Goal: Feedback & Contribution: Submit feedback/report problem

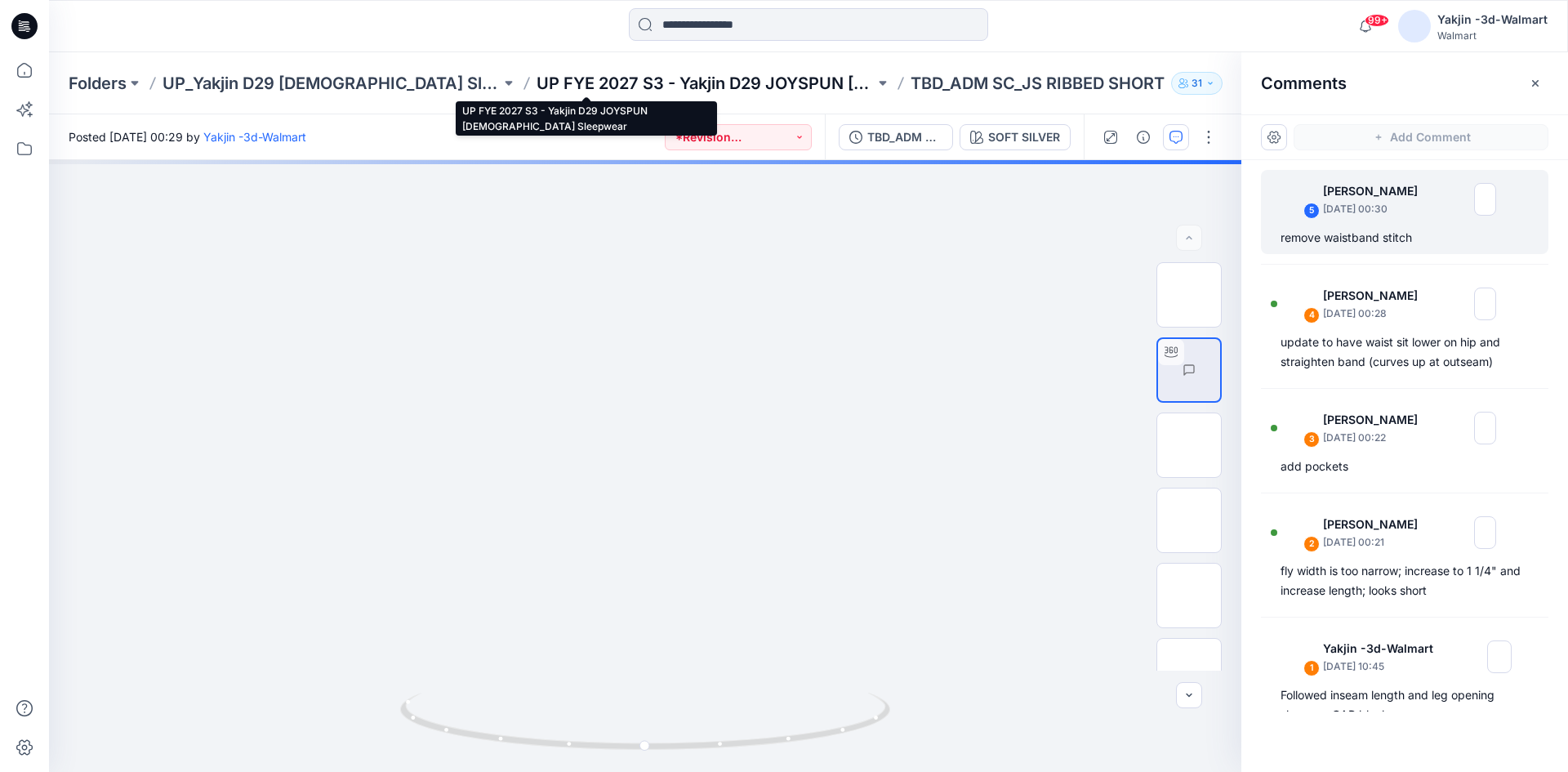
click at [608, 78] on p "UP FYE 2027 S3 - Yakjin D29 JOYSPUN [DEMOGRAPHIC_DATA] Sleepwear" at bounding box center [706, 83] width 338 height 23
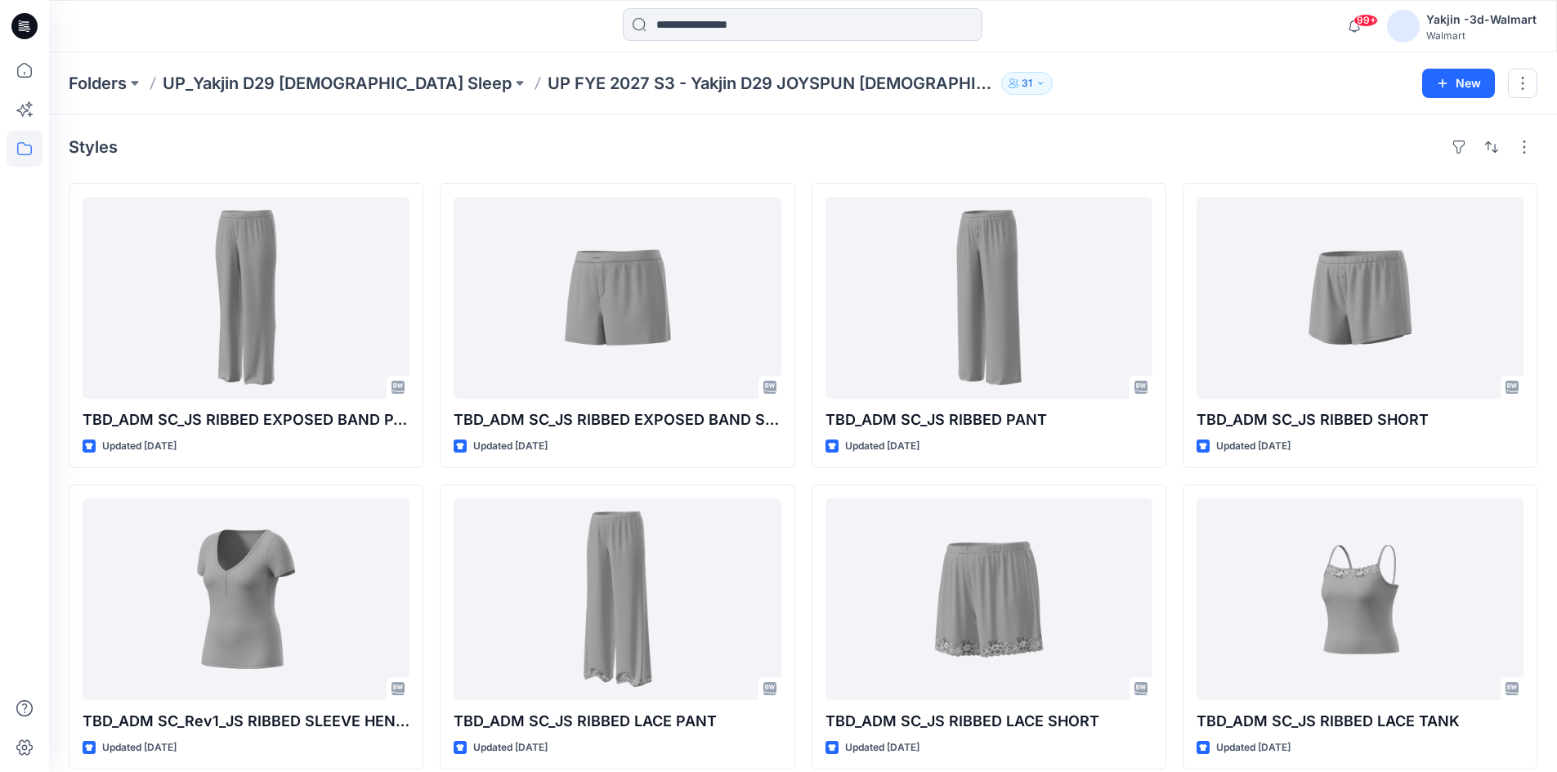
click at [263, 80] on p "UP_Yakjin D29 [DEMOGRAPHIC_DATA] Sleep" at bounding box center [337, 83] width 349 height 23
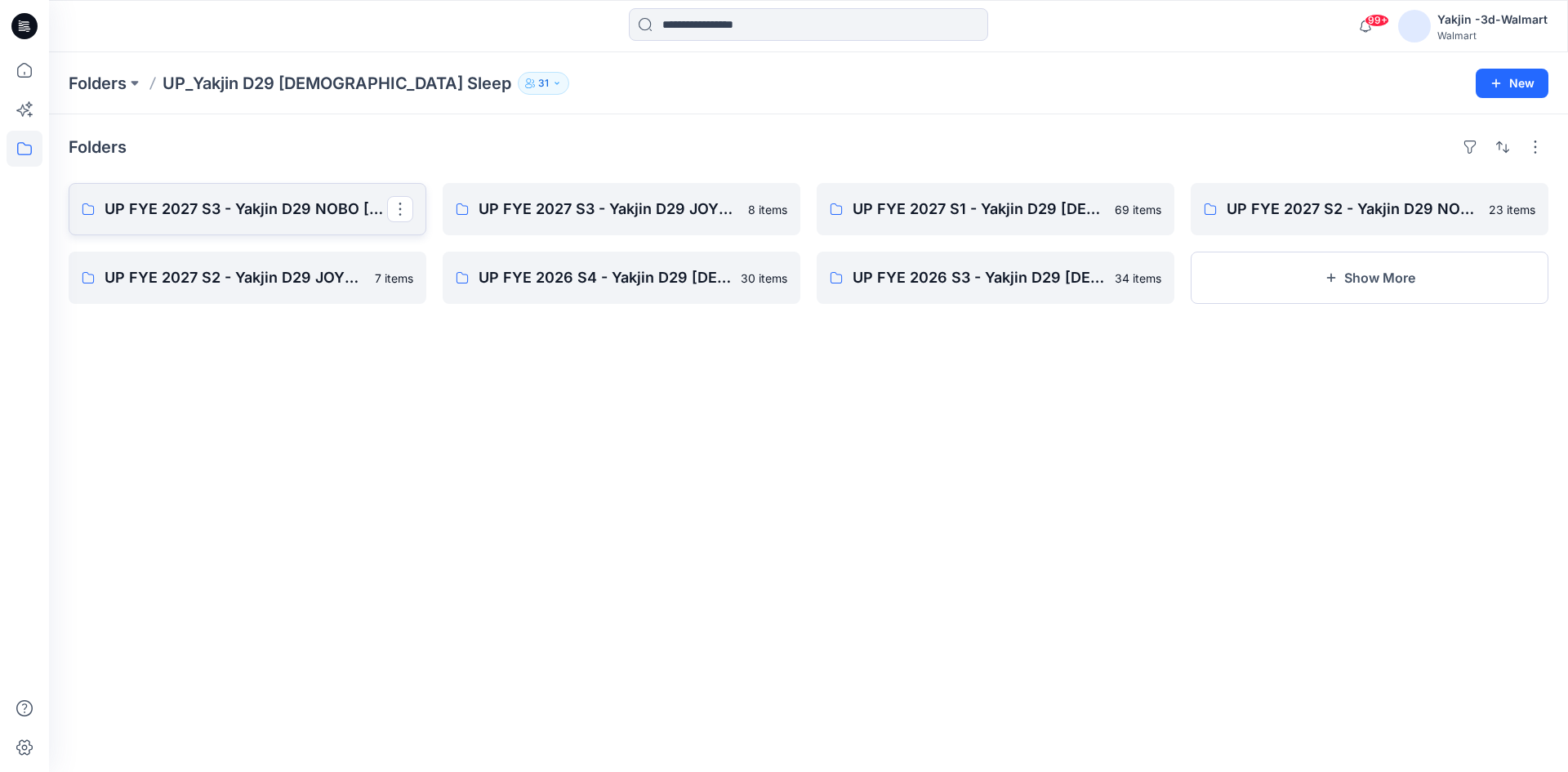
click at [292, 210] on p "UP FYE 2027 S3 - Yakjin D29 NOBO [DEMOGRAPHIC_DATA] Sleepwear" at bounding box center [246, 209] width 283 height 23
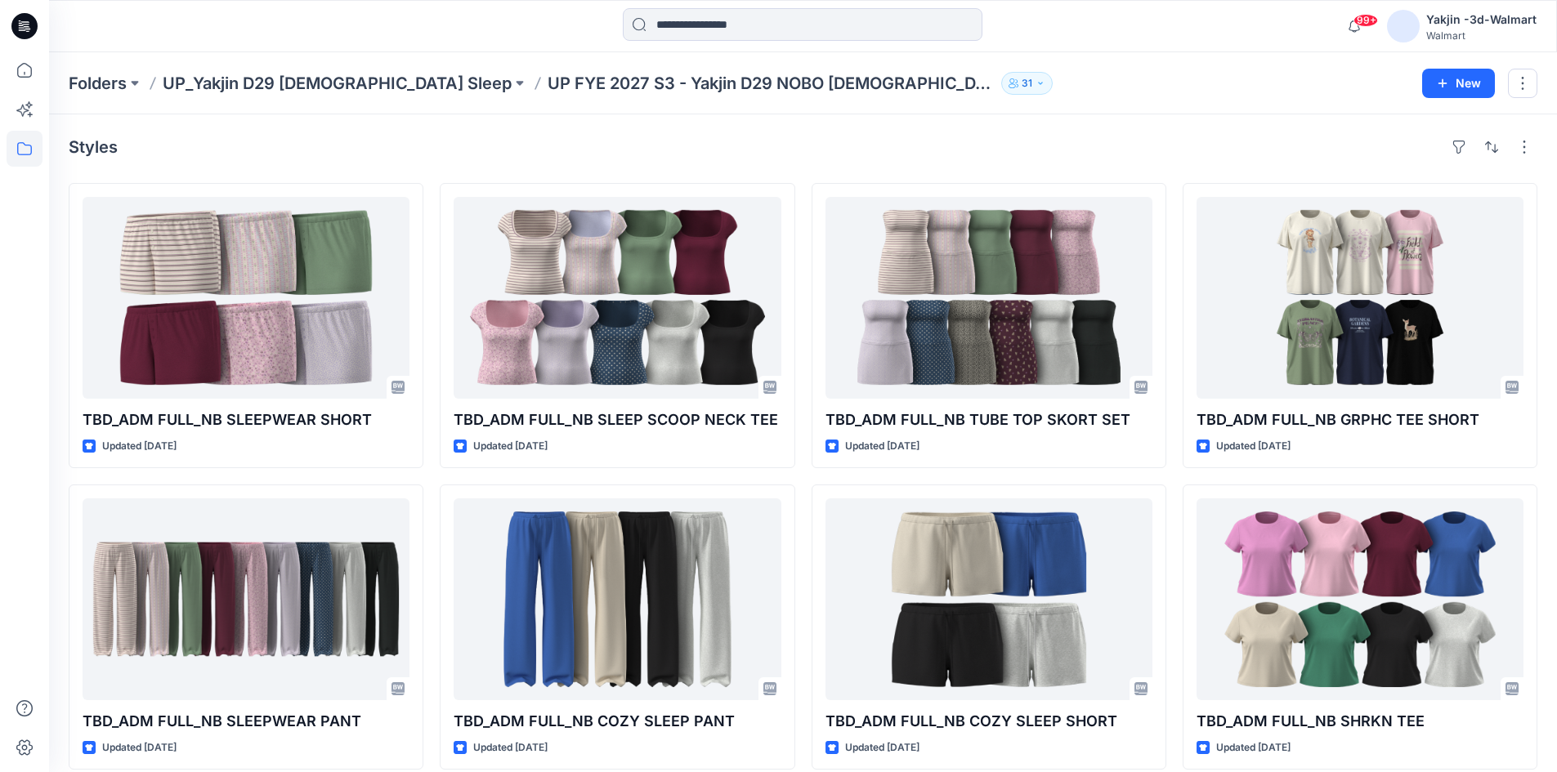
click at [269, 87] on p "UP_Yakjin D29 [DEMOGRAPHIC_DATA] Sleep" at bounding box center [337, 83] width 349 height 23
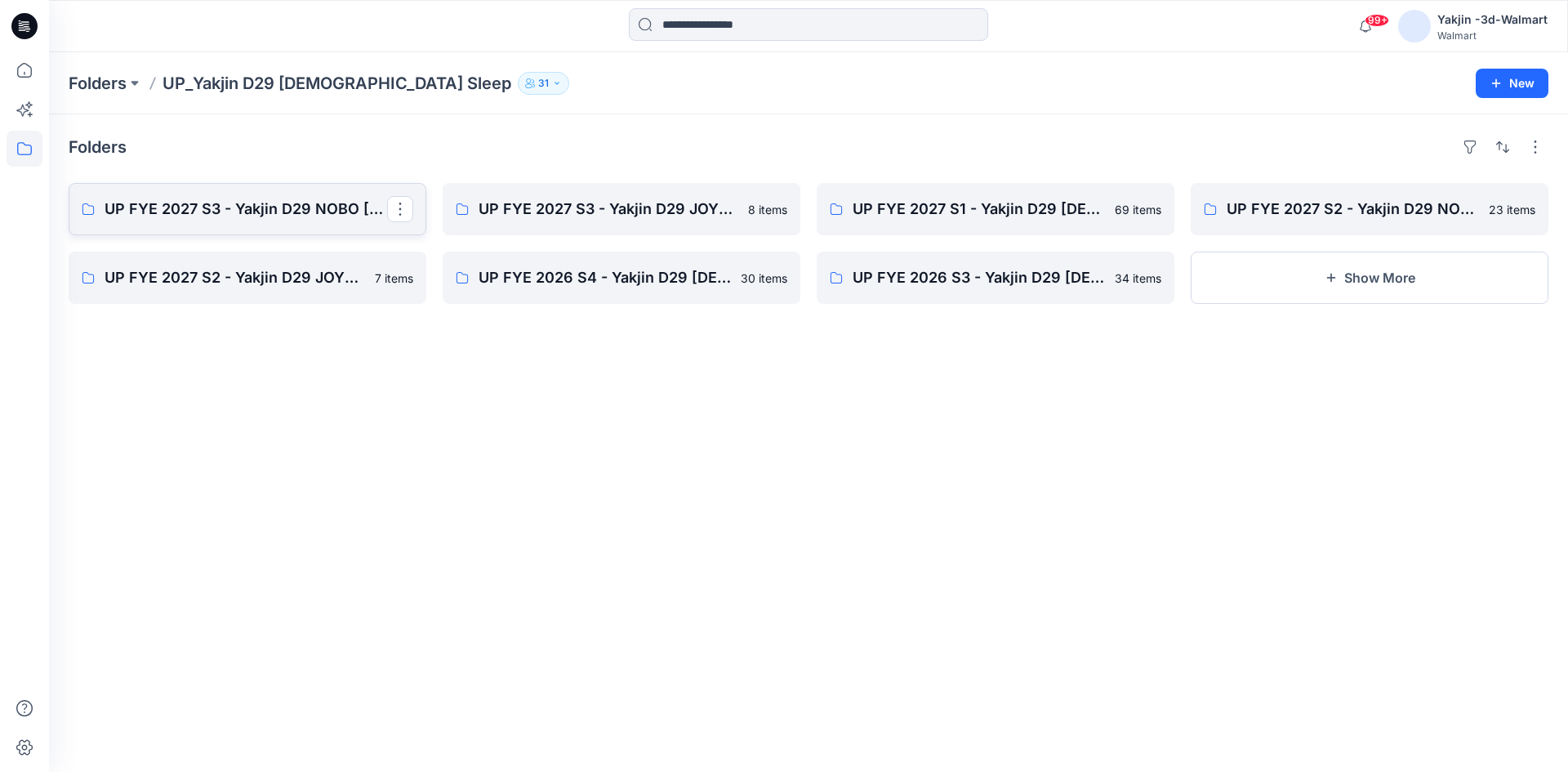
click at [232, 205] on p "UP FYE 2027 S3 - Yakjin D29 NOBO [DEMOGRAPHIC_DATA] Sleepwear" at bounding box center [246, 209] width 283 height 23
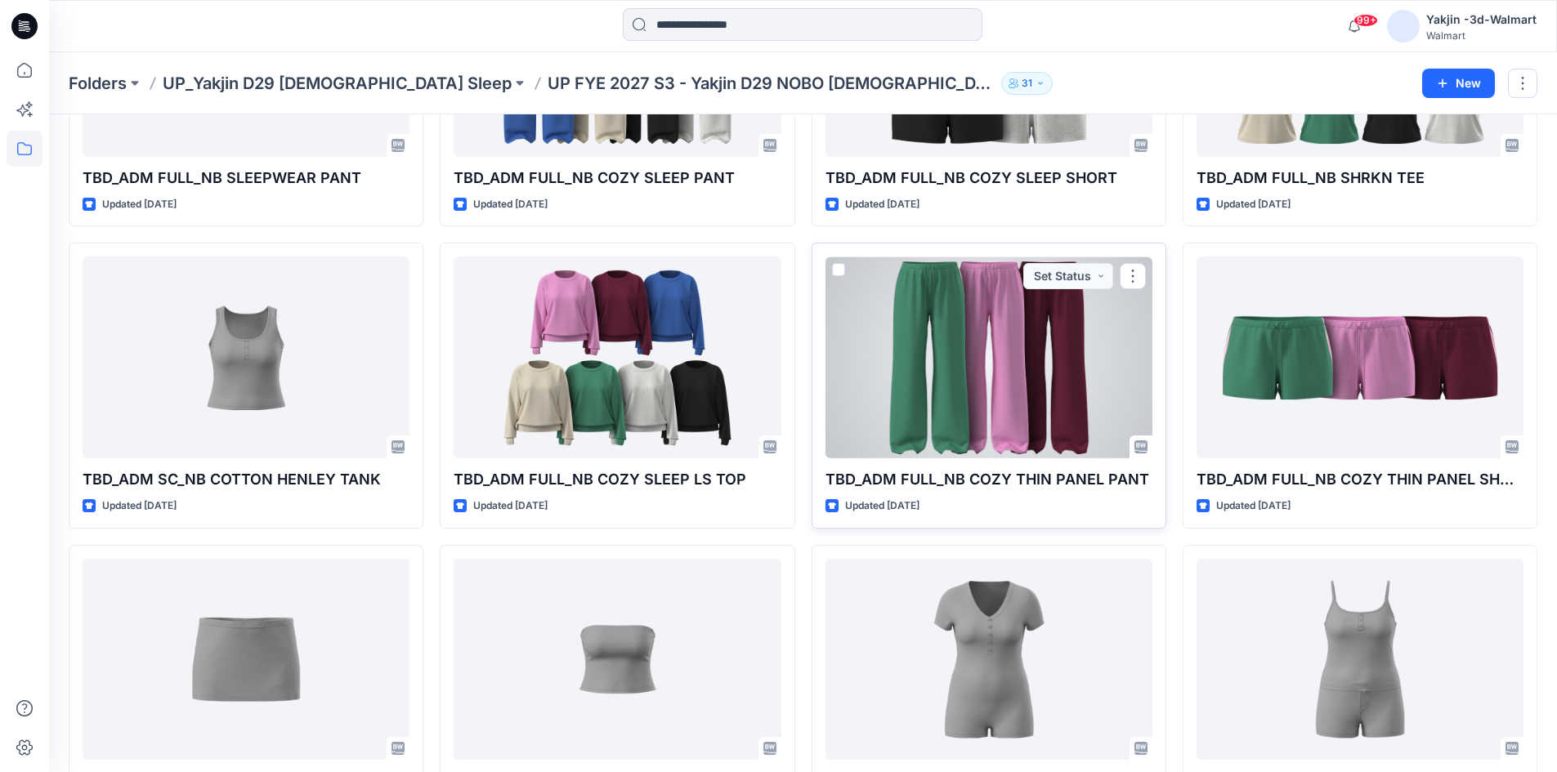
scroll to position [596, 0]
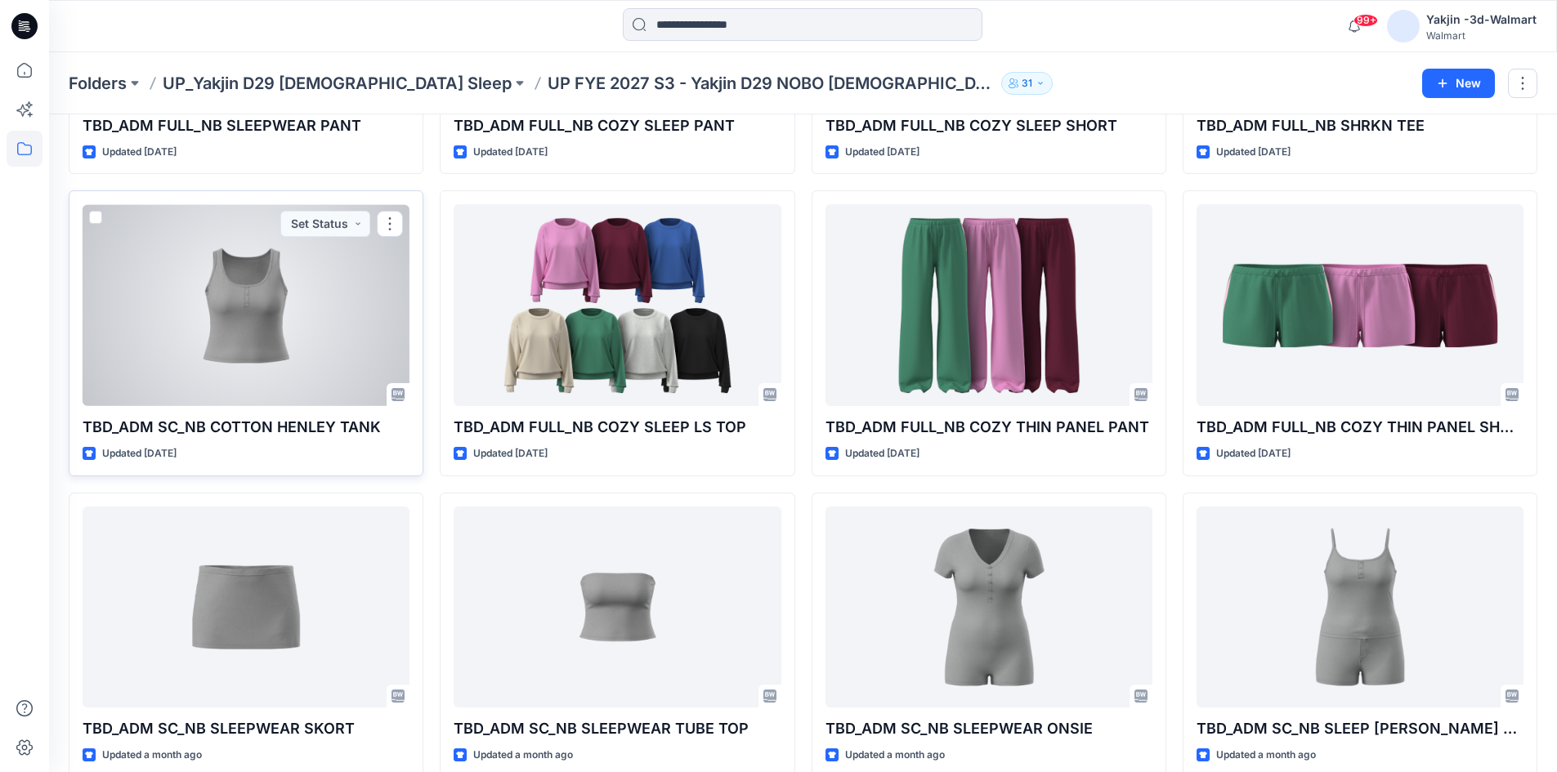
click at [241, 318] on div at bounding box center [246, 305] width 327 height 202
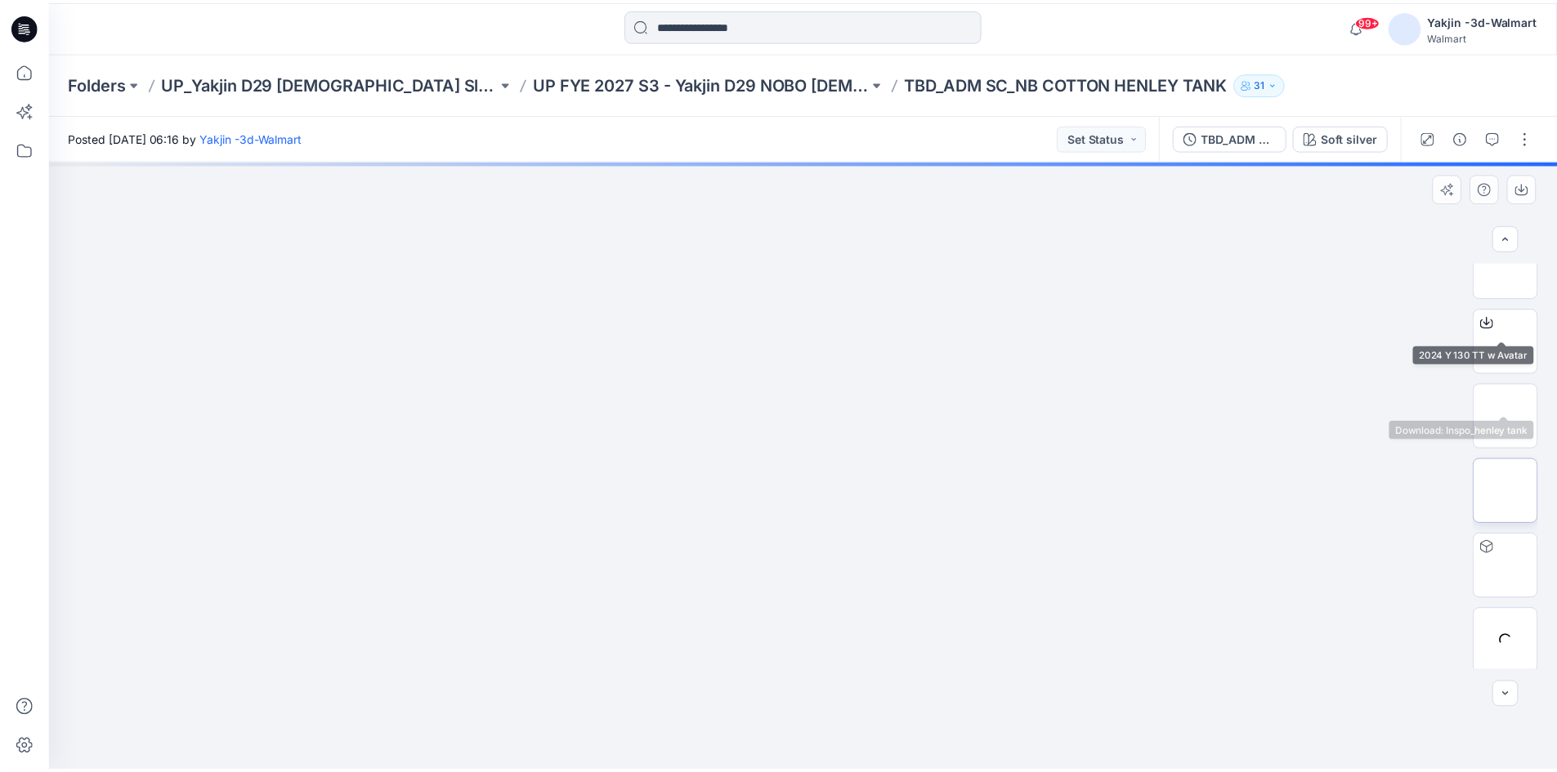
scroll to position [108, 0]
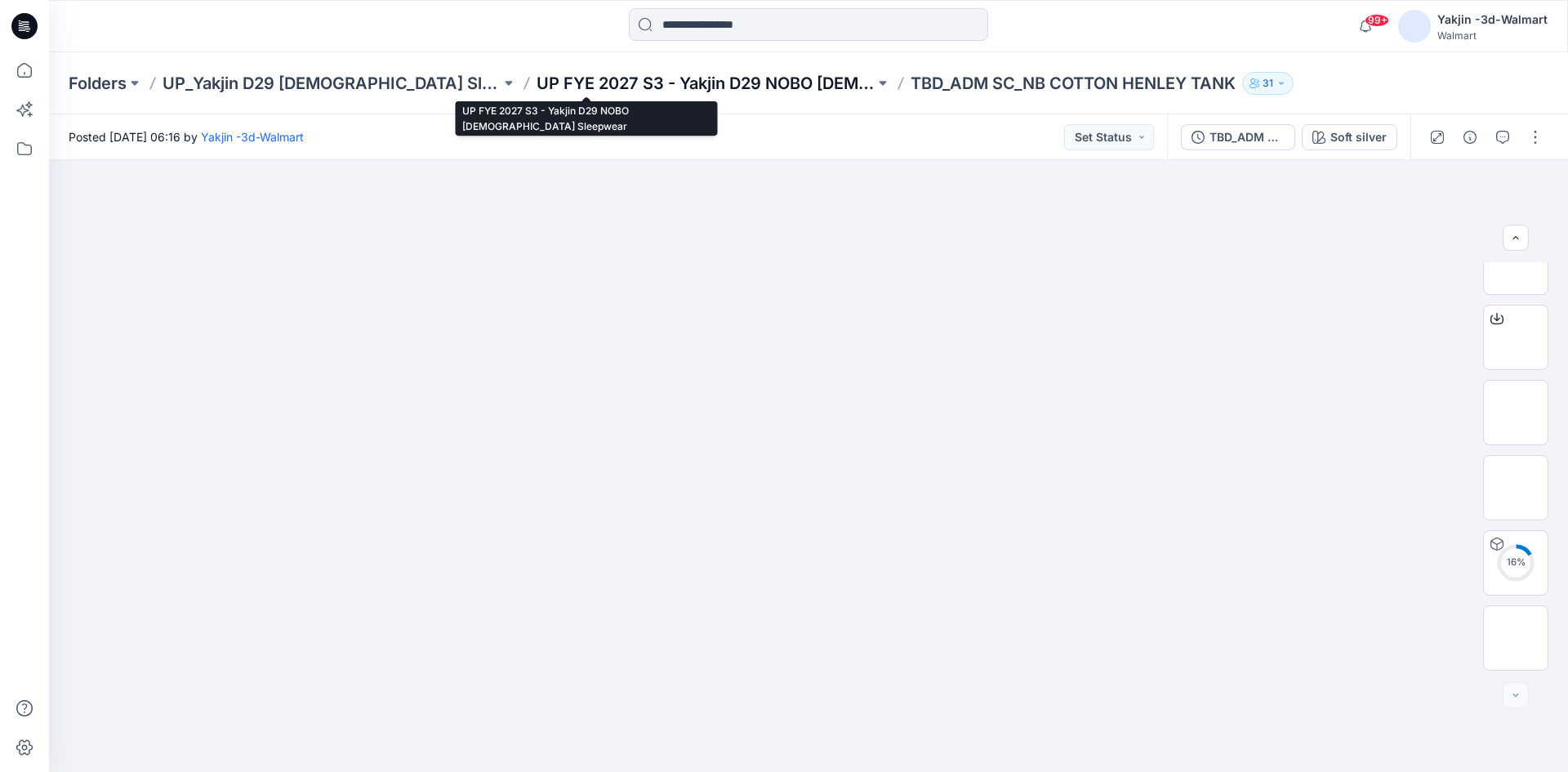
click at [579, 87] on p "UP FYE 2027 S3 - Yakjin D29 NOBO [DEMOGRAPHIC_DATA] Sleepwear" at bounding box center [706, 83] width 338 height 23
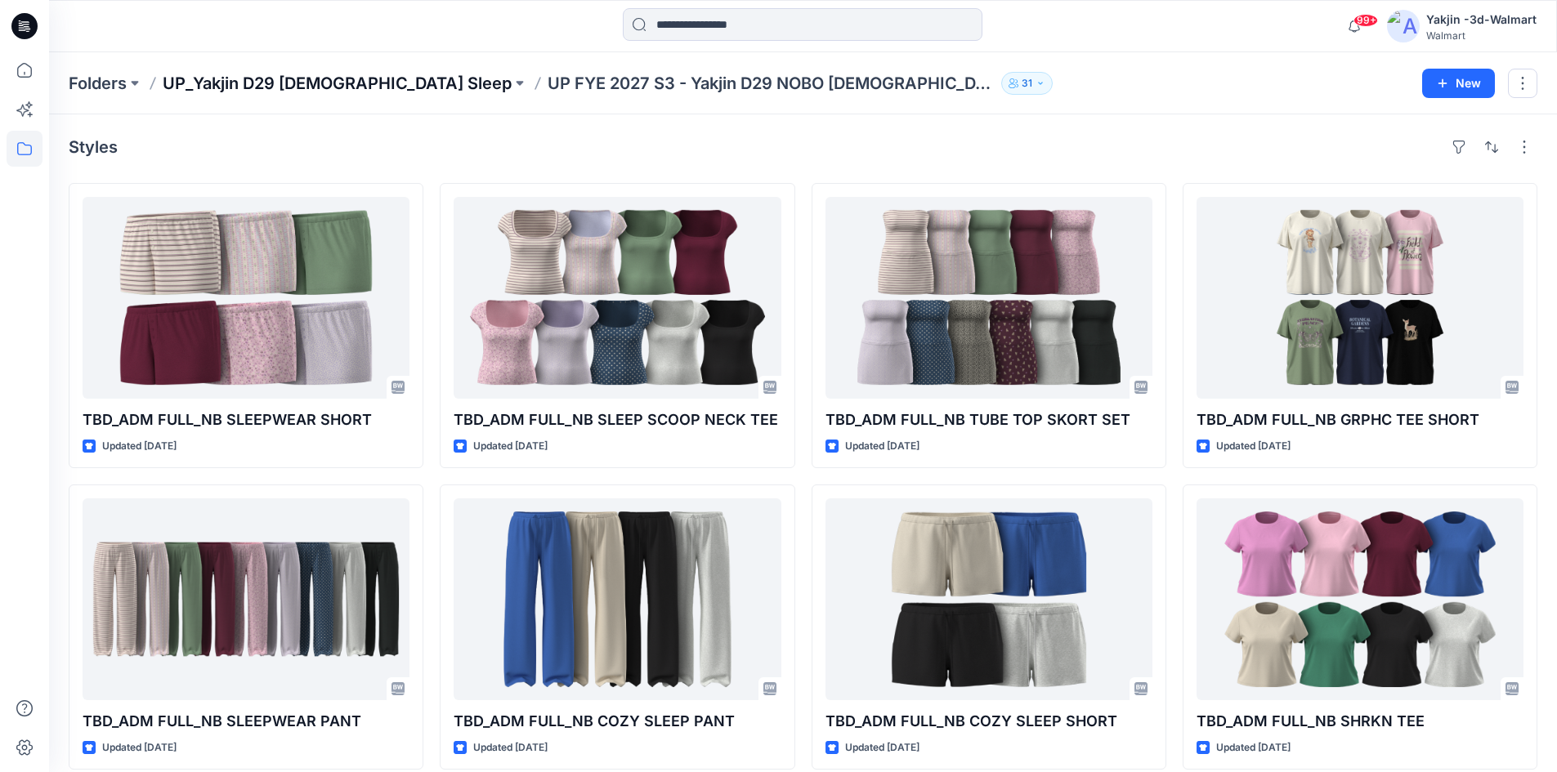
click at [301, 81] on p "UP_Yakjin D29 [DEMOGRAPHIC_DATA] Sleep" at bounding box center [337, 83] width 349 height 23
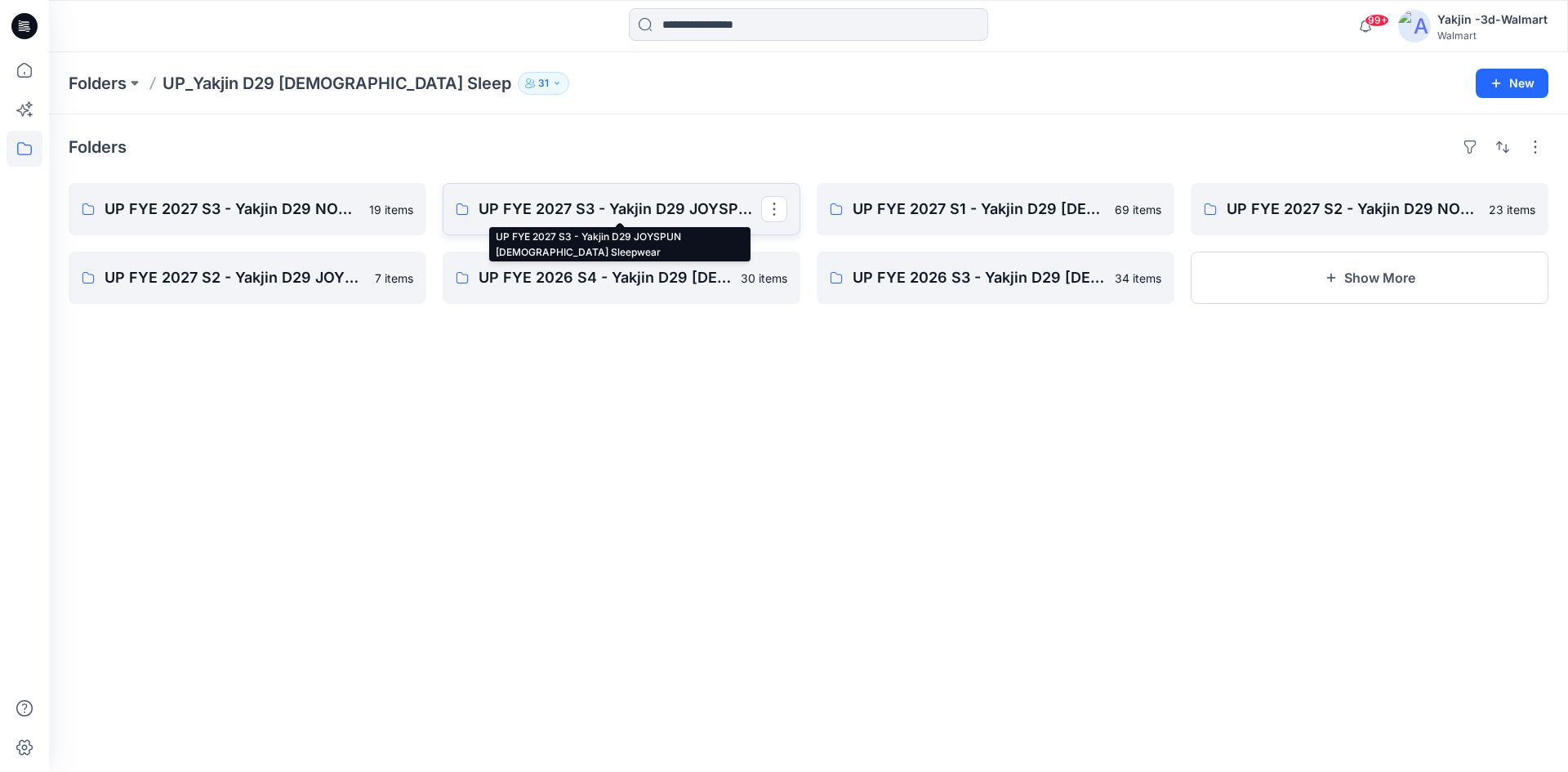
click at [584, 212] on p "UP FYE 2027 S3 - Yakjin D29 JOYSPUN [DEMOGRAPHIC_DATA] Sleepwear" at bounding box center [620, 209] width 283 height 23
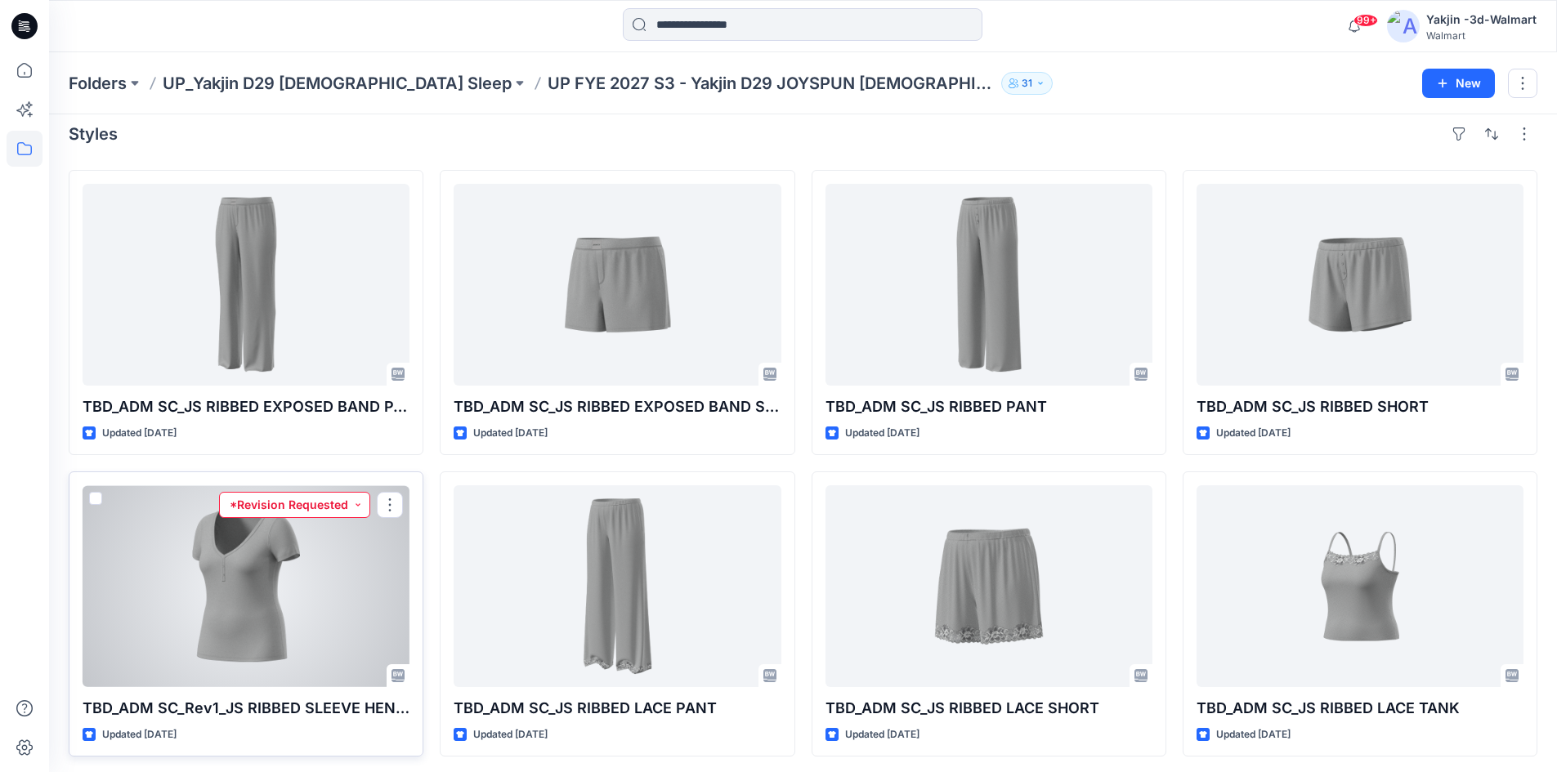
scroll to position [17, 0]
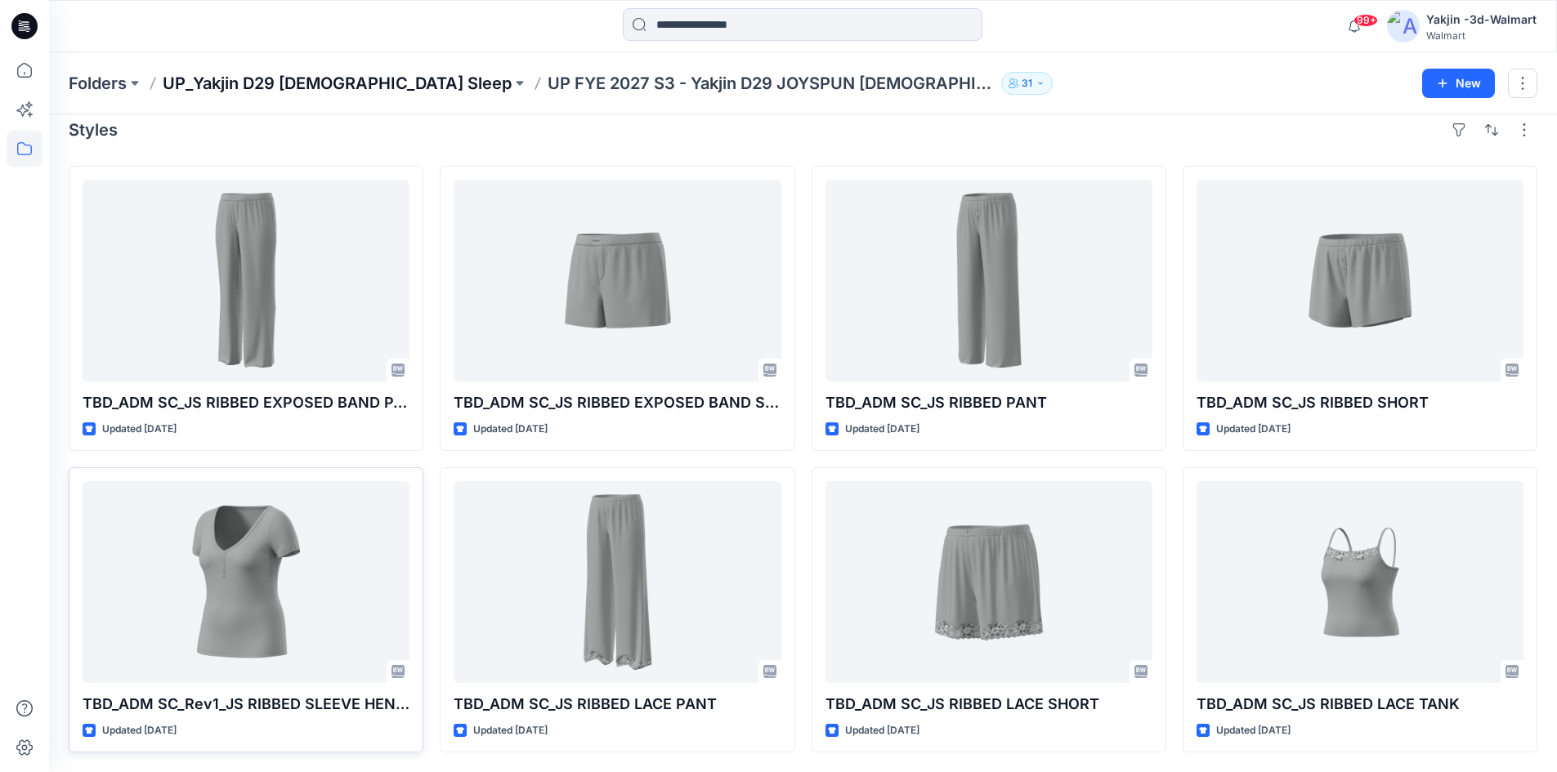
click at [222, 83] on p "UP_Yakjin D29 [DEMOGRAPHIC_DATA] Sleep" at bounding box center [337, 83] width 349 height 23
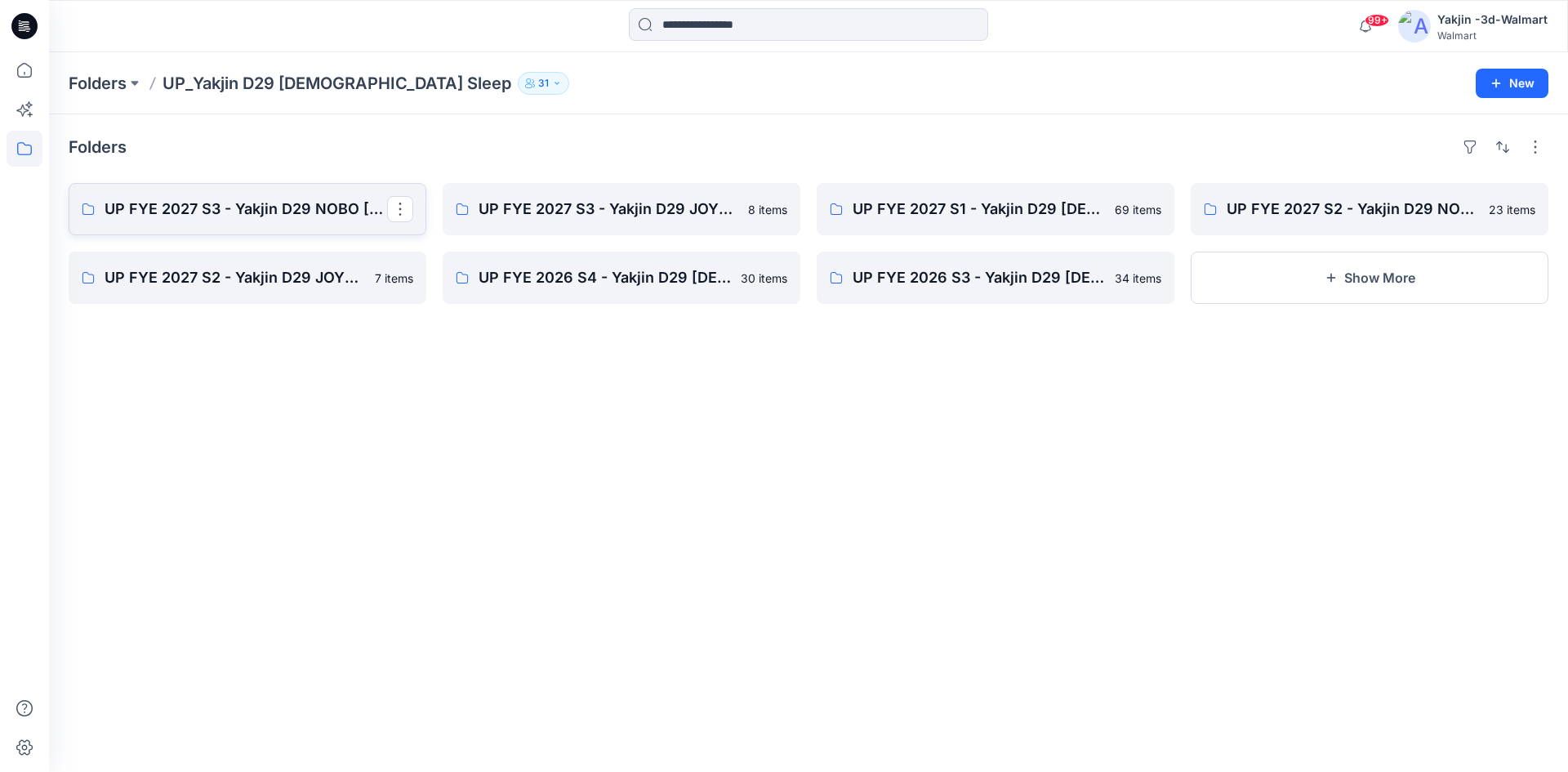
click at [186, 201] on p "UP FYE 2027 S3 - Yakjin D29 NOBO [DEMOGRAPHIC_DATA] Sleepwear" at bounding box center [246, 209] width 283 height 23
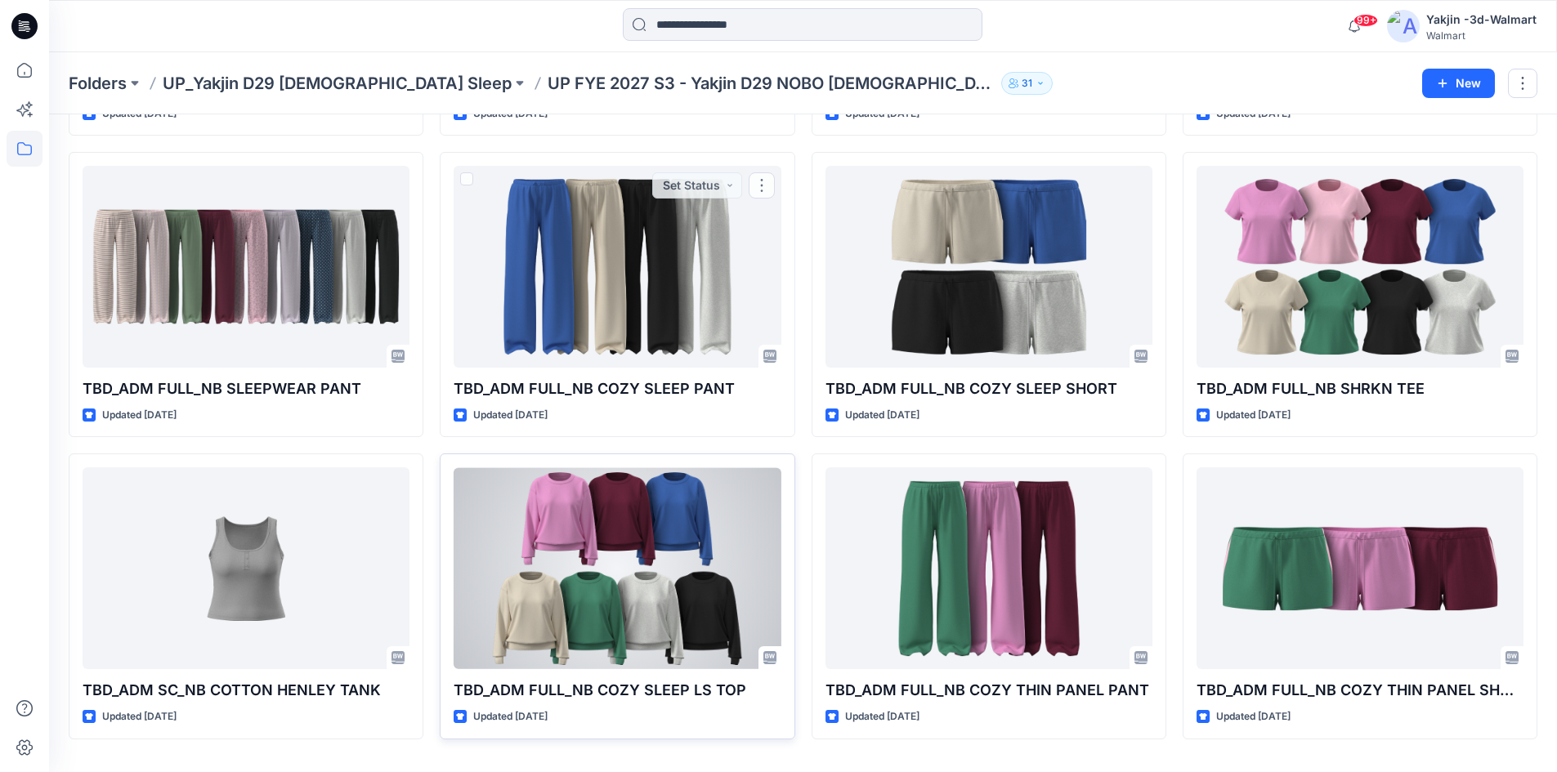
scroll to position [378, 0]
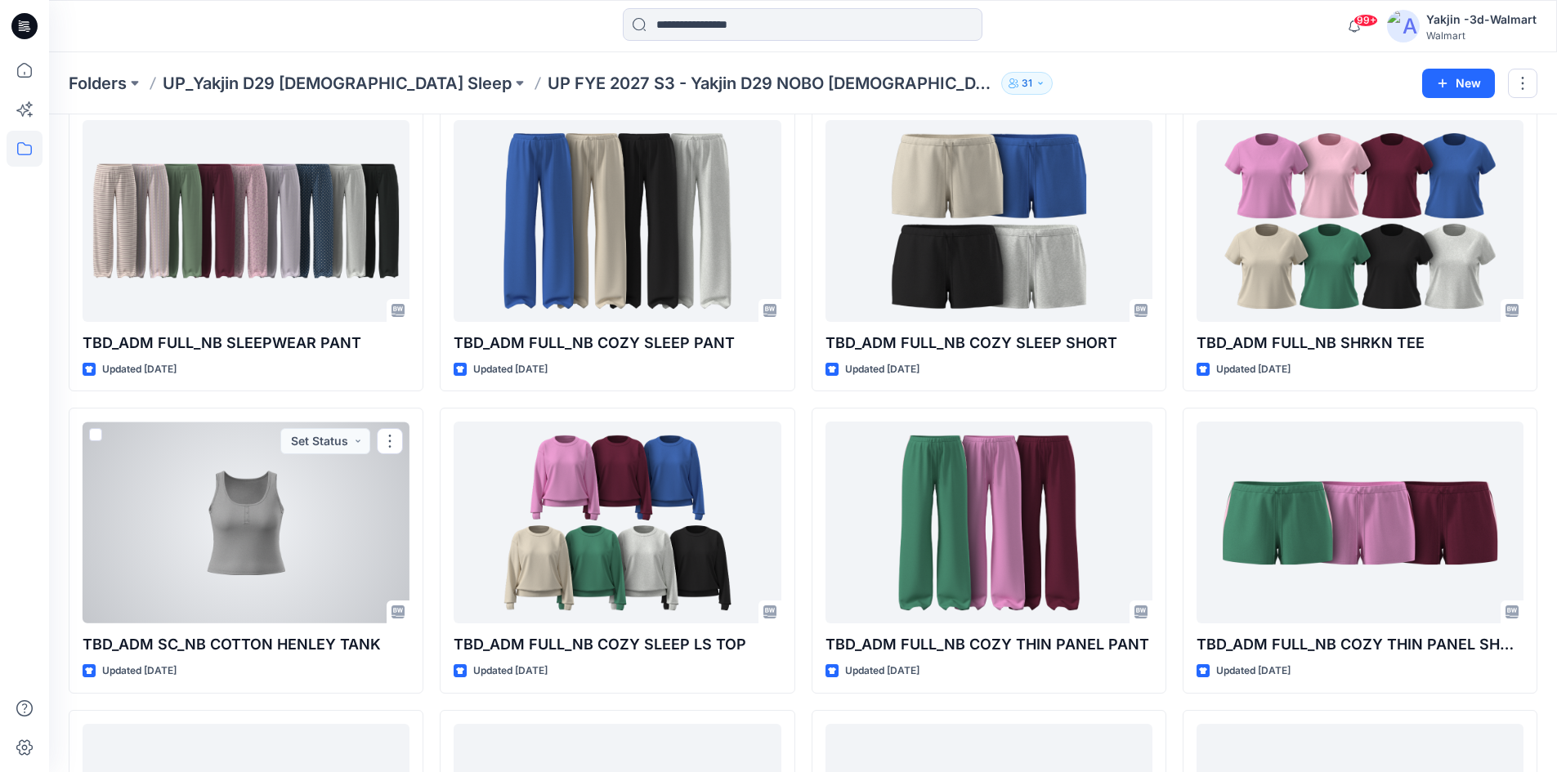
click at [262, 530] on div at bounding box center [246, 523] width 327 height 202
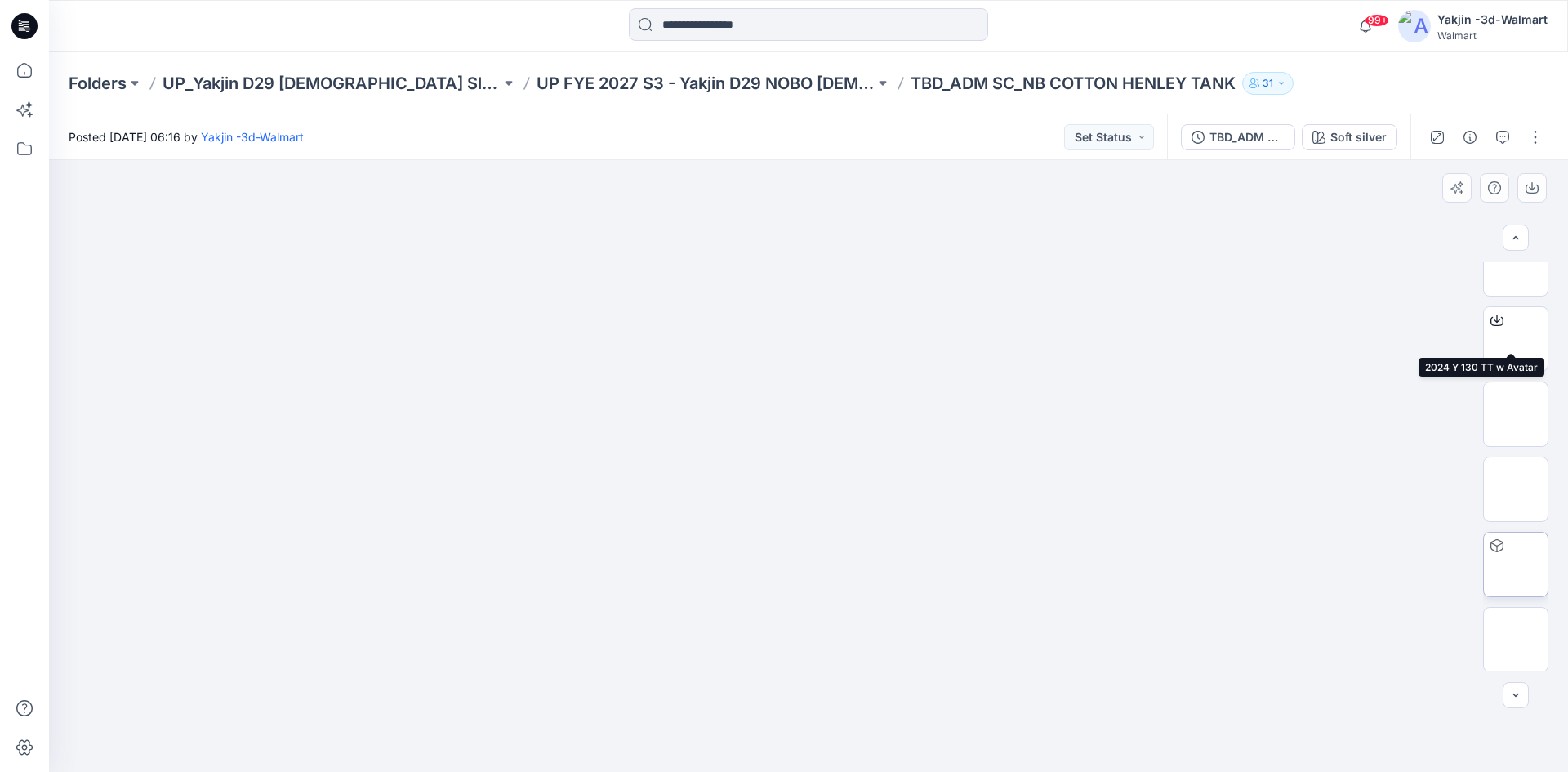
scroll to position [108, 0]
click at [1516, 638] on img at bounding box center [1516, 638] width 0 height 0
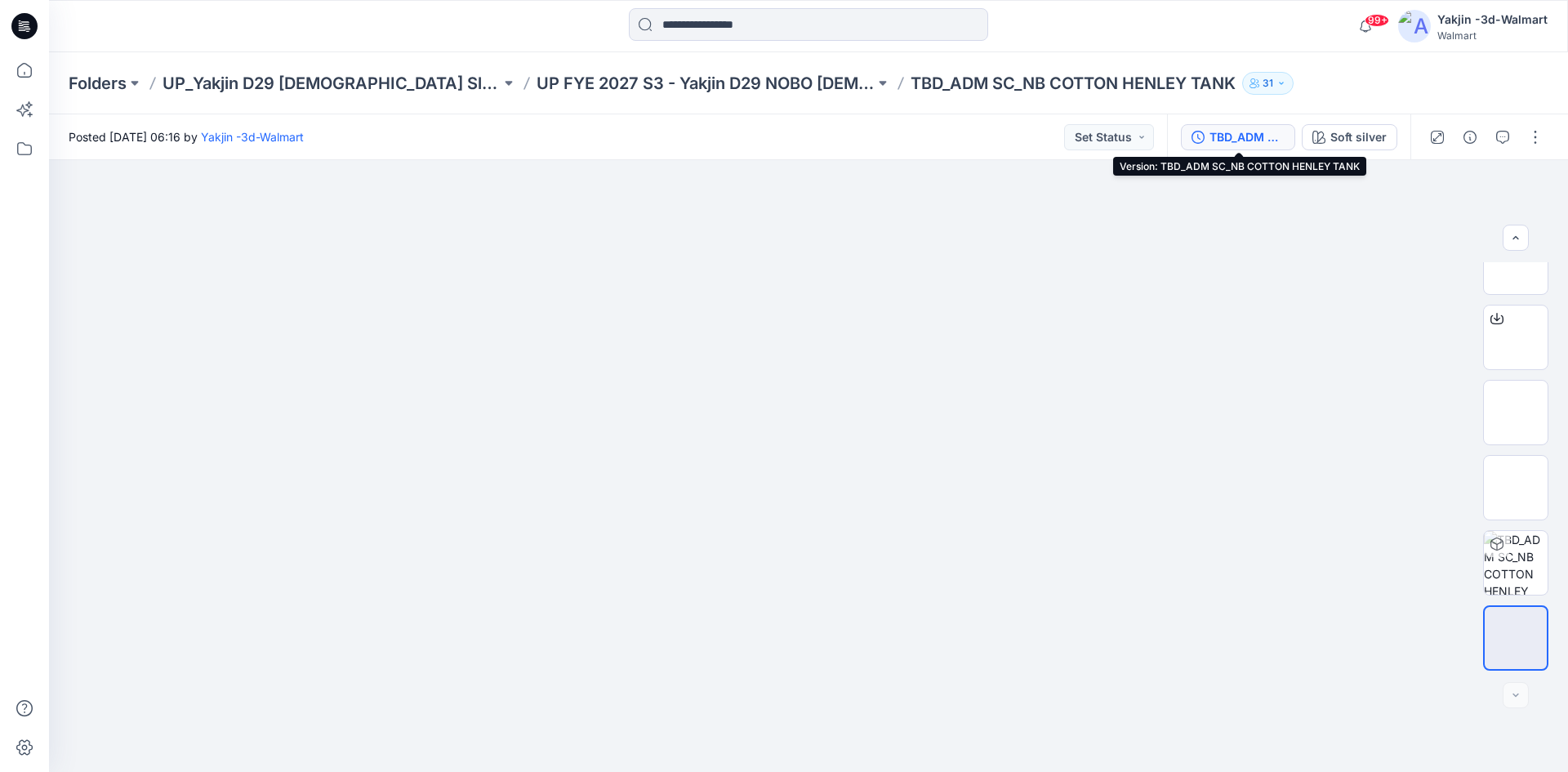
click at [1222, 141] on div "TBD_ADM SC_NB COTTON HENLEY TANK" at bounding box center [1246, 137] width 75 height 18
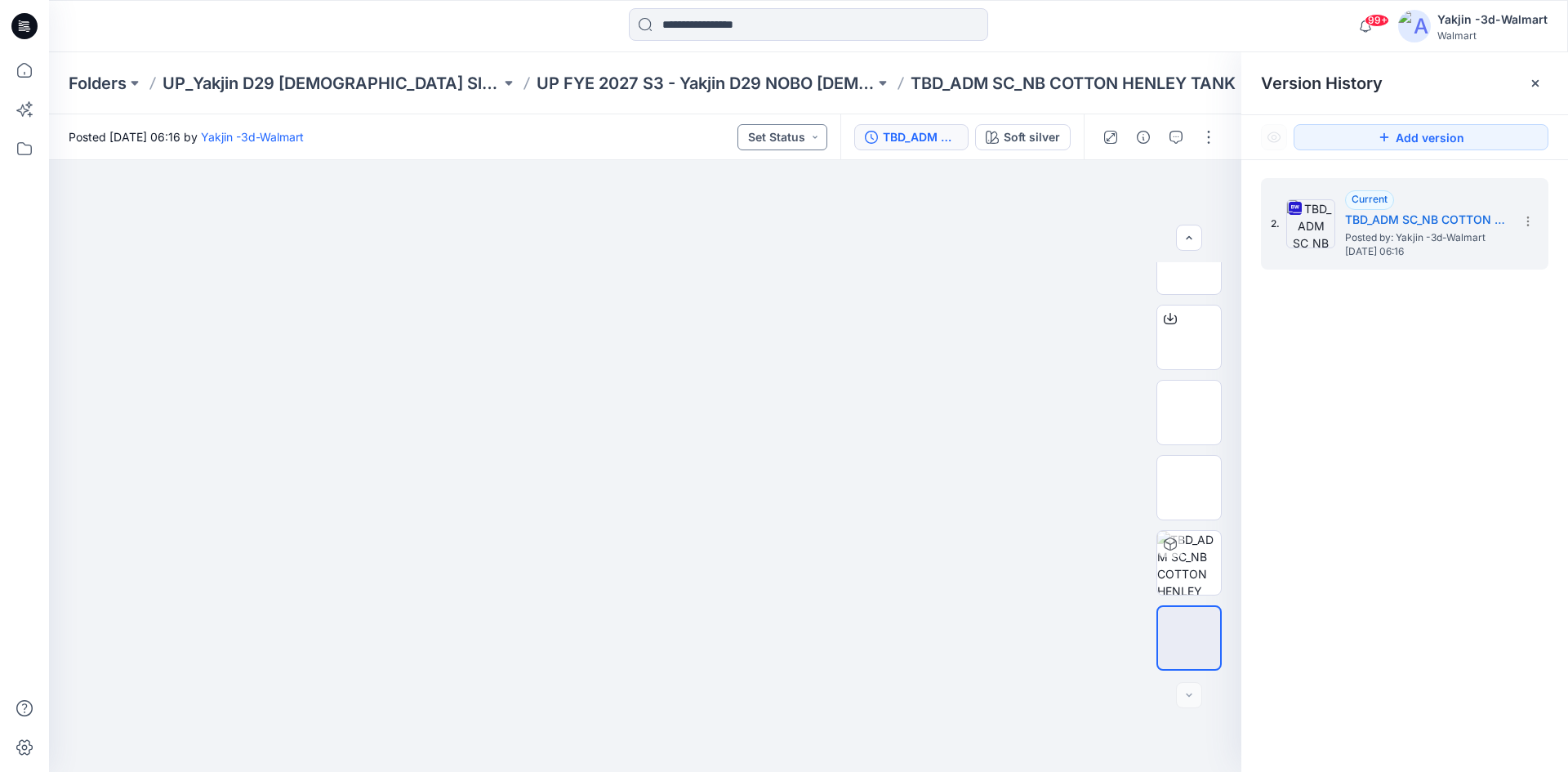
click at [774, 128] on button "Set Status" at bounding box center [783, 137] width 90 height 26
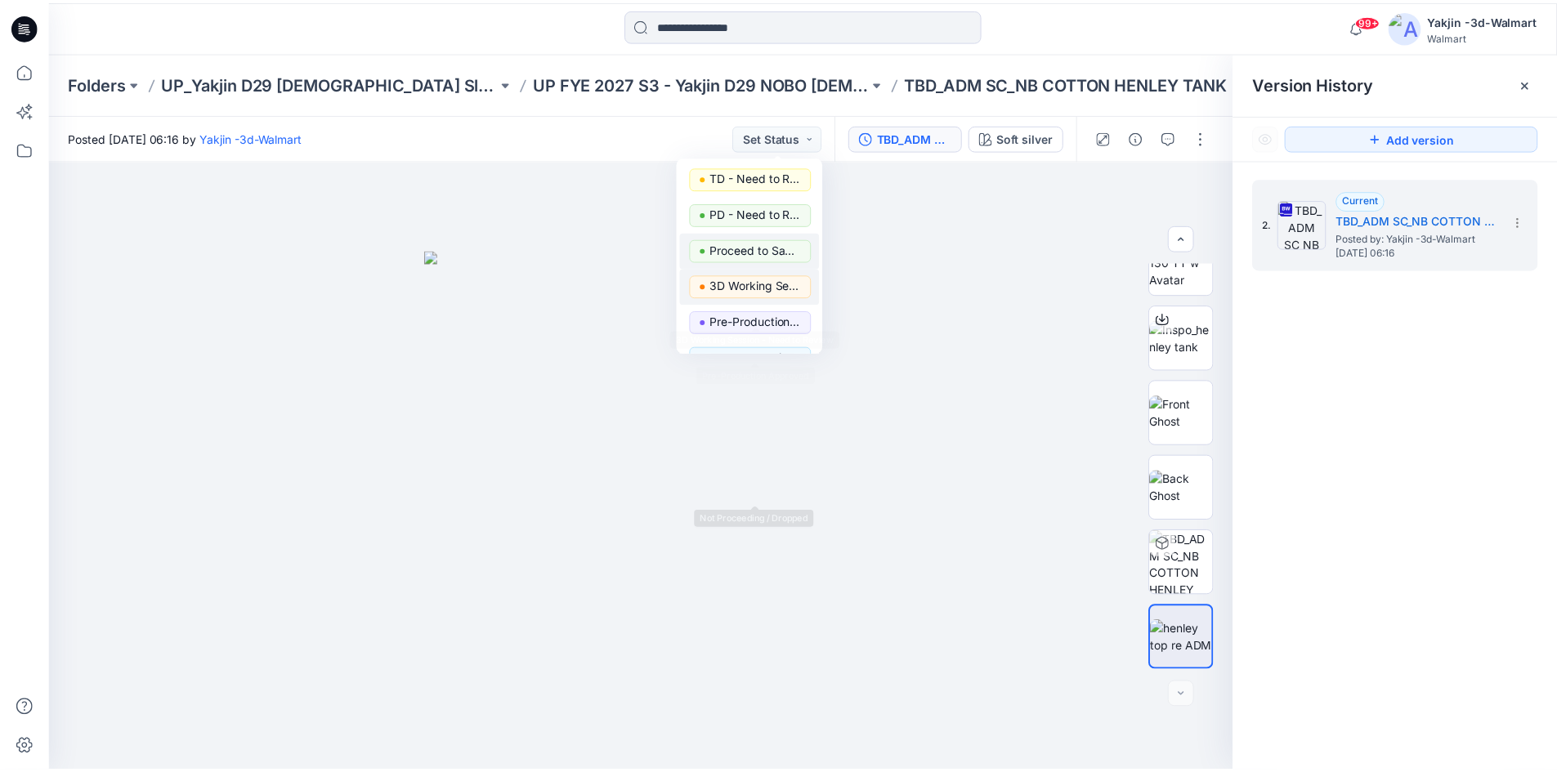
scroll to position [42, 0]
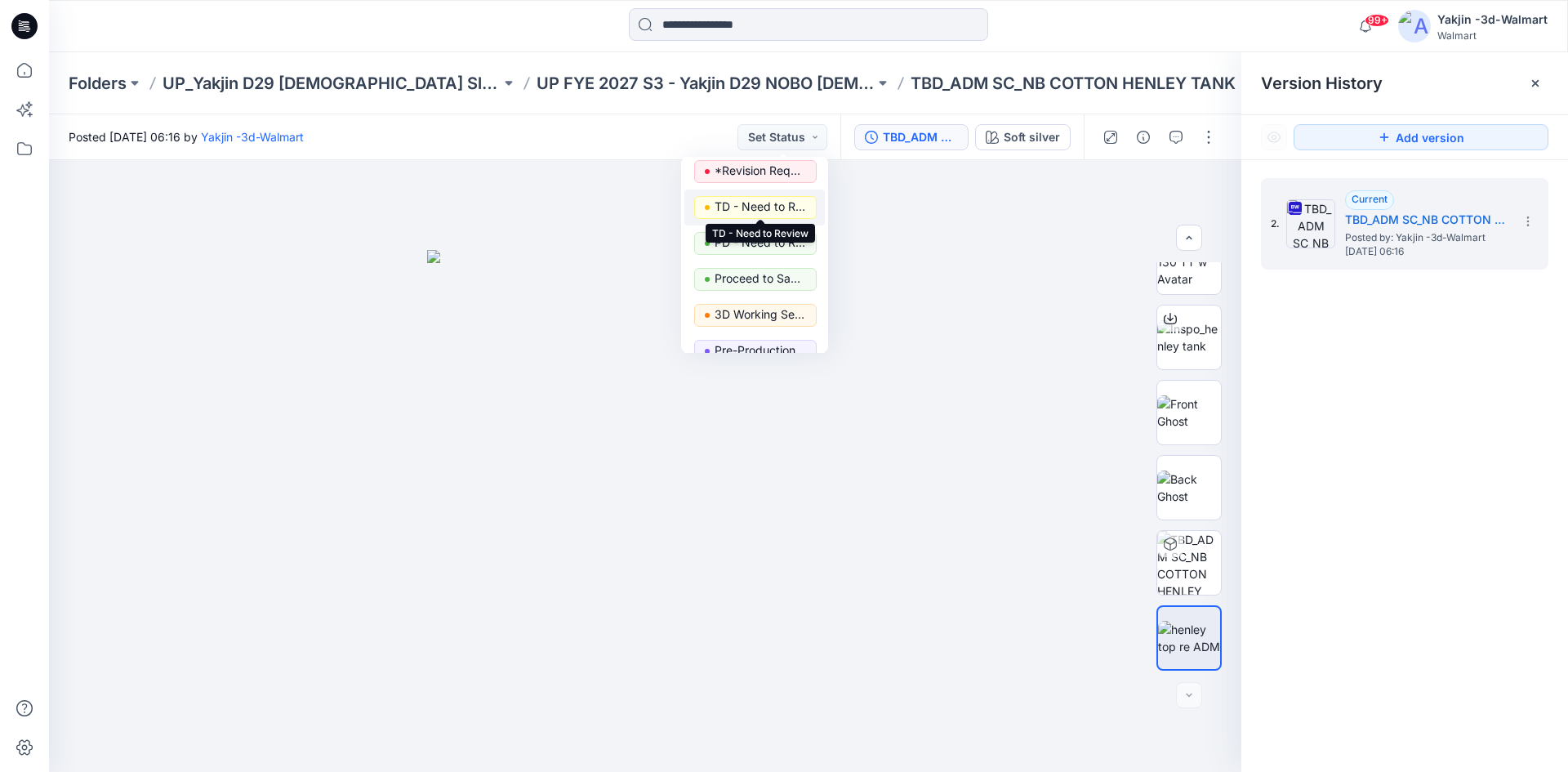
click at [744, 205] on p "TD - Need to Review" at bounding box center [761, 206] width 92 height 21
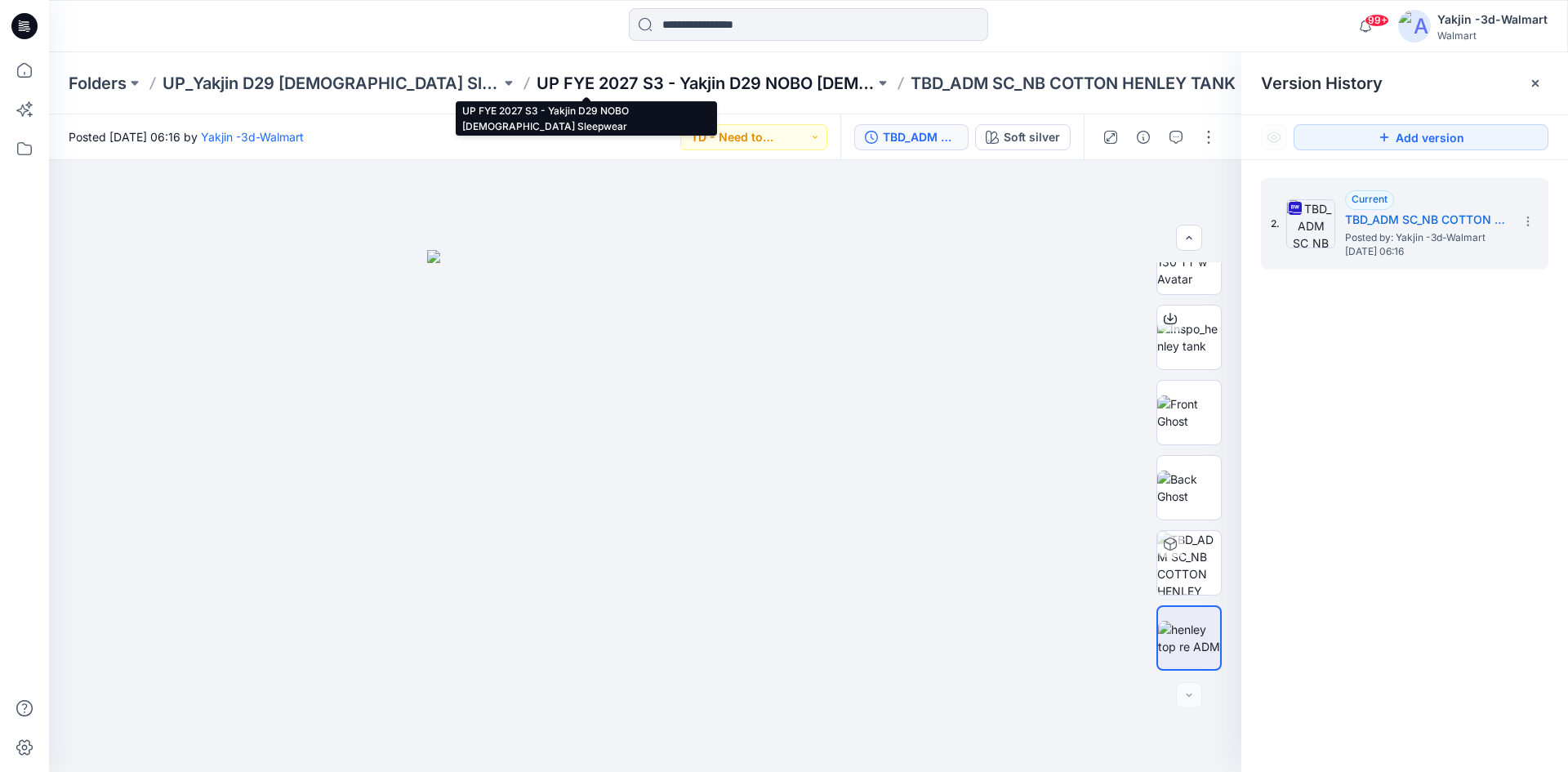
click at [628, 90] on p "UP FYE 2027 S3 - Yakjin D29 NOBO [DEMOGRAPHIC_DATA] Sleepwear" at bounding box center [706, 83] width 338 height 23
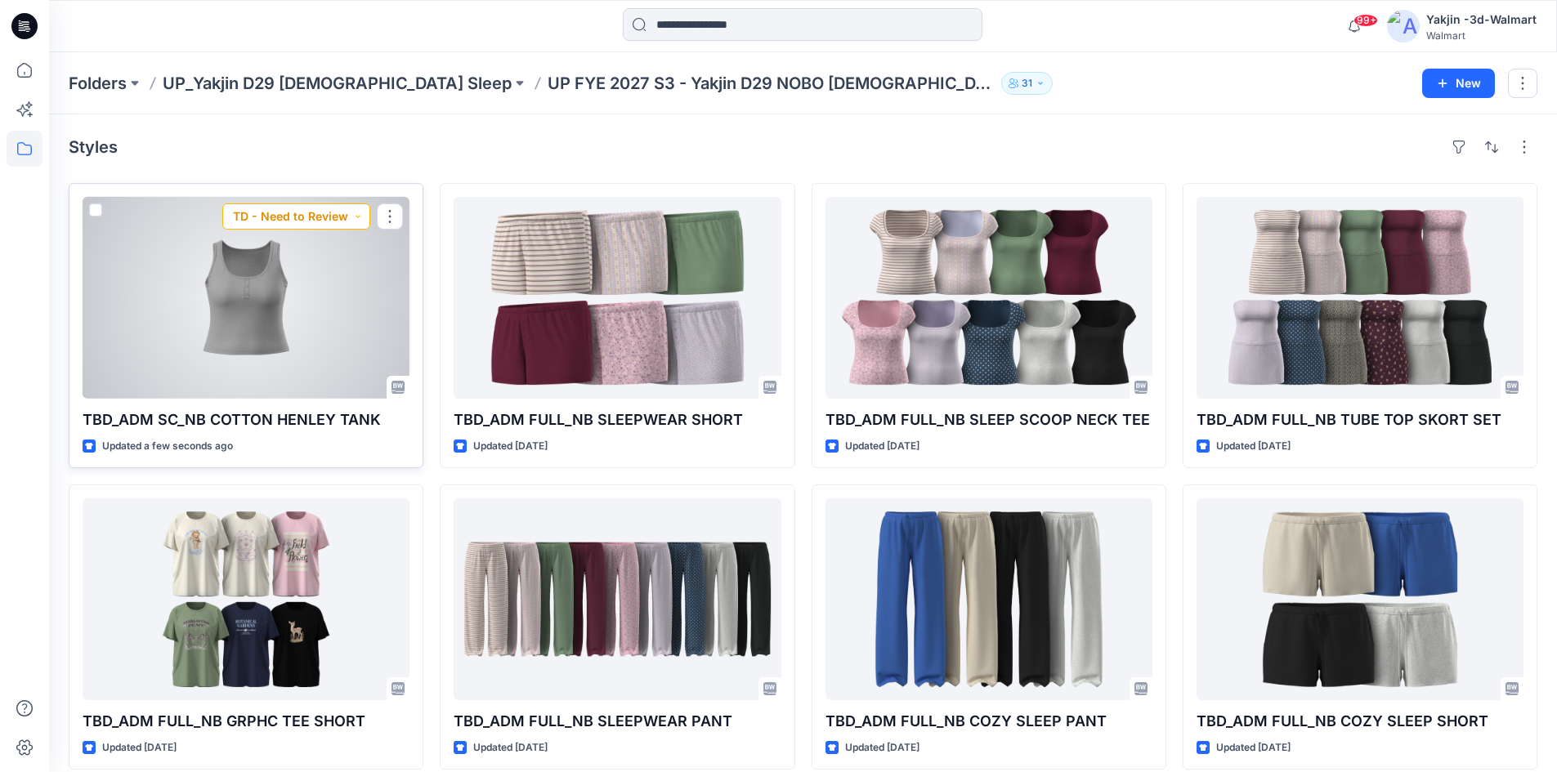
click at [353, 215] on button "TD - Need to Review" at bounding box center [296, 216] width 148 height 26
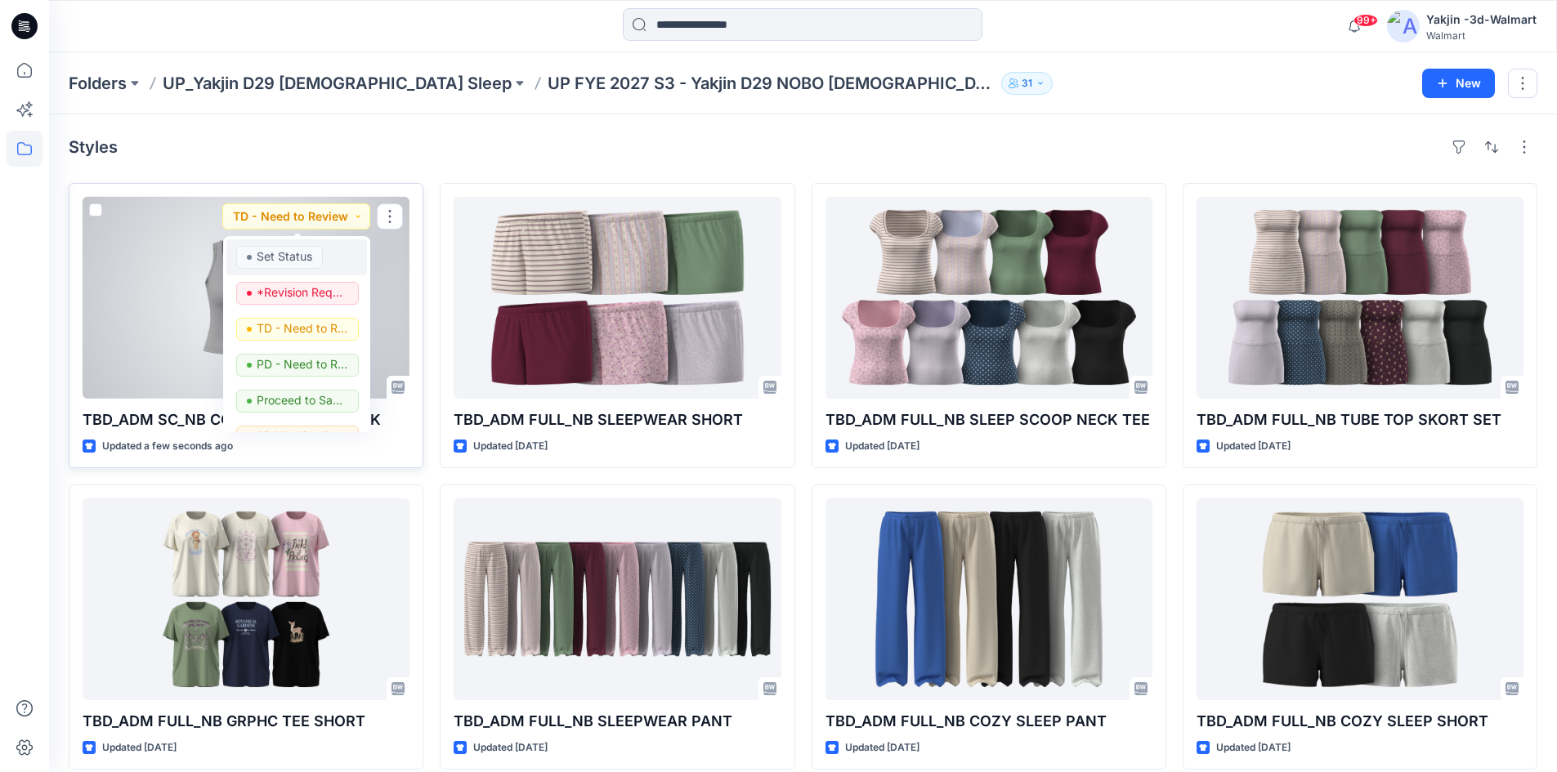
click at [284, 253] on p "Set Status" at bounding box center [285, 256] width 56 height 21
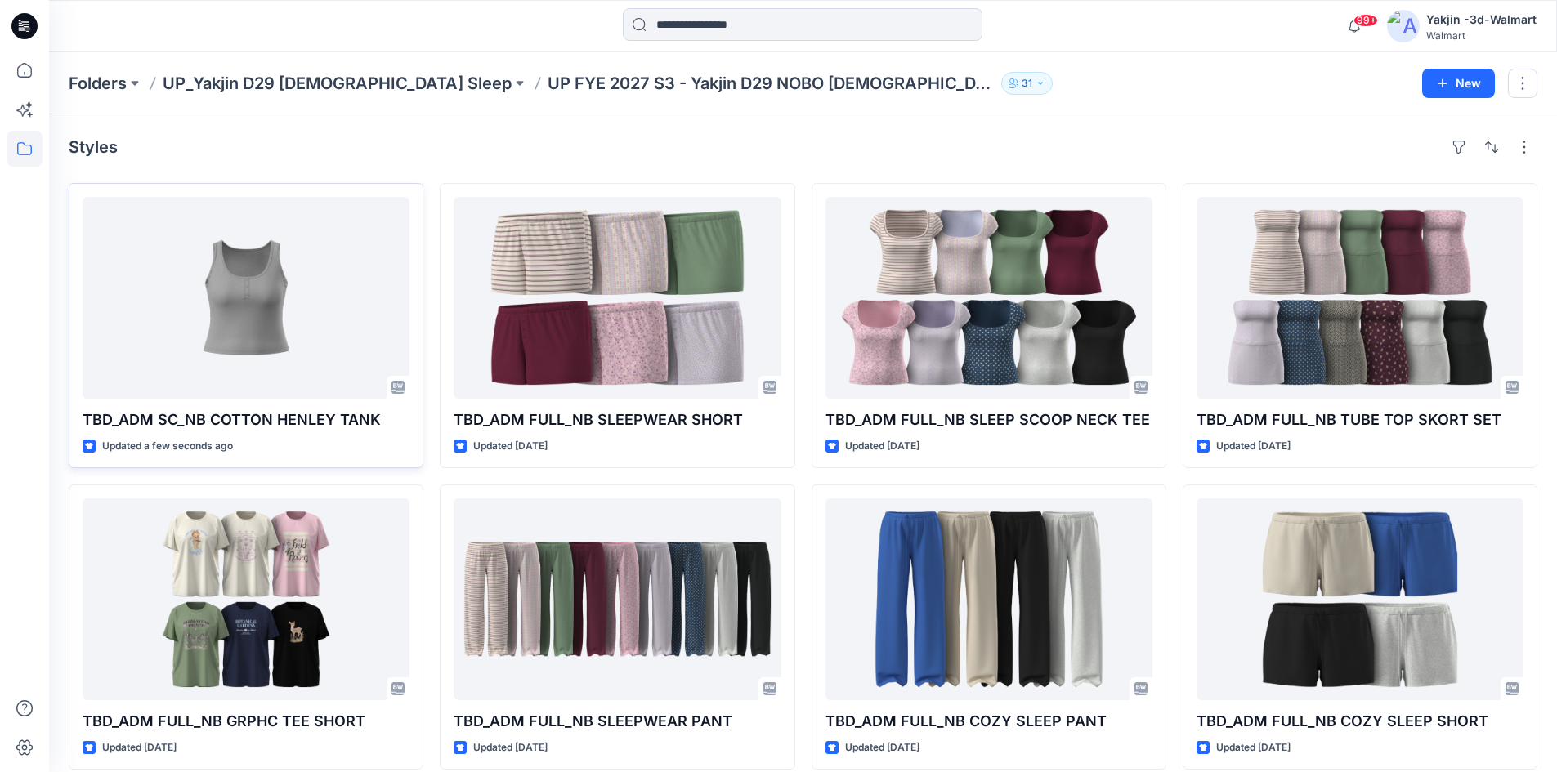
click at [284, 79] on p "UP_Yakjin D29 [DEMOGRAPHIC_DATA] Sleep" at bounding box center [337, 83] width 349 height 23
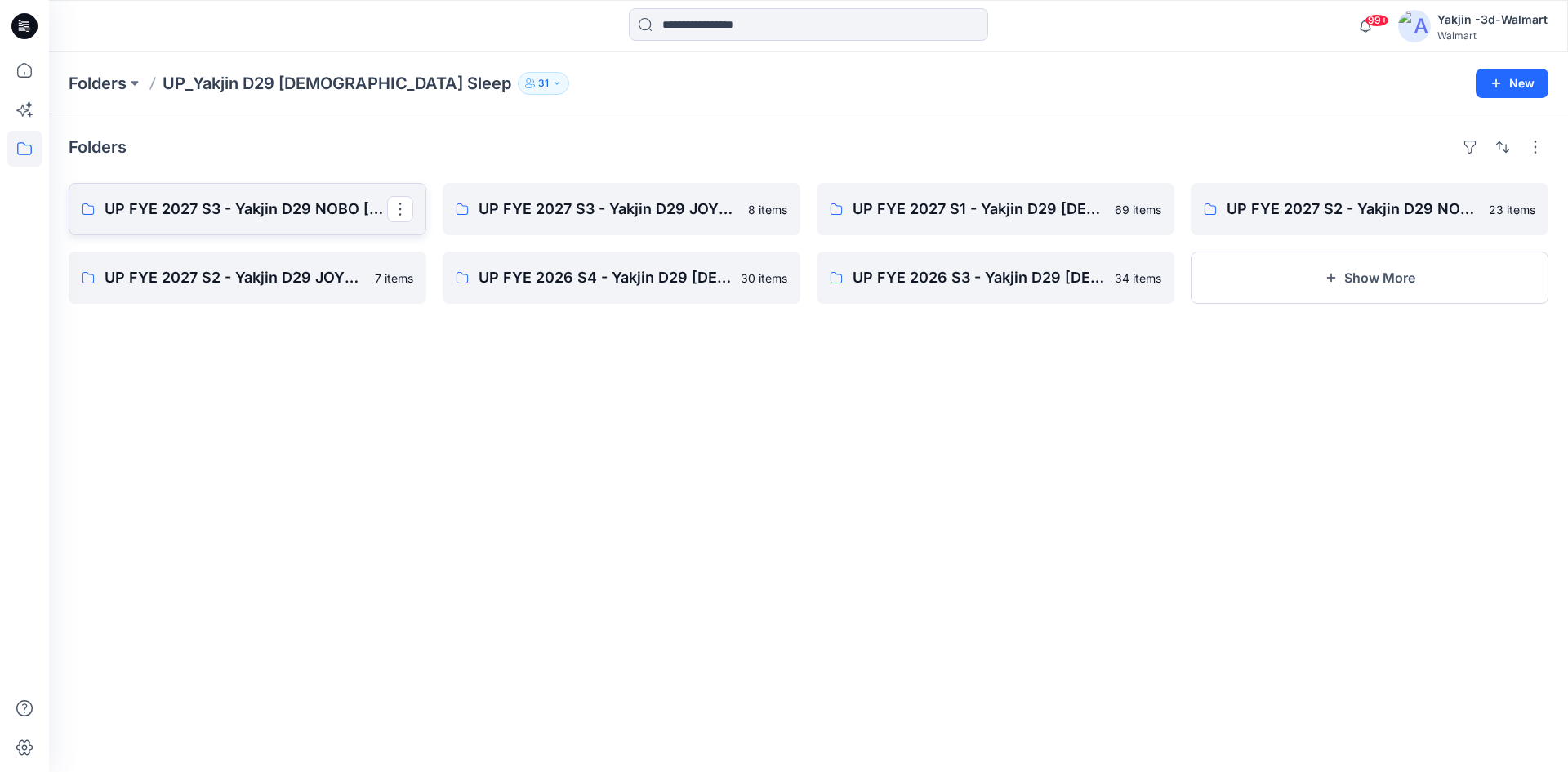
click at [237, 204] on p "UP FYE 2027 S3 - Yakjin D29 NOBO [DEMOGRAPHIC_DATA] Sleepwear" at bounding box center [246, 209] width 283 height 23
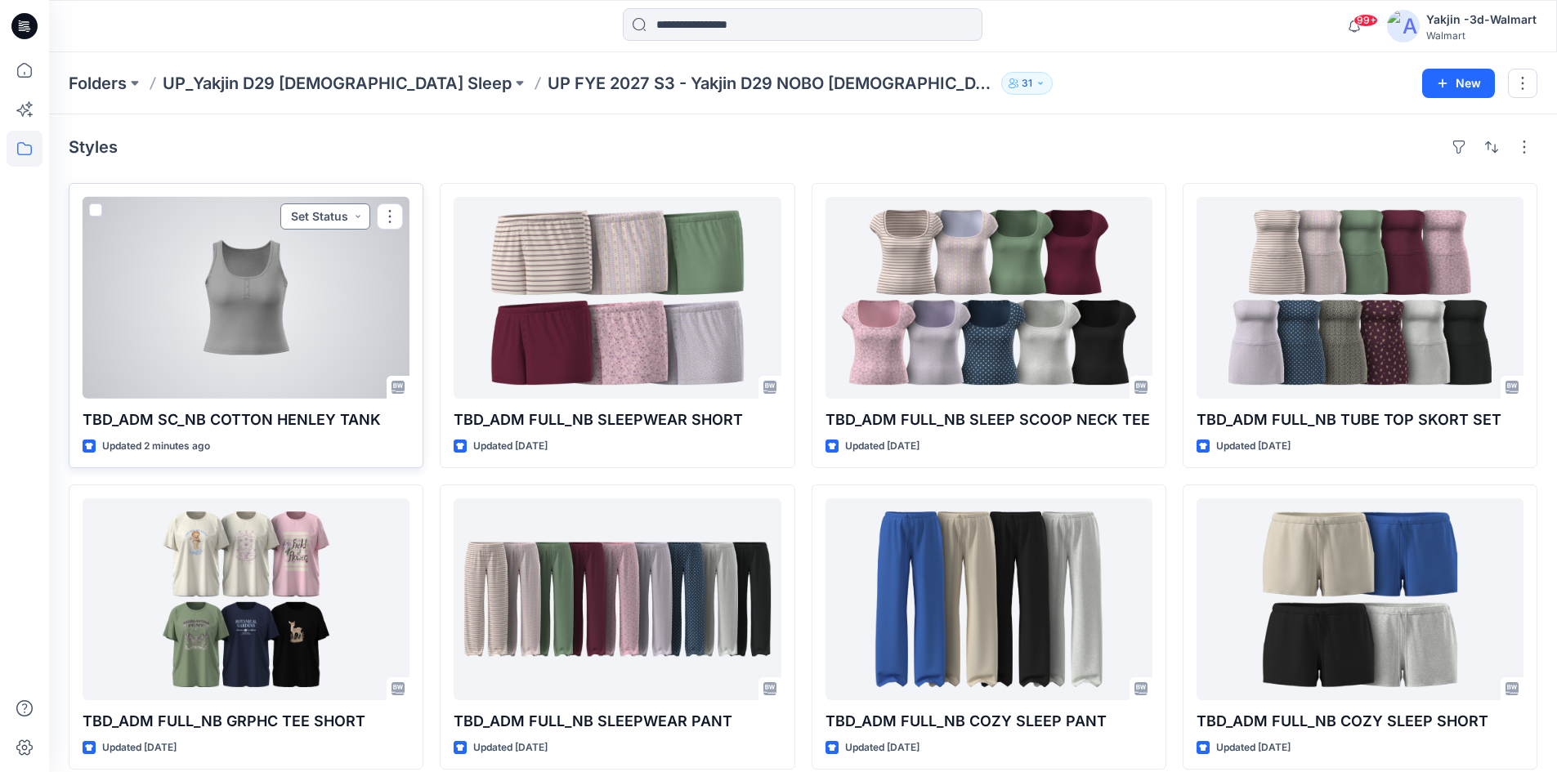
click at [331, 210] on button "Set Status" at bounding box center [325, 216] width 90 height 26
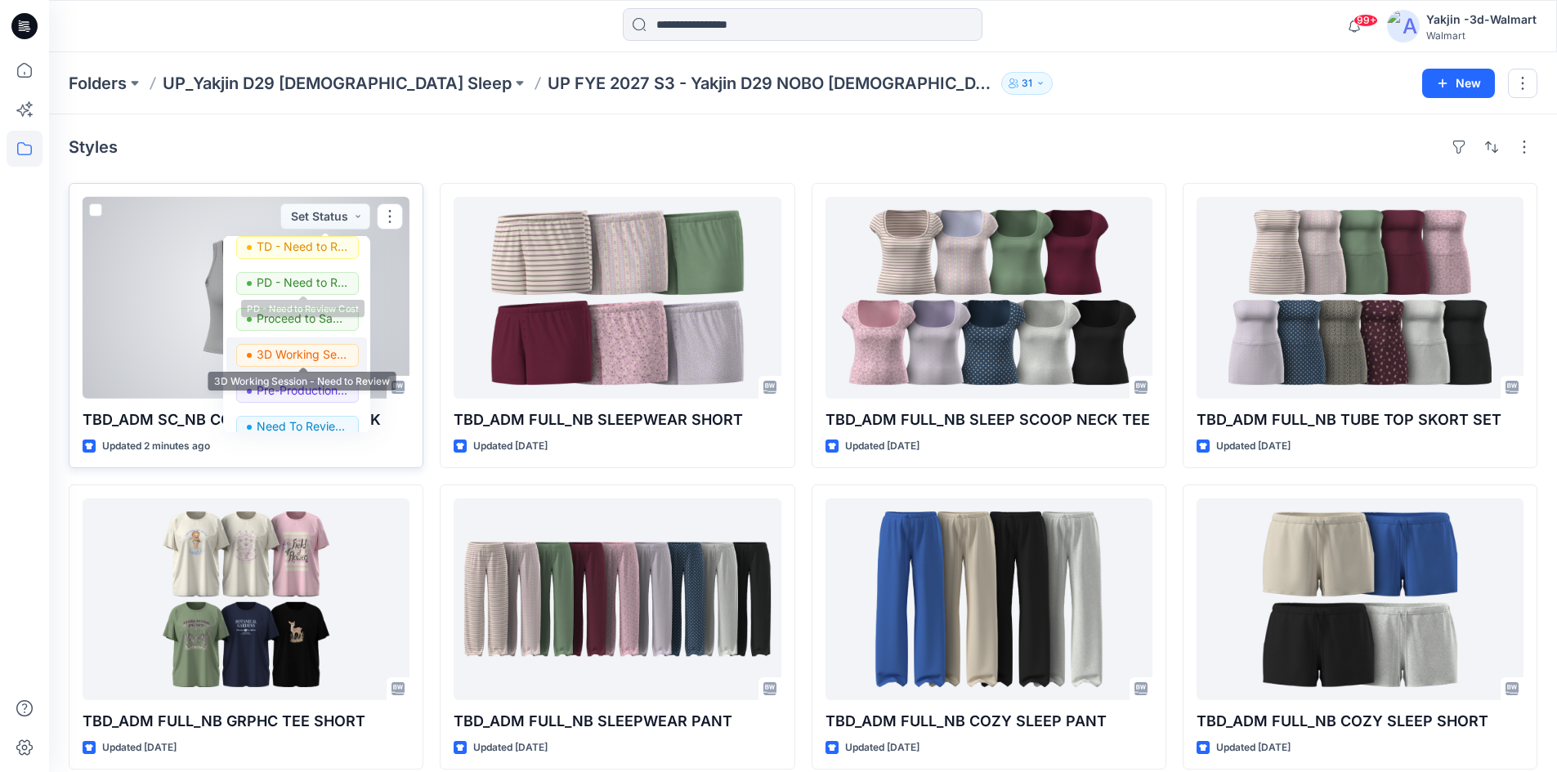
scroll to position [163, 0]
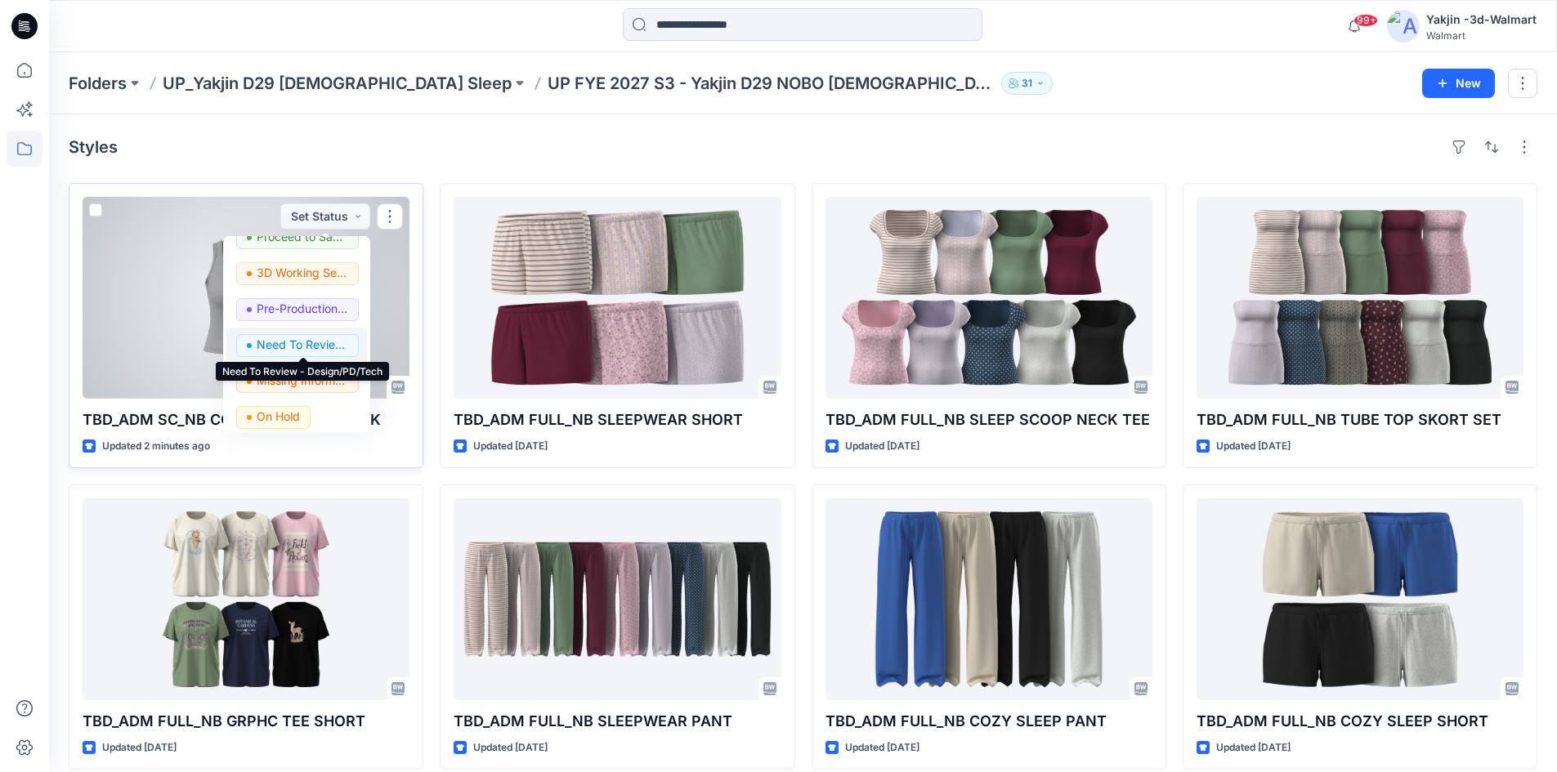
click at [309, 346] on p "Need To Review - Design/PD/Tech" at bounding box center [303, 344] width 92 height 21
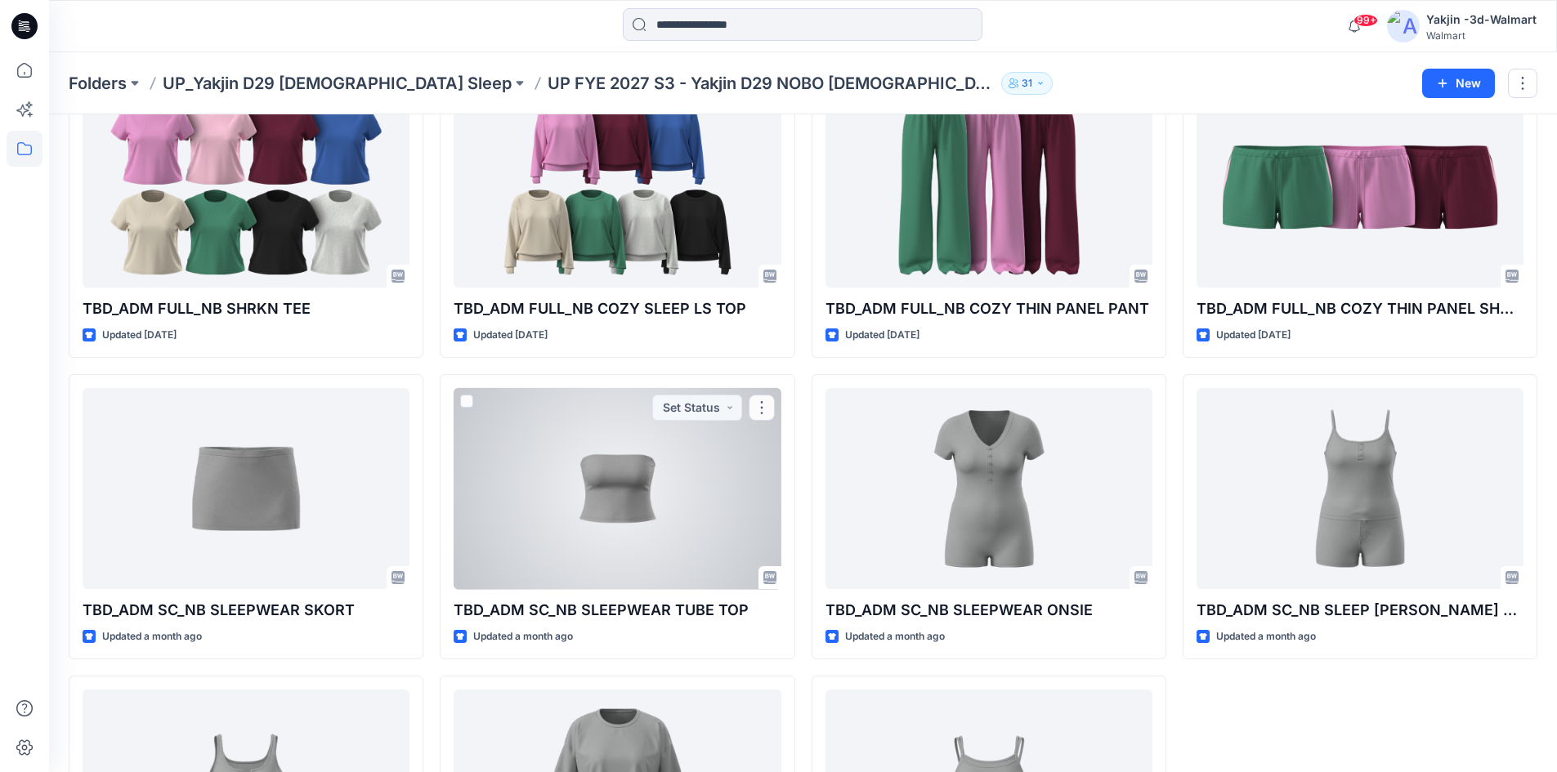
scroll to position [817, 0]
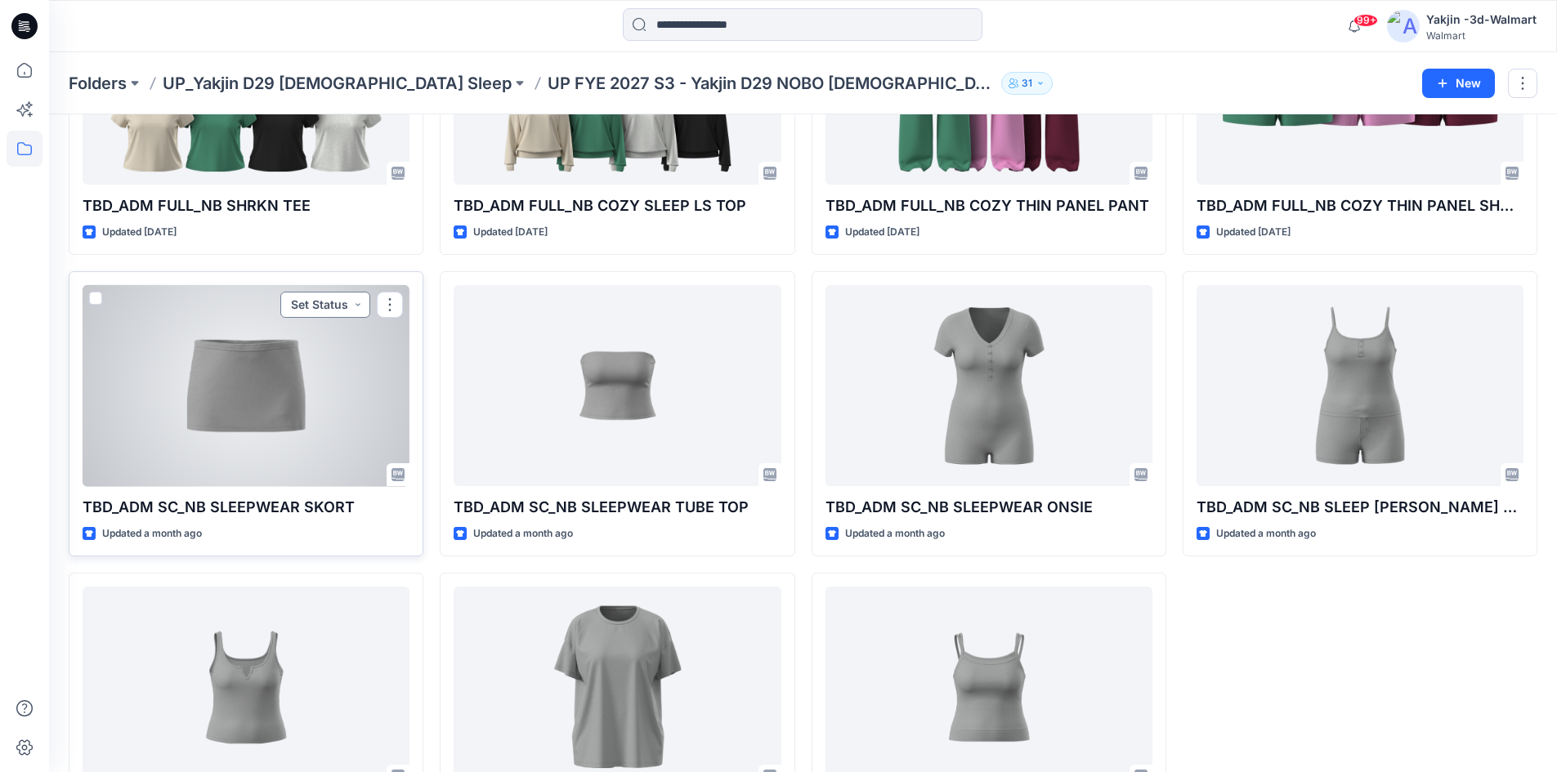
click at [317, 306] on button "Set Status" at bounding box center [325, 305] width 90 height 26
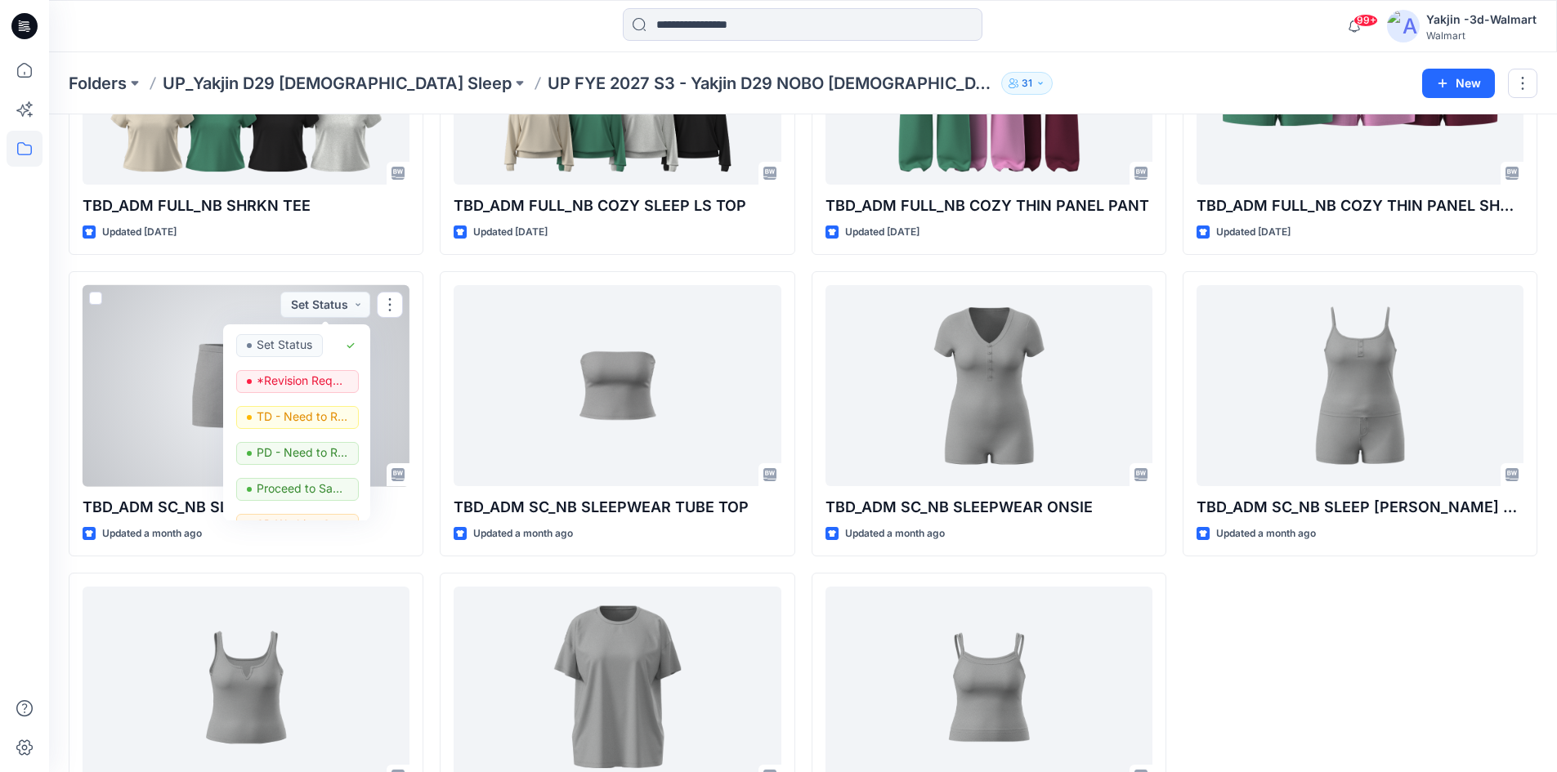
click at [124, 392] on div at bounding box center [246, 386] width 327 height 202
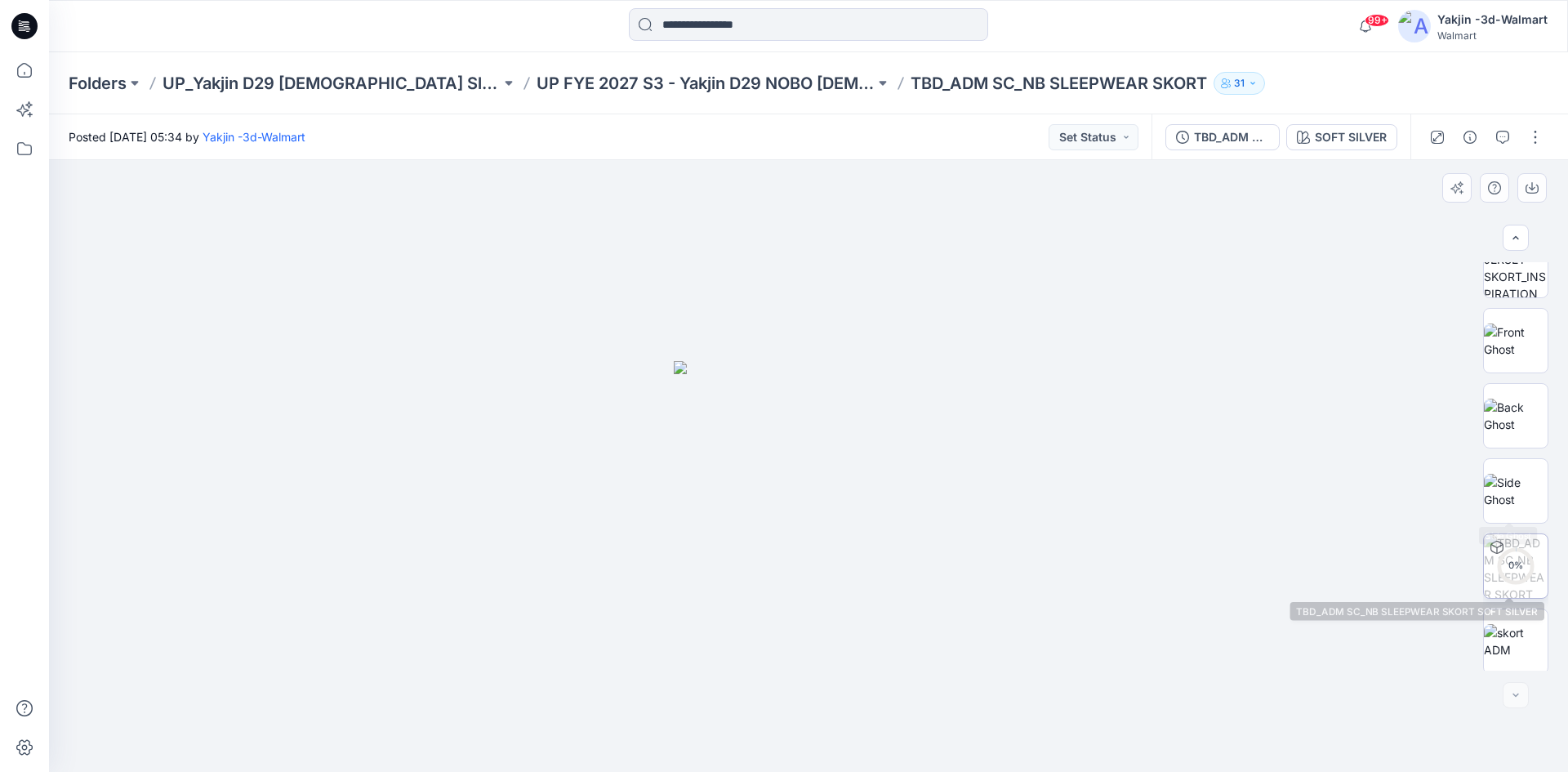
scroll to position [183, 0]
click at [1077, 136] on button "Set Status" at bounding box center [1093, 137] width 90 height 26
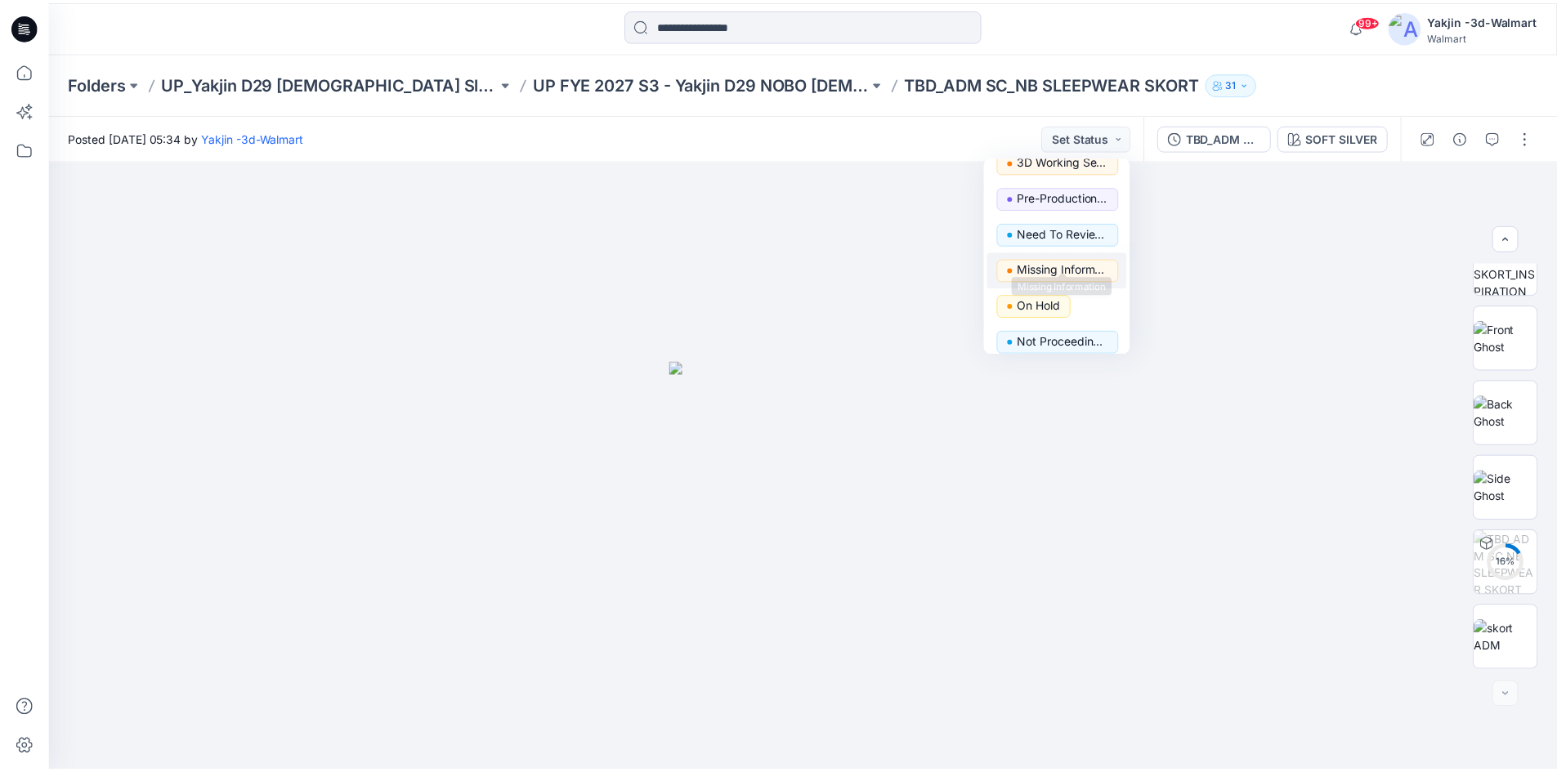
scroll to position [206, 0]
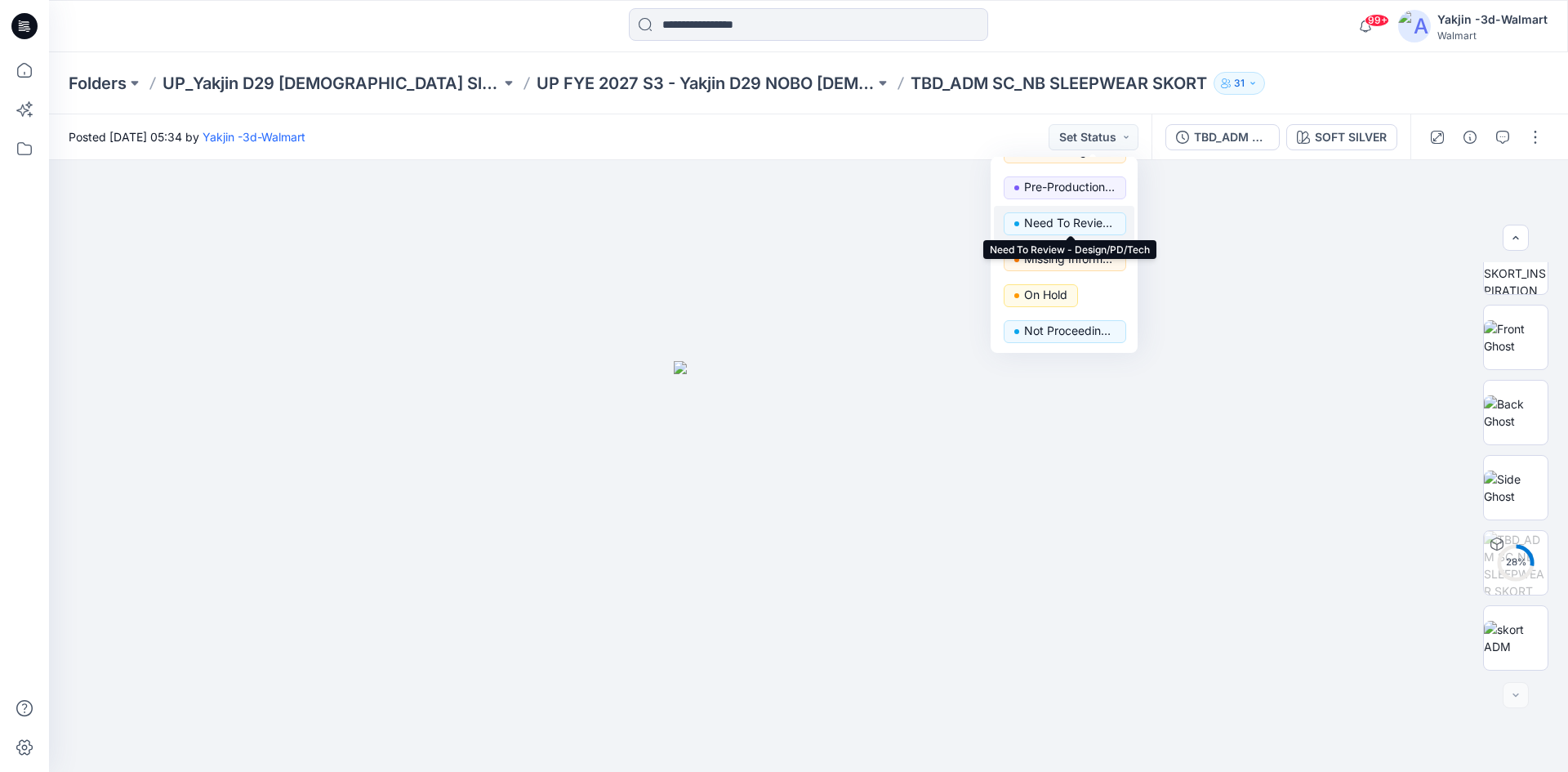
click at [1061, 224] on p "Need To Review - Design/PD/Tech" at bounding box center [1070, 222] width 92 height 21
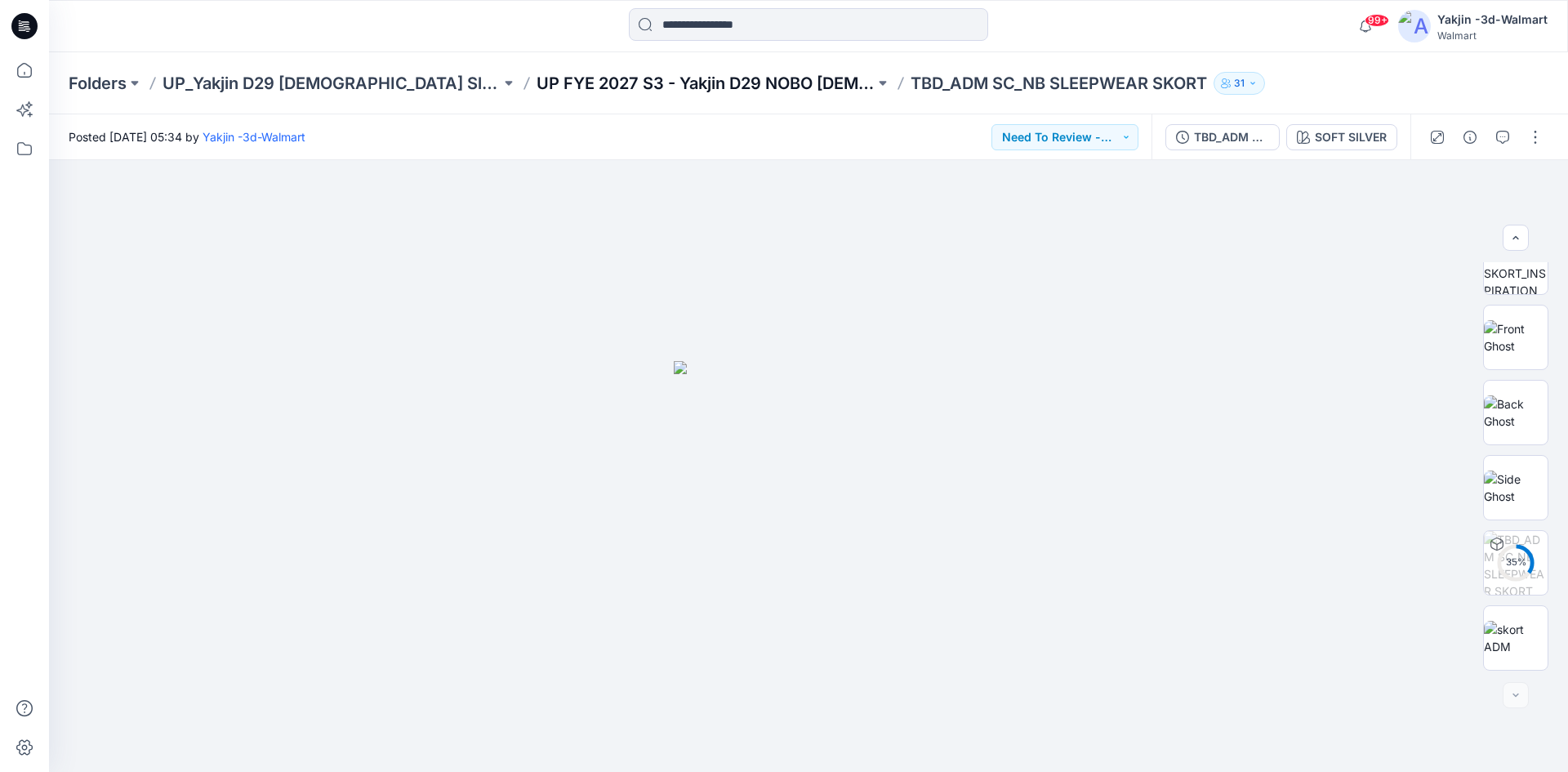
click at [632, 92] on p "UP FYE 2027 S3 - Yakjin D29 NOBO [DEMOGRAPHIC_DATA] Sleepwear" at bounding box center [706, 83] width 338 height 23
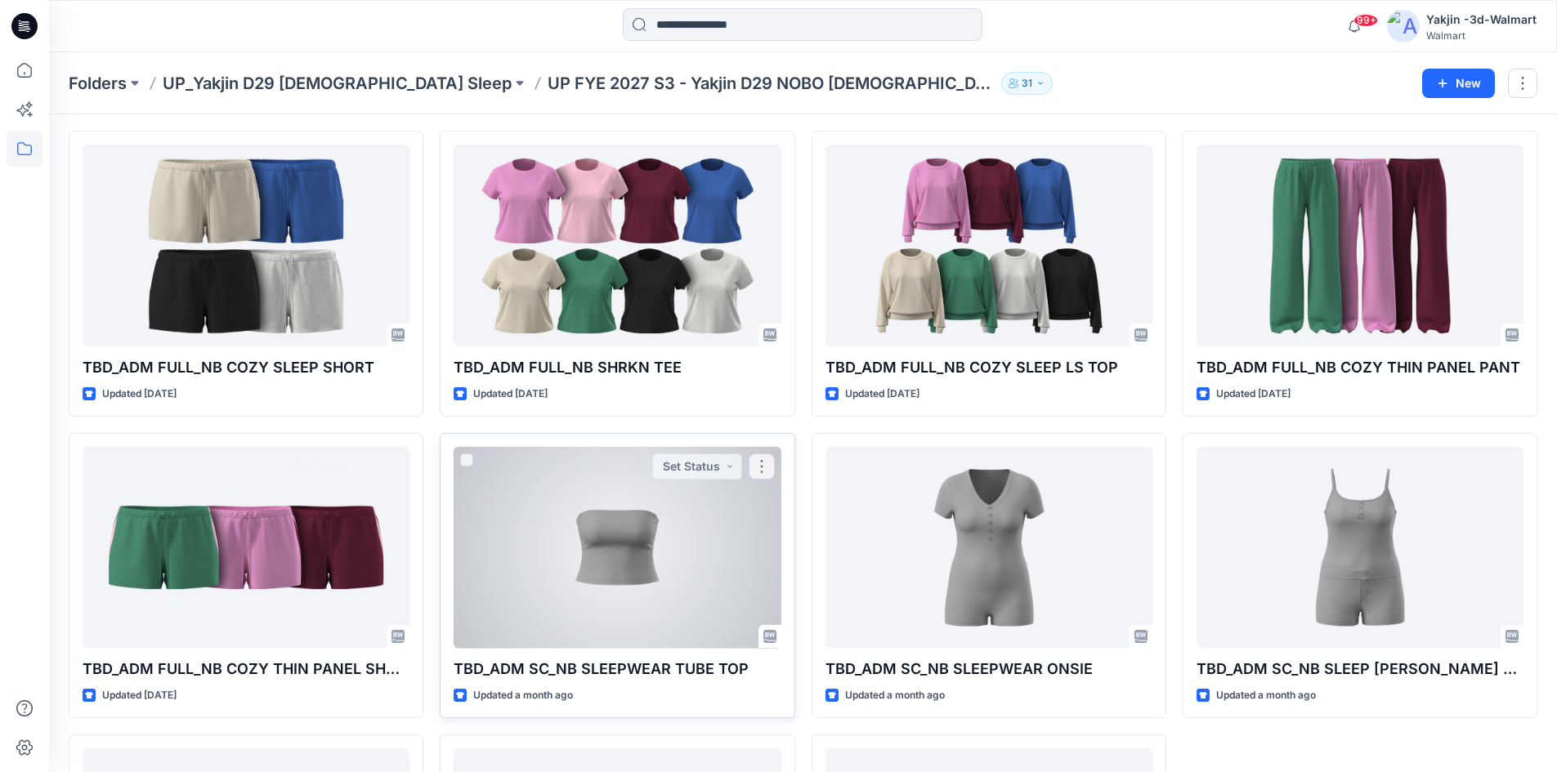
scroll to position [736, 0]
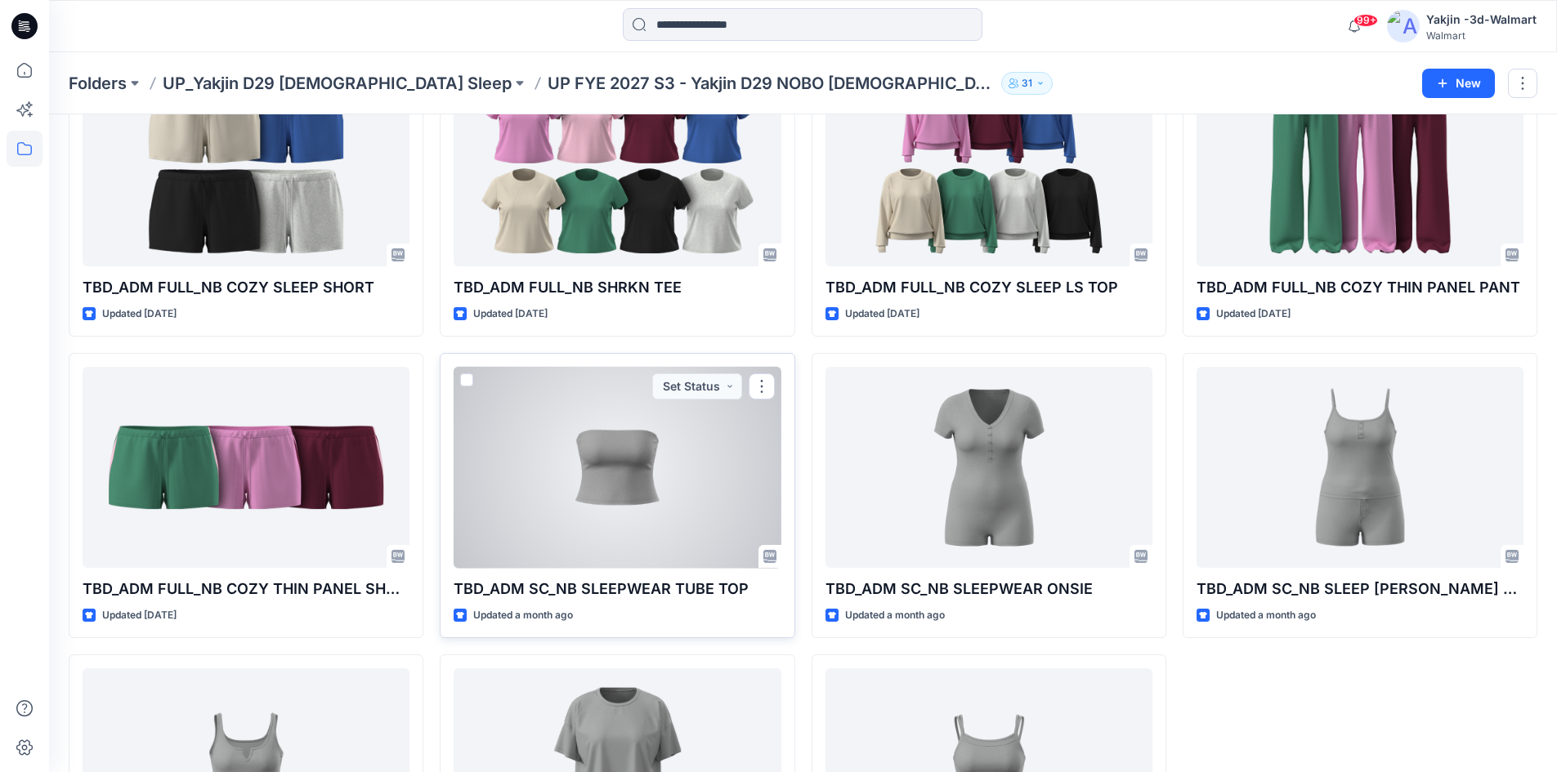
click at [669, 405] on div at bounding box center [617, 468] width 327 height 202
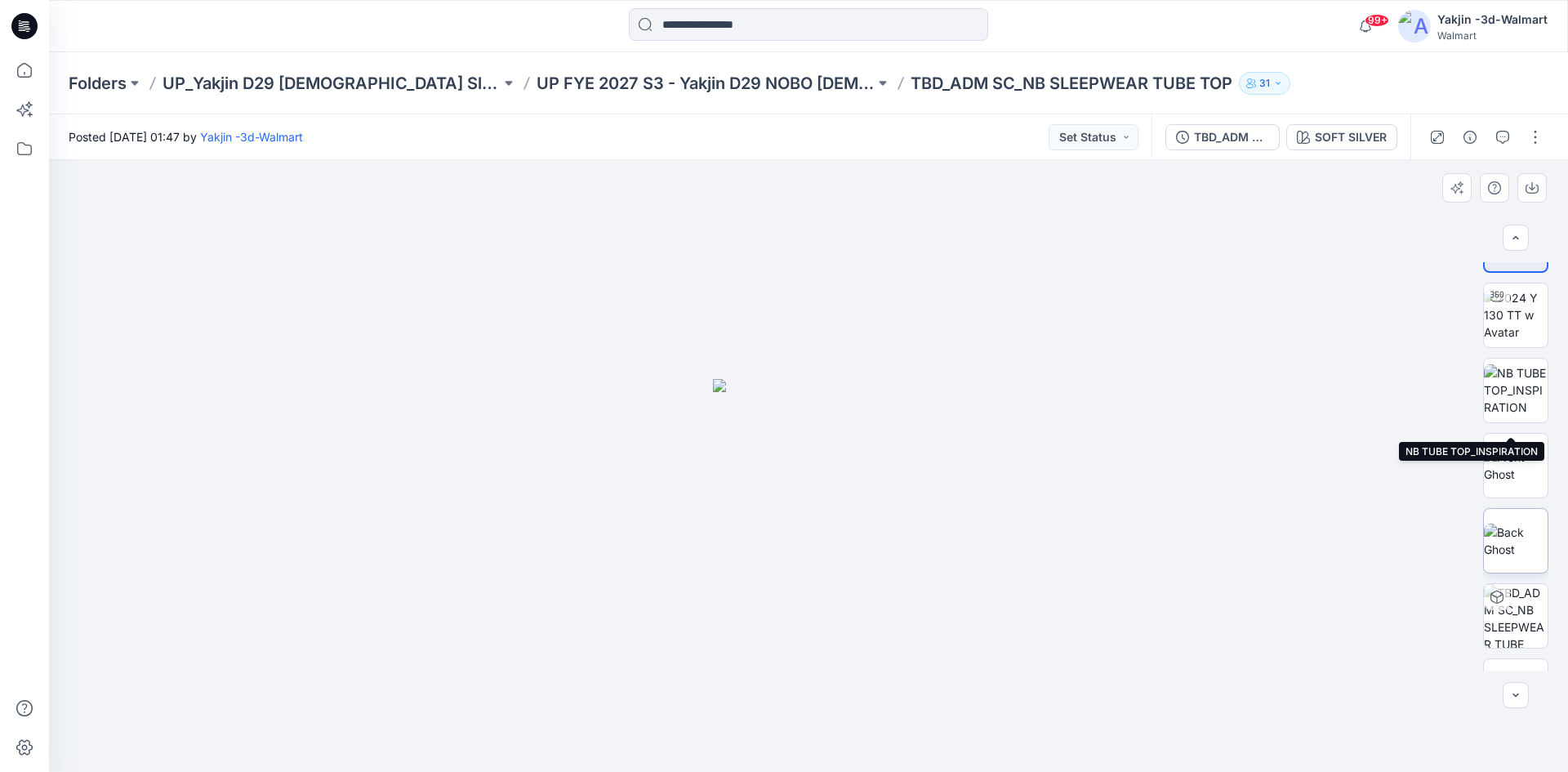
scroll to position [108, 0]
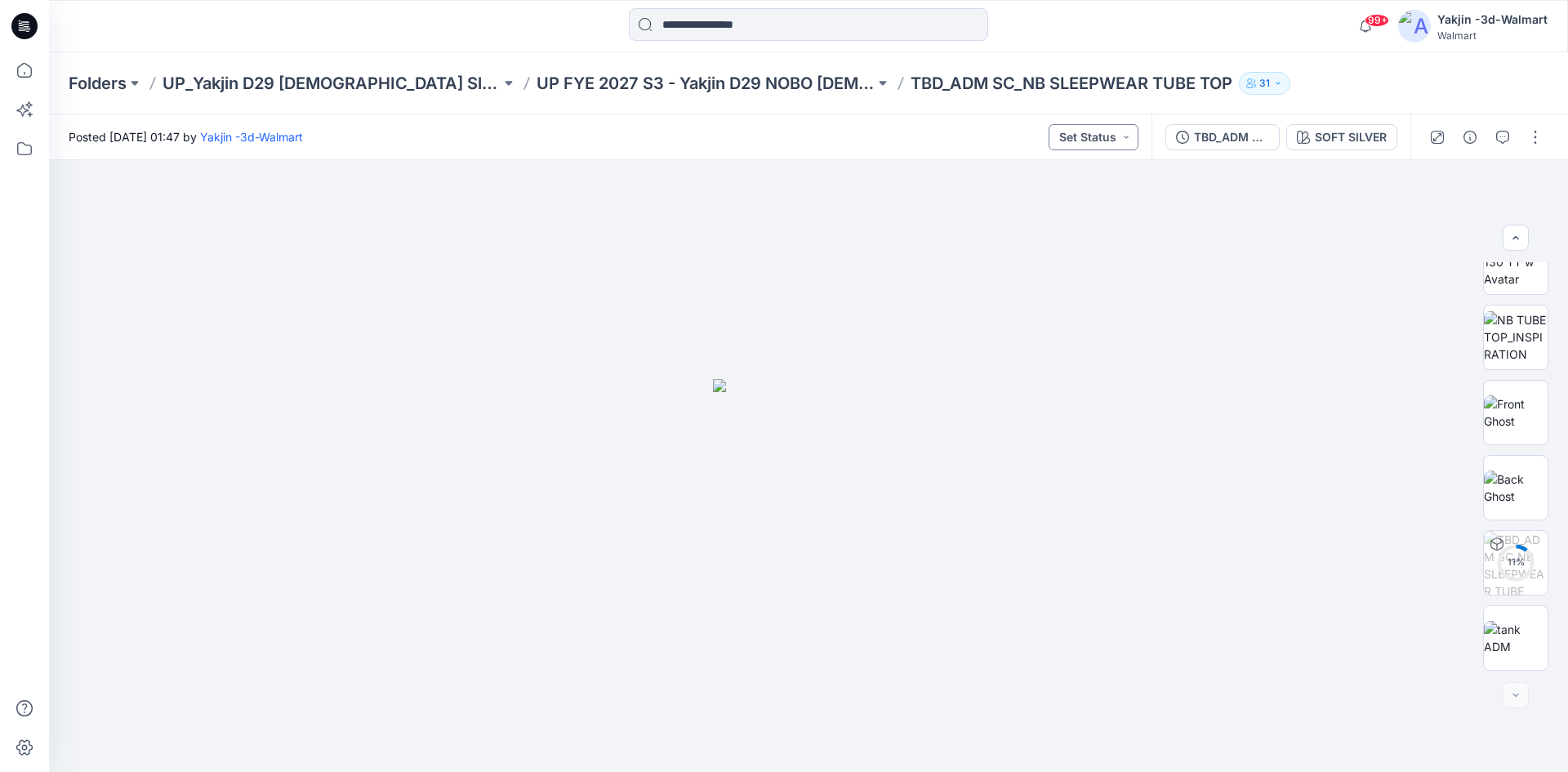
click at [1078, 140] on button "Set Status" at bounding box center [1093, 137] width 90 height 26
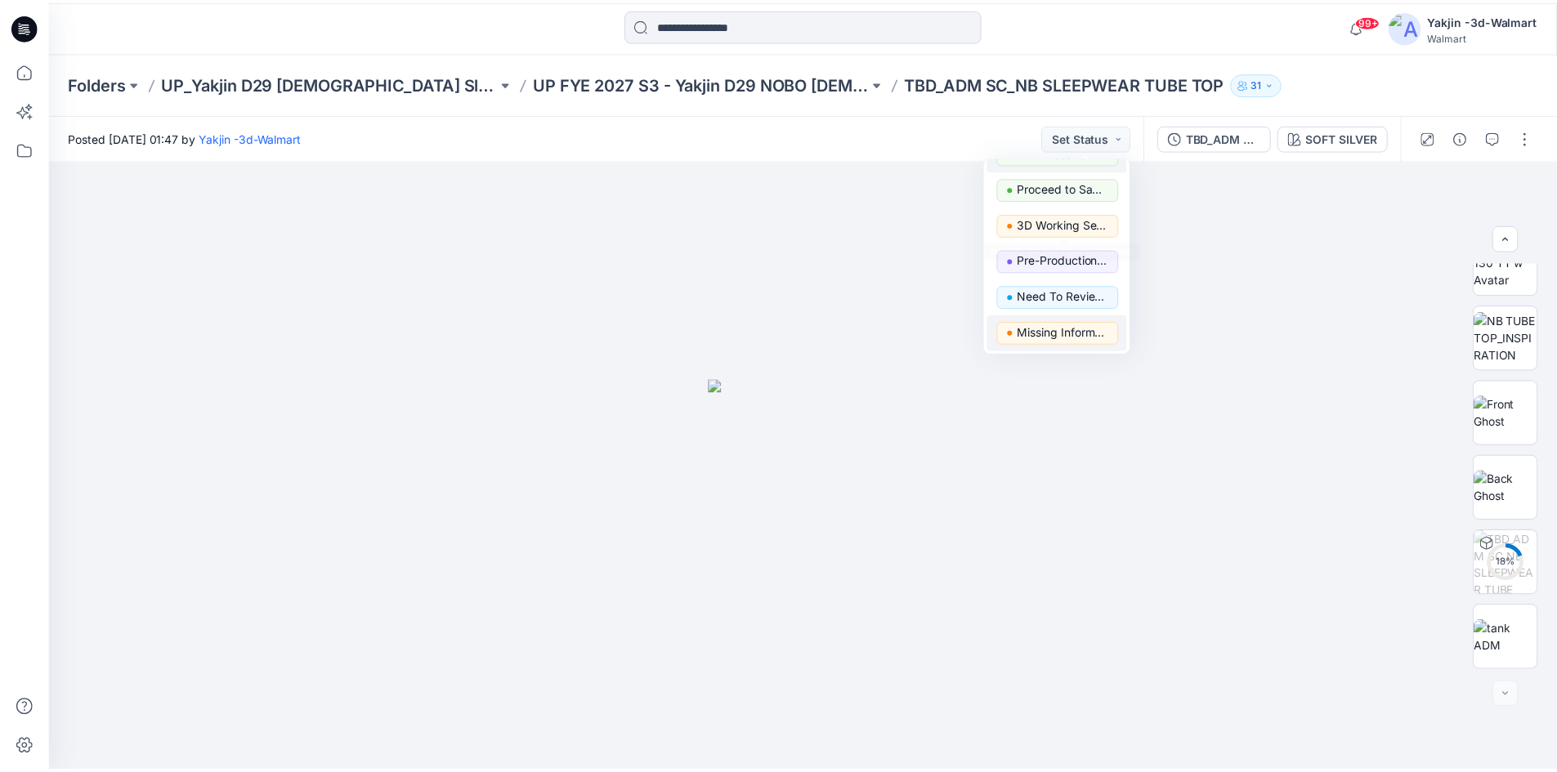
scroll to position [206, 0]
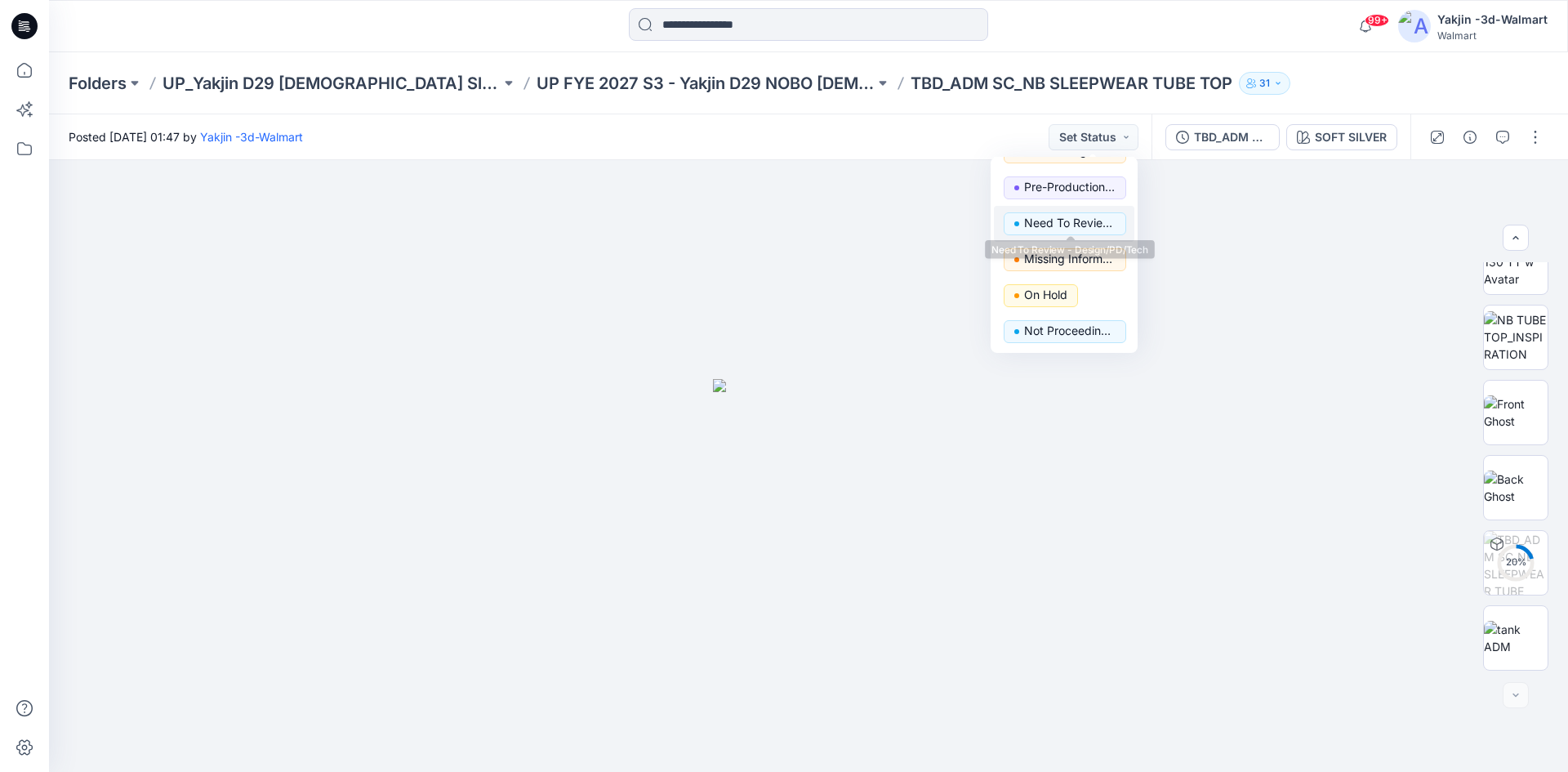
click at [1045, 222] on p "Need To Review - Design/PD/Tech" at bounding box center [1070, 222] width 92 height 21
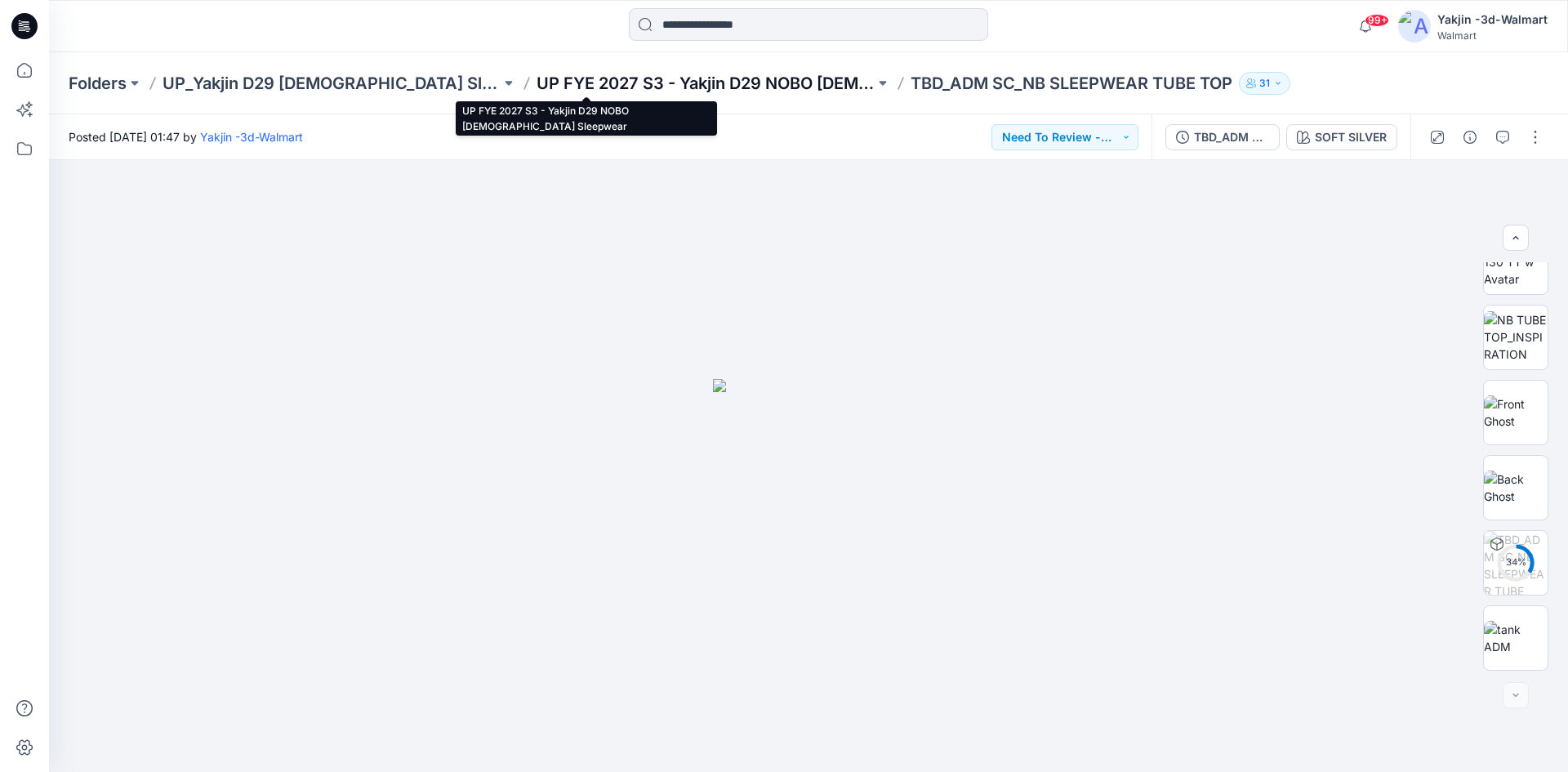
click at [580, 86] on p "UP FYE 2027 S3 - Yakjin D29 NOBO [DEMOGRAPHIC_DATA] Sleepwear" at bounding box center [706, 83] width 338 height 23
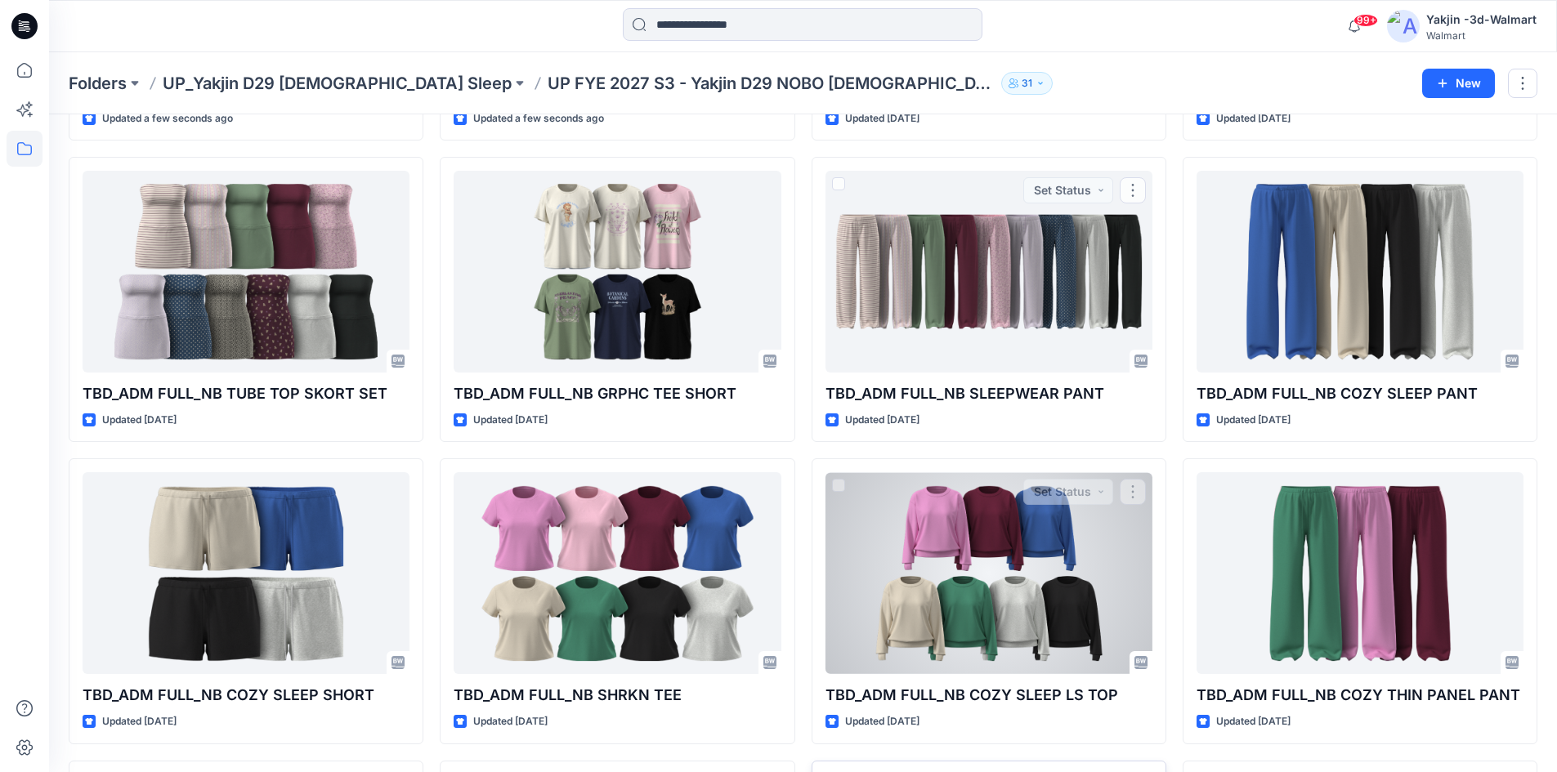
scroll to position [654, 0]
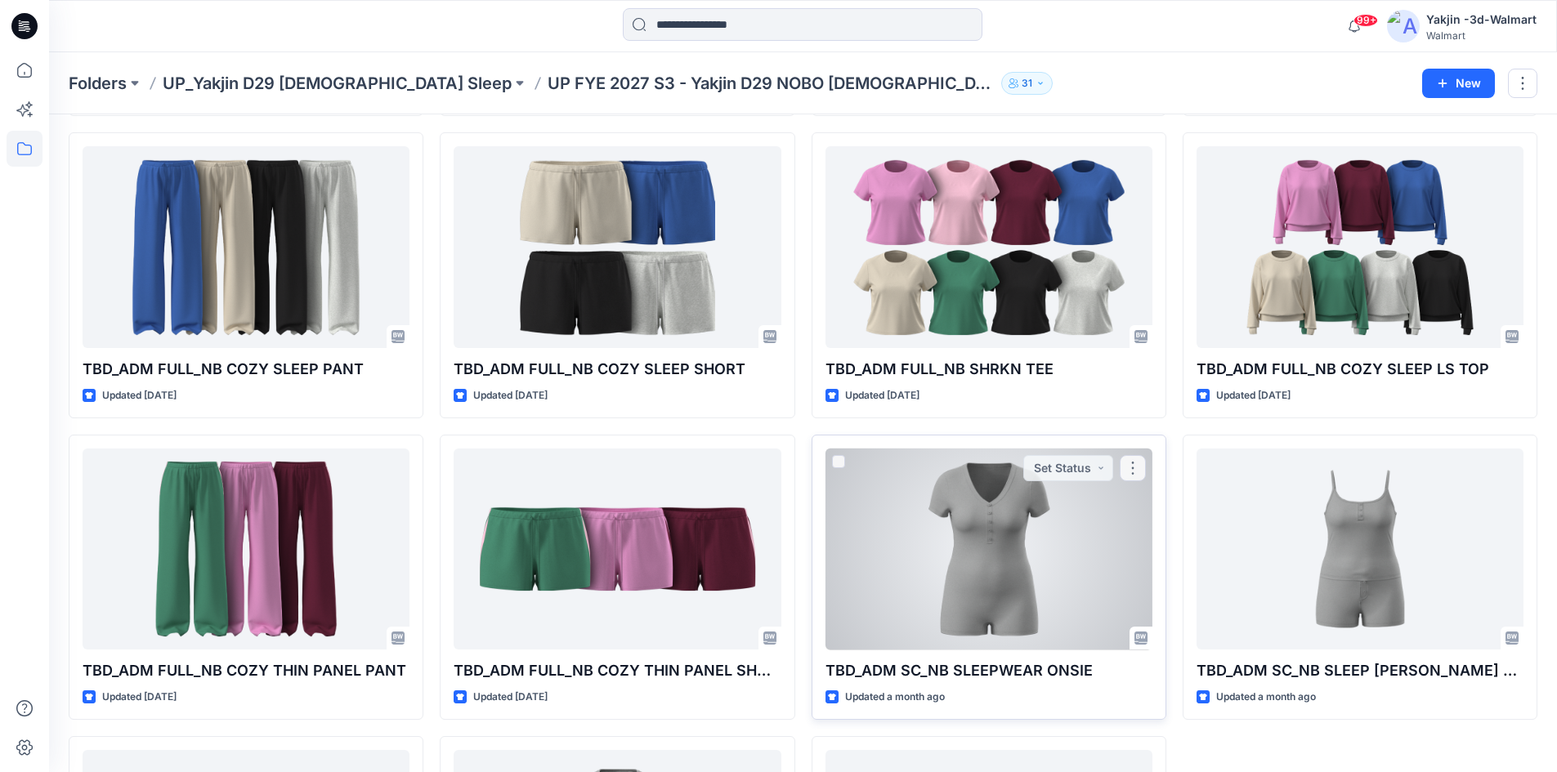
click at [943, 580] on div at bounding box center [988, 550] width 327 height 202
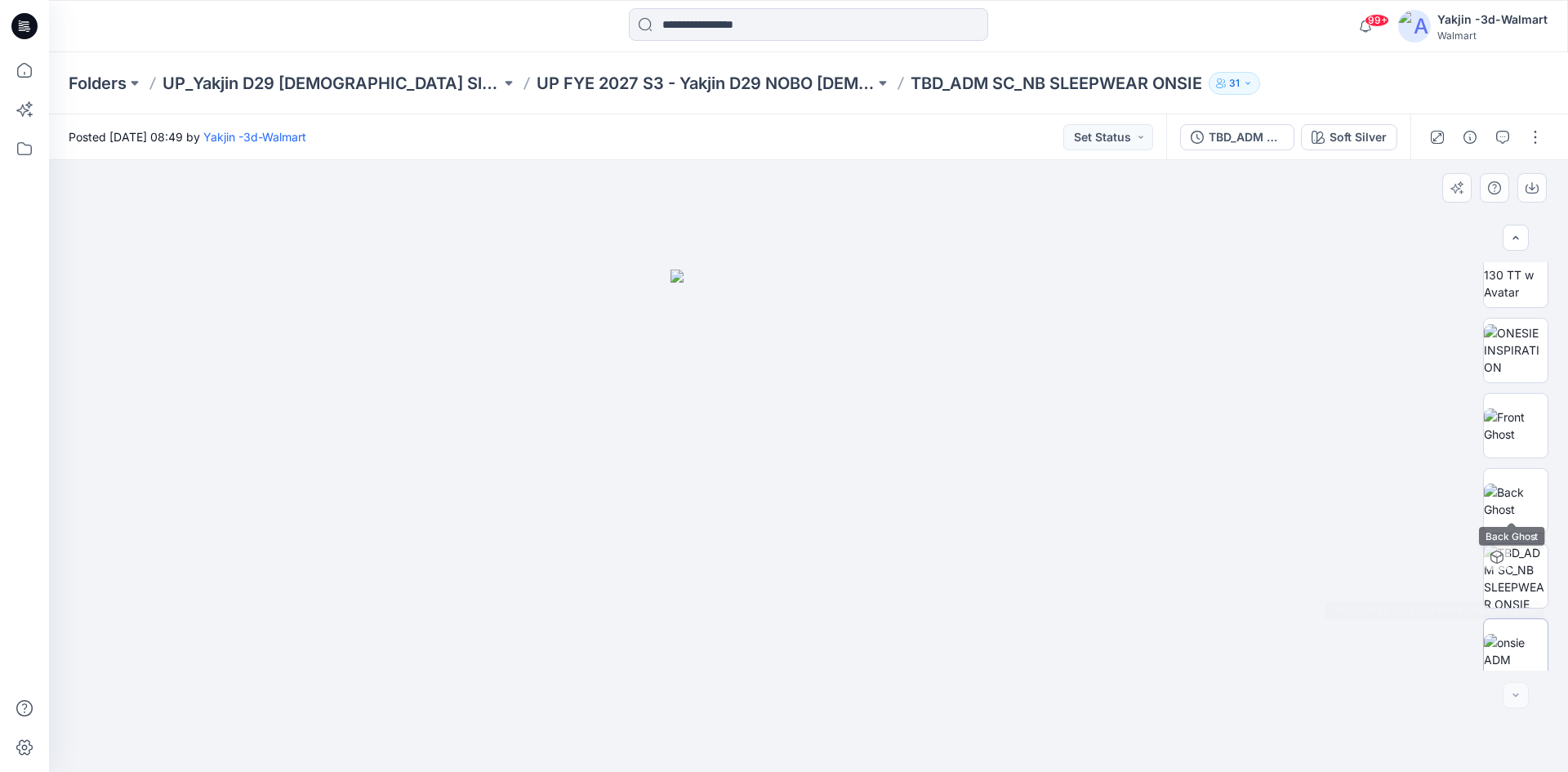
scroll to position [108, 0]
click at [1522, 655] on img at bounding box center [1516, 638] width 64 height 34
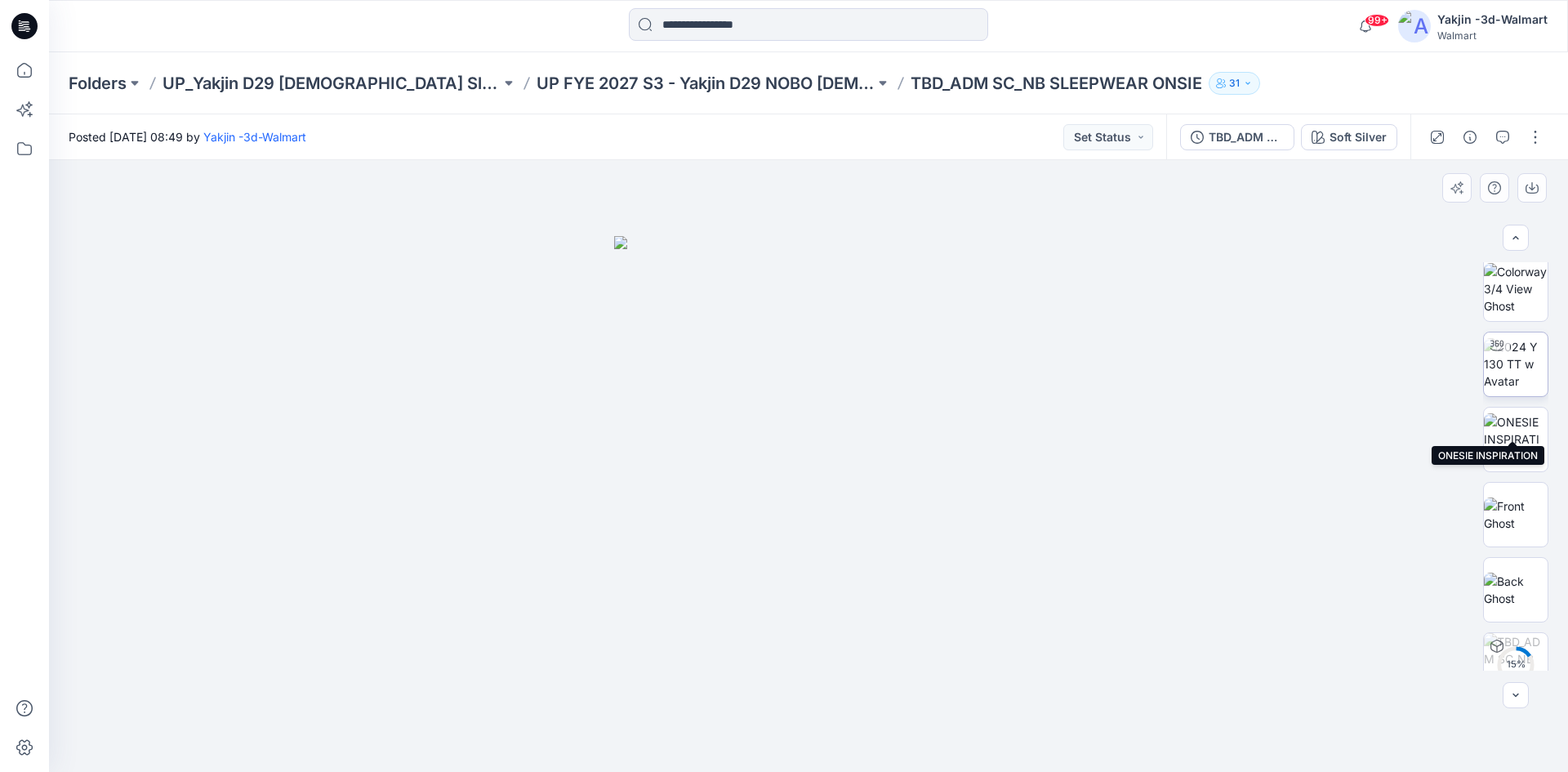
scroll to position [0, 0]
click at [1507, 285] on img at bounding box center [1516, 294] width 64 height 51
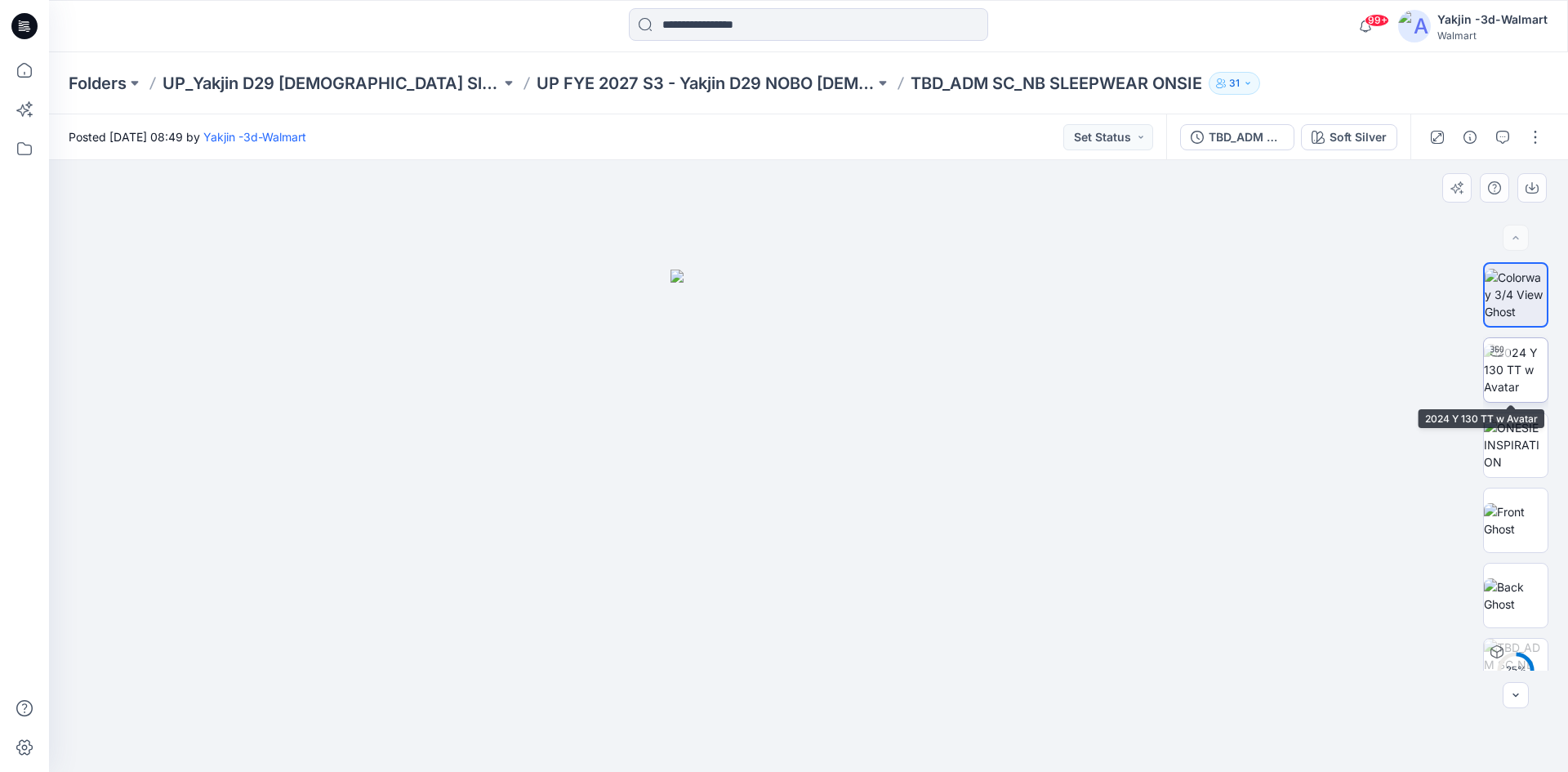
click at [1514, 386] on img at bounding box center [1516, 369] width 64 height 51
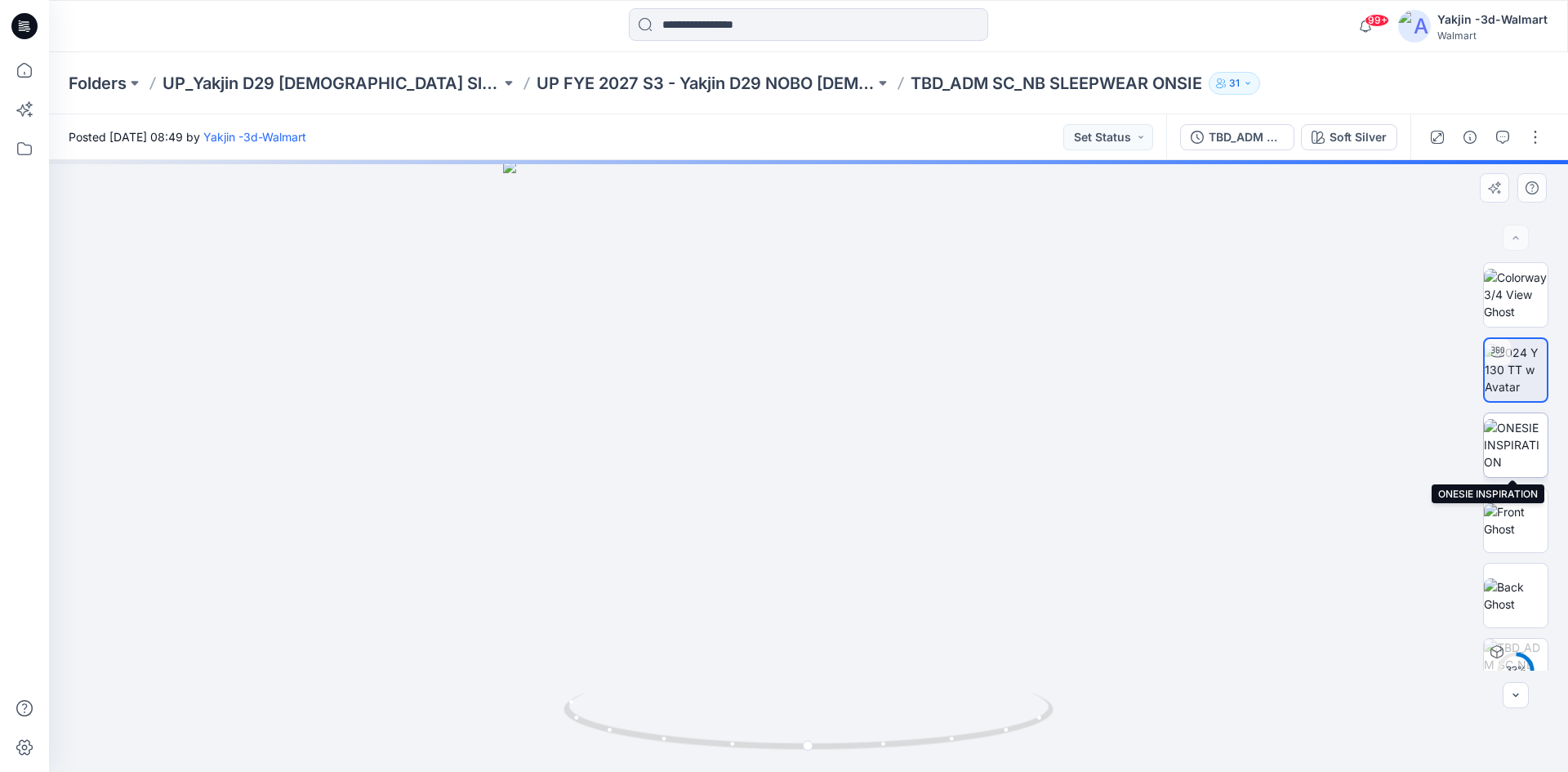
click at [1511, 445] on img at bounding box center [1516, 444] width 64 height 51
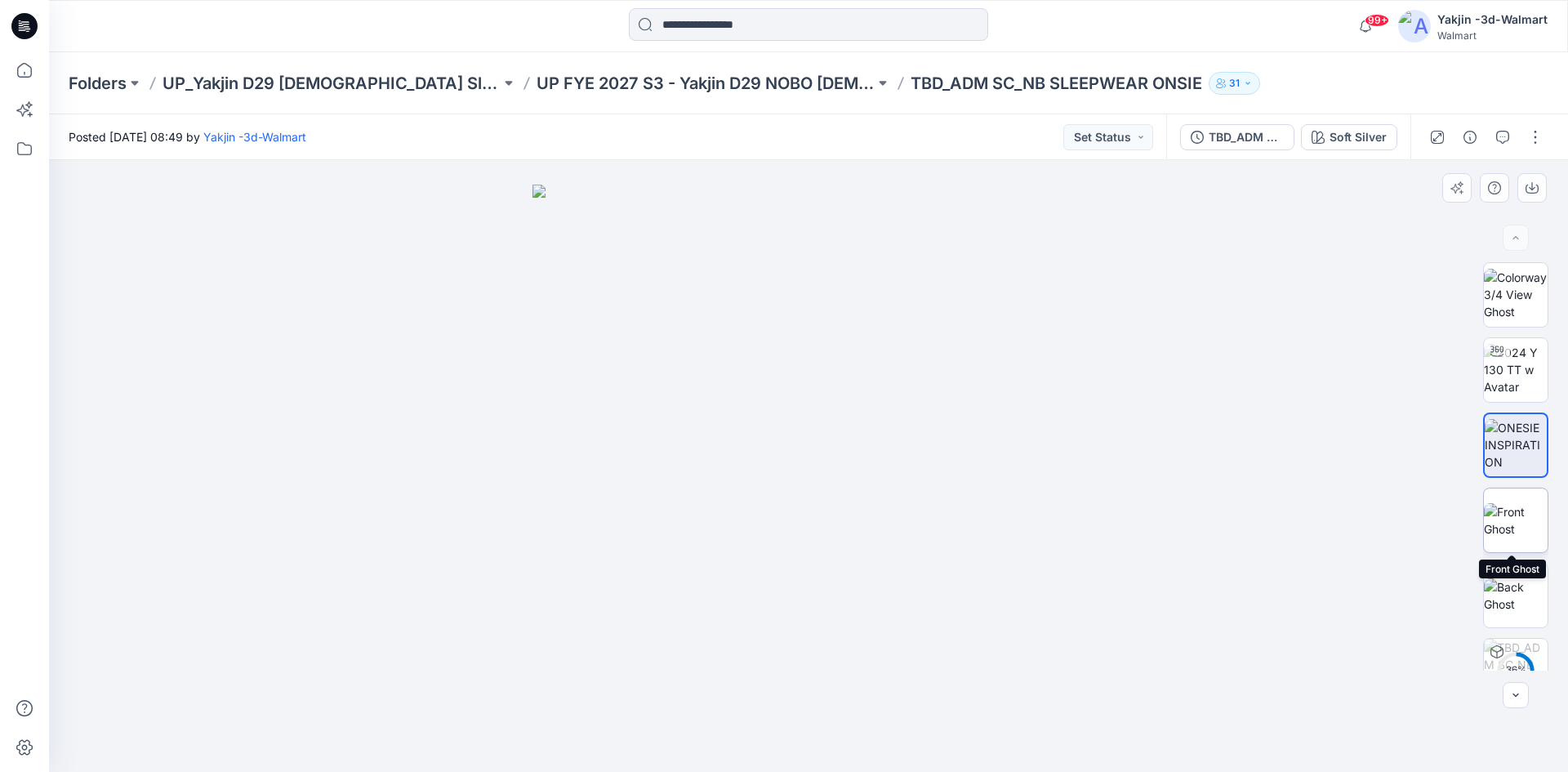
click at [1512, 518] on img at bounding box center [1516, 520] width 64 height 34
click at [1522, 593] on img at bounding box center [1516, 596] width 64 height 34
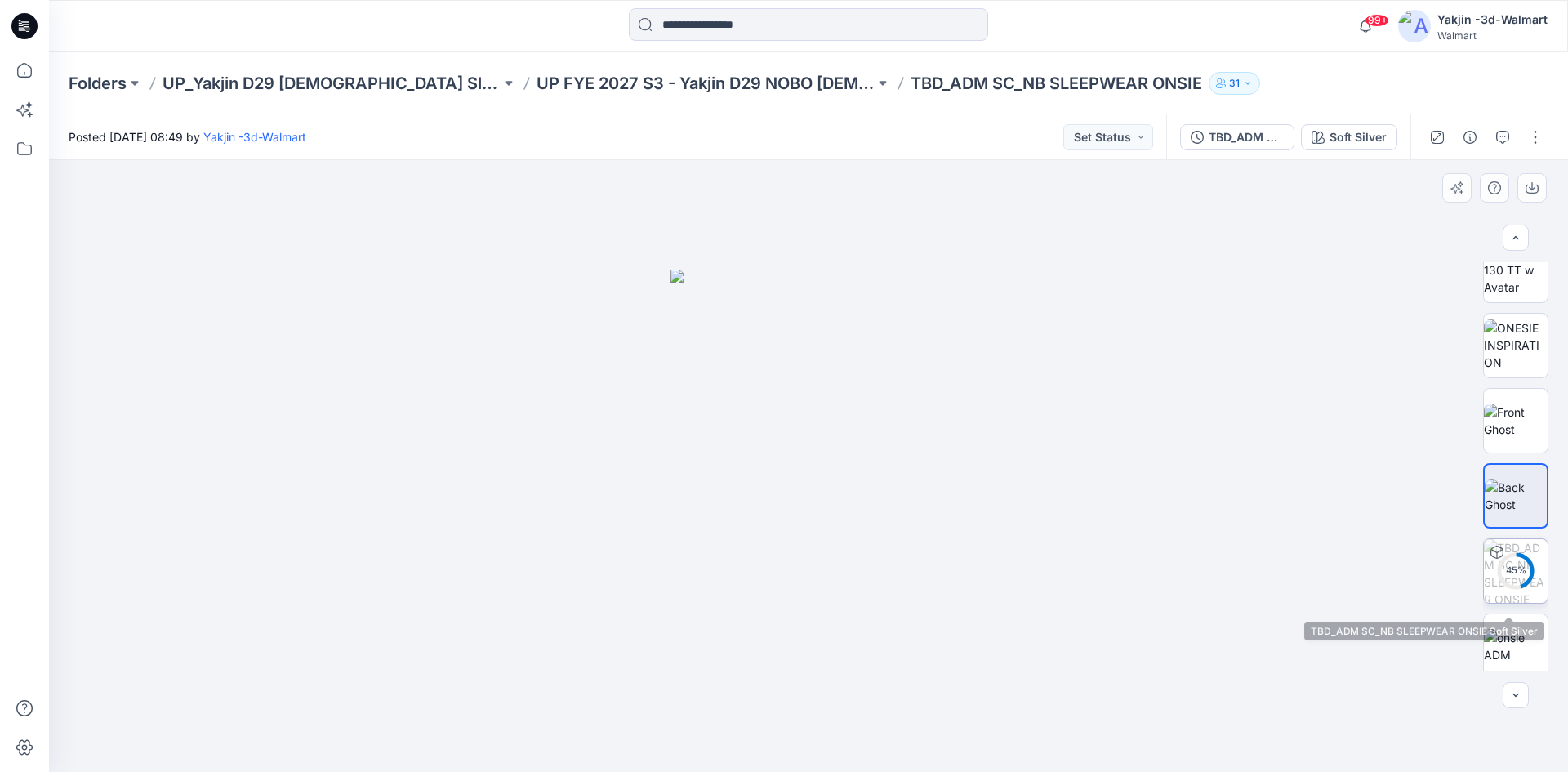
scroll to position [108, 0]
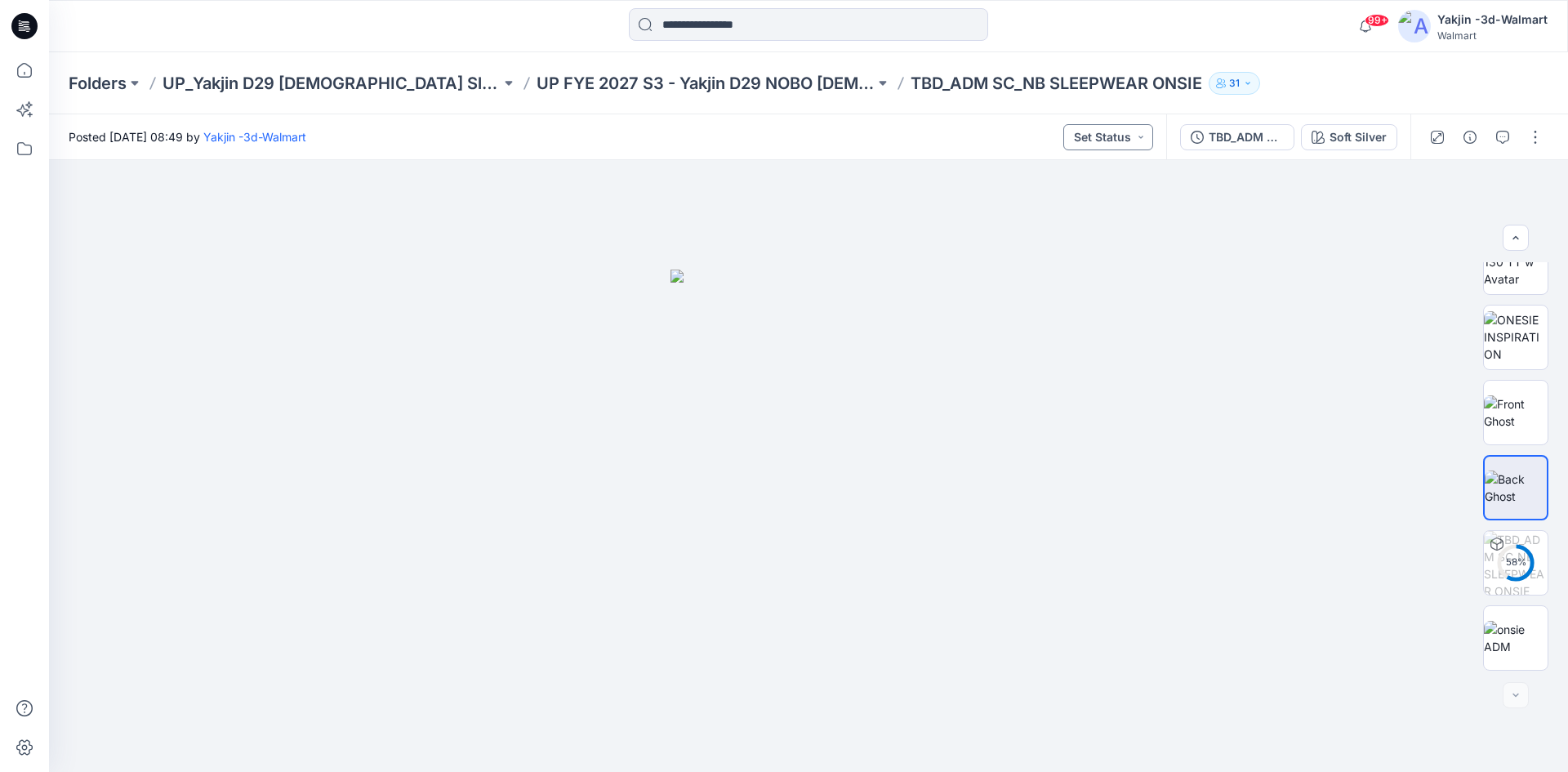
click at [1117, 134] on button "Set Status" at bounding box center [1108, 137] width 90 height 26
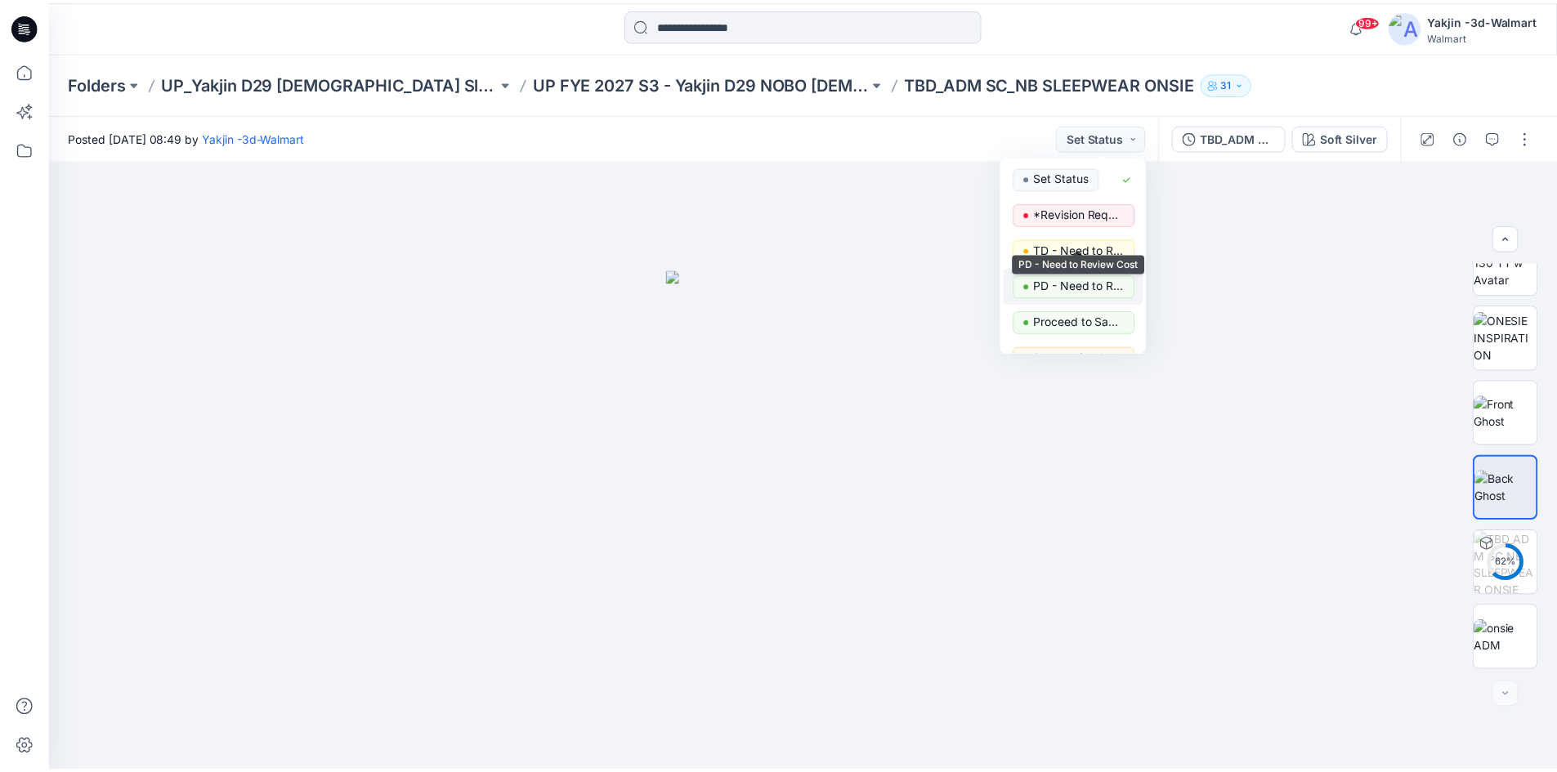
scroll to position [163, 0]
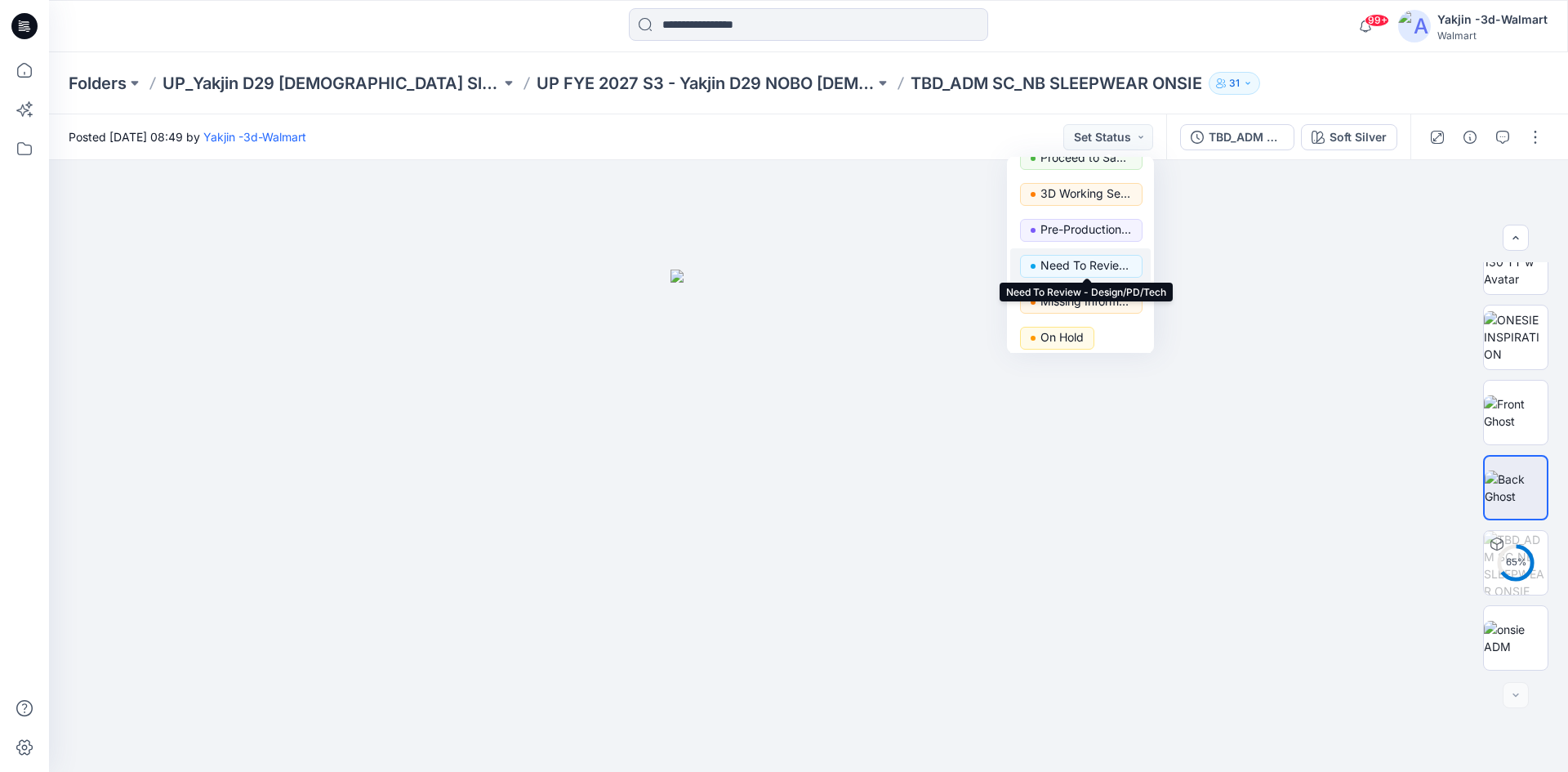
click at [1072, 257] on p "Need To Review - Design/PD/Tech" at bounding box center [1086, 265] width 92 height 21
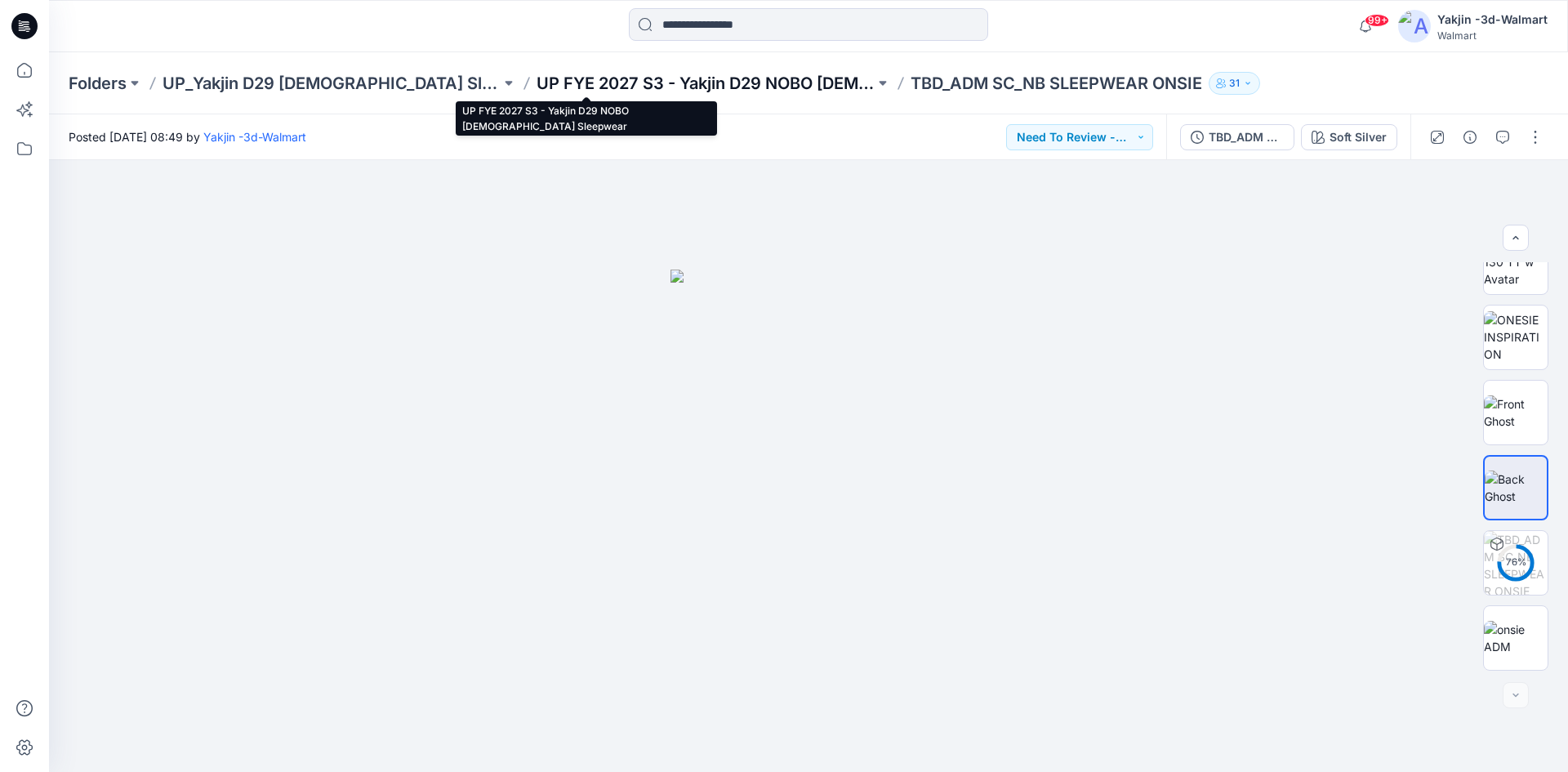
click at [632, 81] on p "UP FYE 2027 S3 - Yakjin D29 NOBO [DEMOGRAPHIC_DATA] Sleepwear" at bounding box center [706, 83] width 338 height 23
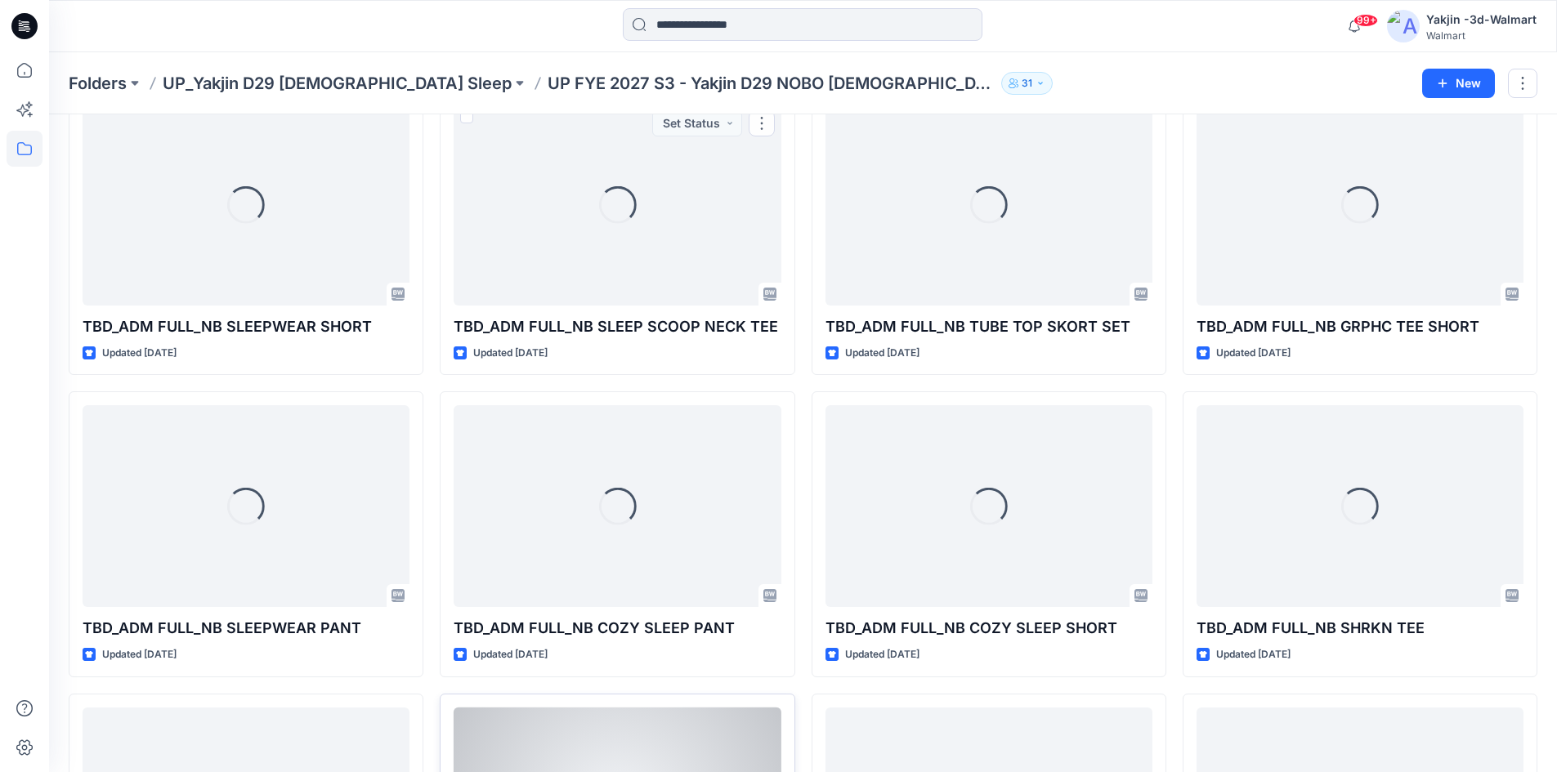
scroll to position [654, 0]
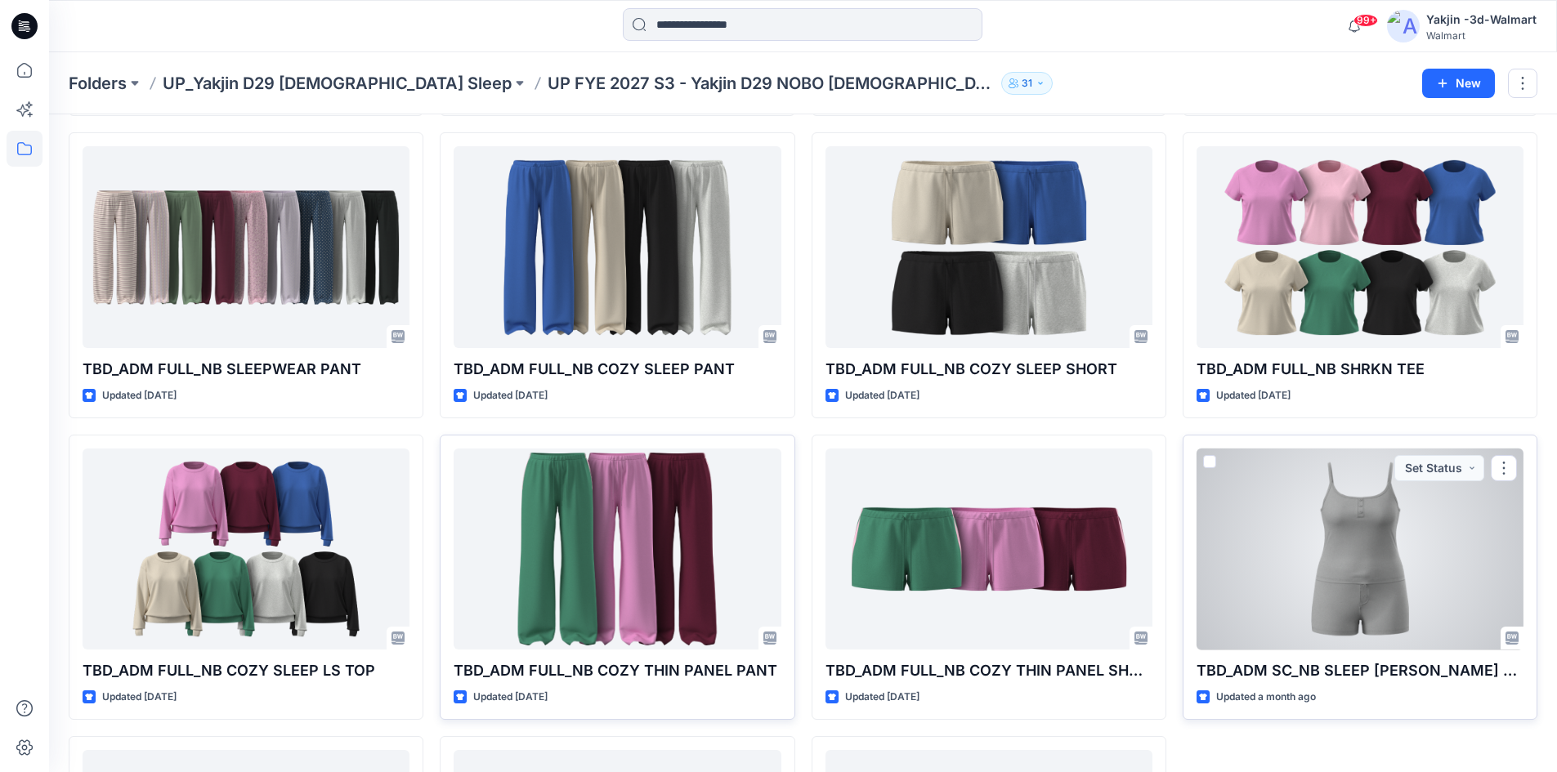
click at [1338, 563] on div at bounding box center [1359, 550] width 327 height 202
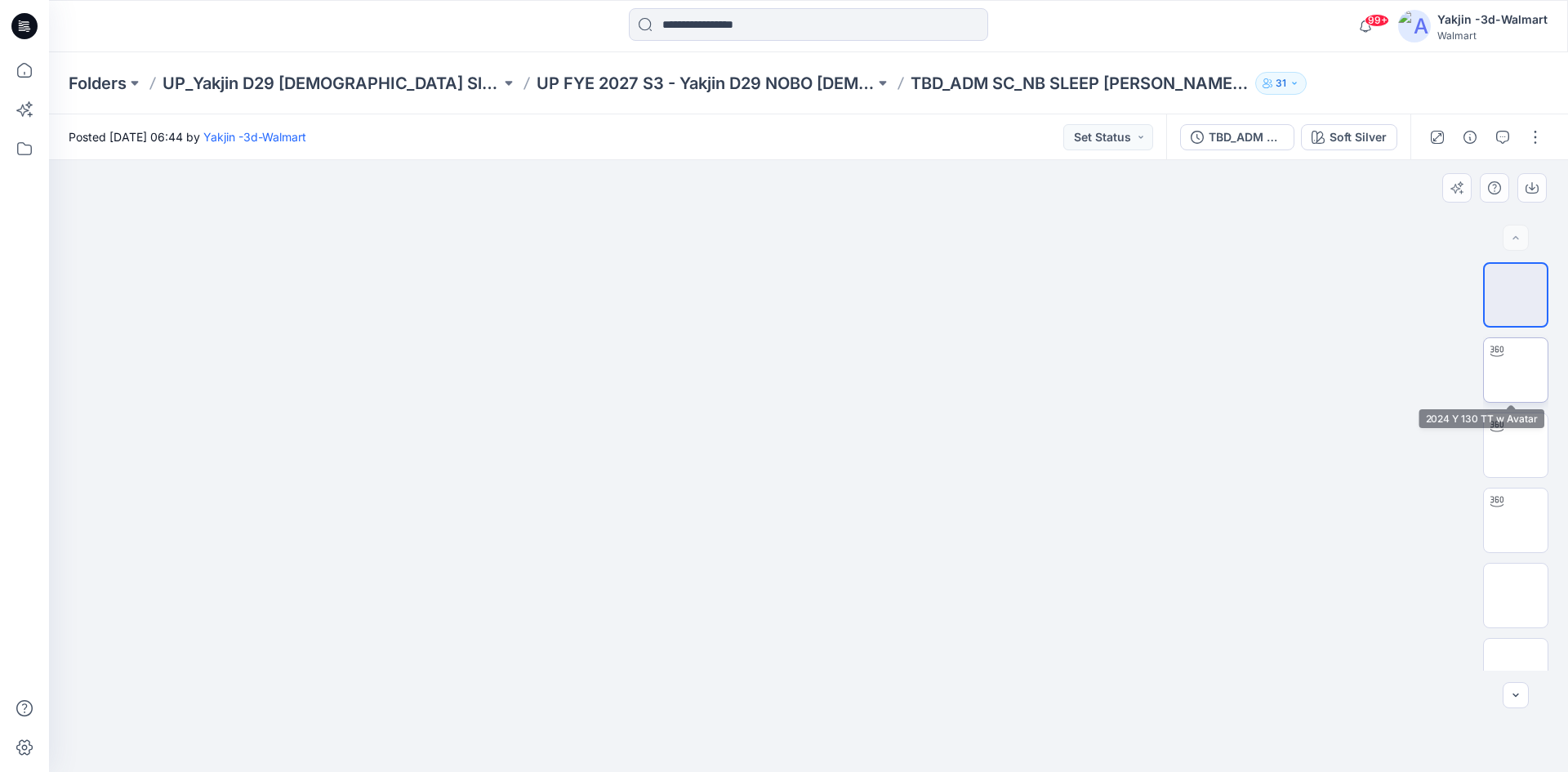
click at [1516, 370] on img at bounding box center [1516, 370] width 0 height 0
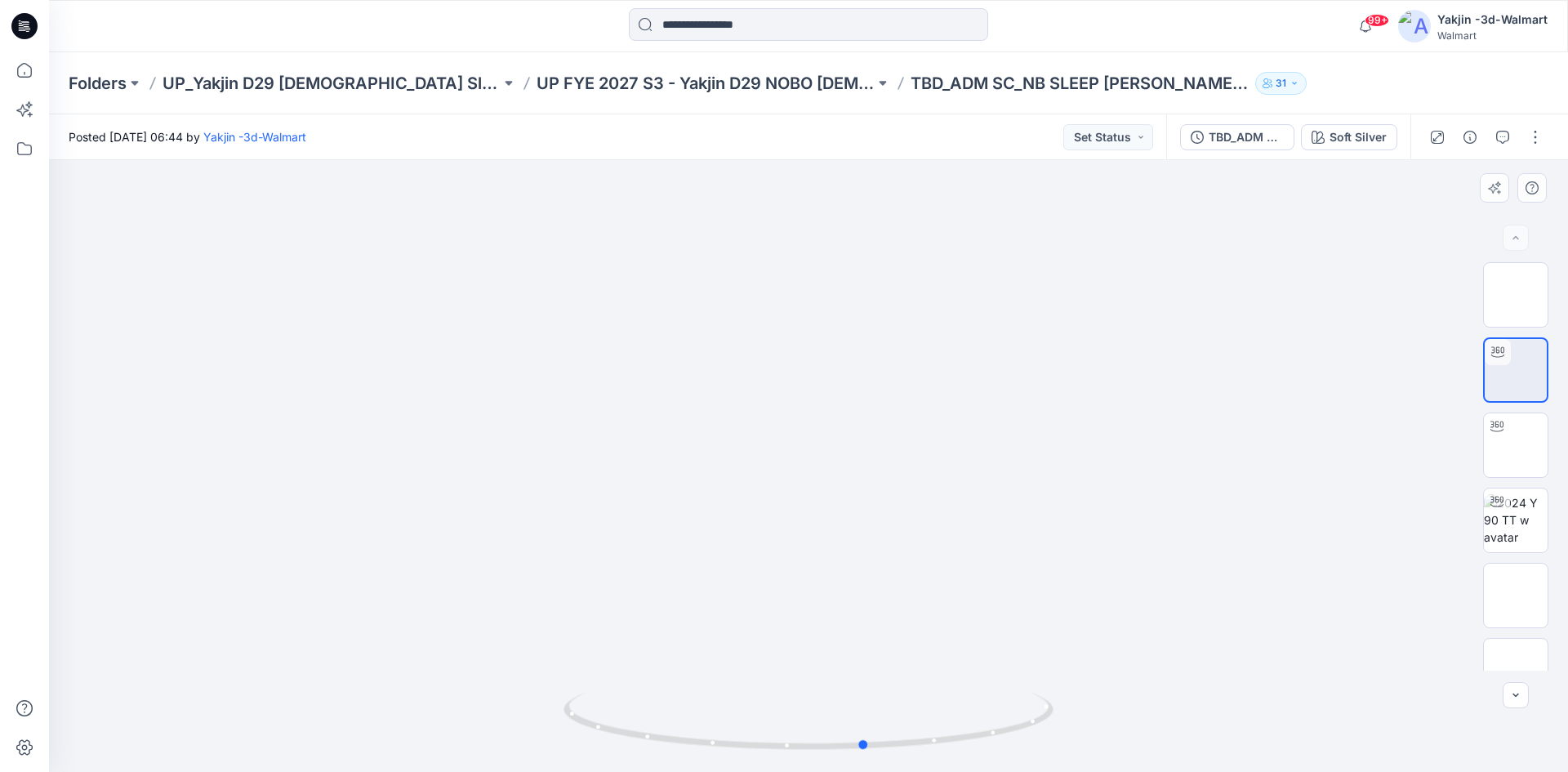
drag, startPoint x: 998, startPoint y: 740, endPoint x: 566, endPoint y: 755, distance: 432.3
click at [566, 755] on div at bounding box center [808, 466] width 1519 height 612
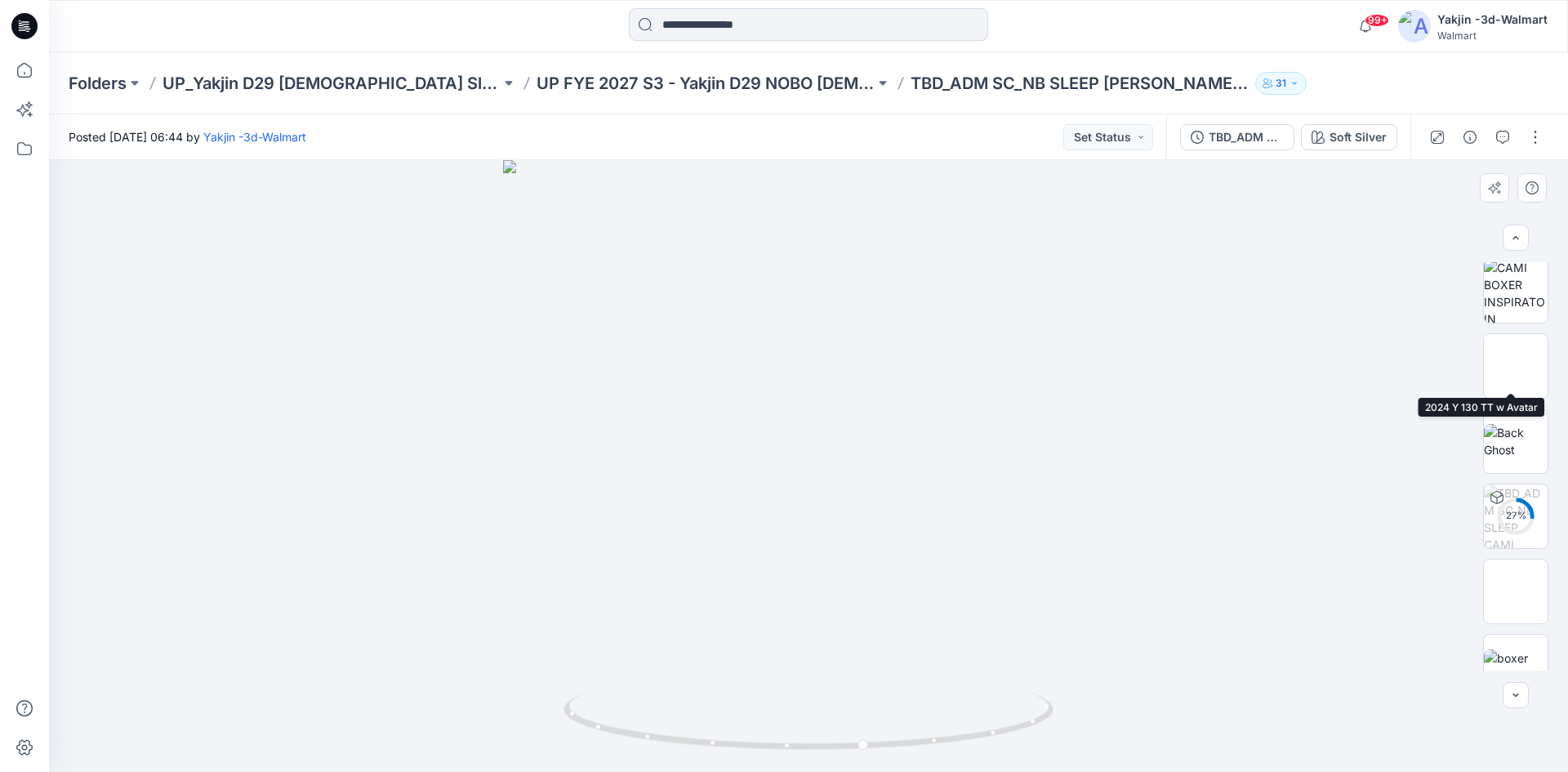
scroll to position [409, 0]
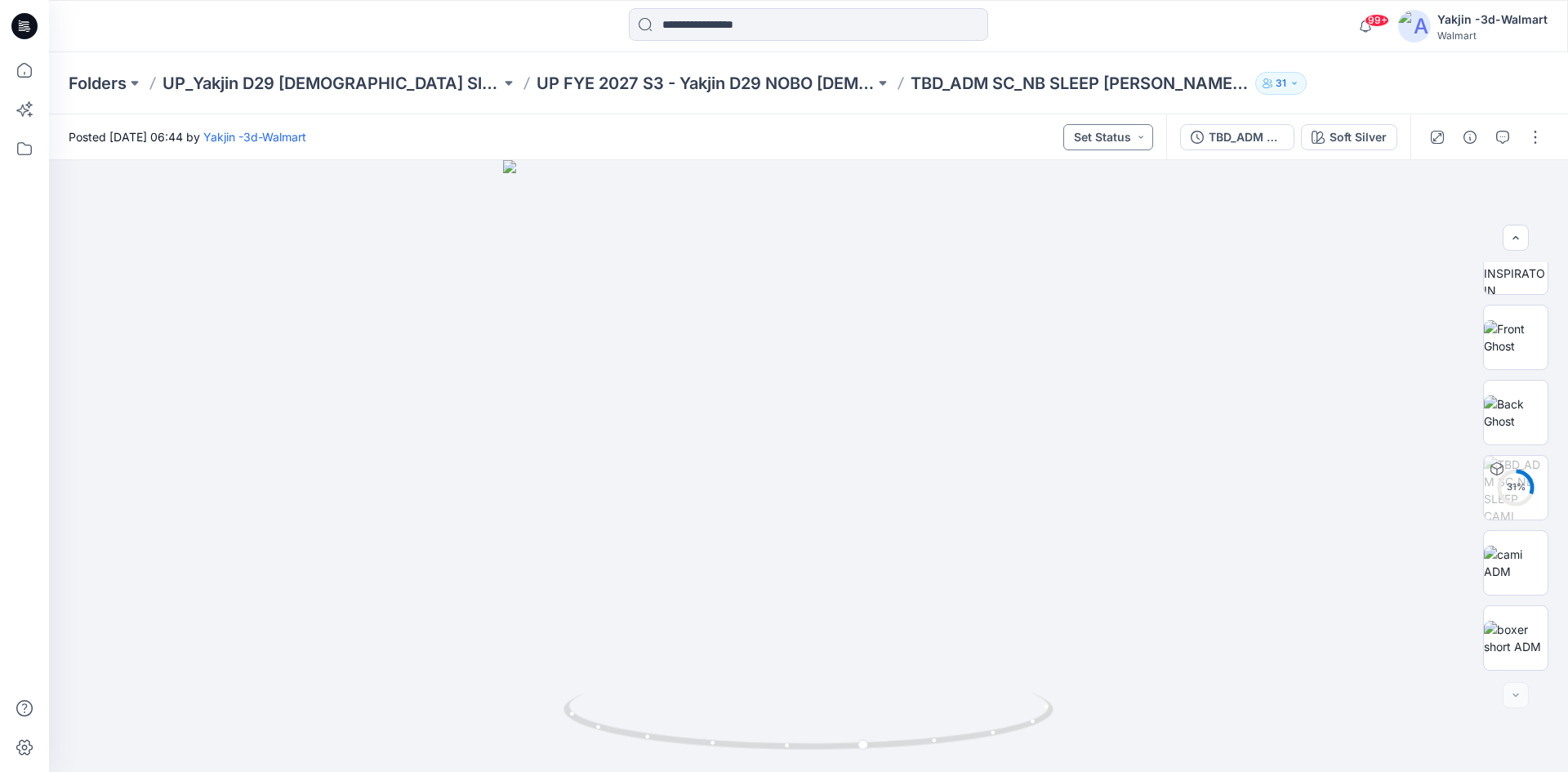
click at [1107, 141] on button "Set Status" at bounding box center [1108, 137] width 90 height 26
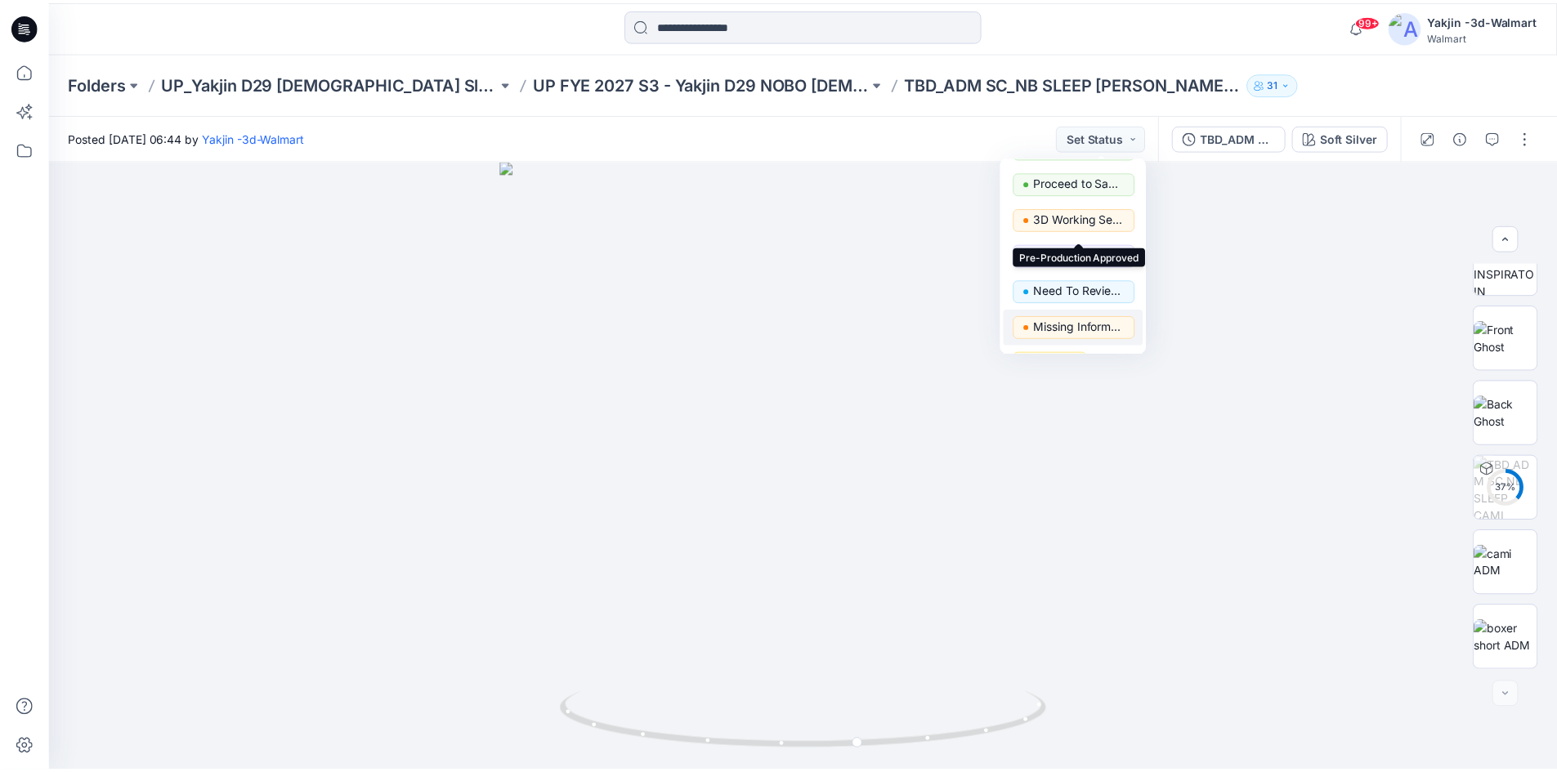
scroll to position [163, 0]
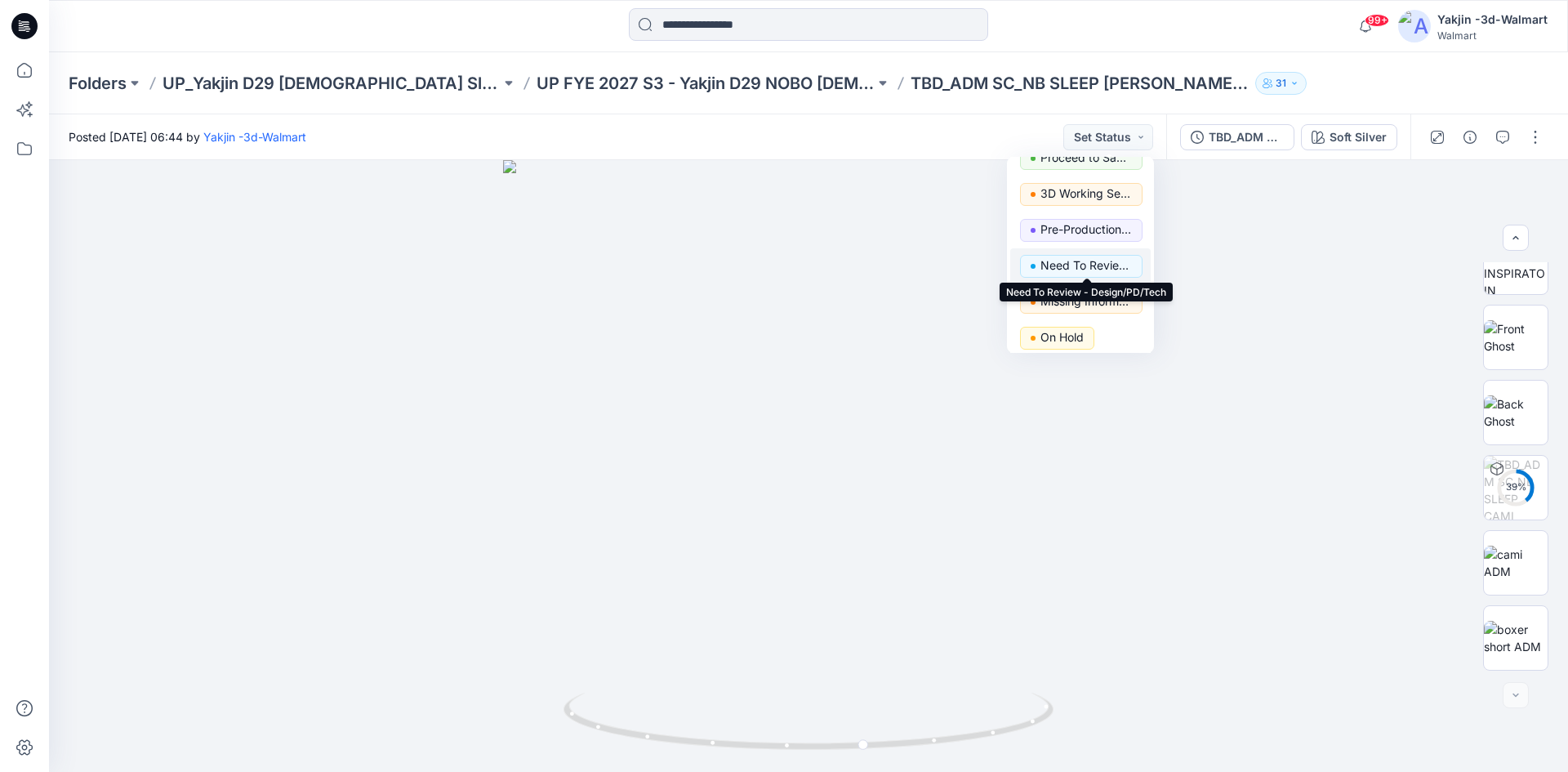
click at [1074, 266] on p "Need To Review - Design/PD/Tech" at bounding box center [1086, 265] width 92 height 21
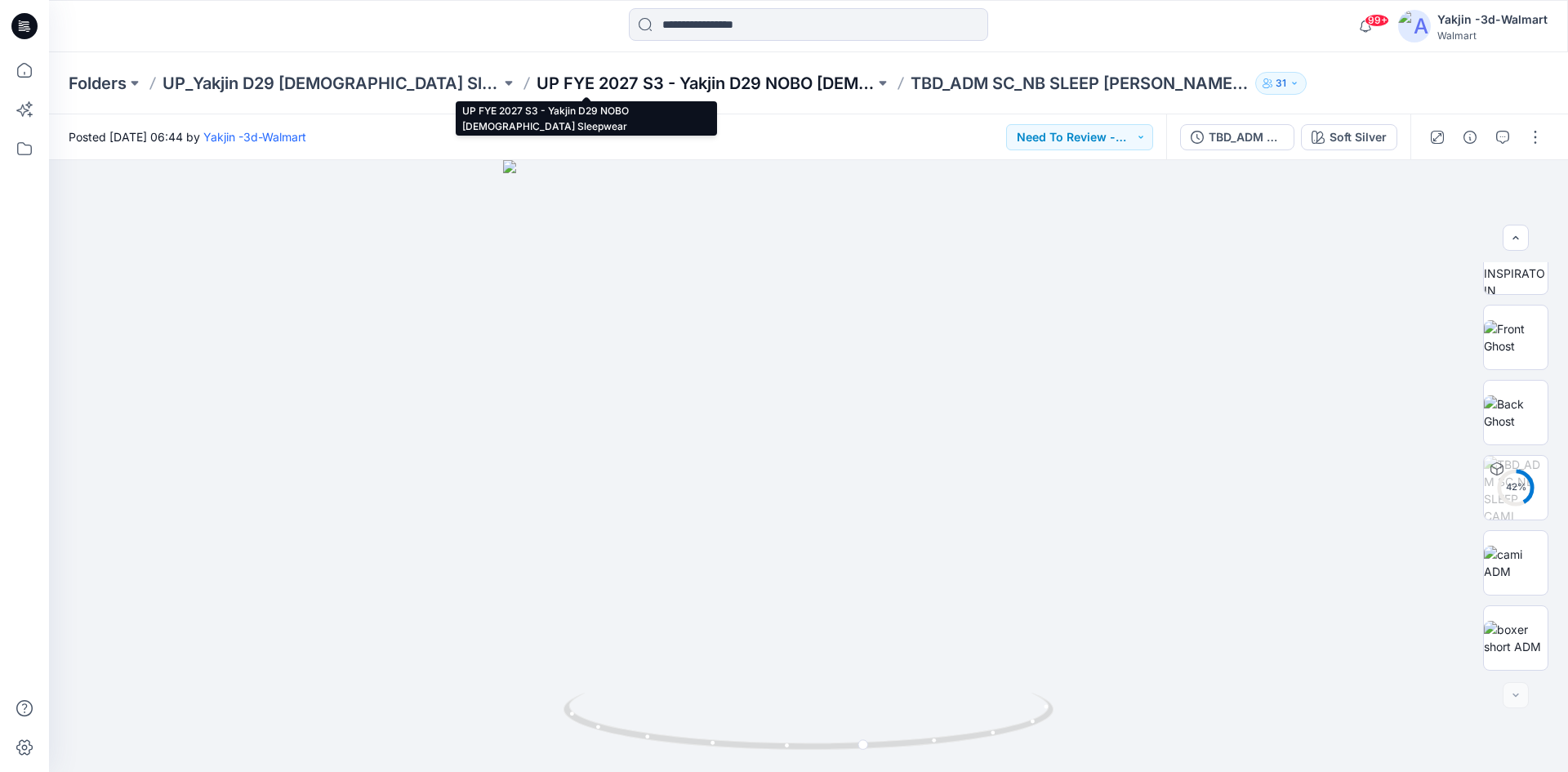
click at [682, 80] on p "UP FYE 2027 S3 - Yakjin D29 NOBO [DEMOGRAPHIC_DATA] Sleepwear" at bounding box center [706, 83] width 338 height 23
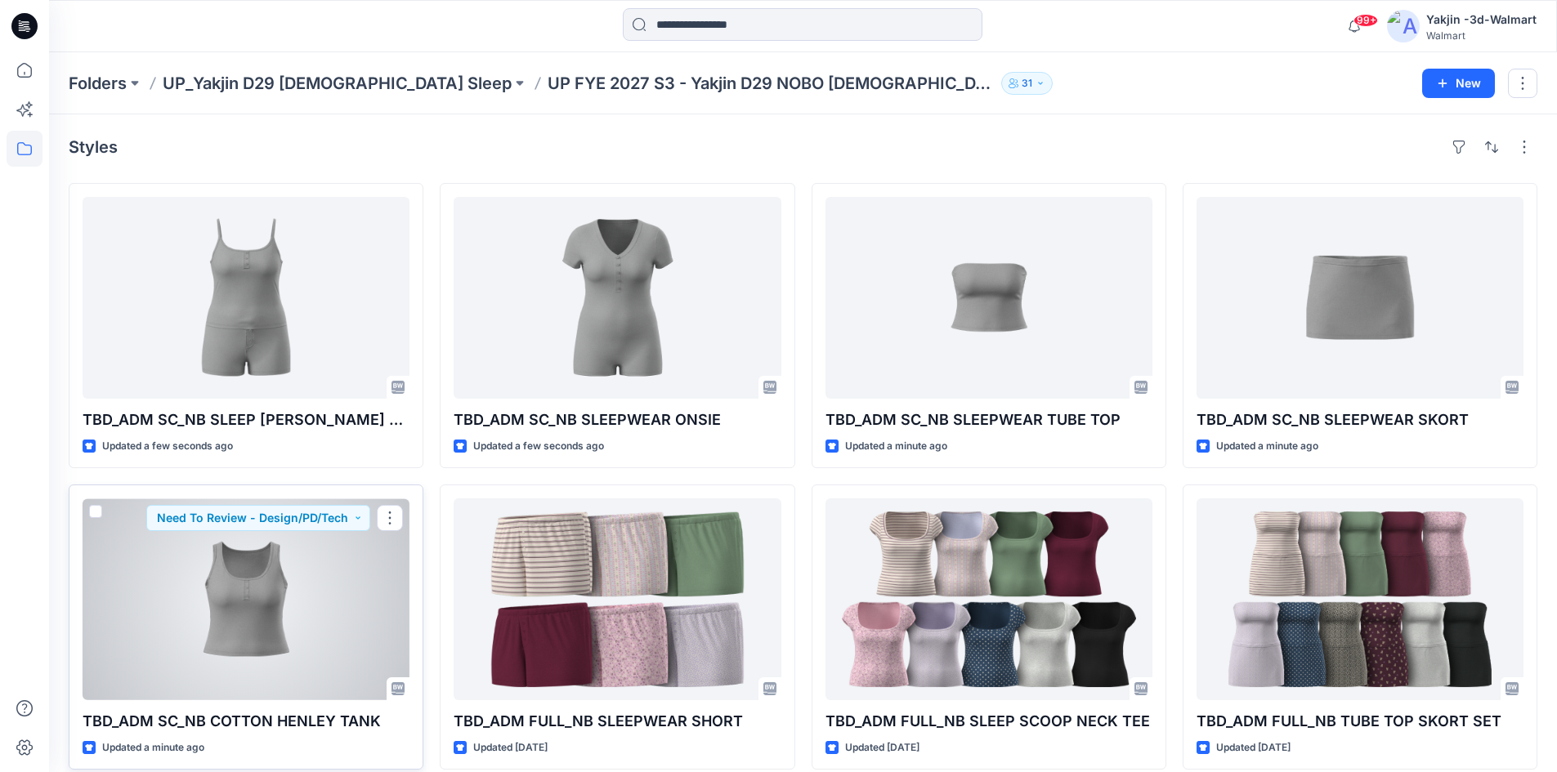
click at [225, 582] on div at bounding box center [246, 600] width 327 height 202
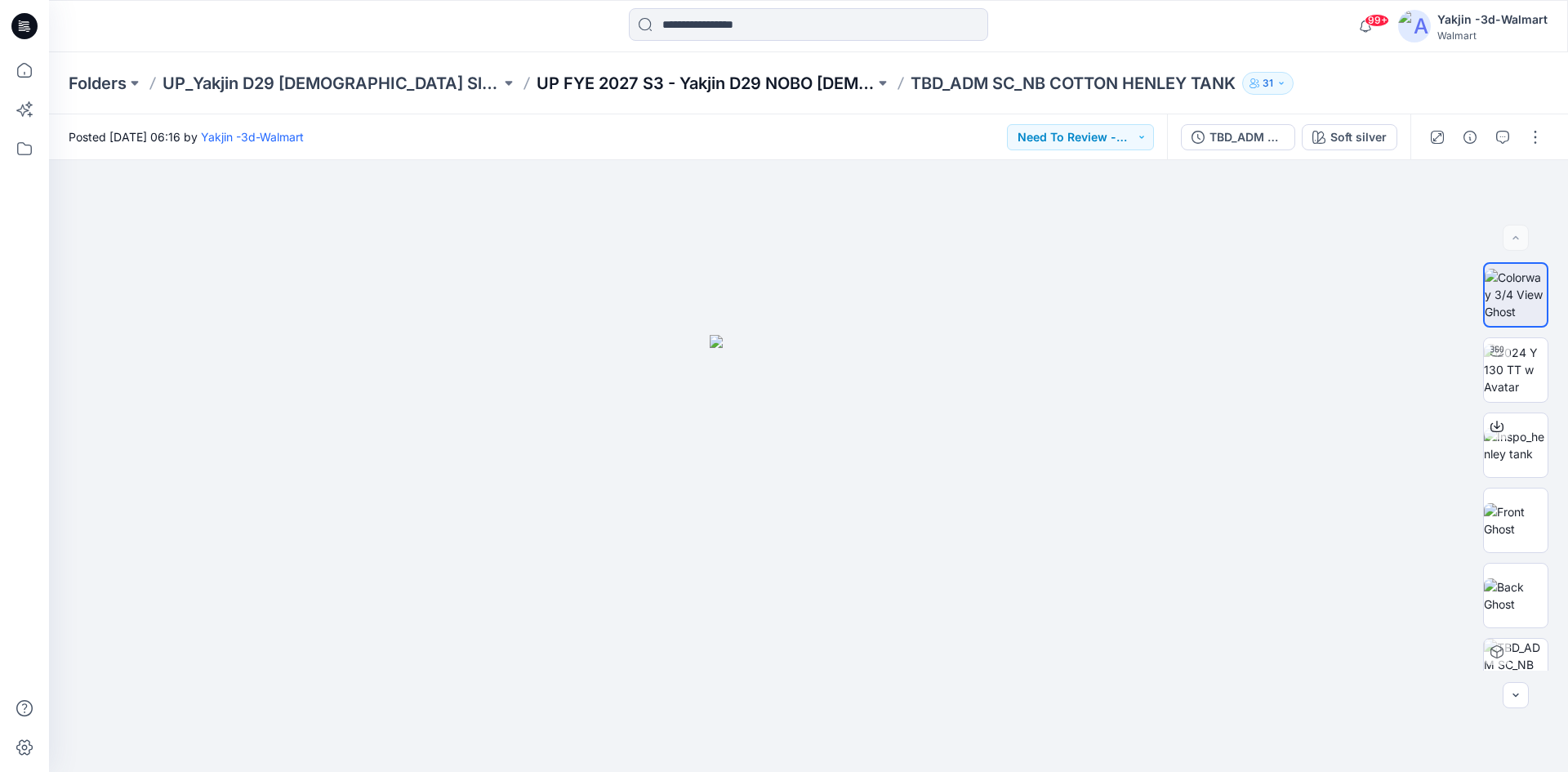
click at [691, 87] on p "UP FYE 2027 S3 - Yakjin D29 NOBO [DEMOGRAPHIC_DATA] Sleepwear" at bounding box center [706, 83] width 338 height 23
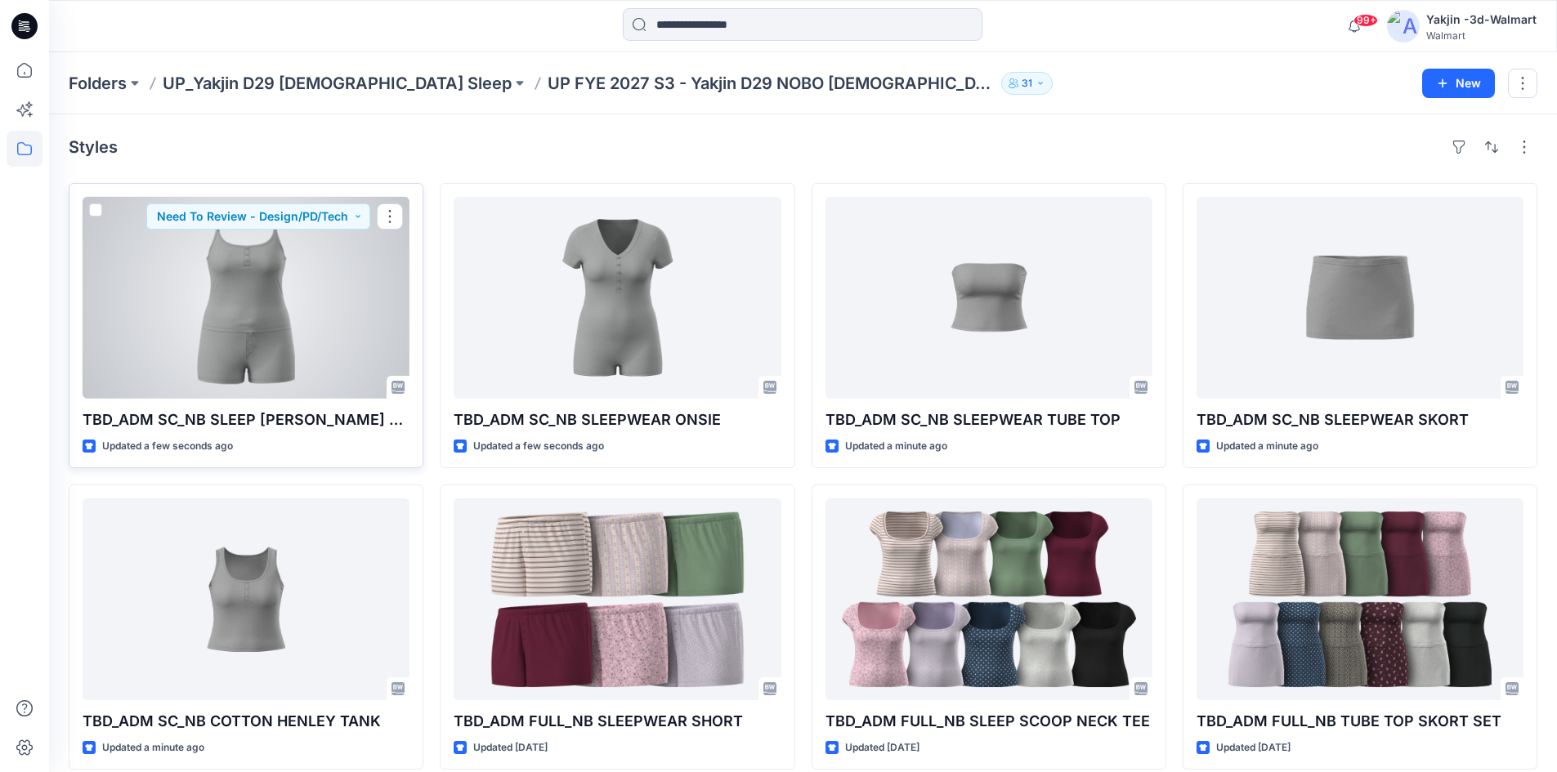
click at [208, 347] on div at bounding box center [246, 298] width 327 height 202
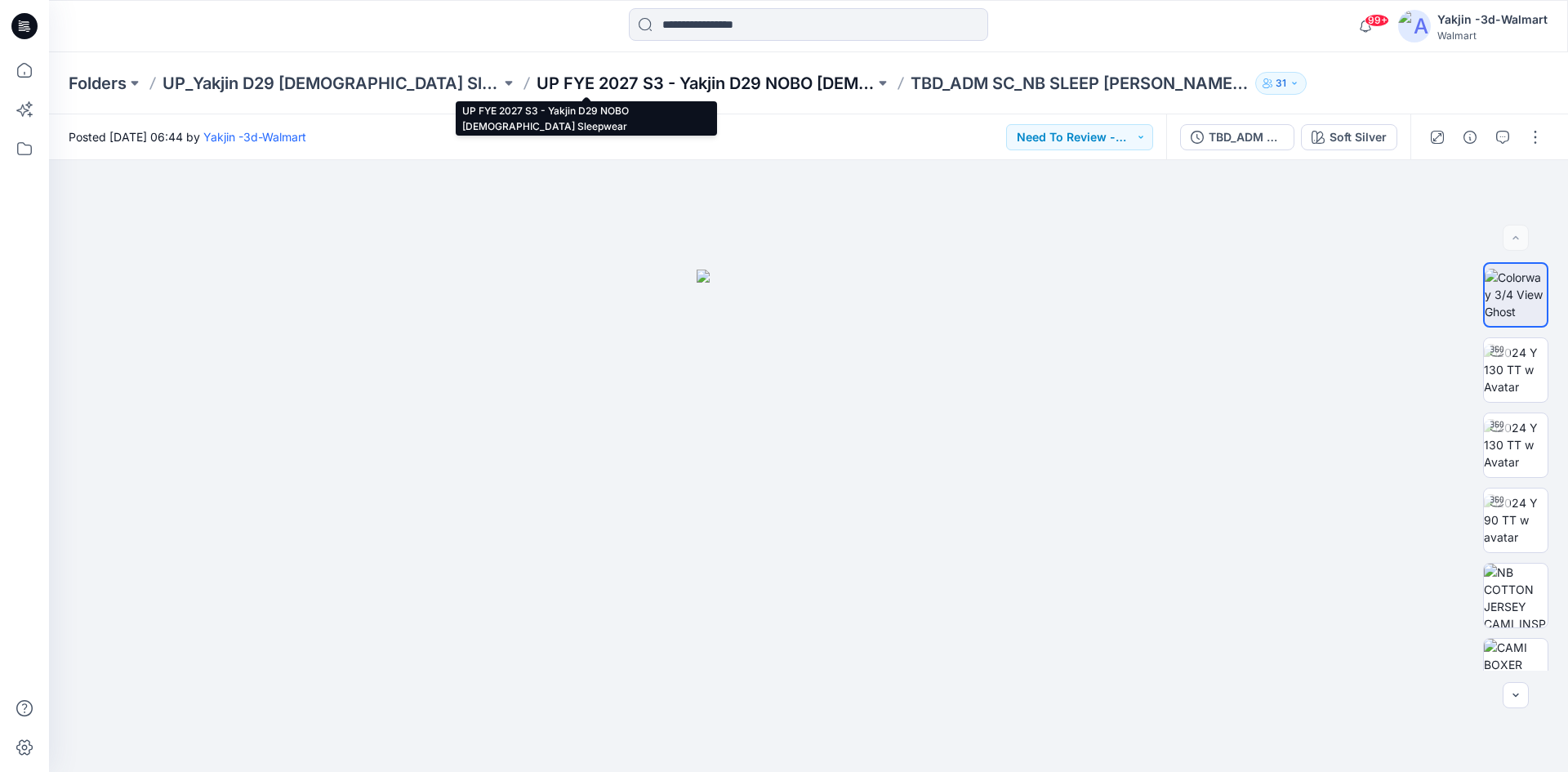
click at [537, 77] on p "UP FYE 2027 S3 - Yakjin D29 NOBO [DEMOGRAPHIC_DATA] Sleepwear" at bounding box center [706, 83] width 338 height 23
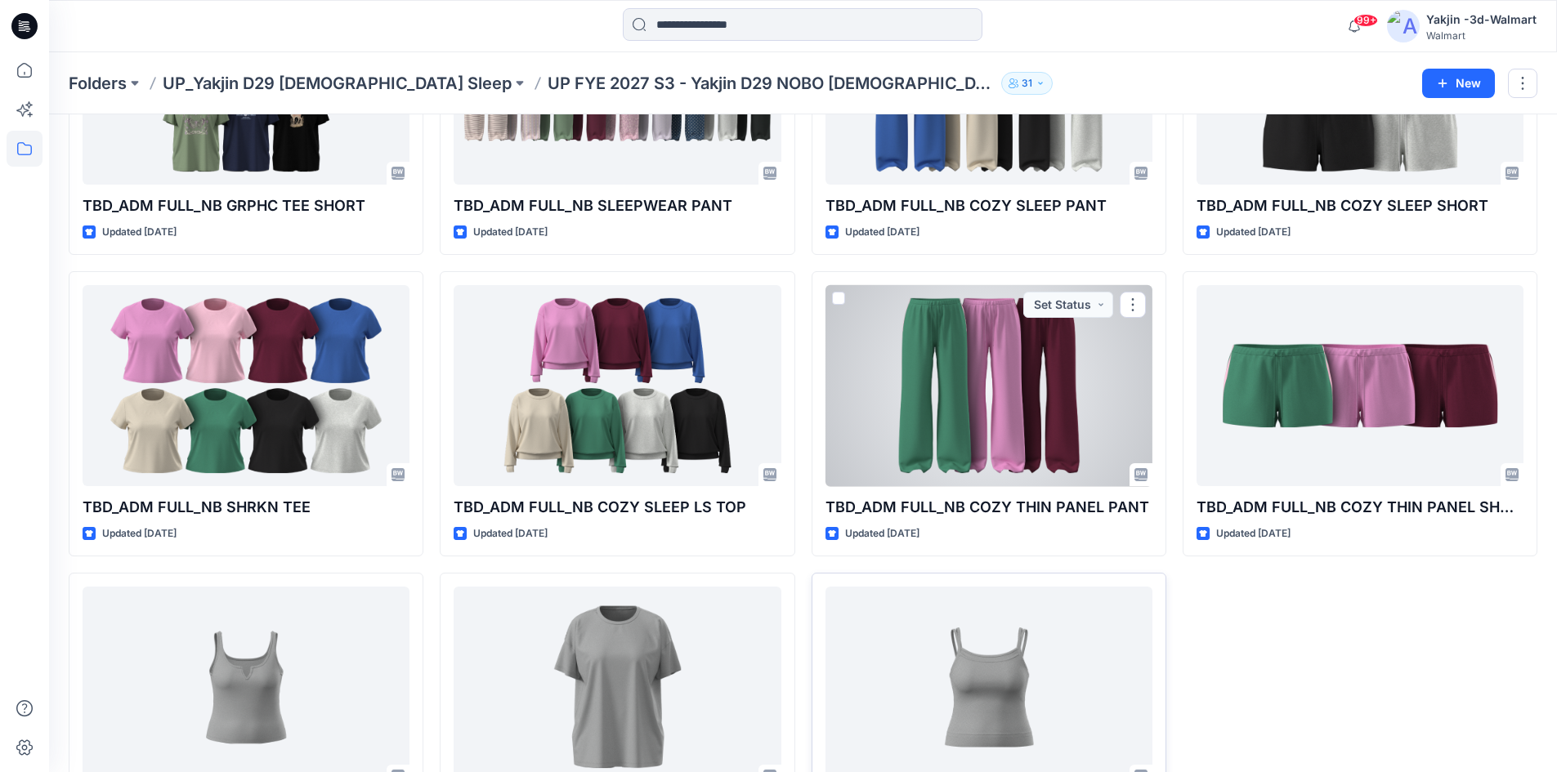
scroll to position [923, 0]
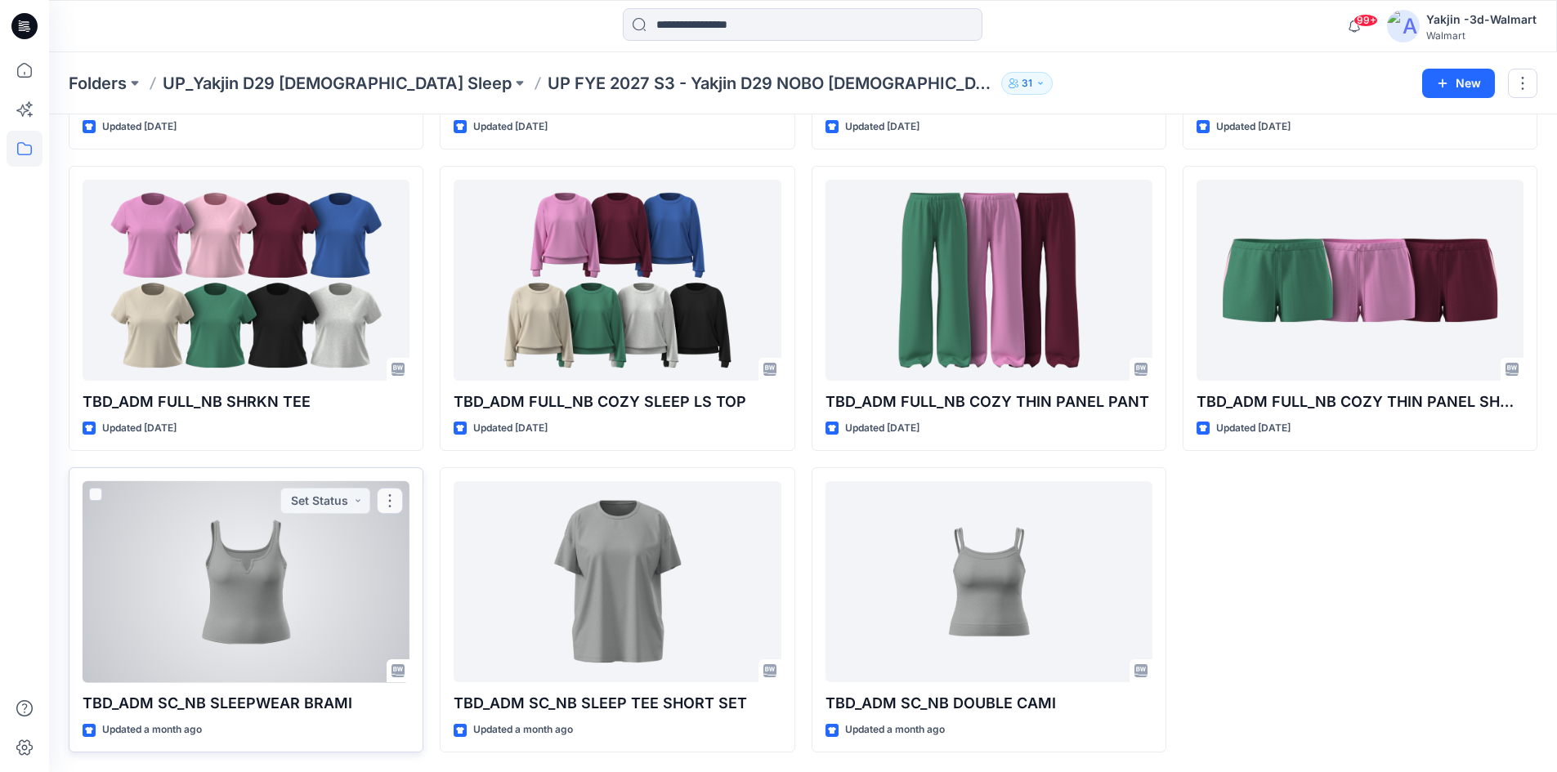
click at [260, 576] on div at bounding box center [246, 582] width 327 height 202
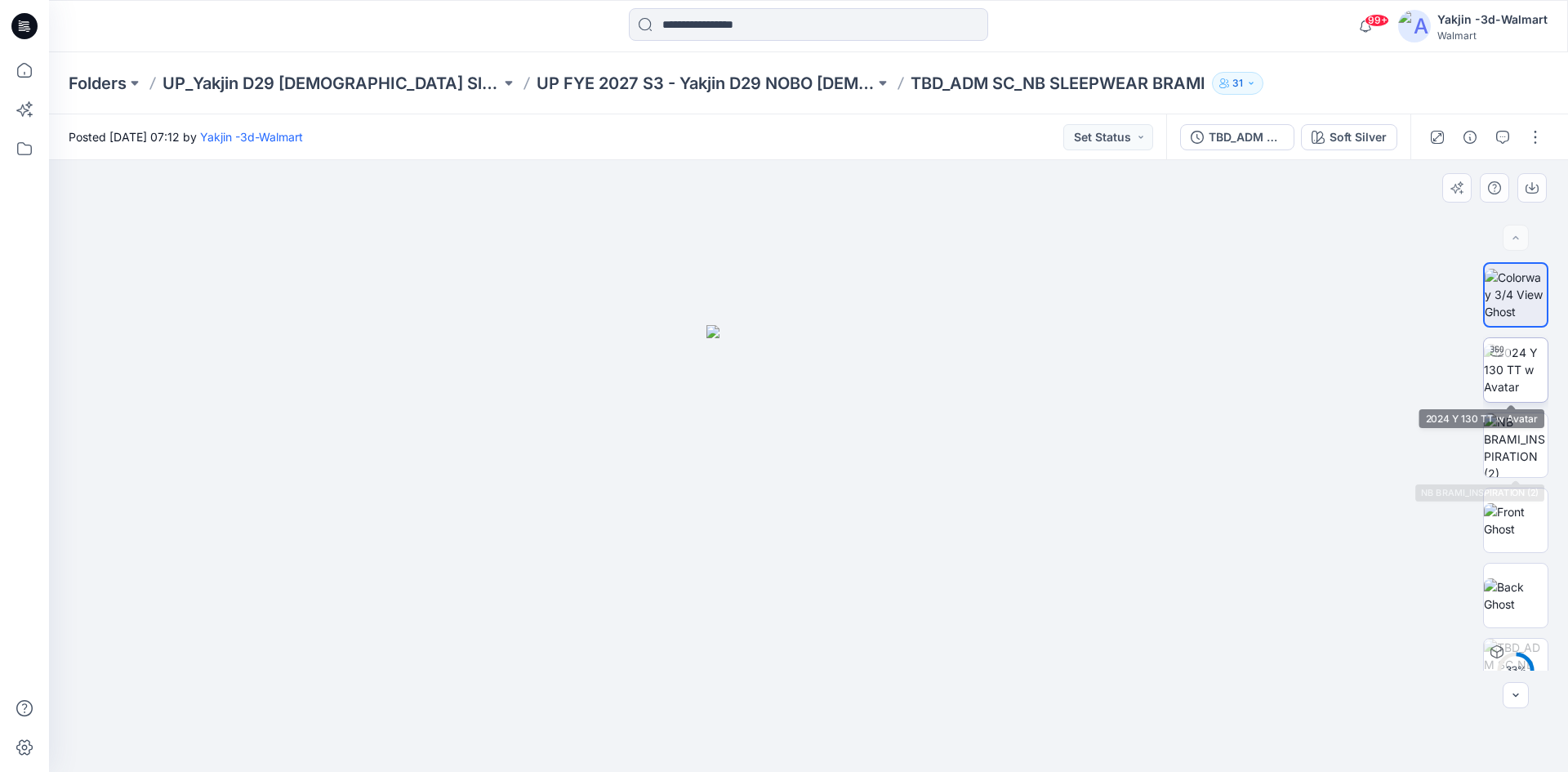
click at [1504, 363] on img at bounding box center [1516, 369] width 64 height 51
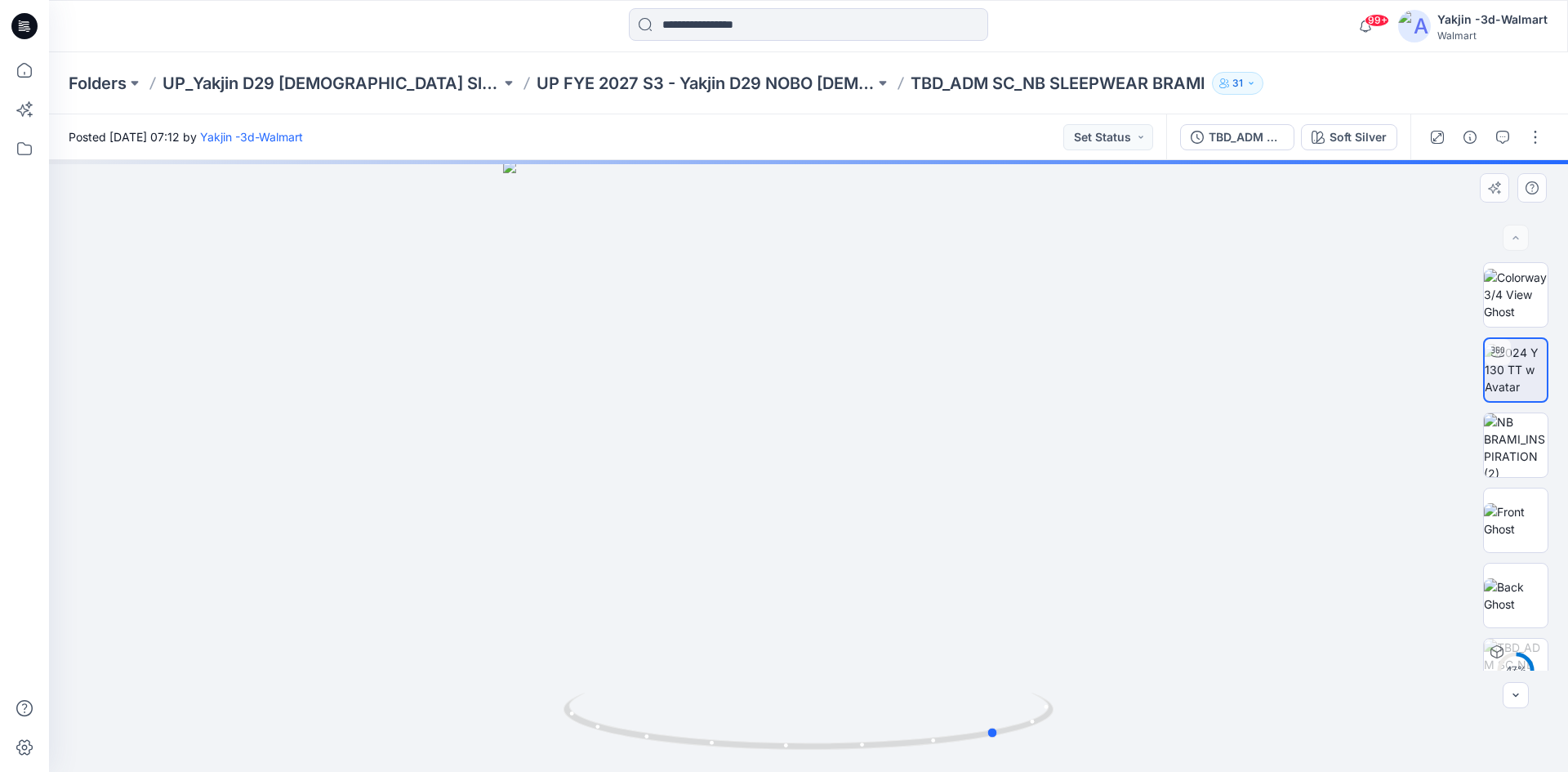
drag, startPoint x: 900, startPoint y: 753, endPoint x: 602, endPoint y: 757, distance: 298.0
click at [602, 757] on div at bounding box center [808, 466] width 1519 height 612
click at [1126, 140] on button "Set Status" at bounding box center [1108, 137] width 90 height 26
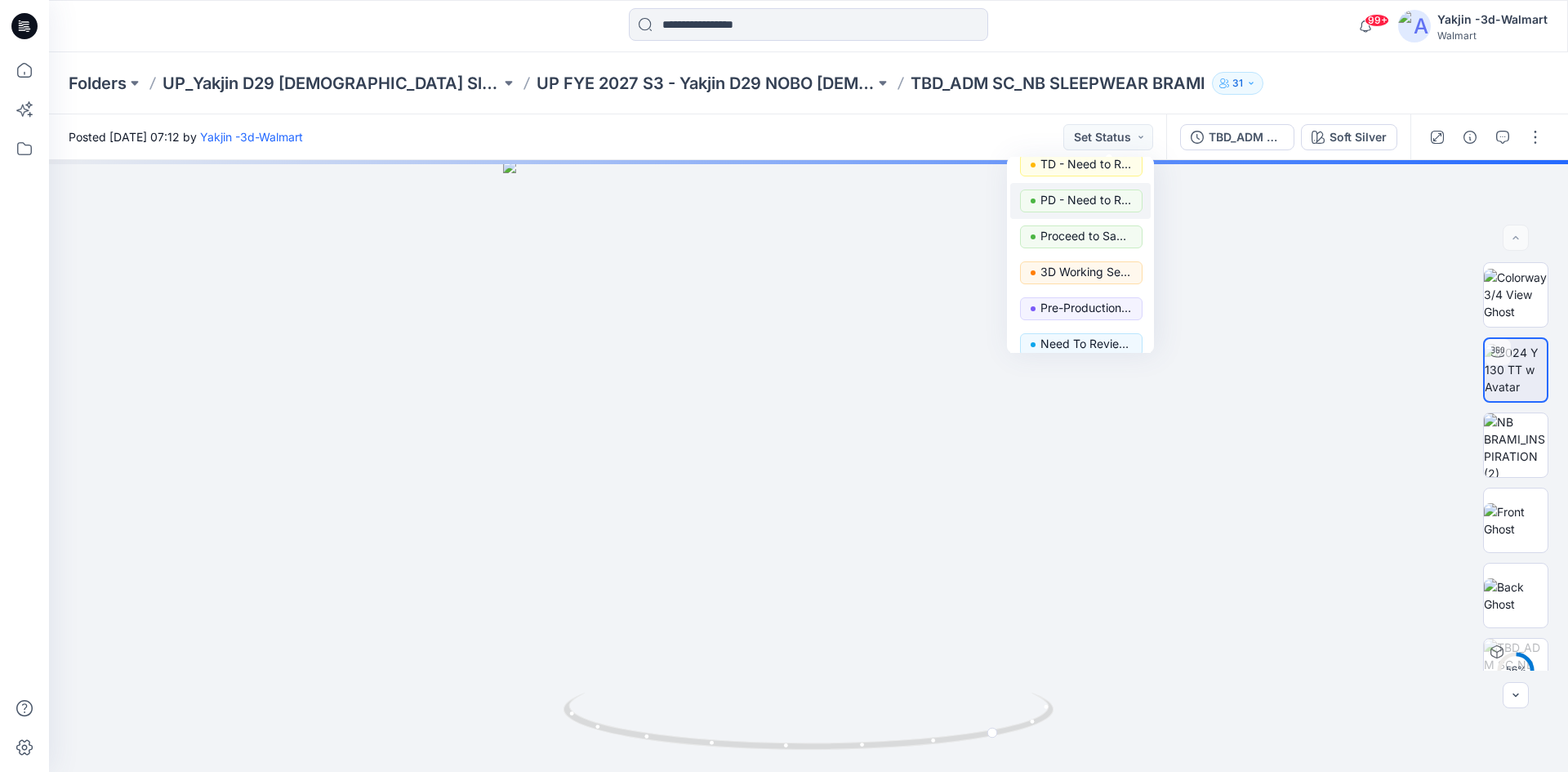
scroll to position [163, 0]
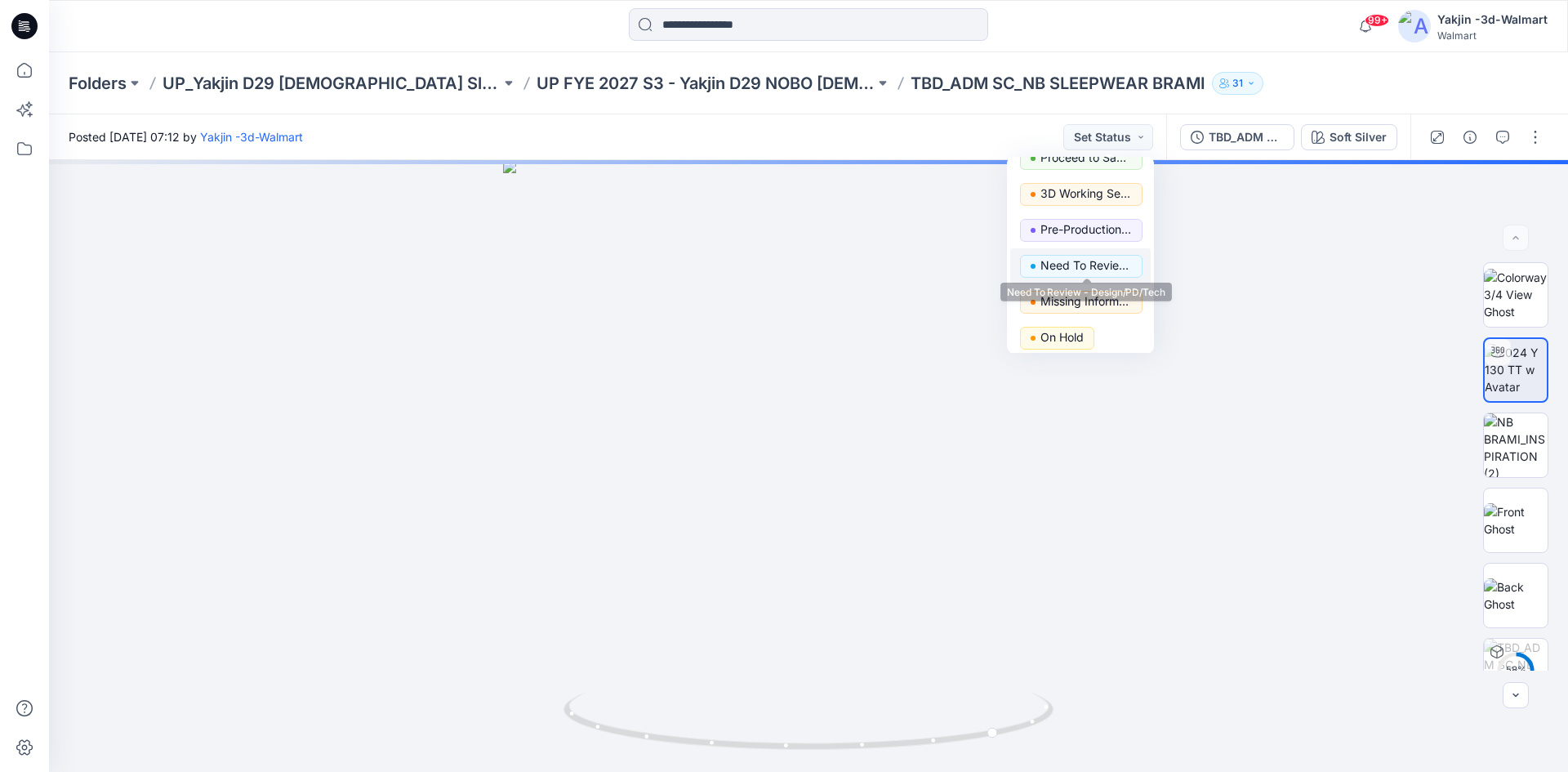
click at [1070, 270] on p "Need To Review - Design/PD/Tech" at bounding box center [1086, 265] width 92 height 21
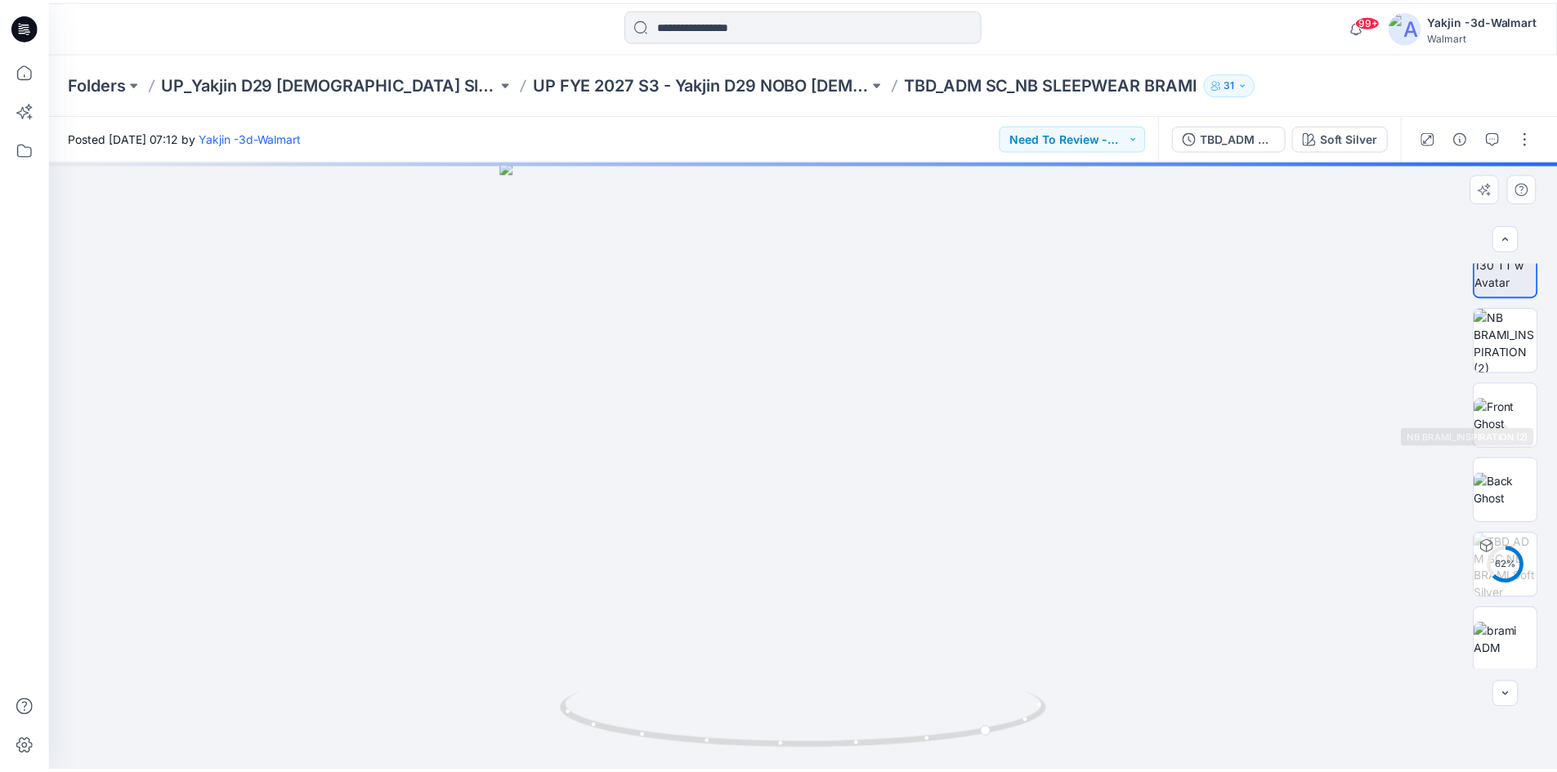
scroll to position [108, 0]
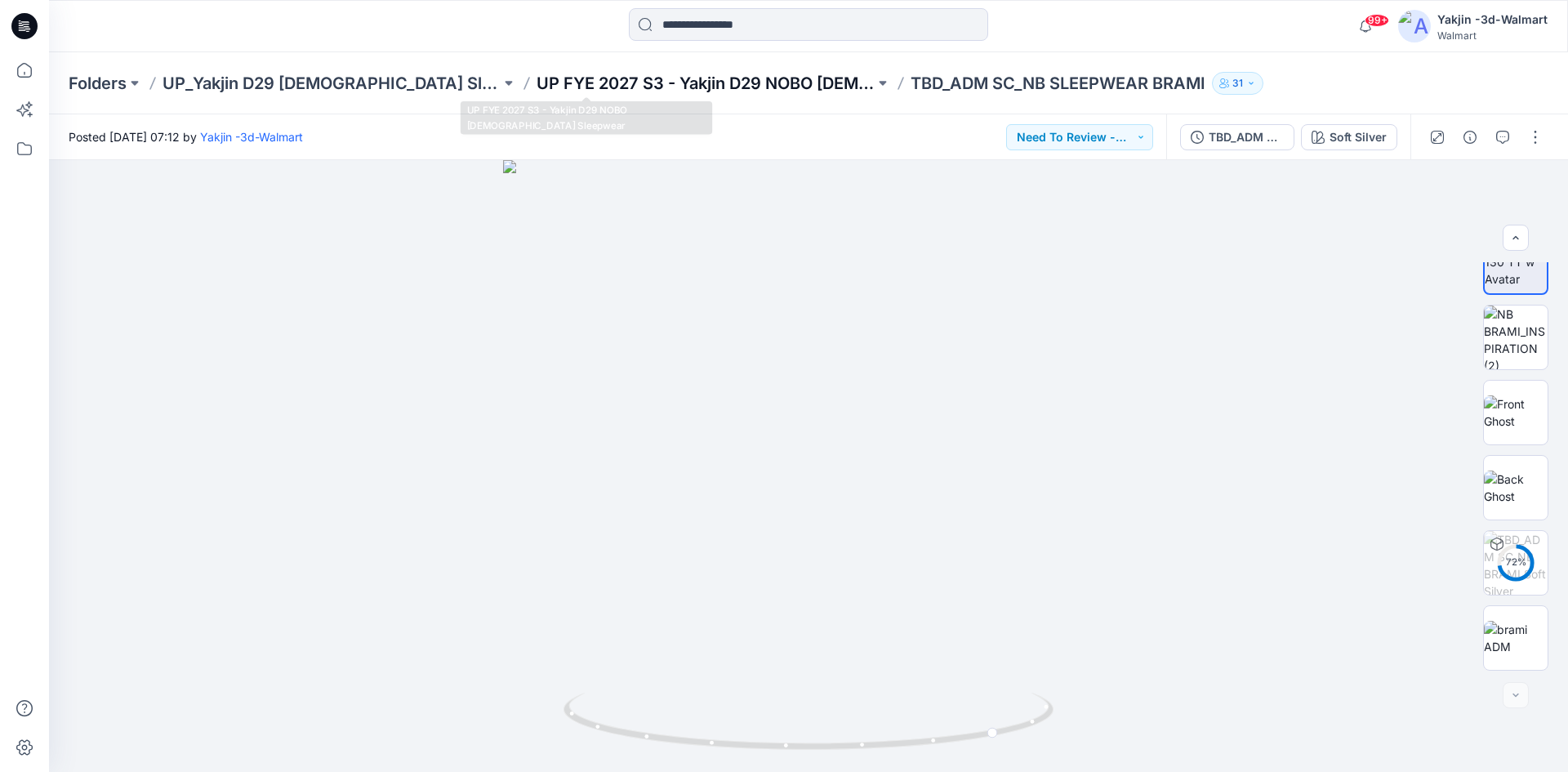
click at [593, 84] on p "UP FYE 2027 S3 - Yakjin D29 NOBO [DEMOGRAPHIC_DATA] Sleepwear" at bounding box center [706, 83] width 338 height 23
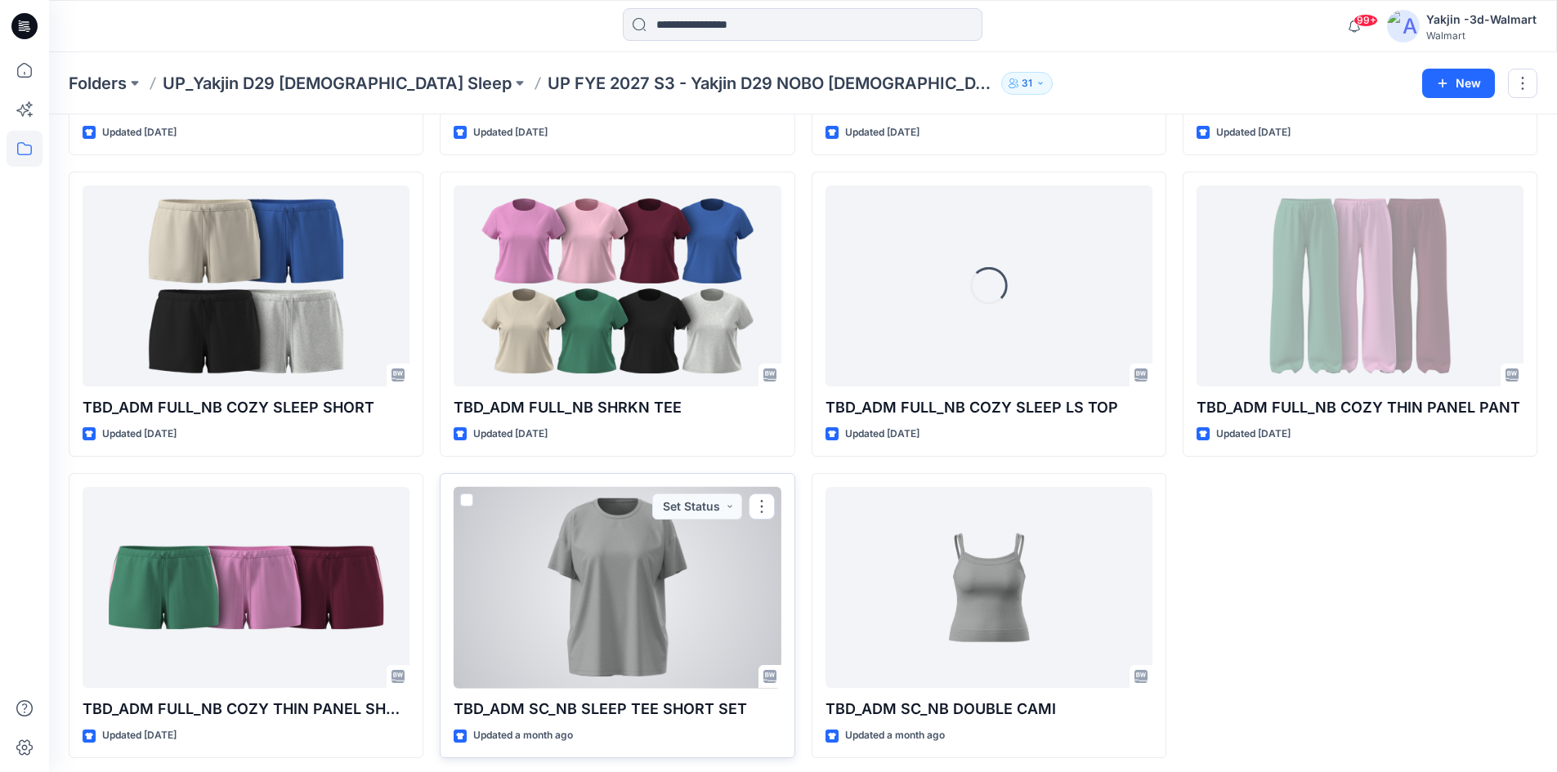
scroll to position [923, 0]
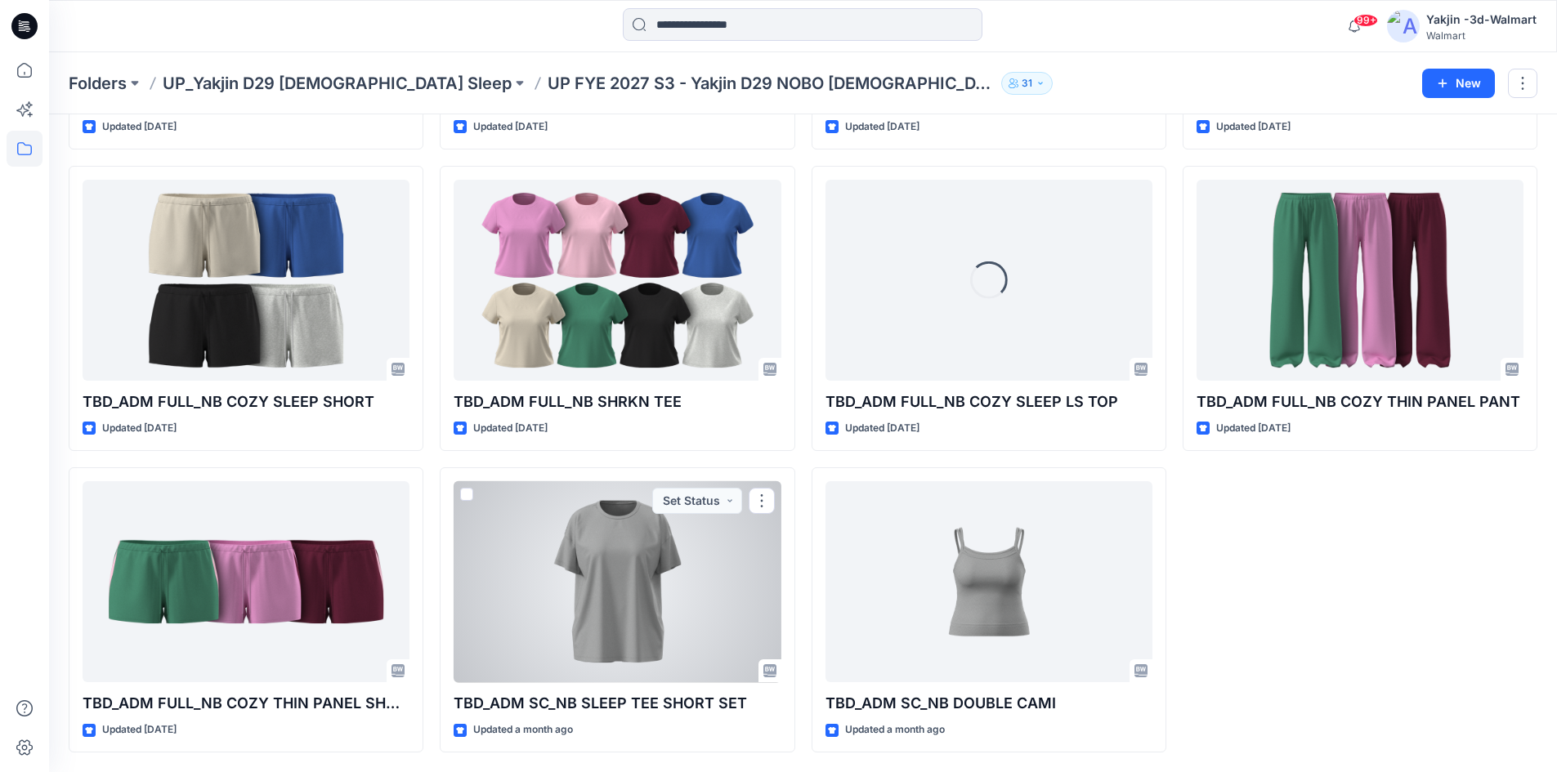
click at [620, 579] on div at bounding box center [617, 582] width 327 height 202
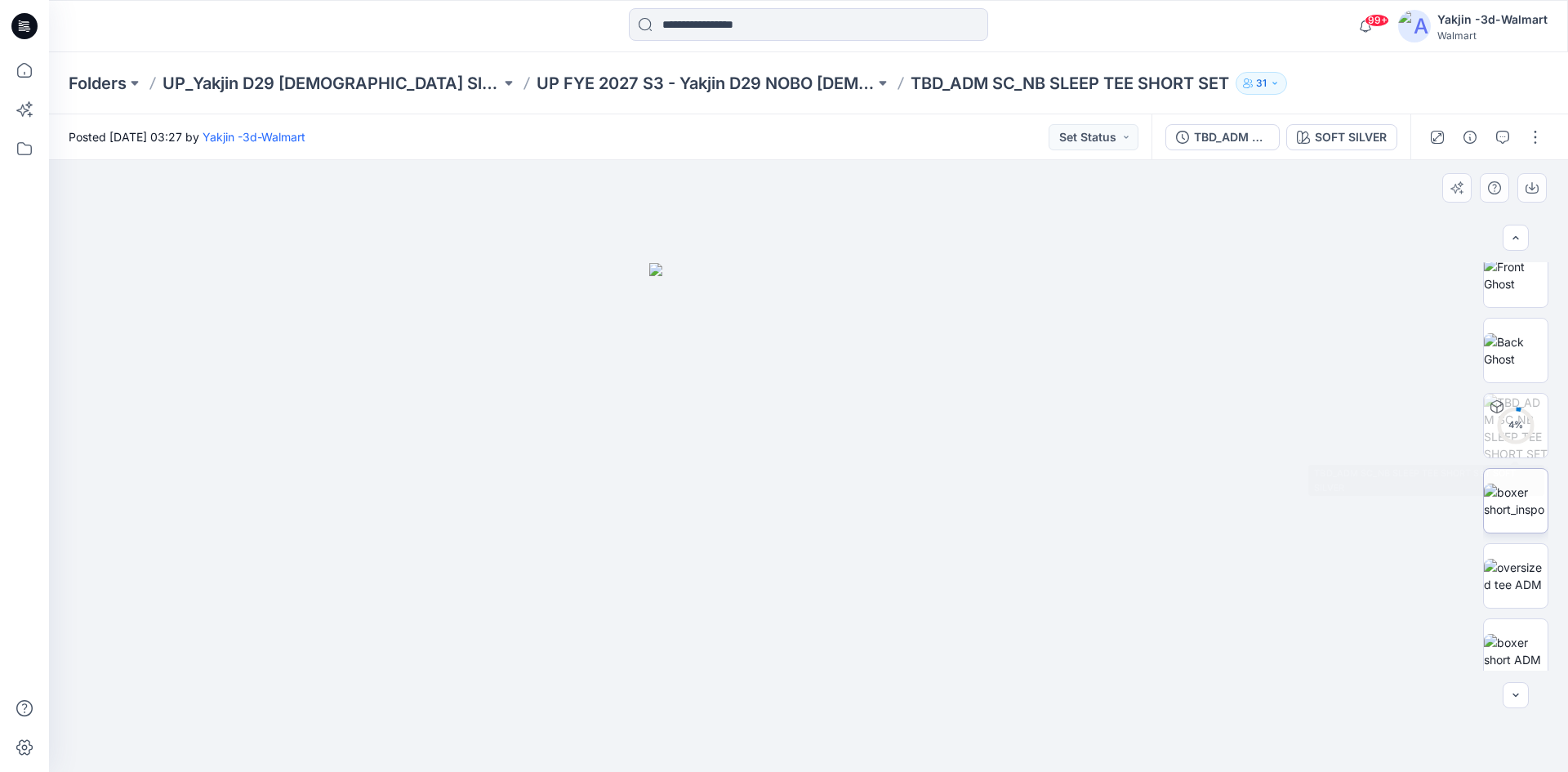
scroll to position [409, 0]
click at [1064, 136] on button "Set Status" at bounding box center [1093, 137] width 90 height 26
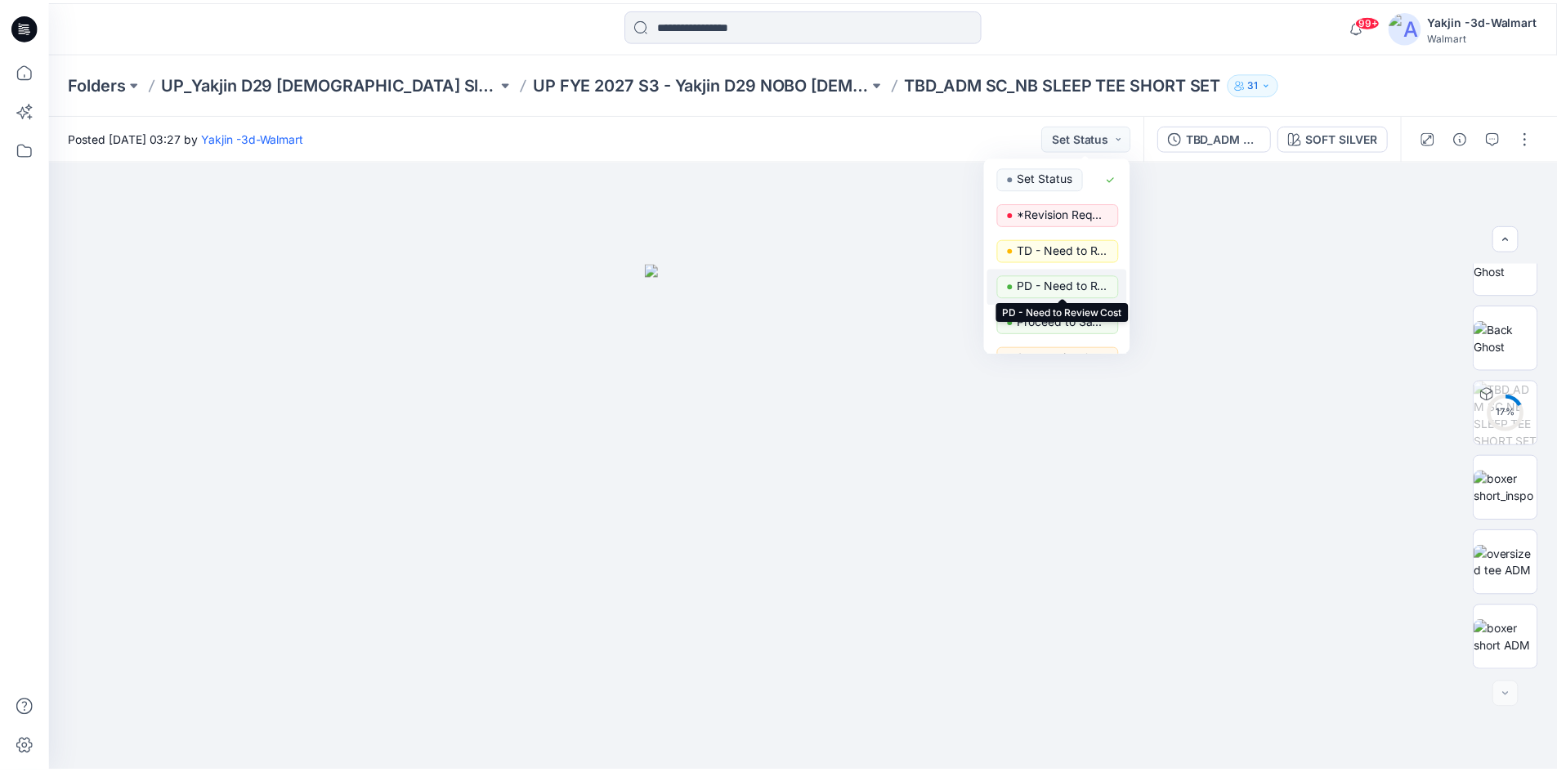
scroll to position [82, 0]
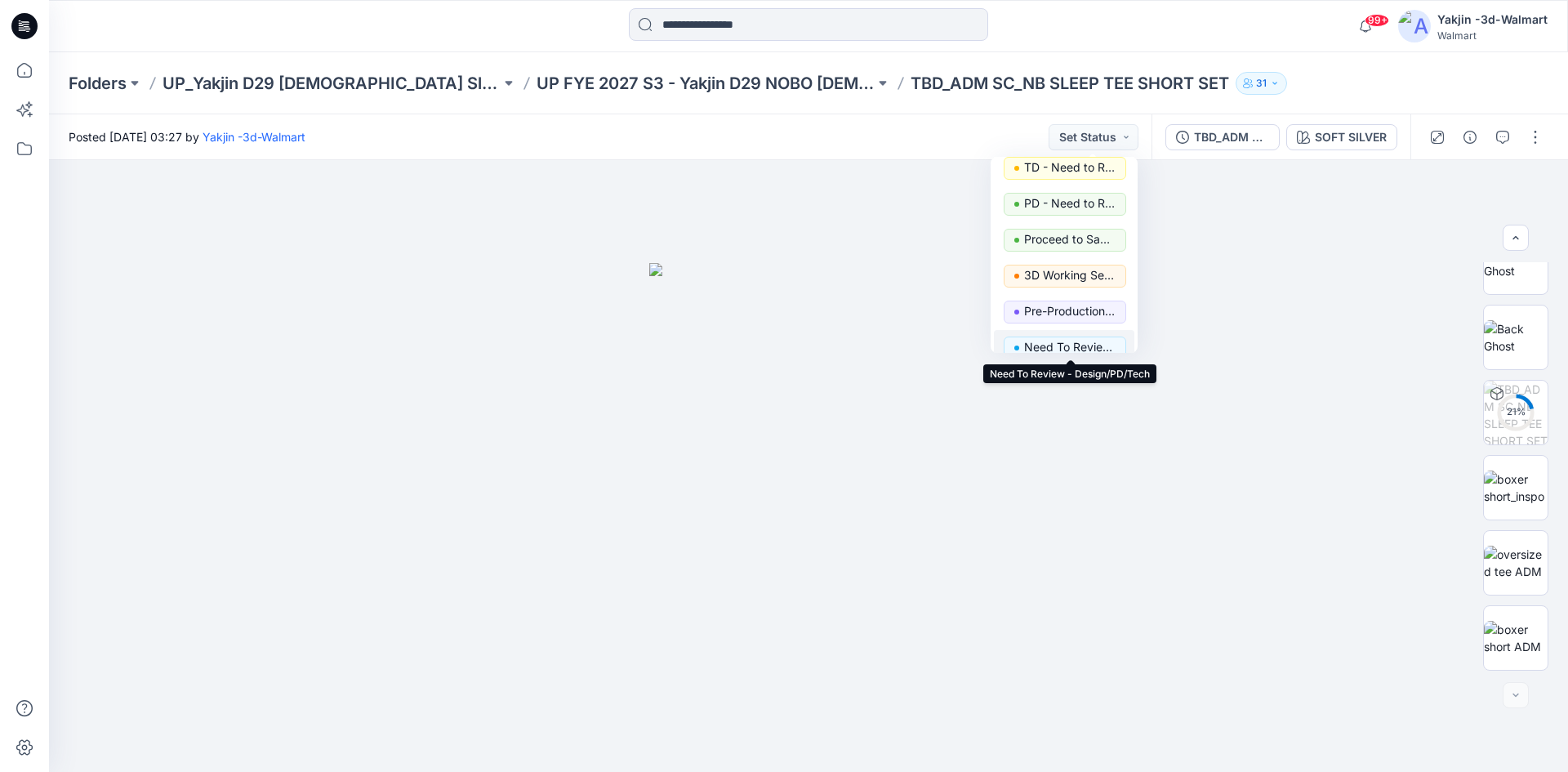
click at [1067, 342] on p "Need To Review - Design/PD/Tech" at bounding box center [1070, 347] width 92 height 21
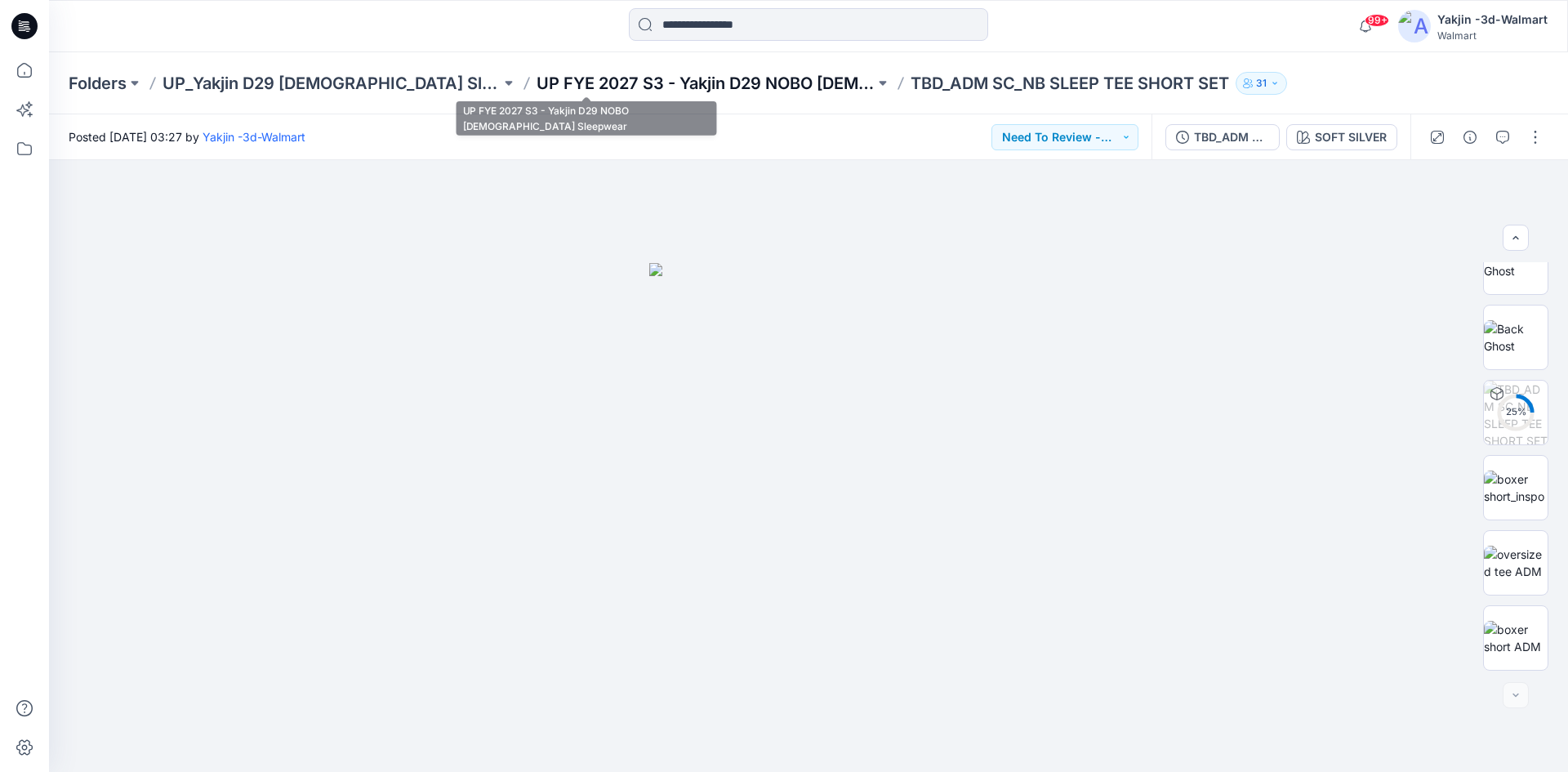
click at [607, 90] on p "UP FYE 2027 S3 - Yakjin D29 NOBO [DEMOGRAPHIC_DATA] Sleepwear" at bounding box center [706, 83] width 338 height 23
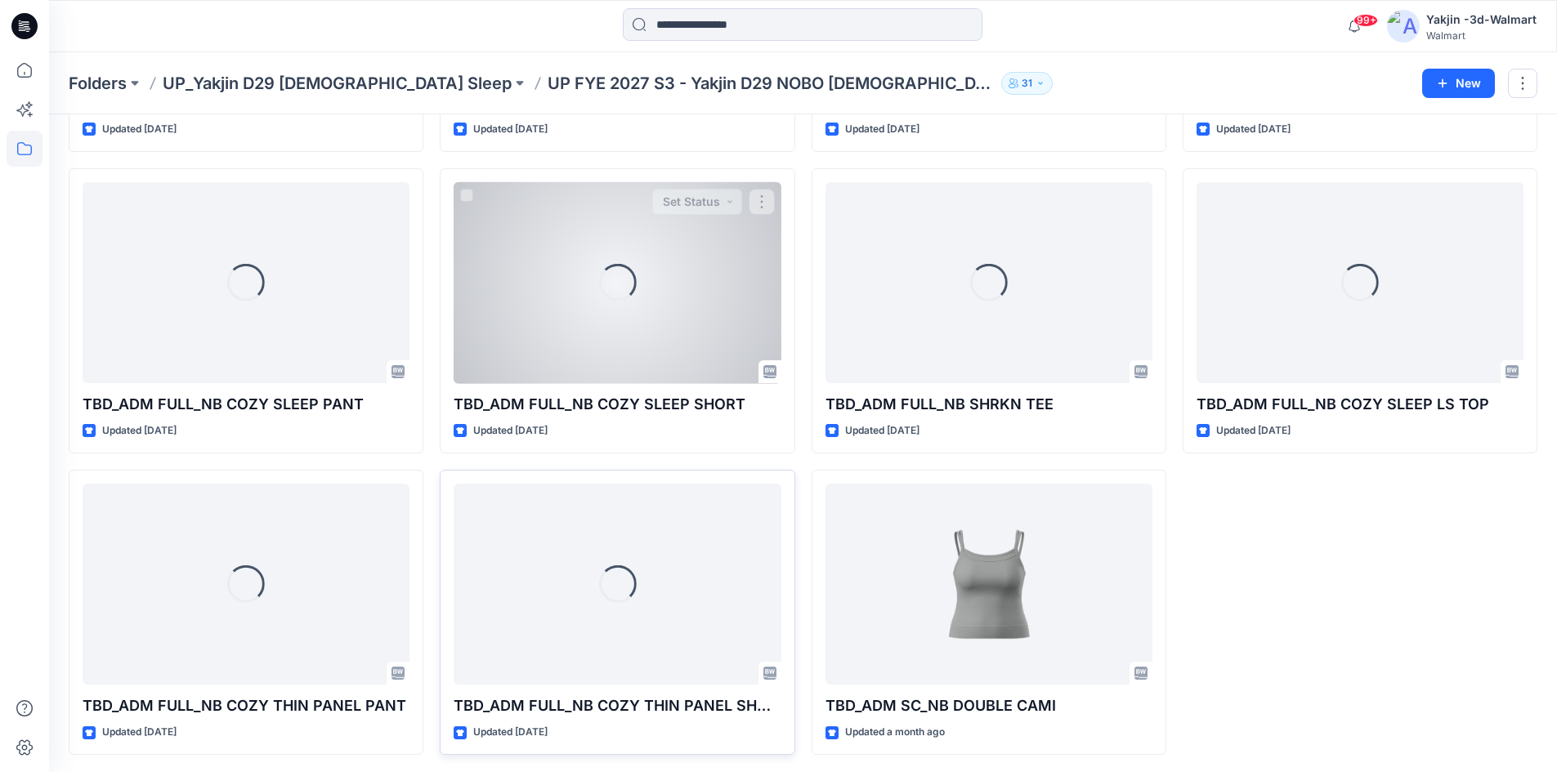
scroll to position [923, 0]
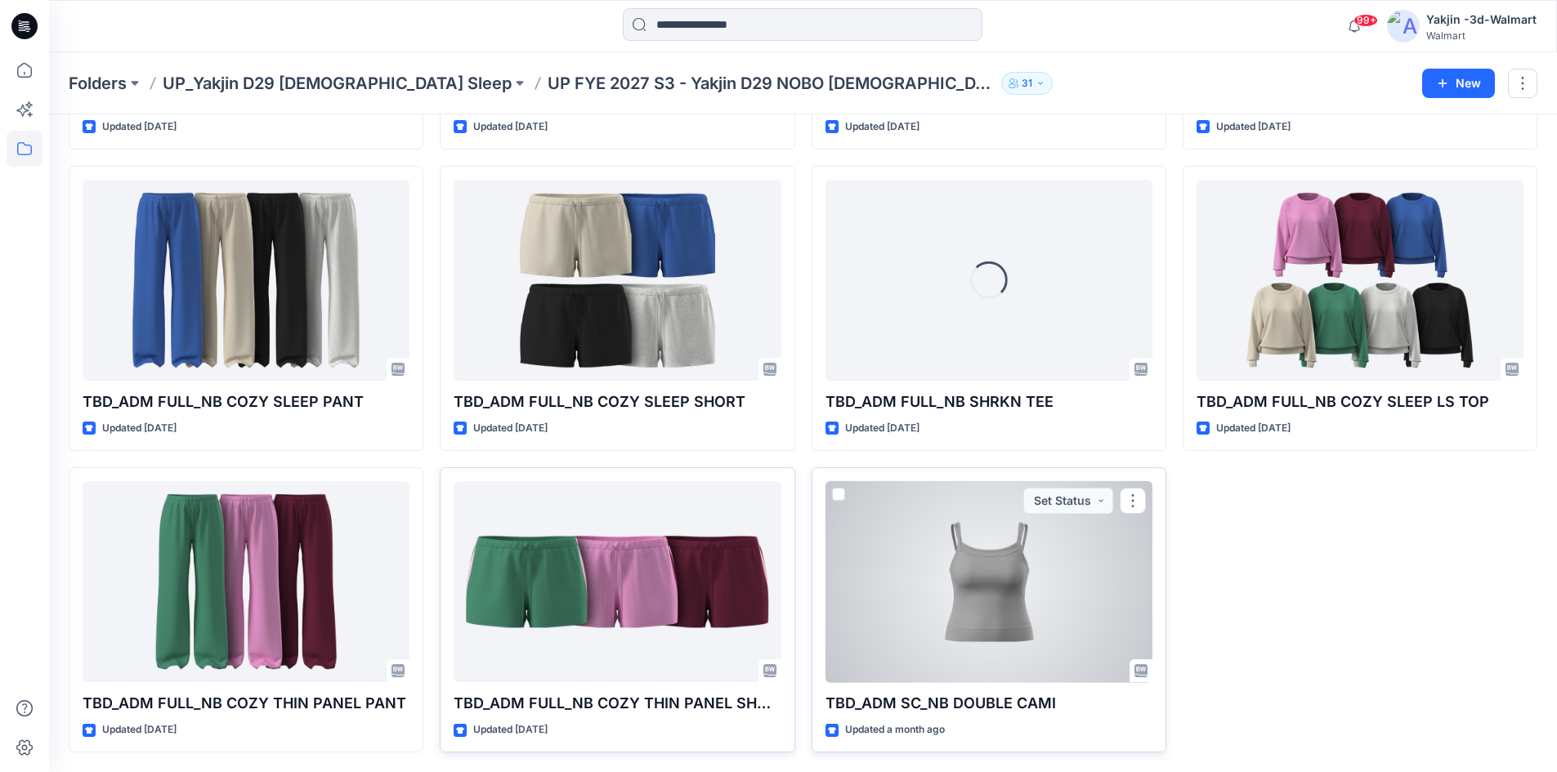
click at [951, 598] on div at bounding box center [988, 582] width 327 height 202
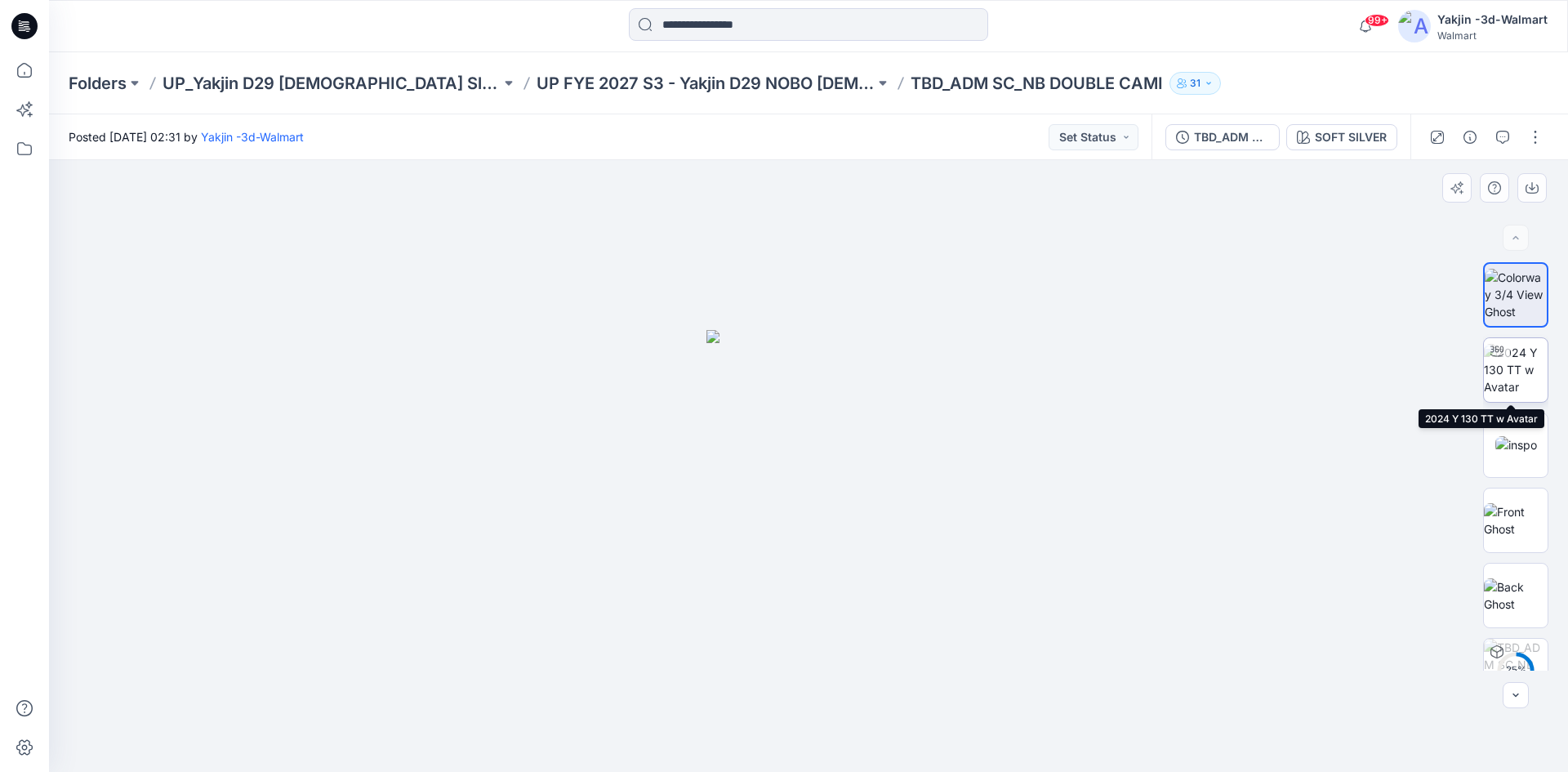
click at [1490, 377] on img at bounding box center [1516, 369] width 64 height 51
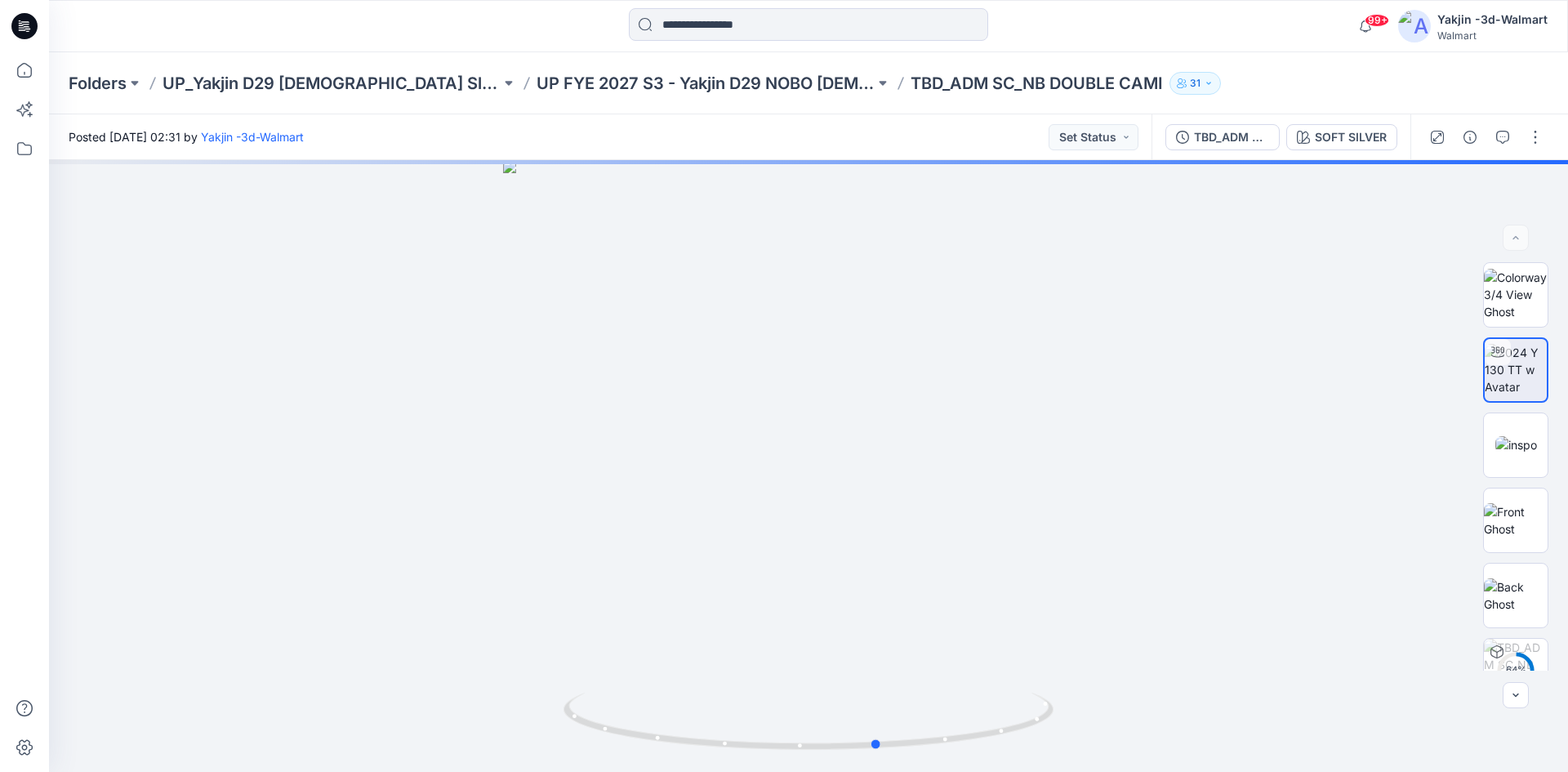
drag, startPoint x: 881, startPoint y: 749, endPoint x: 951, endPoint y: 788, distance: 80.1
click at [951, 771] on html "99+ Notifications JY [PERSON_NAME] commented on TBD_ADM SC_JS RIBBED SHORT View…" at bounding box center [784, 386] width 1568 height 772
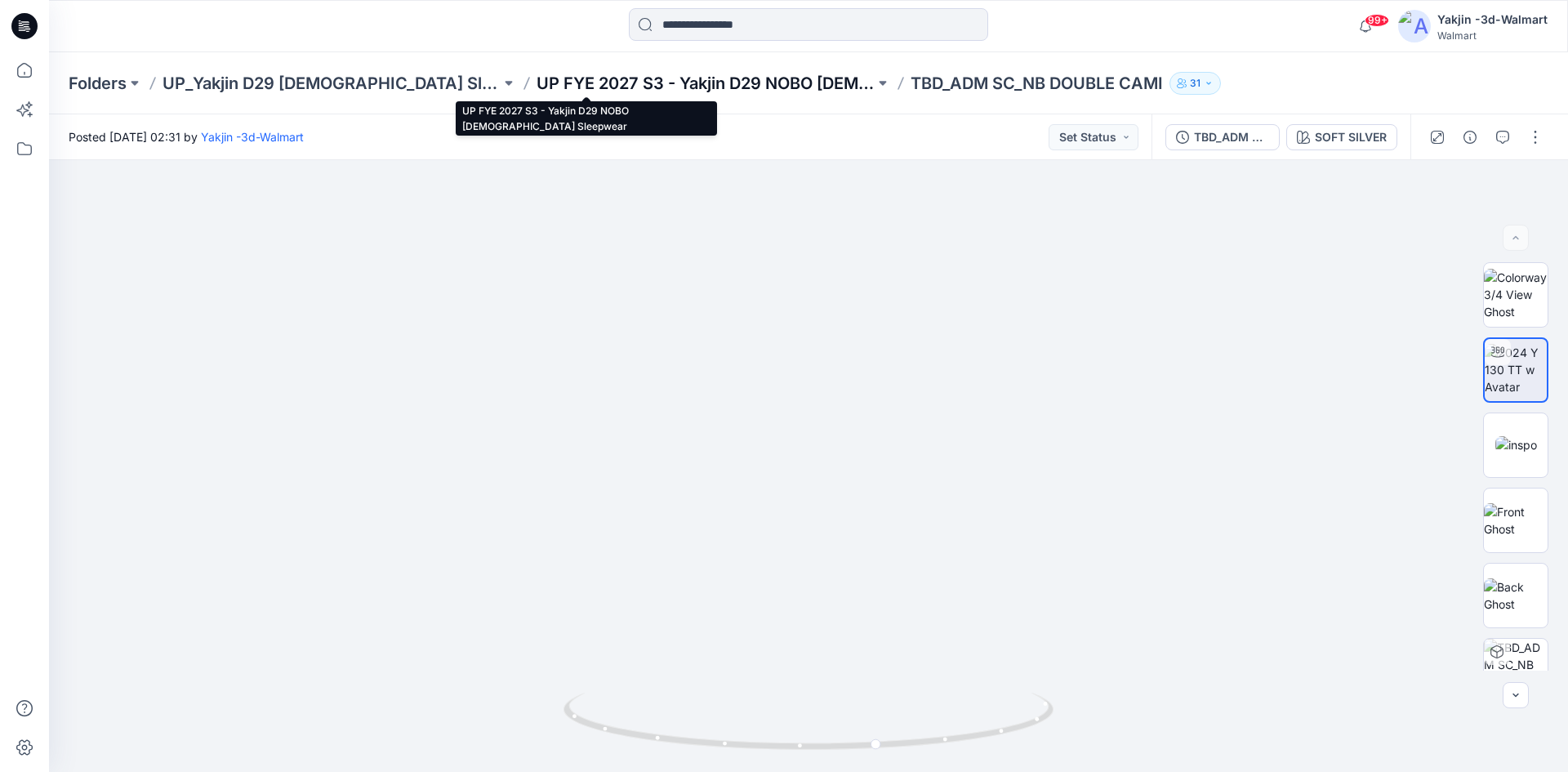
click at [564, 78] on p "UP FYE 2027 S3 - Yakjin D29 NOBO [DEMOGRAPHIC_DATA] Sleepwear" at bounding box center [706, 83] width 338 height 23
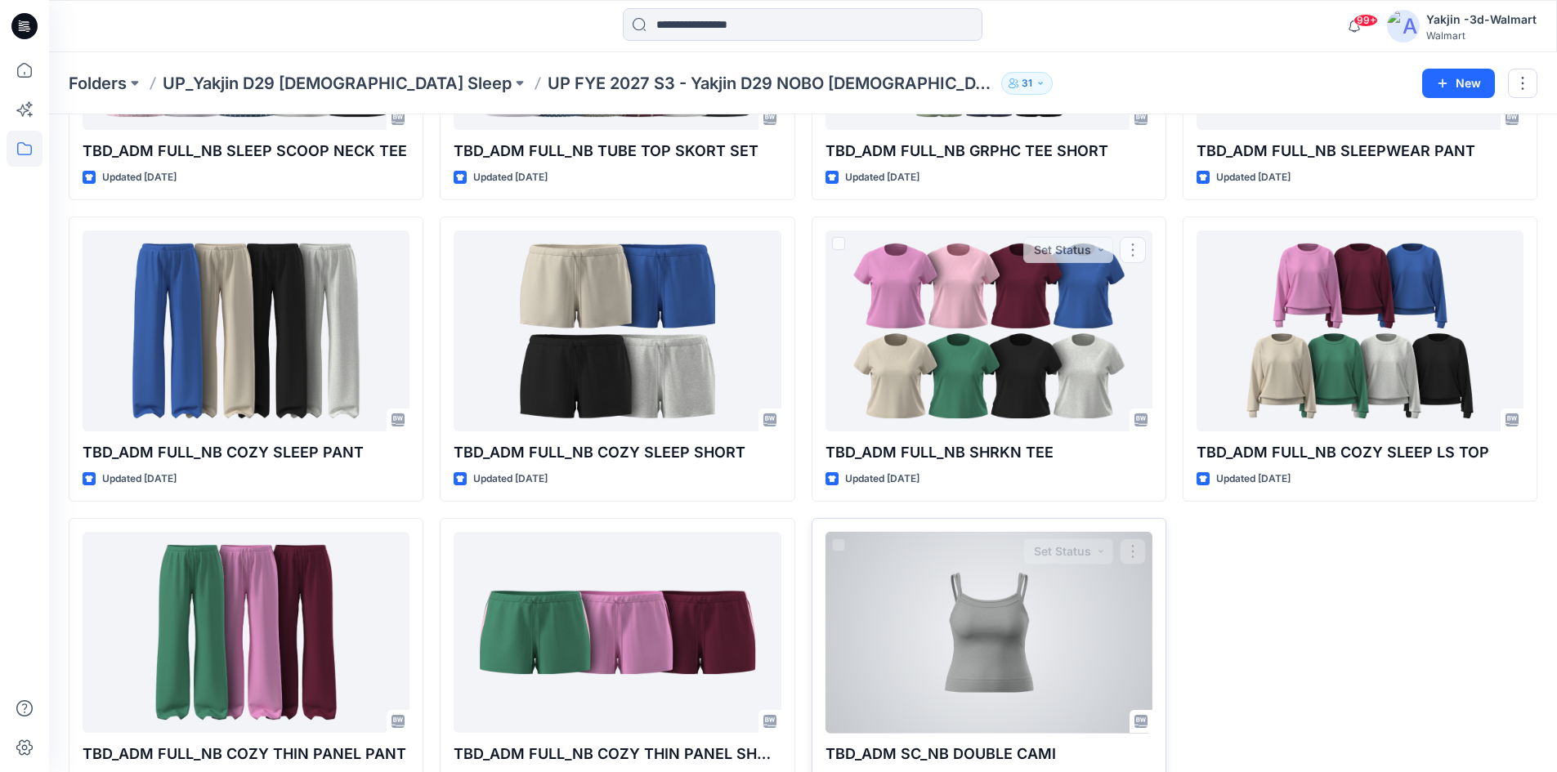
scroll to position [923, 0]
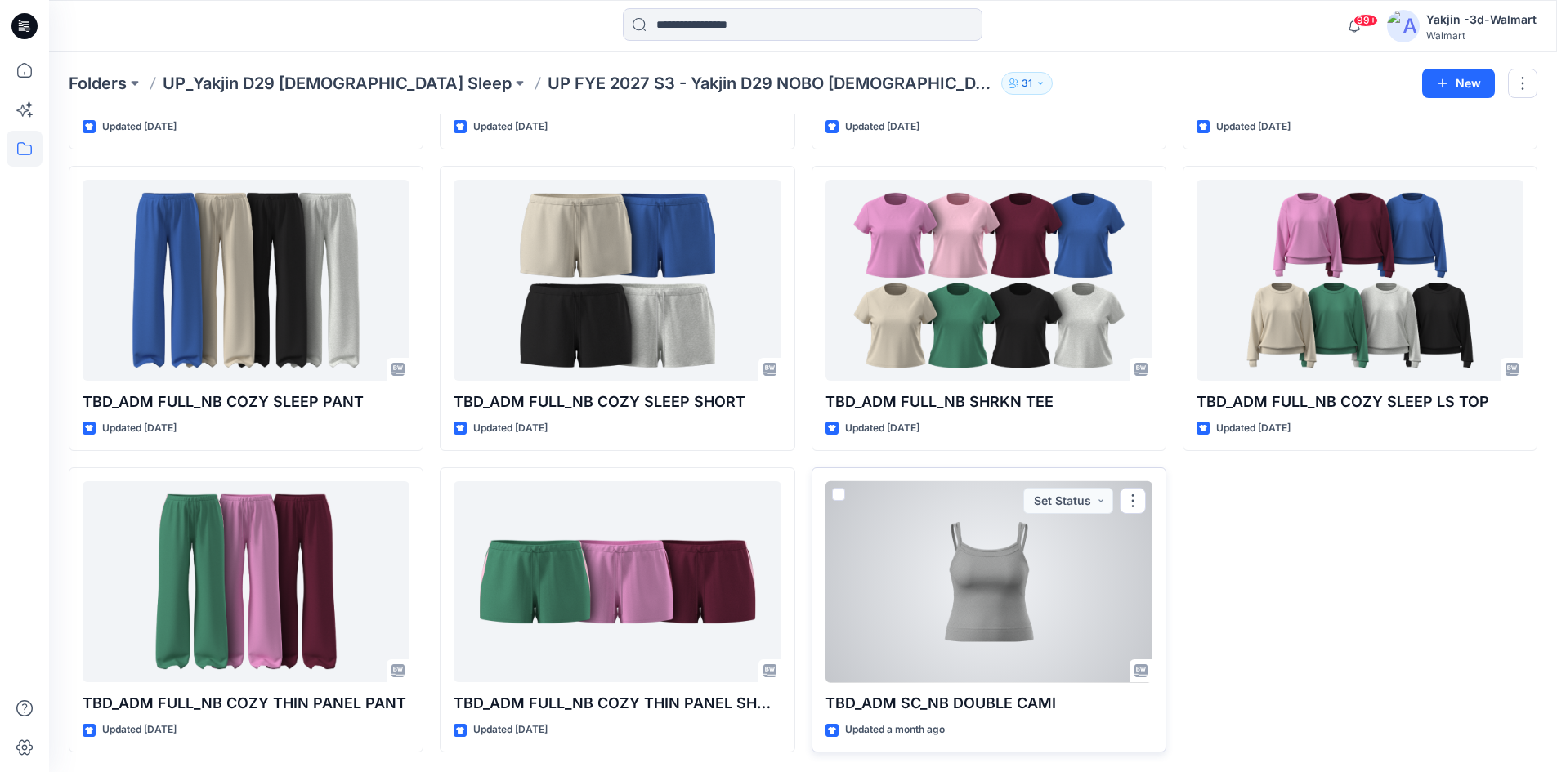
click at [1035, 557] on div at bounding box center [988, 582] width 327 height 202
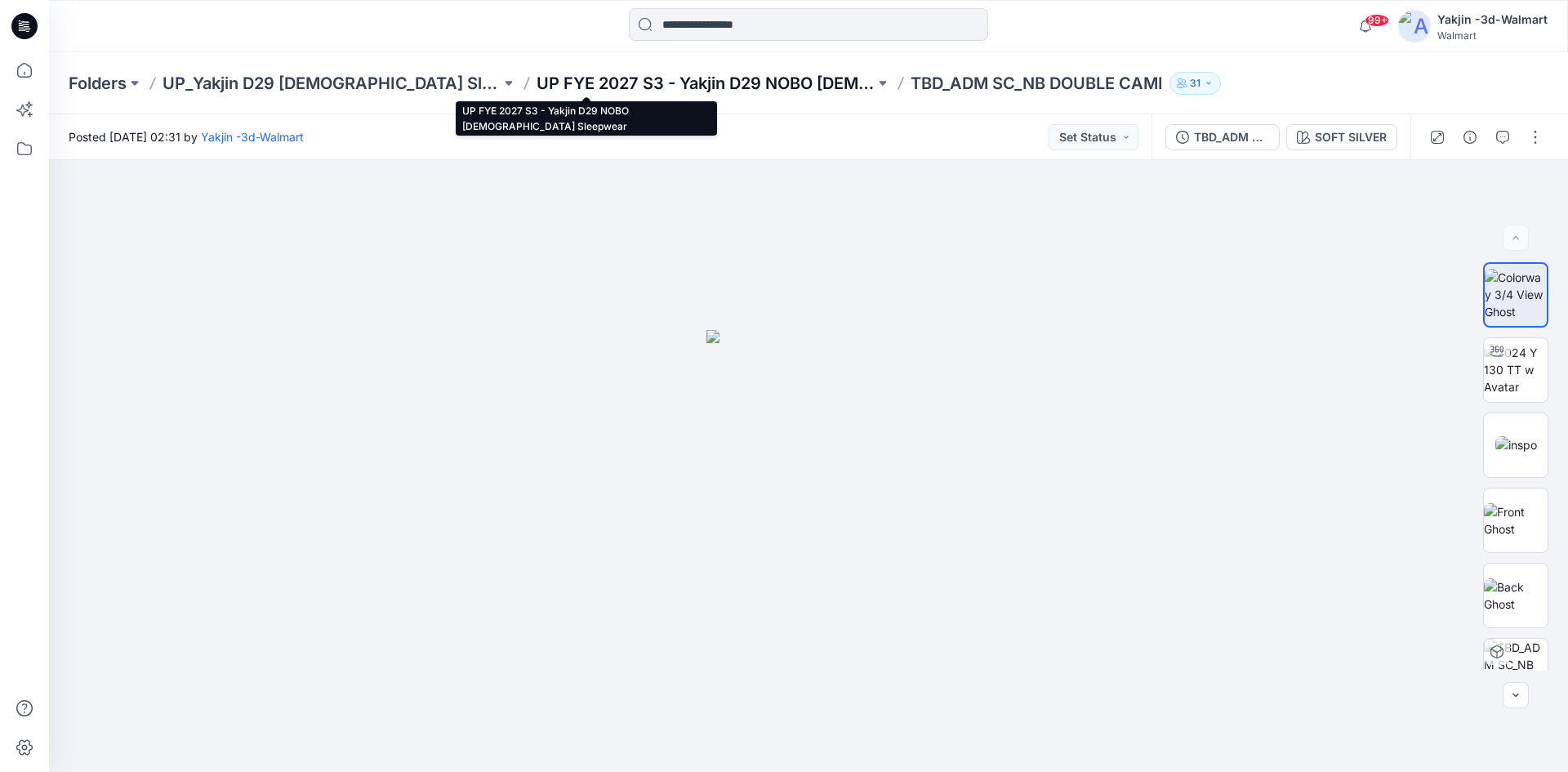
click at [568, 88] on p "UP FYE 2027 S3 - Yakjin D29 NOBO [DEMOGRAPHIC_DATA] Sleepwear" at bounding box center [706, 83] width 338 height 23
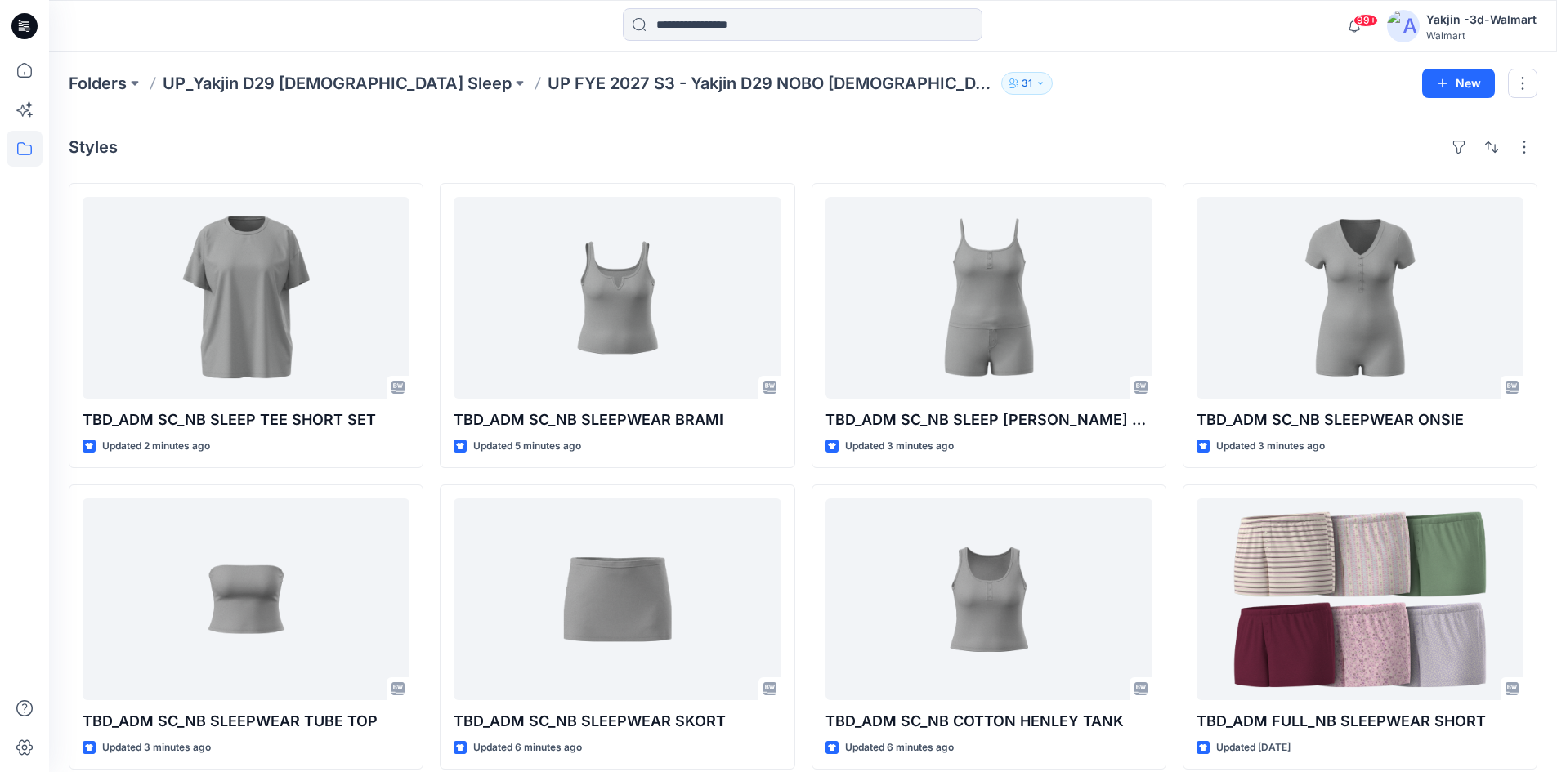
click at [548, 73] on p "UP FYE 2027 S3 - Yakjin D29 NOBO [DEMOGRAPHIC_DATA] Sleepwear" at bounding box center [771, 83] width 447 height 23
click at [337, 78] on p "UP_Yakjin D29 [DEMOGRAPHIC_DATA] Sleep" at bounding box center [337, 83] width 349 height 23
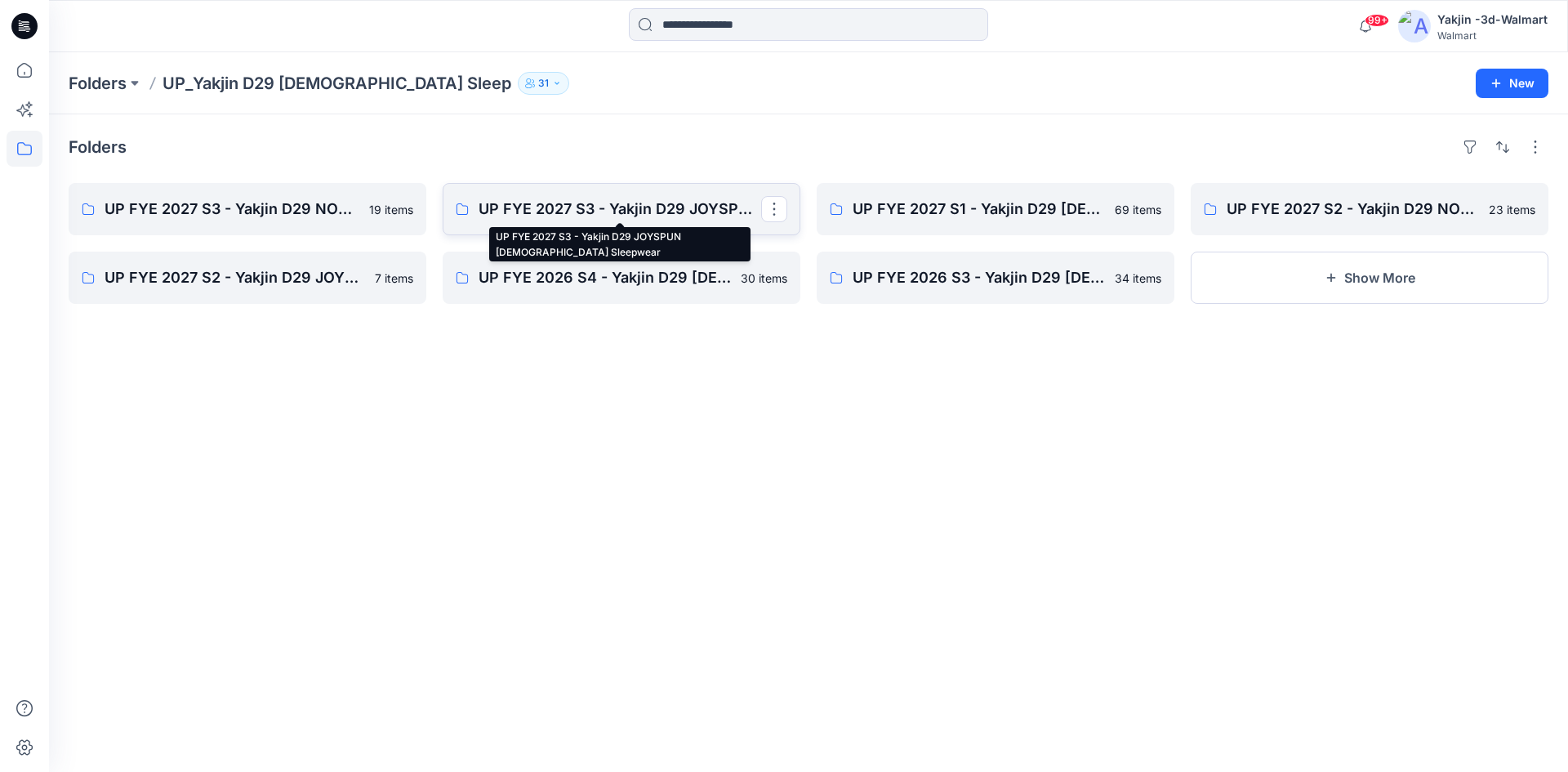
click at [588, 202] on p "UP FYE 2027 S3 - Yakjin D29 JOYSPUN [DEMOGRAPHIC_DATA] Sleepwear" at bounding box center [620, 209] width 283 height 23
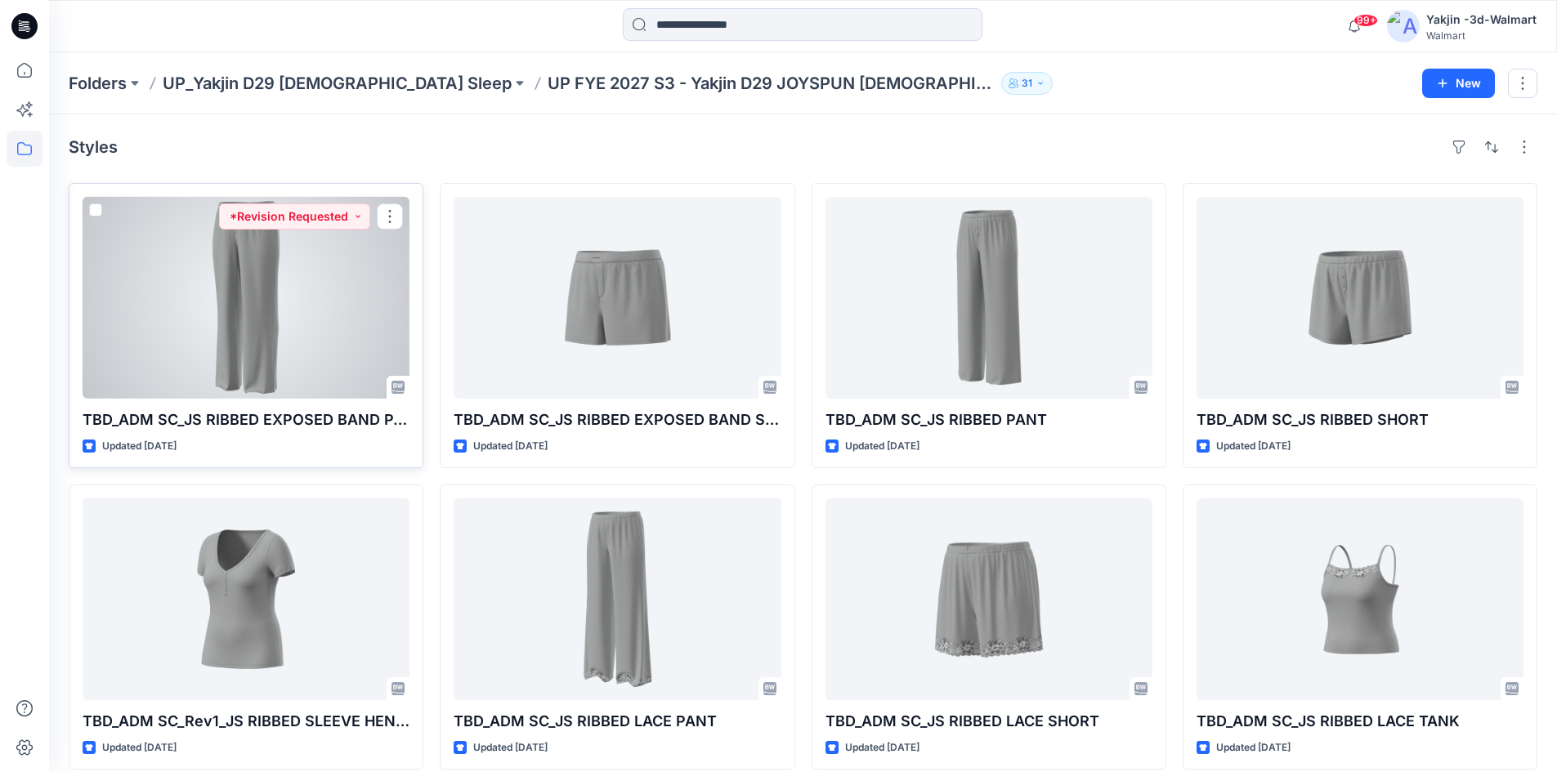
click at [275, 306] on div at bounding box center [246, 298] width 327 height 202
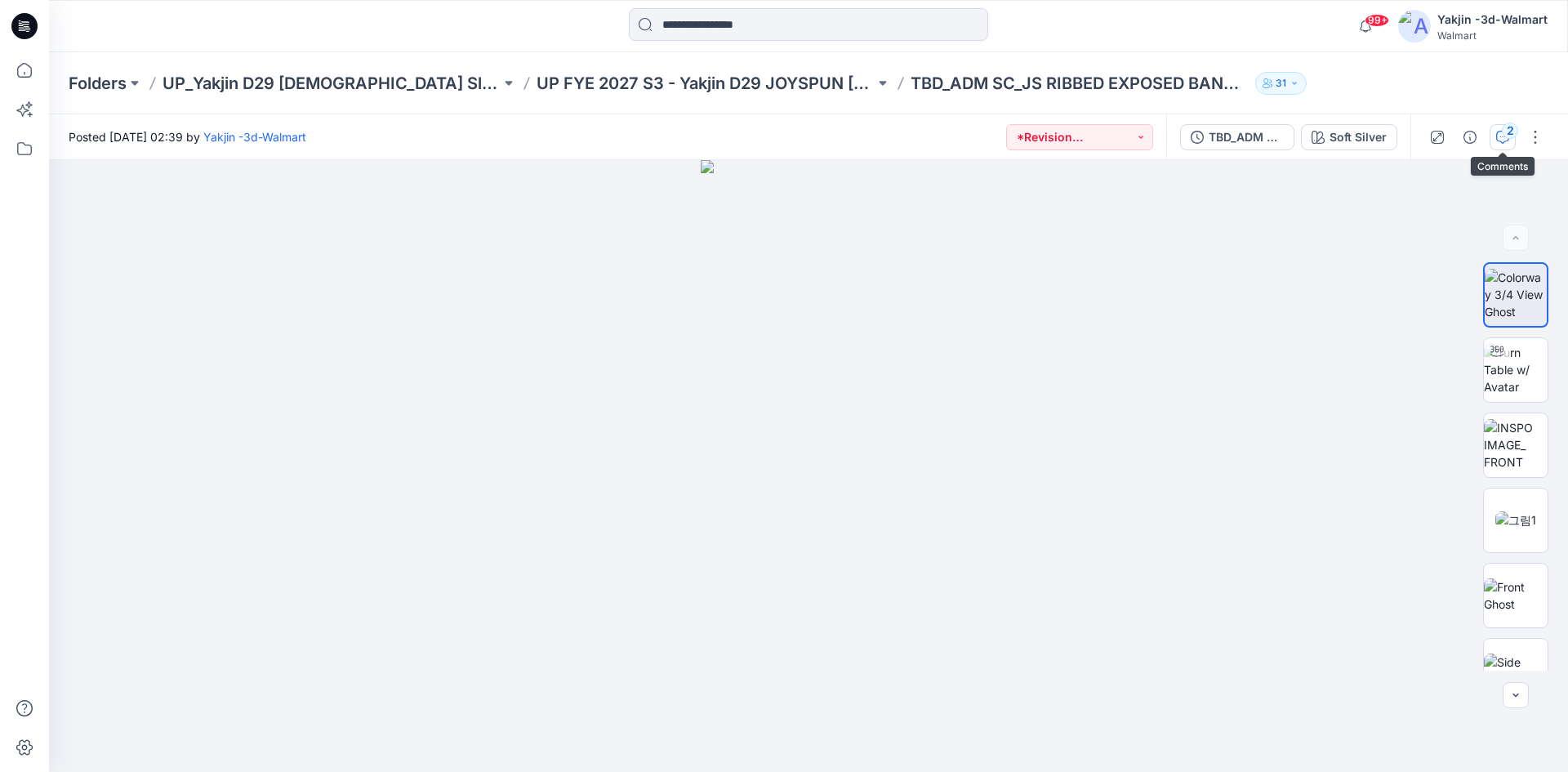
click at [1503, 140] on icon "button" at bounding box center [1502, 137] width 13 height 13
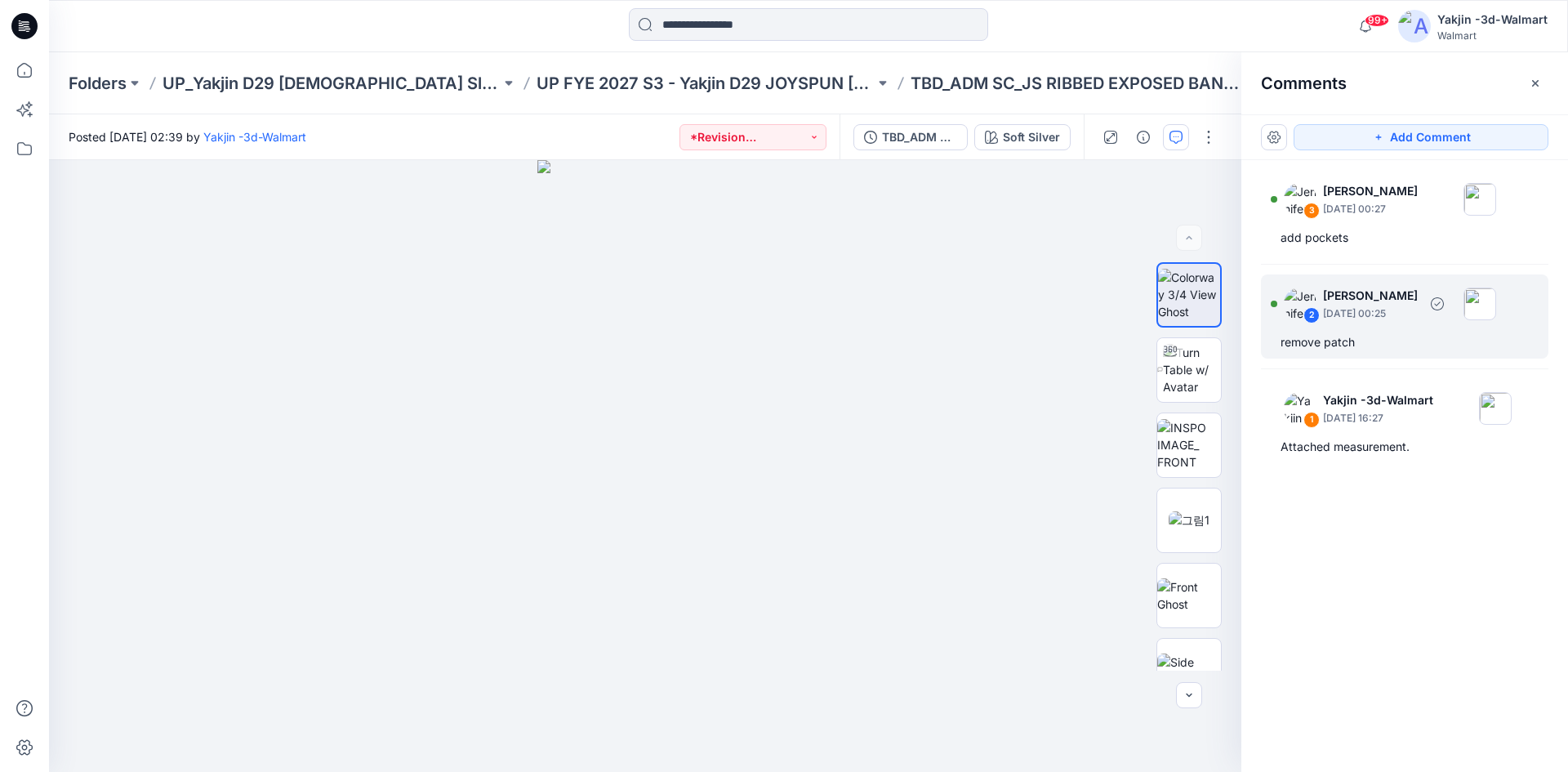
click at [1374, 318] on p "September 27, 2025 00:25" at bounding box center [1370, 314] width 95 height 16
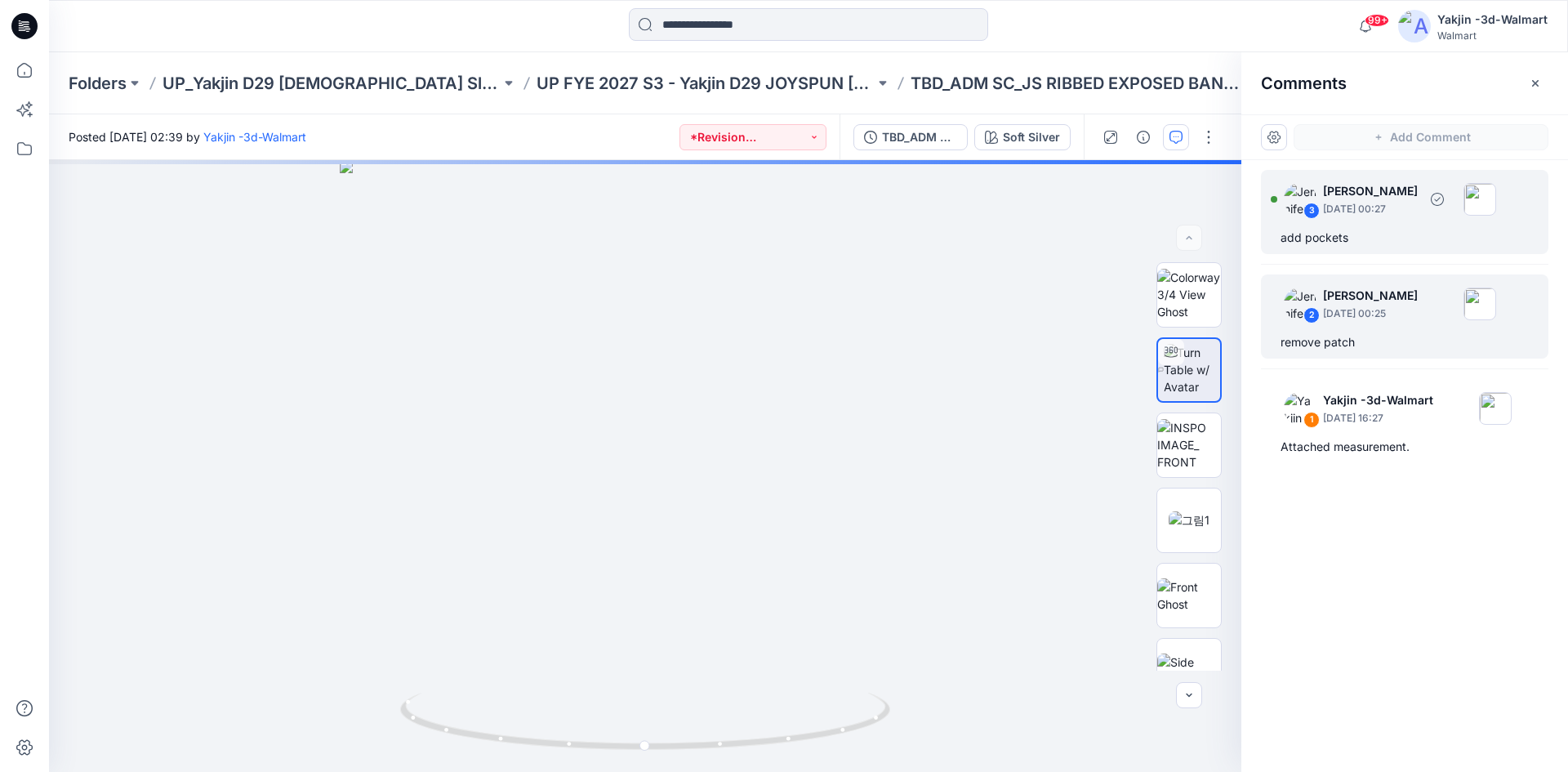
click at [1372, 207] on p "September 27, 2025 00:27" at bounding box center [1370, 209] width 95 height 16
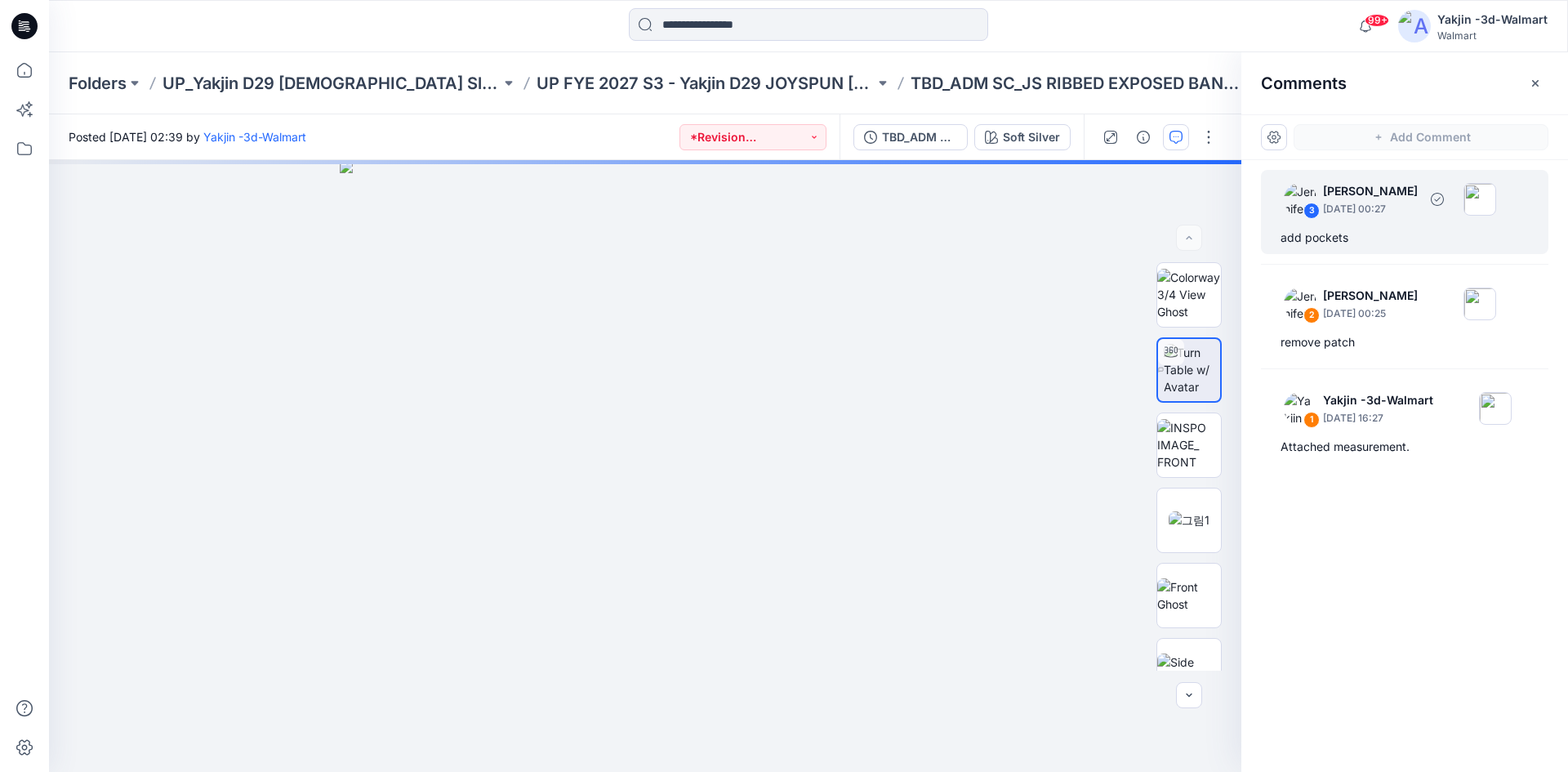
click at [1365, 203] on p "September 27, 2025 00:27" at bounding box center [1370, 209] width 95 height 16
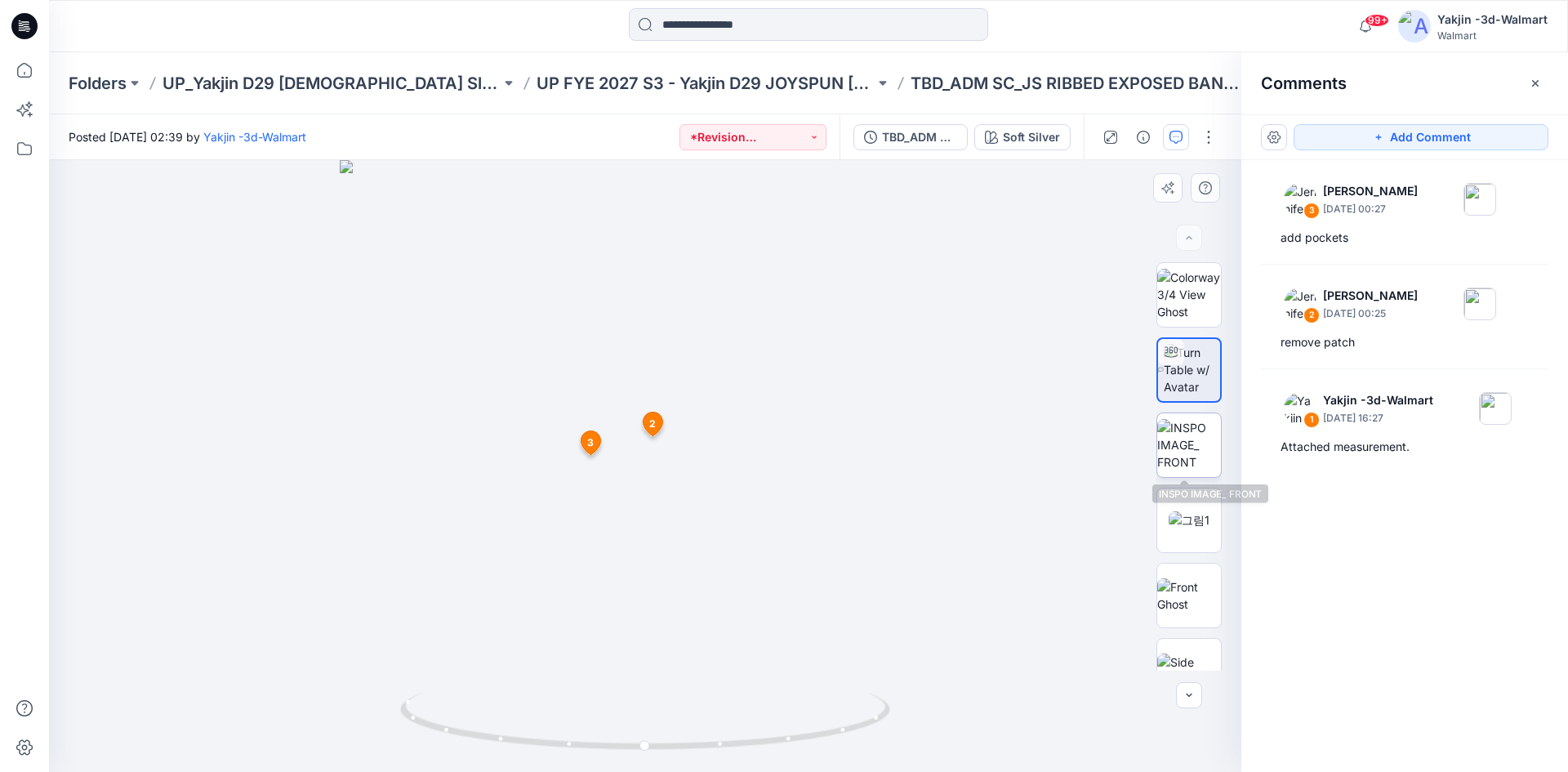
click at [1192, 438] on img at bounding box center [1189, 444] width 64 height 51
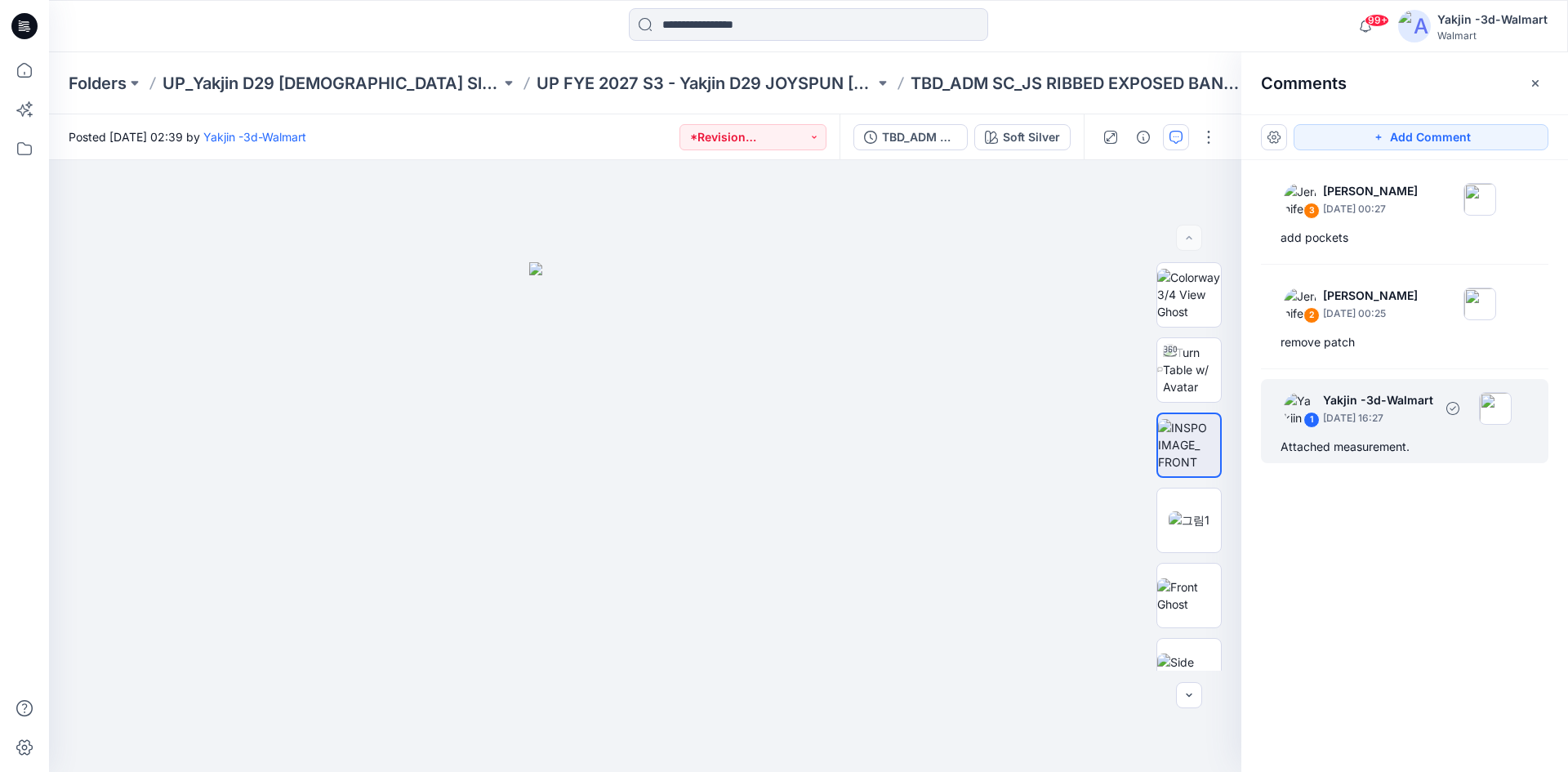
click at [1506, 409] on img at bounding box center [1495, 408] width 33 height 33
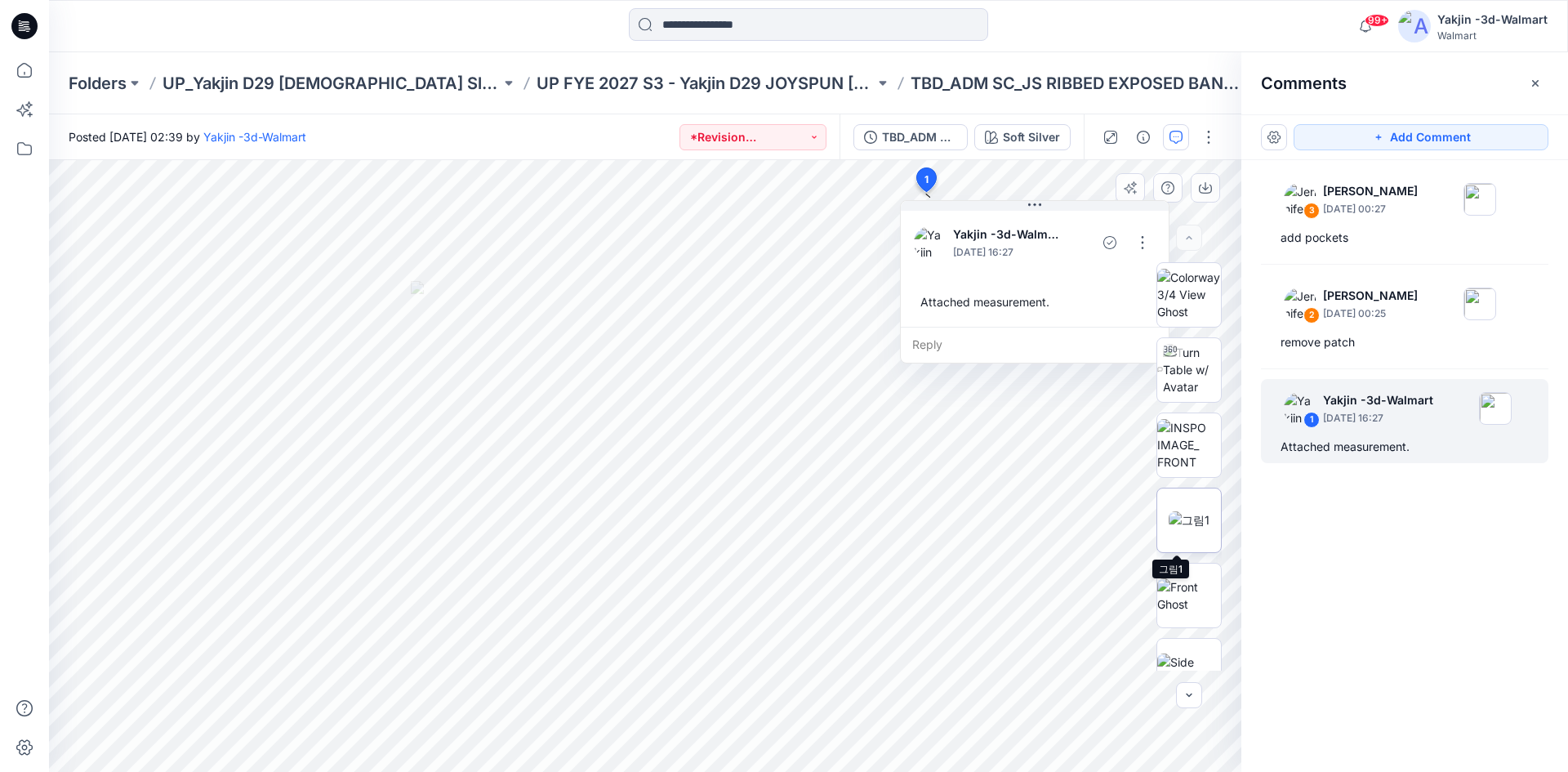
click at [1178, 512] on img at bounding box center [1188, 520] width 41 height 17
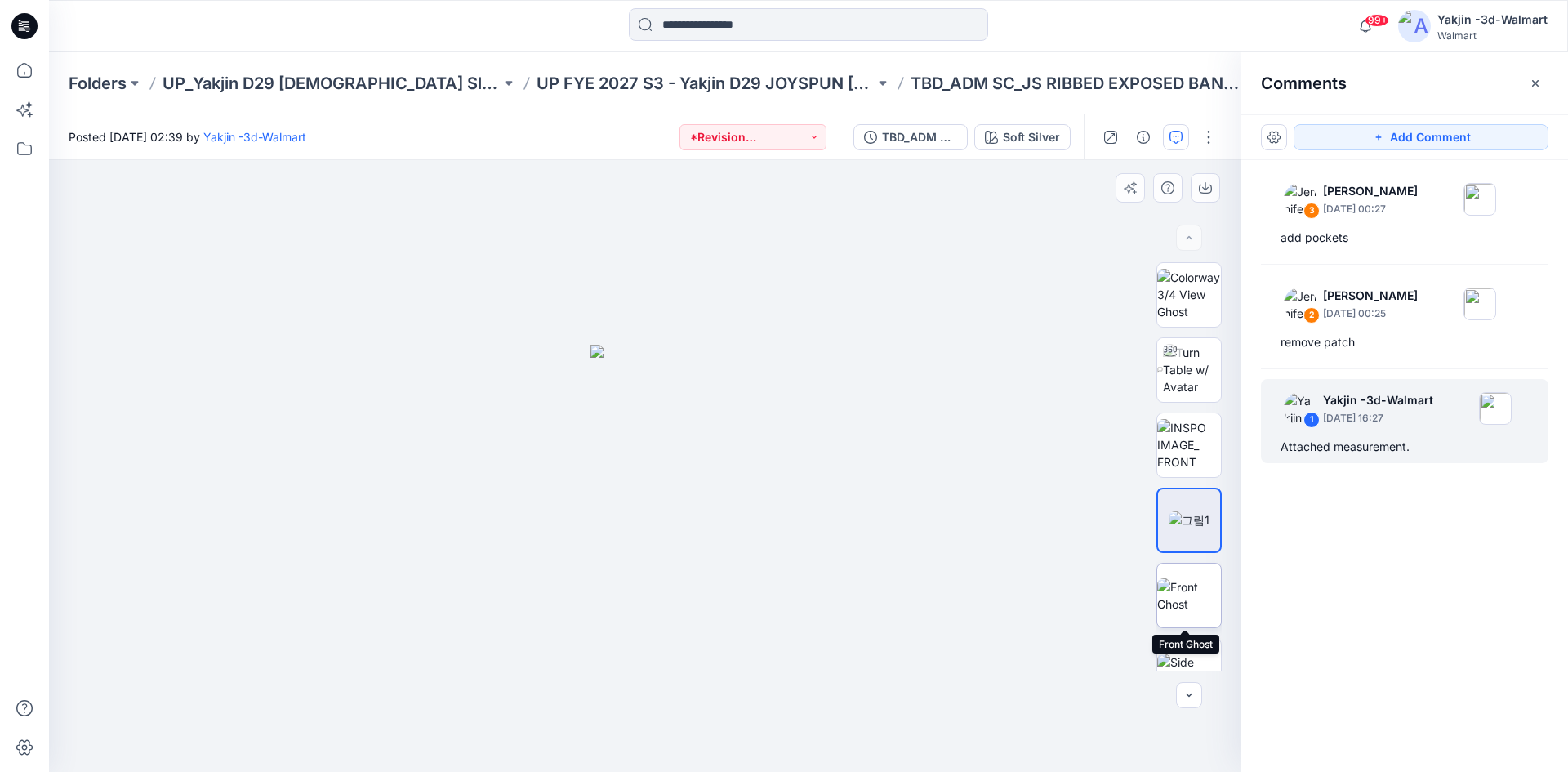
click at [1179, 608] on img at bounding box center [1189, 596] width 64 height 34
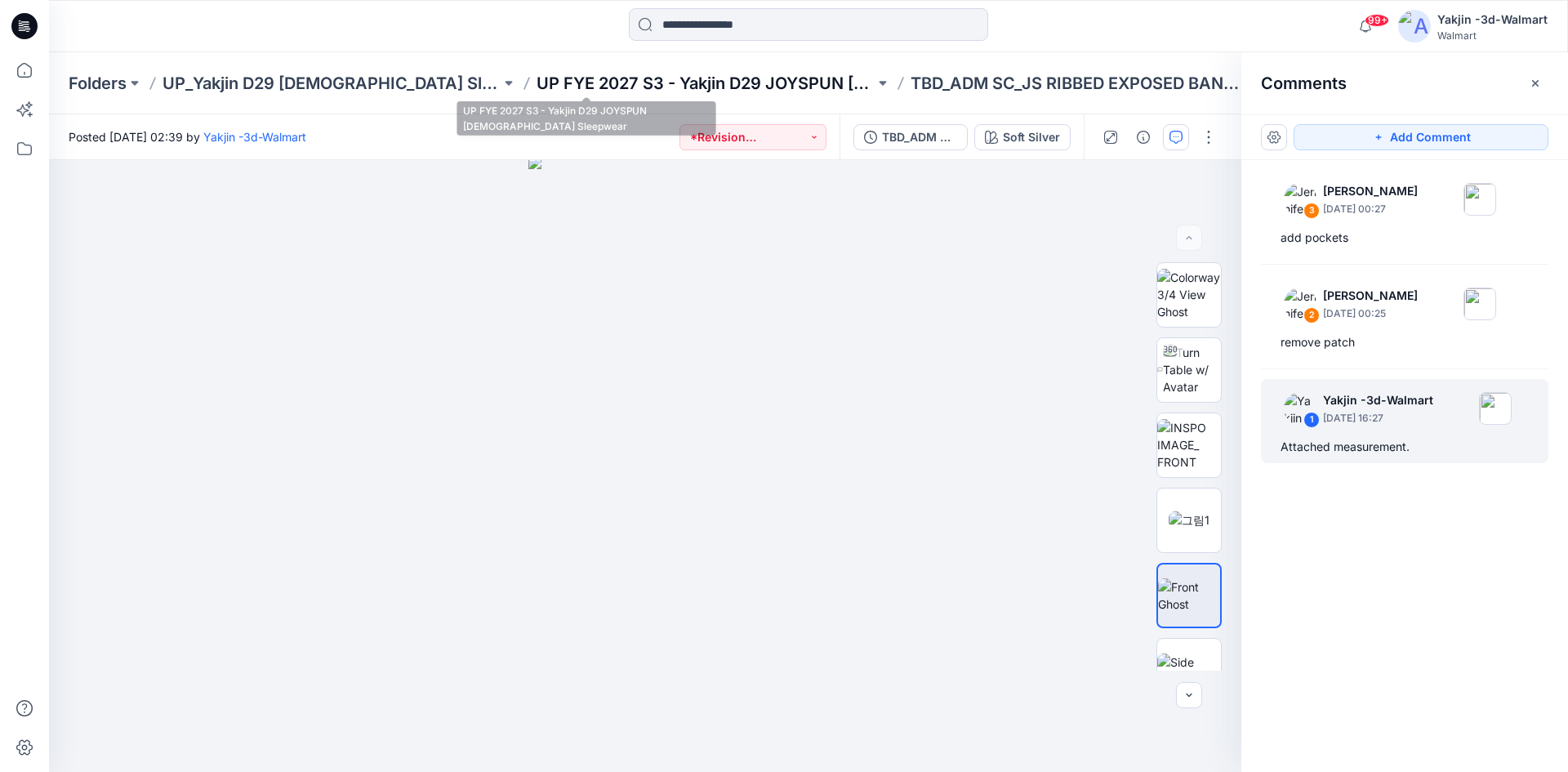
click at [541, 81] on p "UP FYE 2027 S3 - Yakjin D29 JOYSPUN [DEMOGRAPHIC_DATA] Sleepwear" at bounding box center [706, 83] width 338 height 23
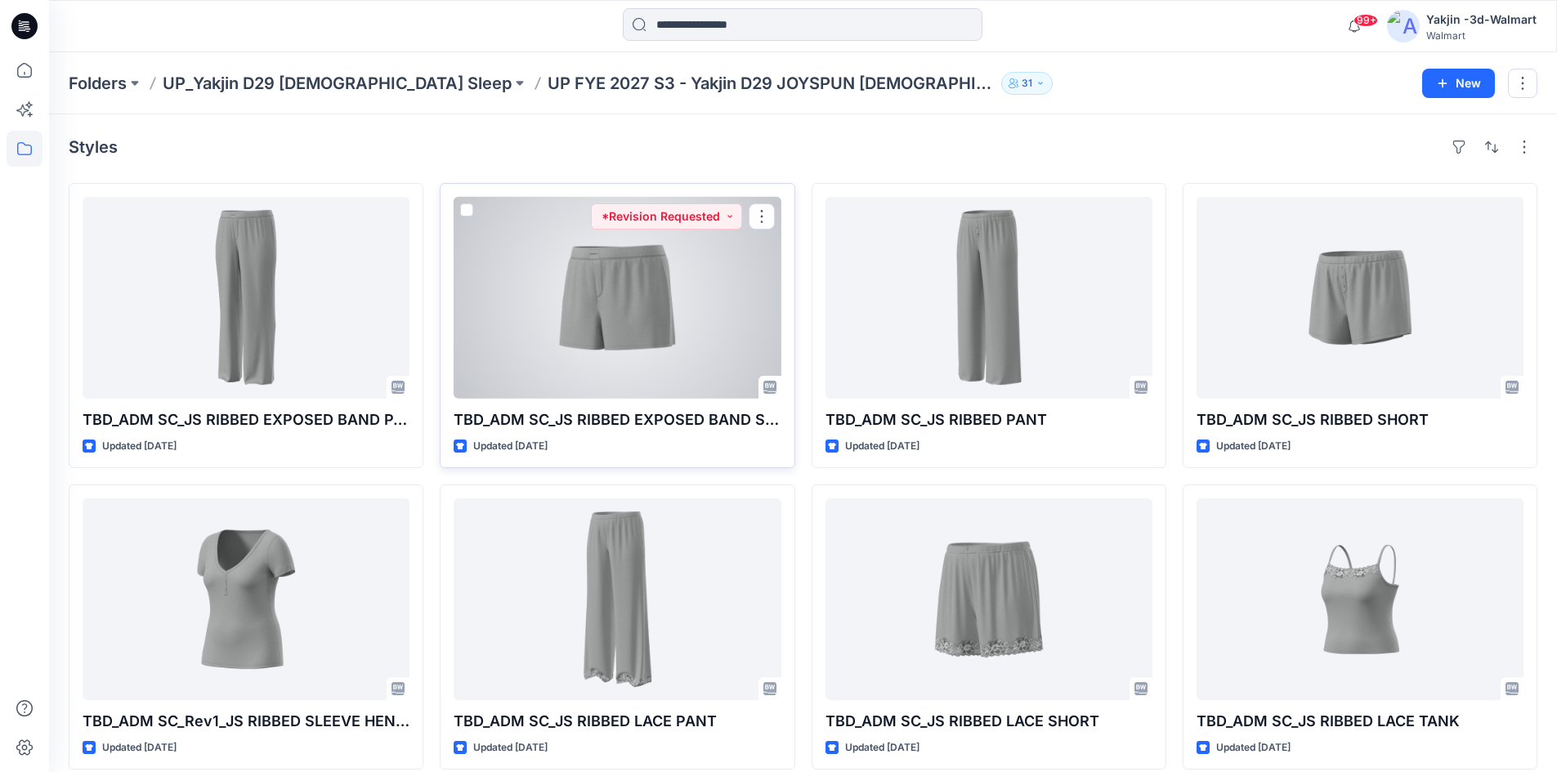
click at [618, 313] on div at bounding box center [617, 298] width 327 height 202
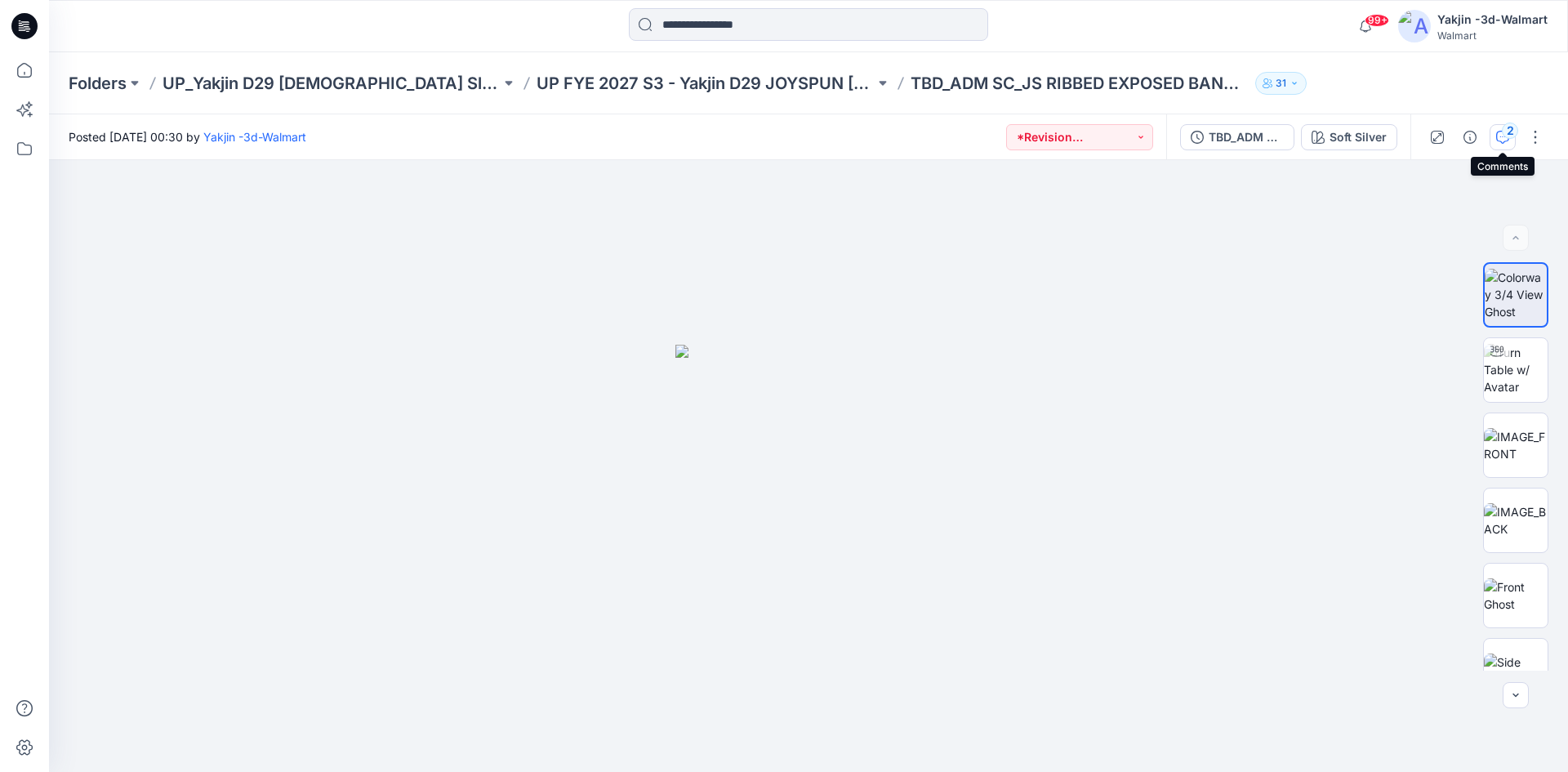
click at [1499, 137] on icon "button" at bounding box center [1502, 137] width 13 height 13
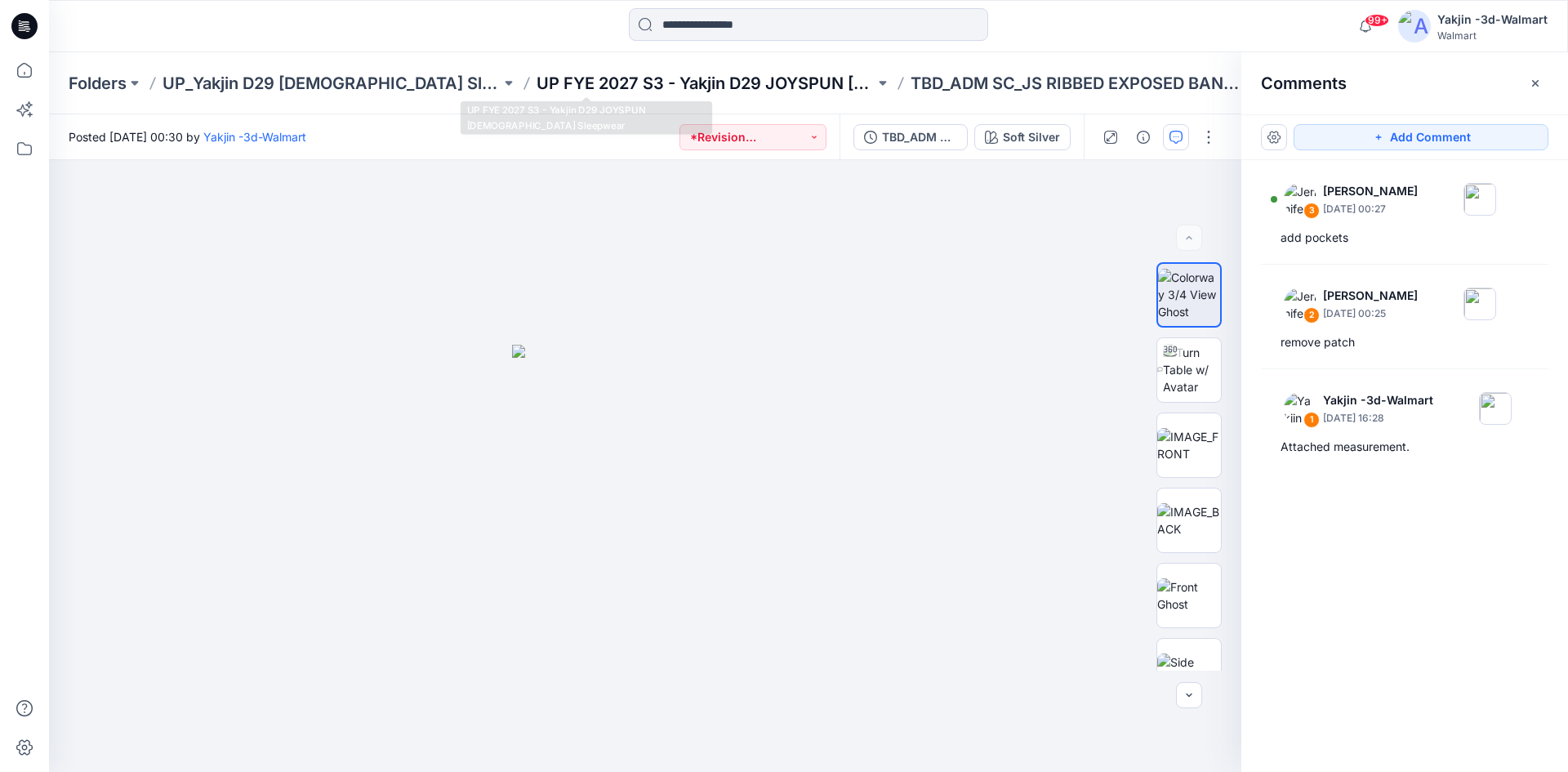
click at [598, 78] on p "UP FYE 2027 S3 - Yakjin D29 JOYSPUN [DEMOGRAPHIC_DATA] Sleepwear" at bounding box center [706, 83] width 338 height 23
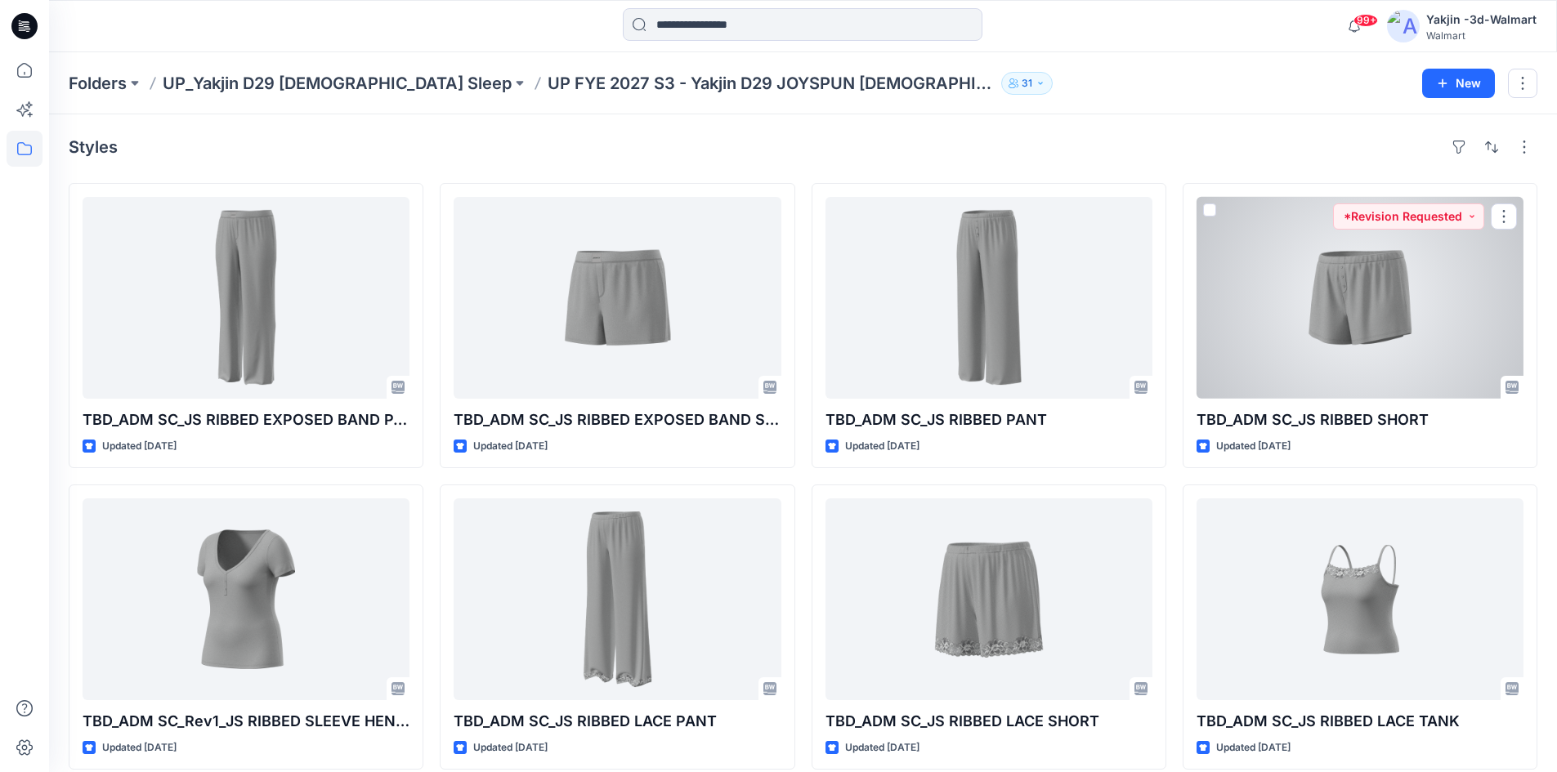
click at [1411, 329] on div at bounding box center [1359, 298] width 327 height 202
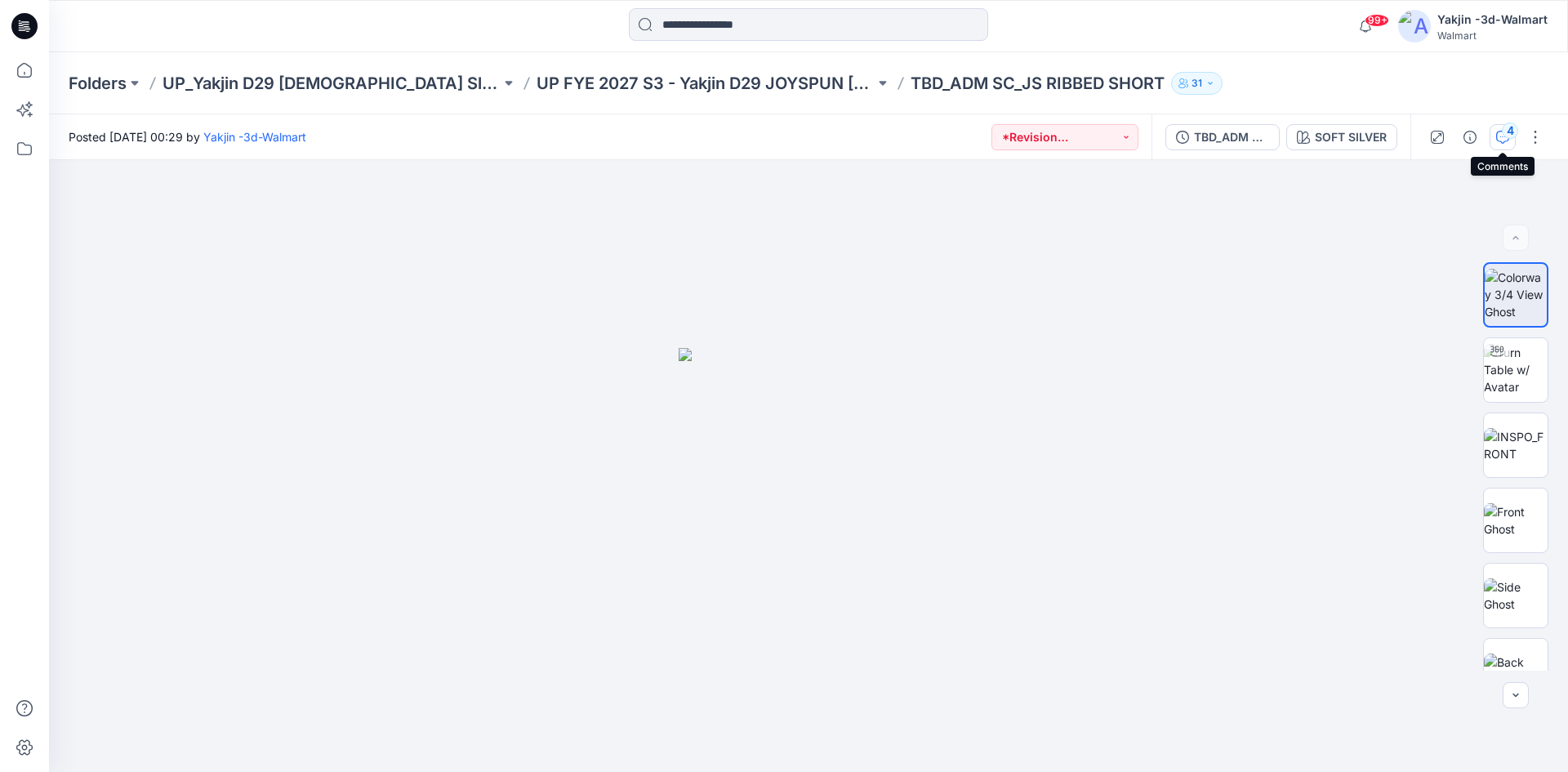
click at [1499, 136] on icon "button" at bounding box center [1502, 137] width 13 height 13
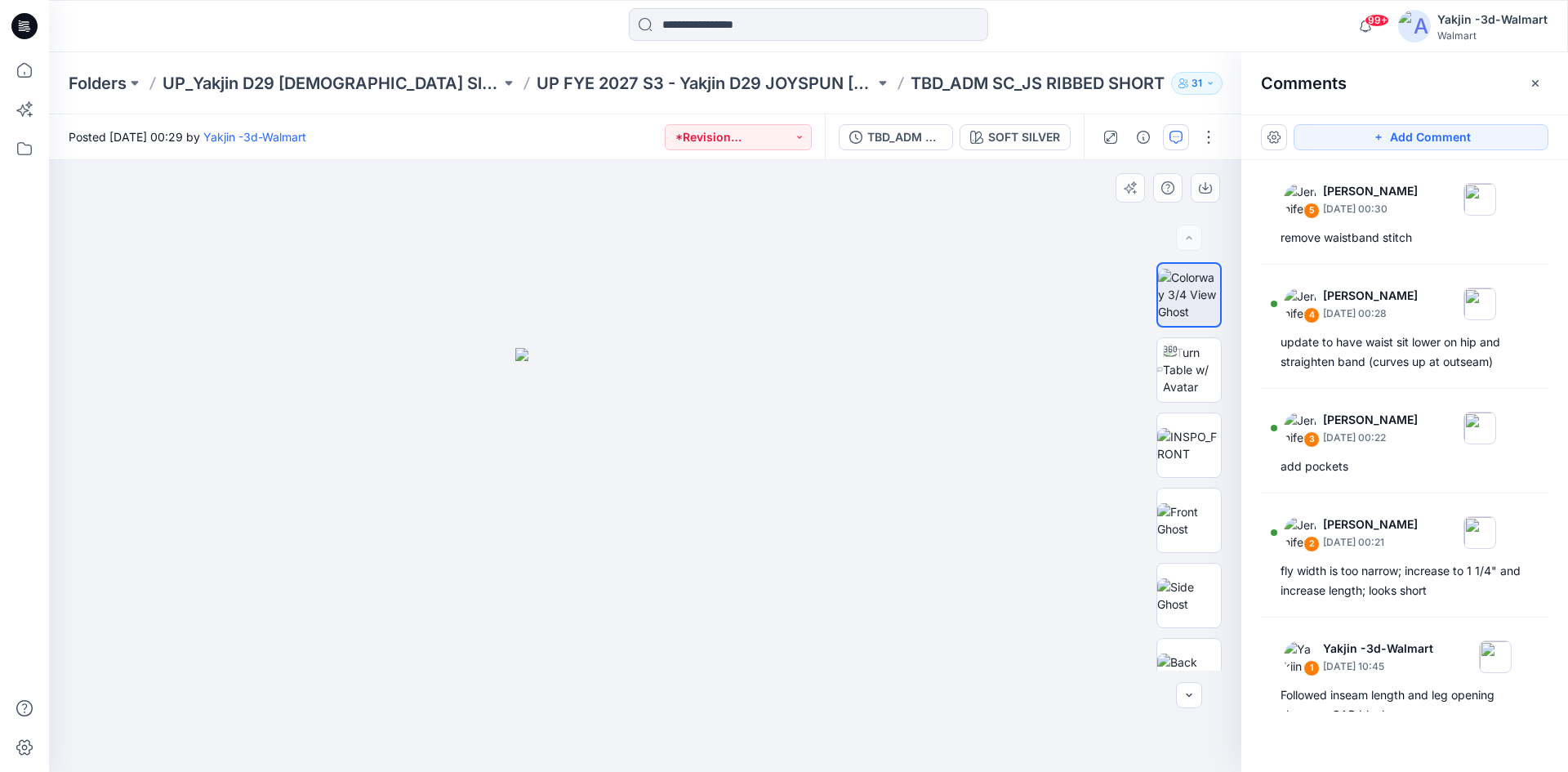
click at [675, 385] on img at bounding box center [646, 560] width 260 height 425
click at [1179, 375] on img at bounding box center [1192, 369] width 58 height 51
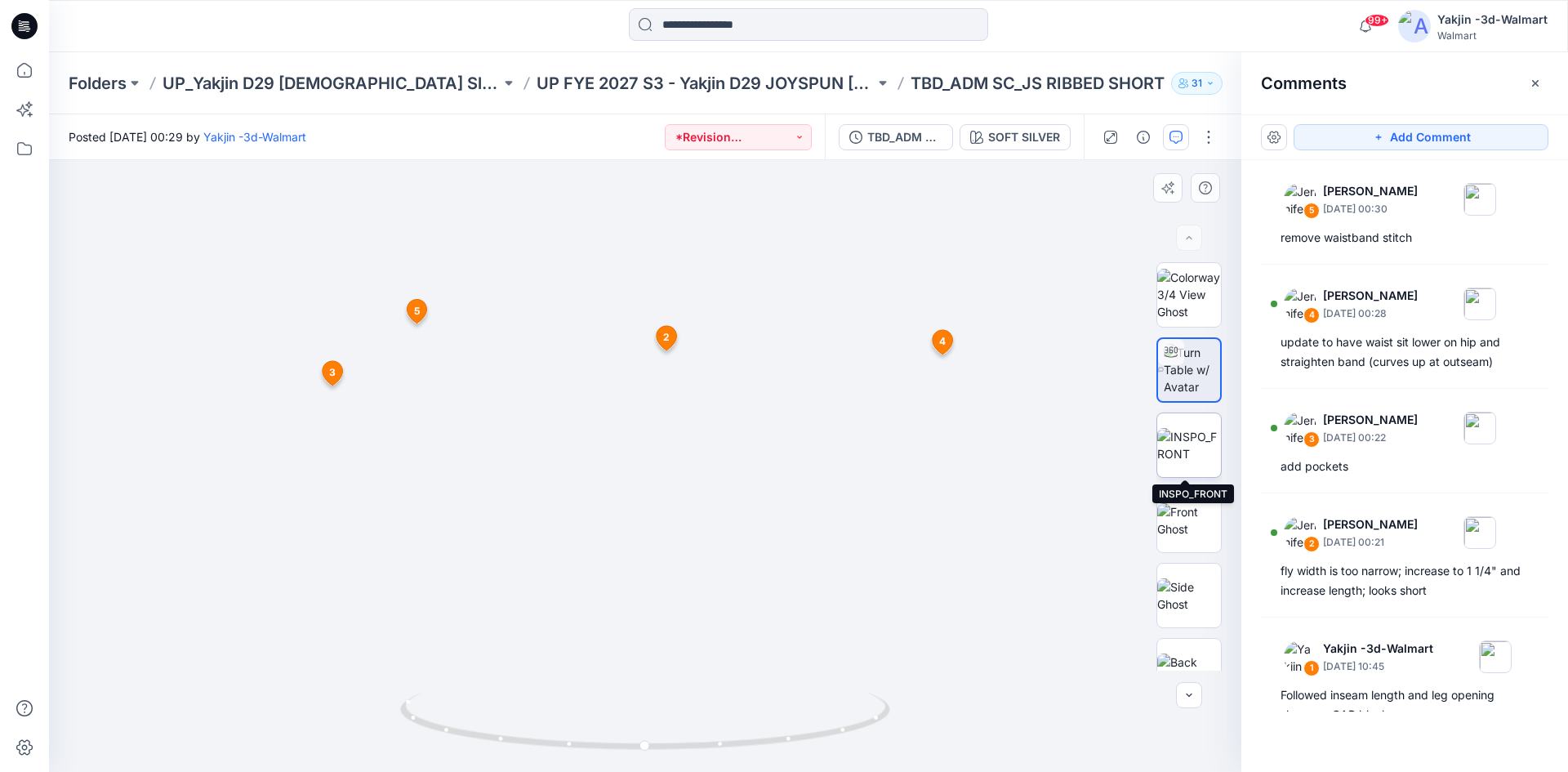
click at [1169, 449] on img at bounding box center [1189, 445] width 64 height 34
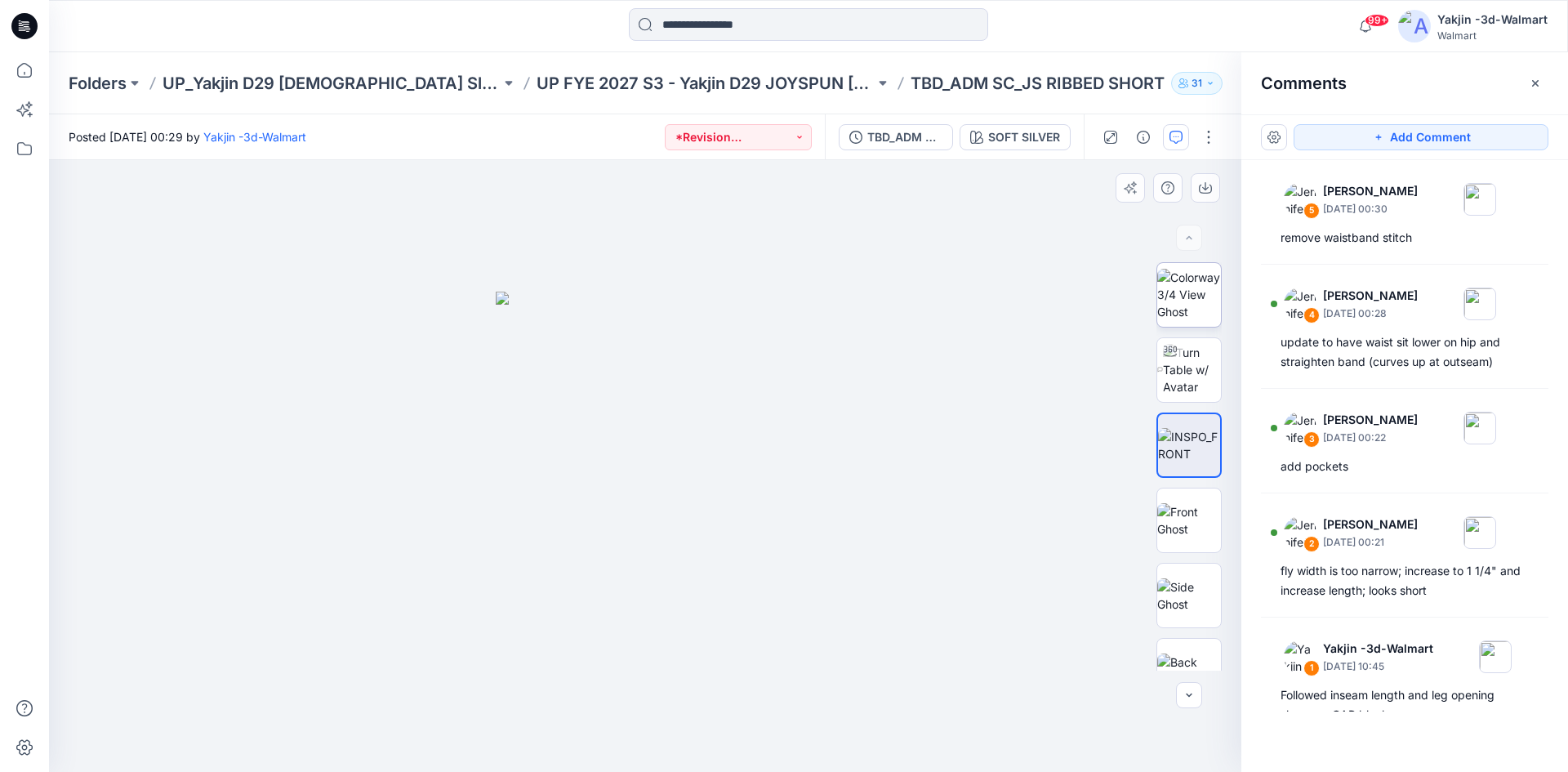
click at [1191, 281] on img at bounding box center [1189, 294] width 64 height 51
click at [1186, 364] on img at bounding box center [1192, 369] width 58 height 51
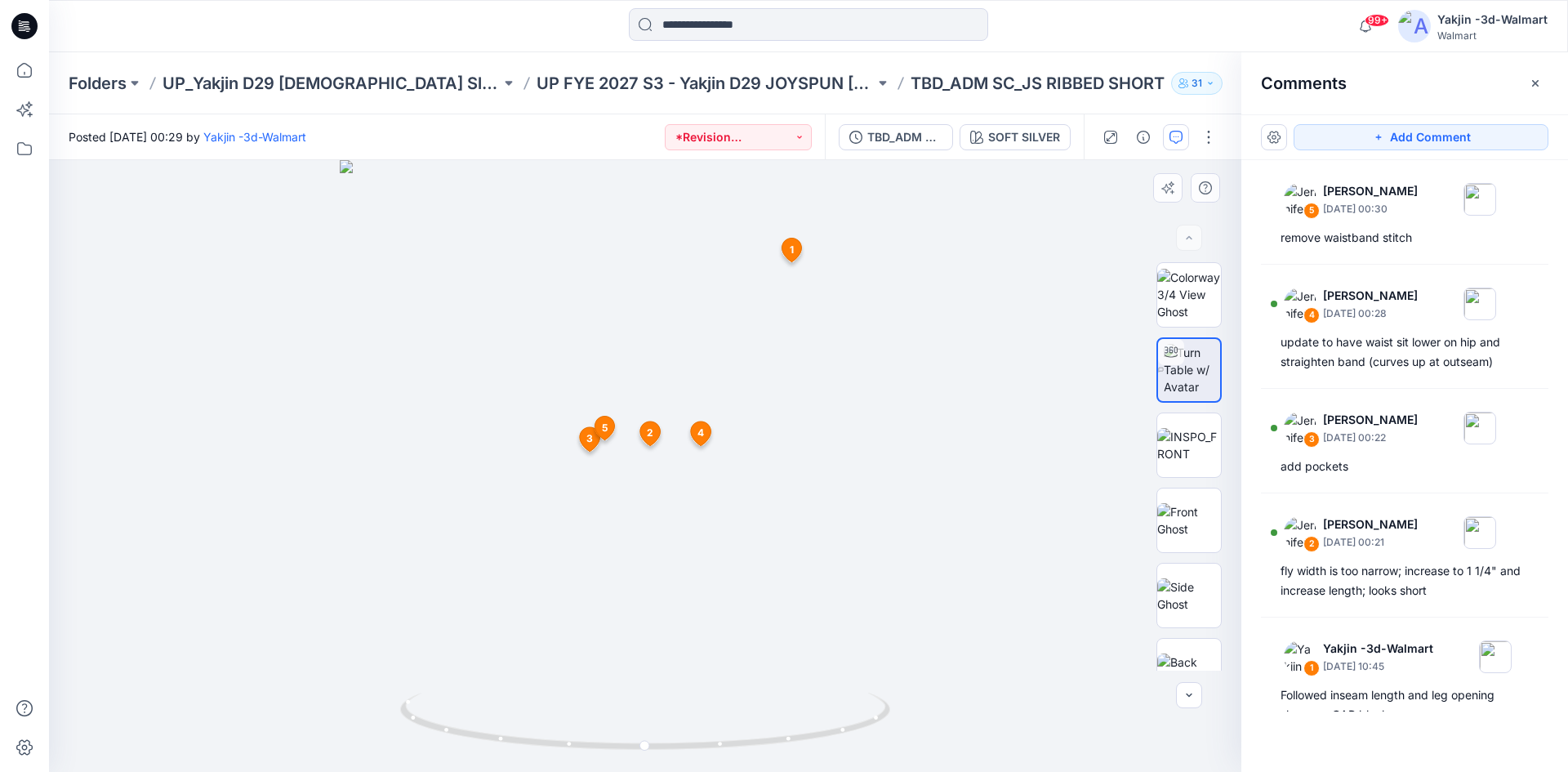
click at [795, 253] on icon at bounding box center [792, 250] width 20 height 24
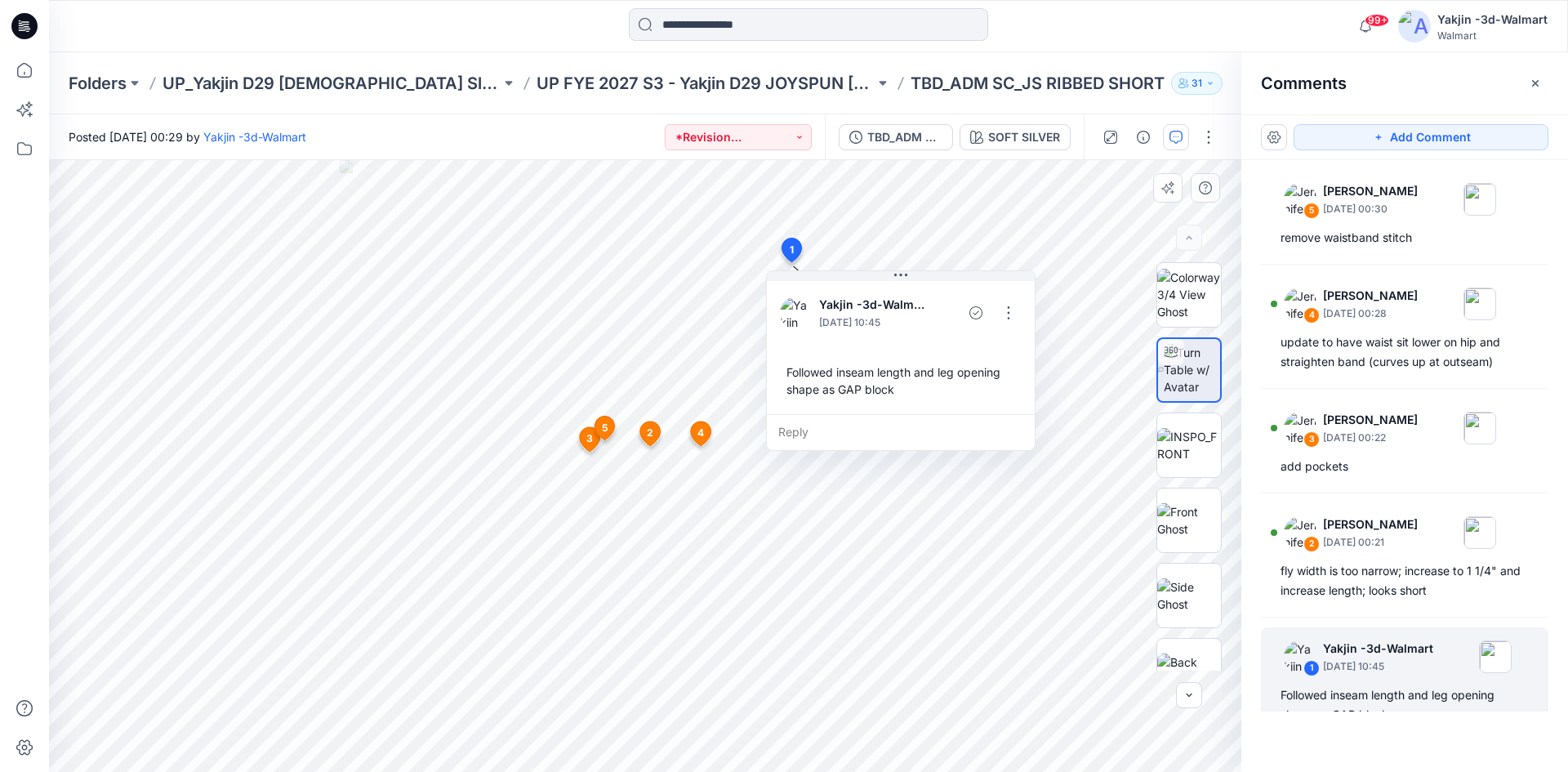
scroll to position [20, 0]
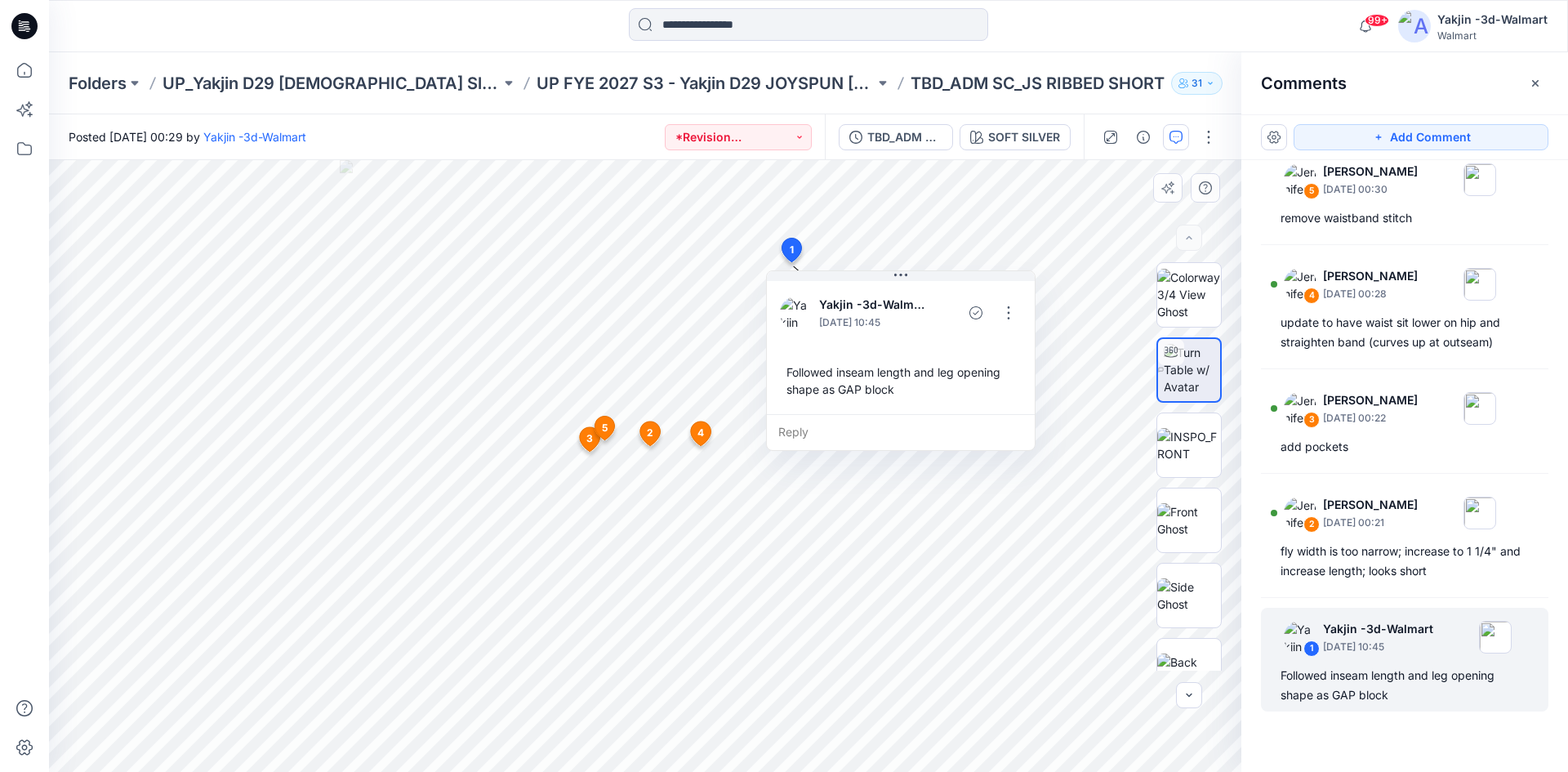
click at [645, 436] on icon at bounding box center [651, 433] width 20 height 25
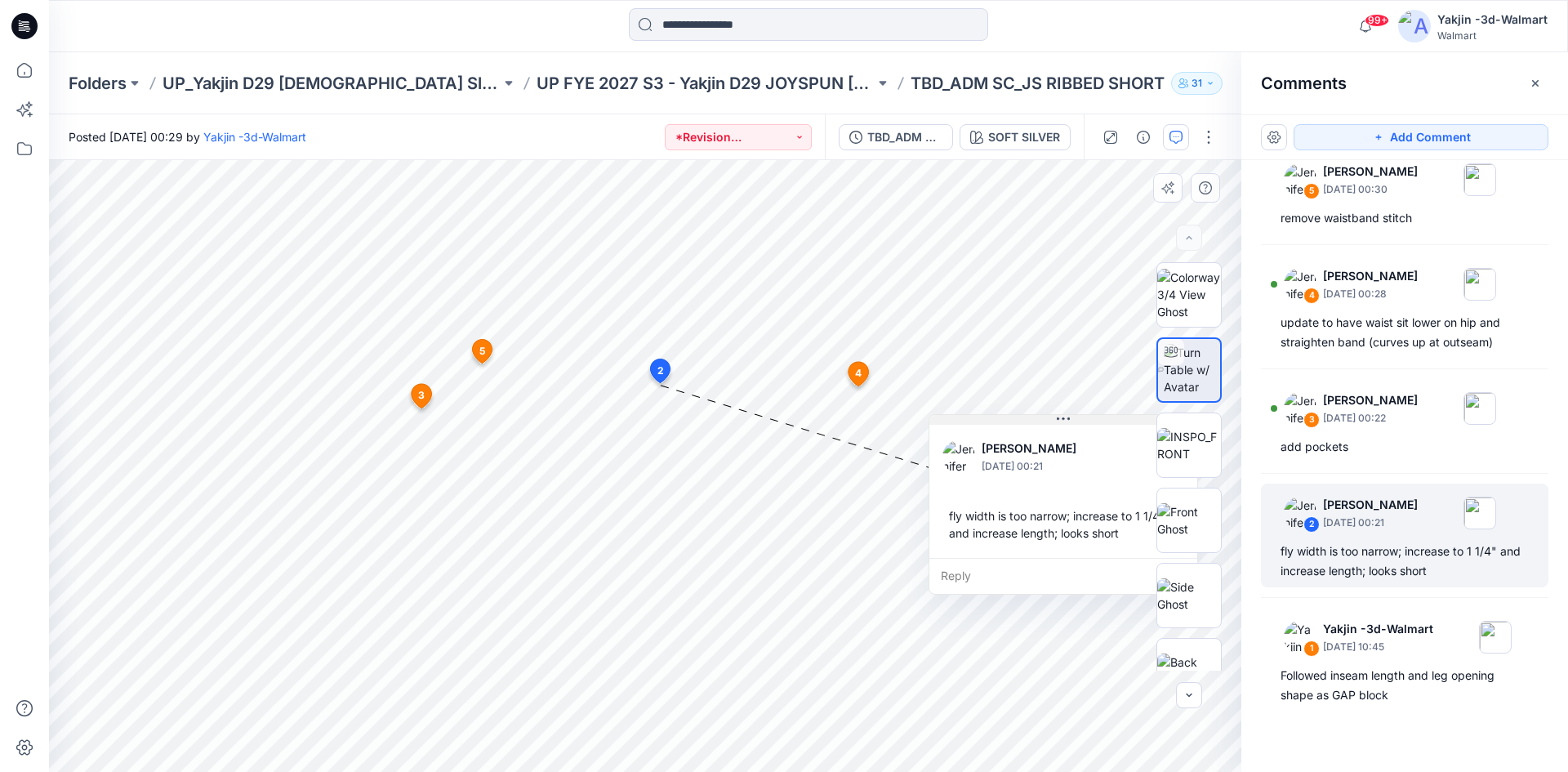
drag, startPoint x: 702, startPoint y: 400, endPoint x: 989, endPoint y: 416, distance: 287.4
click at [989, 416] on button at bounding box center [1063, 420] width 268 height 10
click at [1204, 454] on img at bounding box center [1189, 445] width 64 height 34
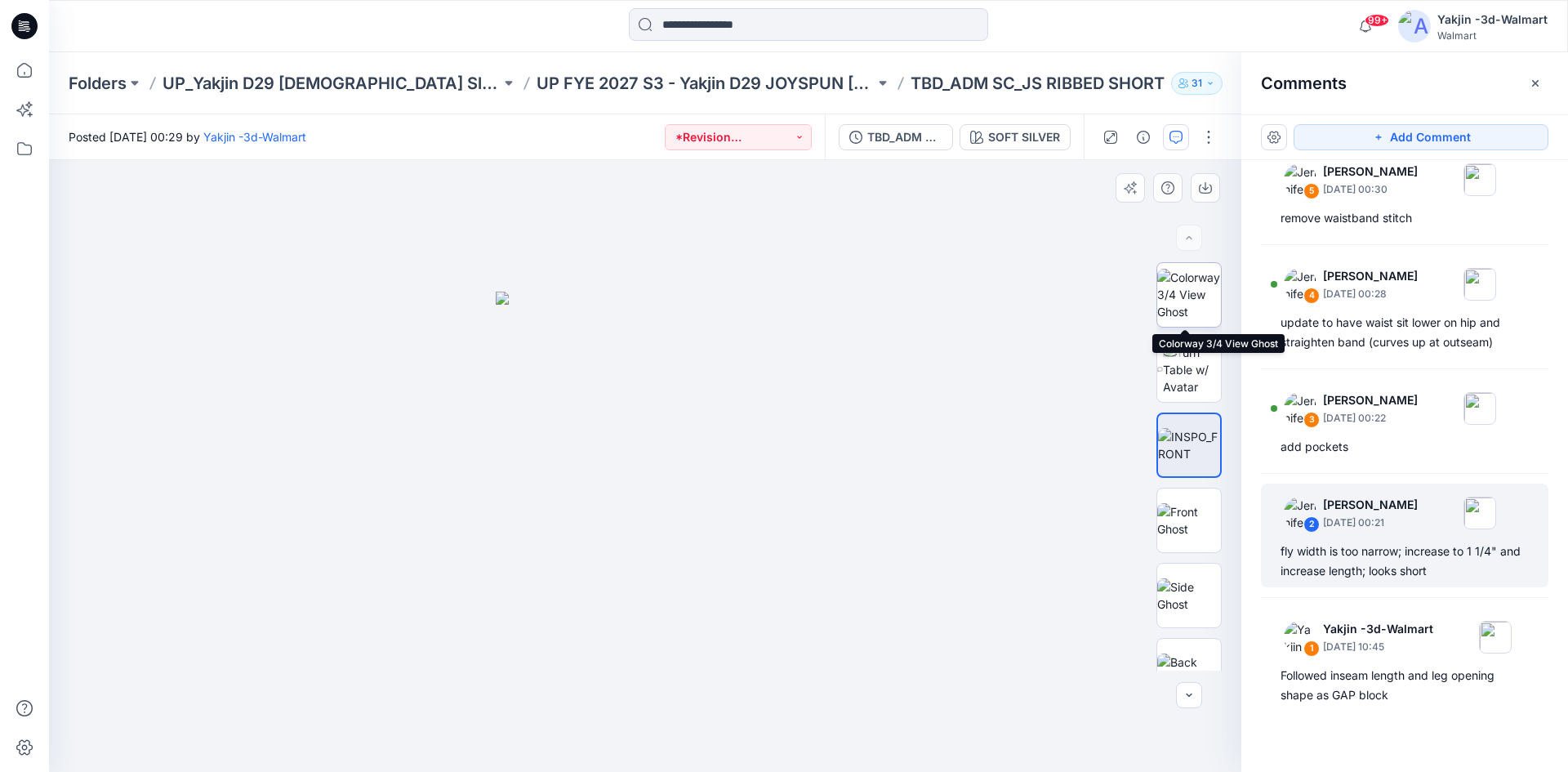
click at [1162, 290] on img at bounding box center [1189, 294] width 64 height 51
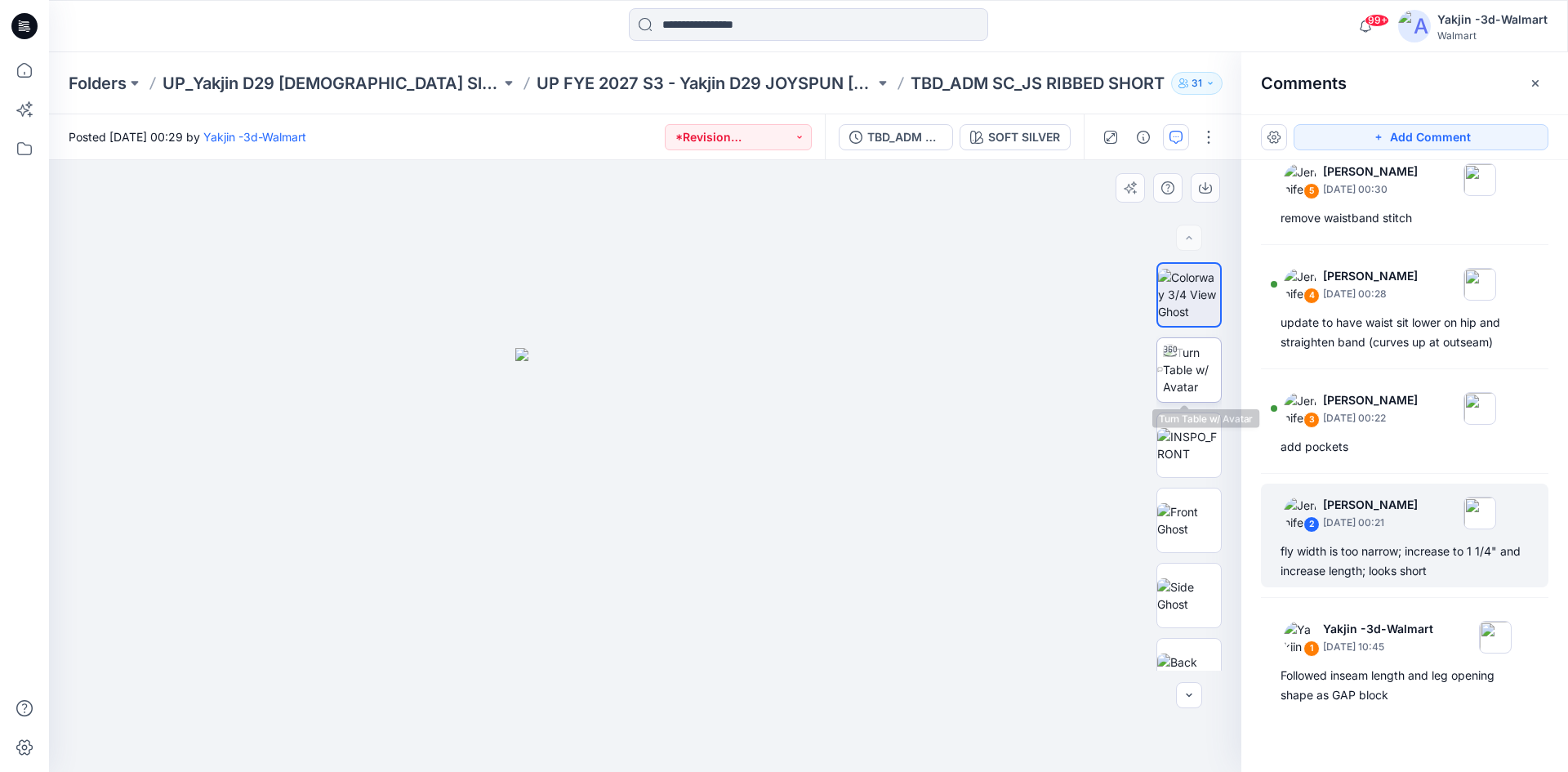
click at [1185, 371] on img at bounding box center [1192, 369] width 58 height 51
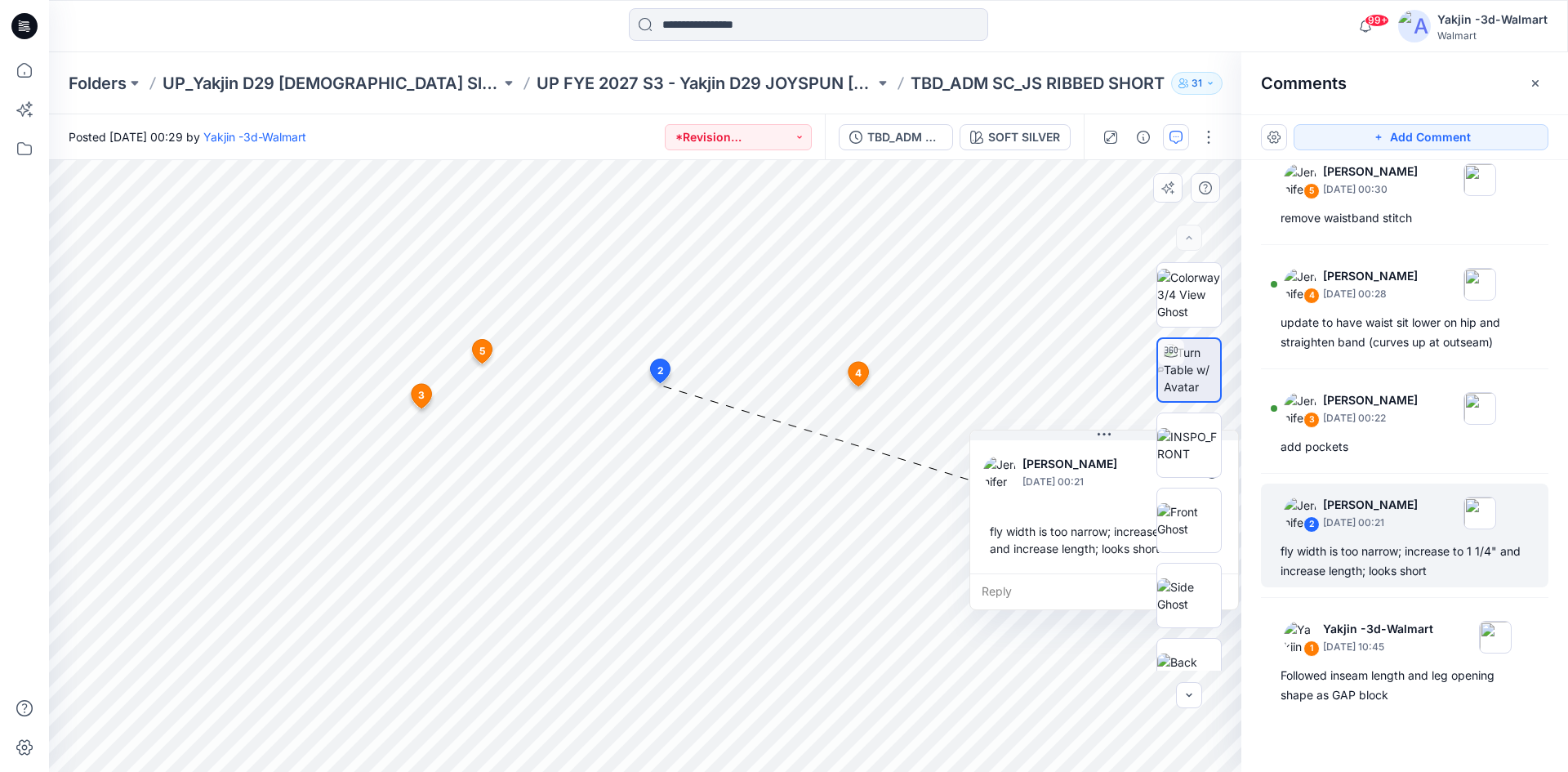
drag, startPoint x: 749, startPoint y: 496, endPoint x: 1024, endPoint y: 485, distance: 275.2
click at [1024, 485] on p "[DATE] 00:21" at bounding box center [1088, 482] width 133 height 16
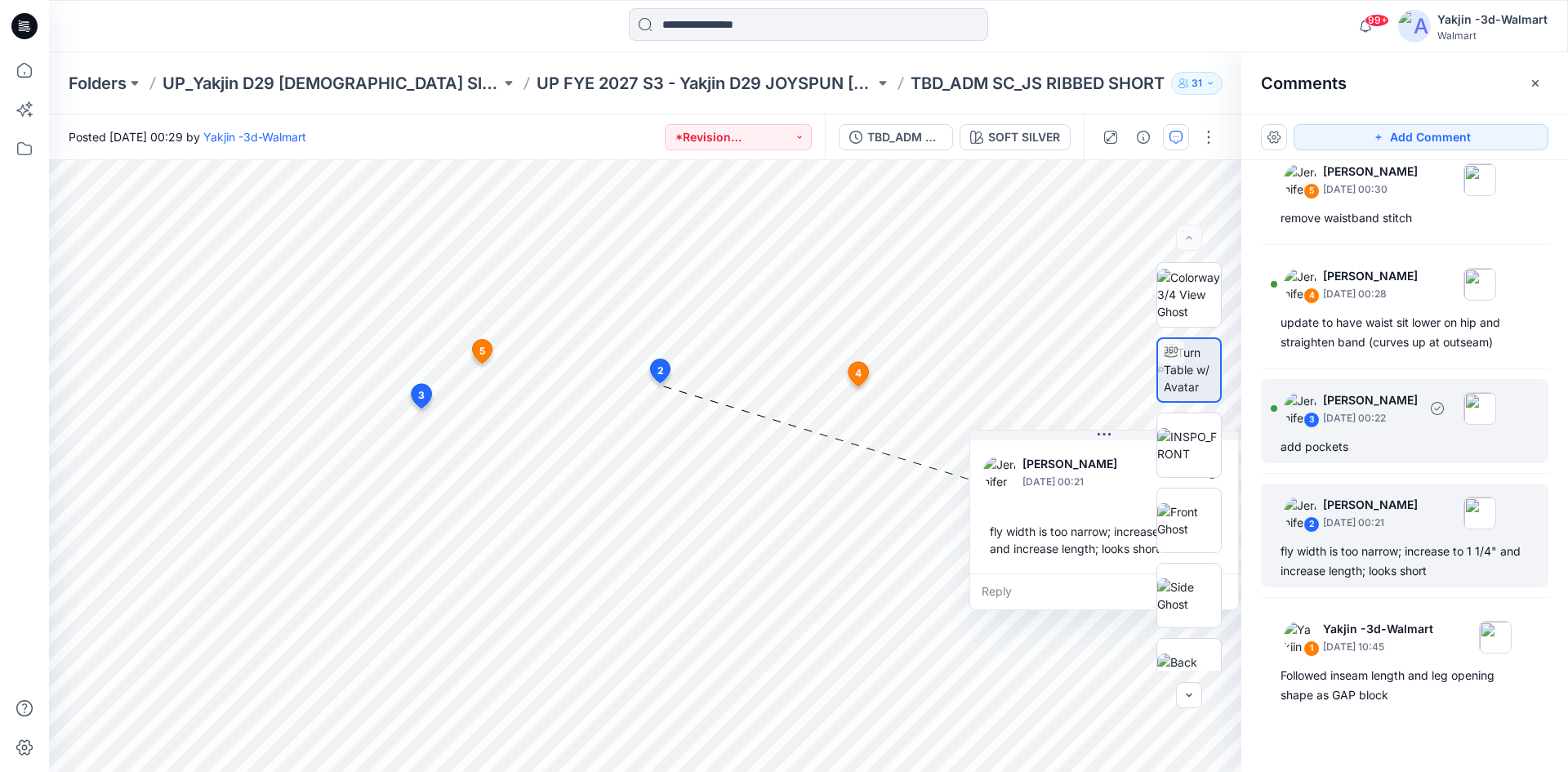
click at [1410, 436] on div "3 Jennifer Yerkes September 27, 2025 00:22 add pockets" at bounding box center [1405, 421] width 288 height 84
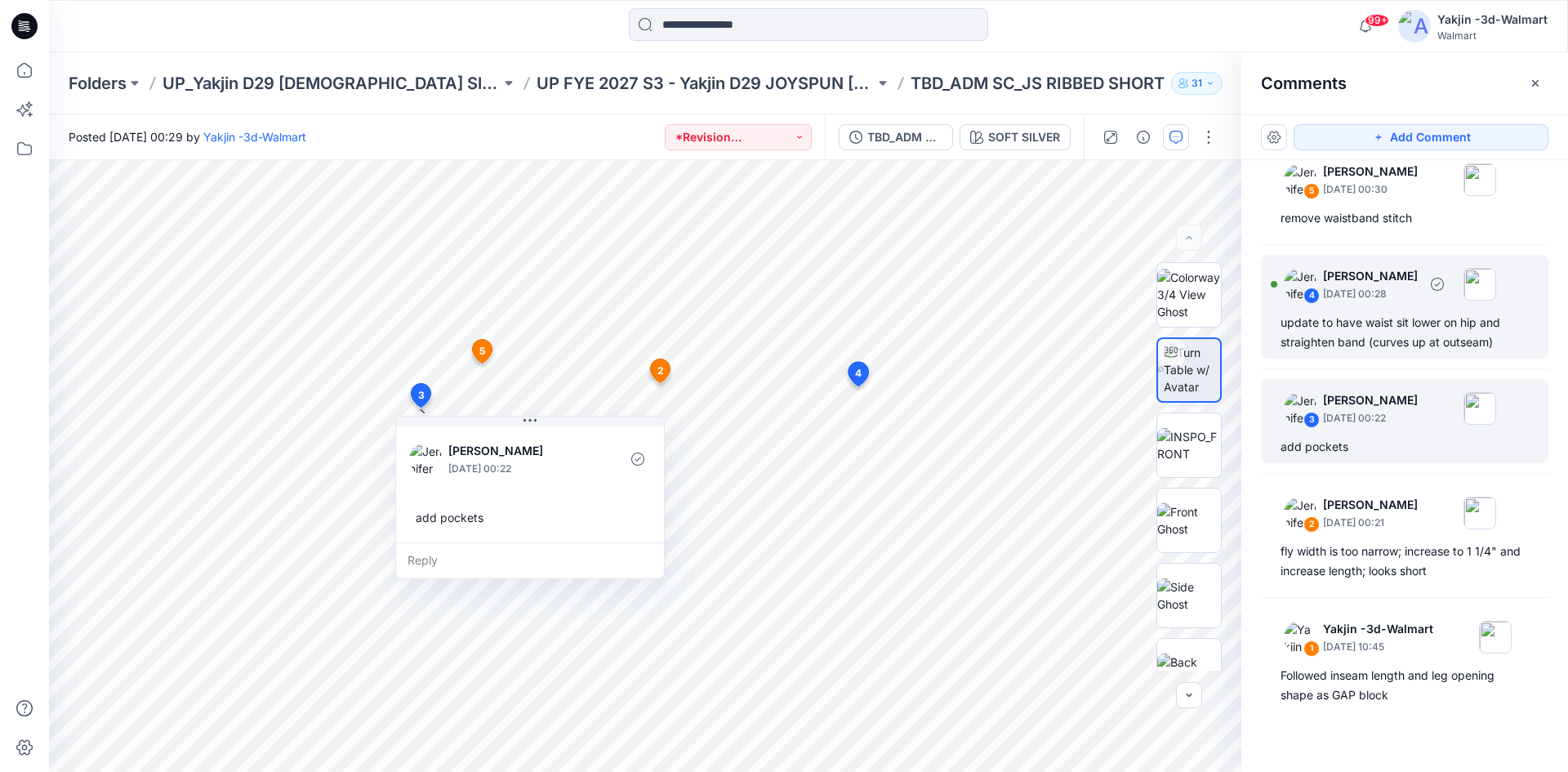
click at [1394, 336] on div "update to have waist sit lower on hip and straighten band (curves up at outseam)" at bounding box center [1404, 332] width 248 height 39
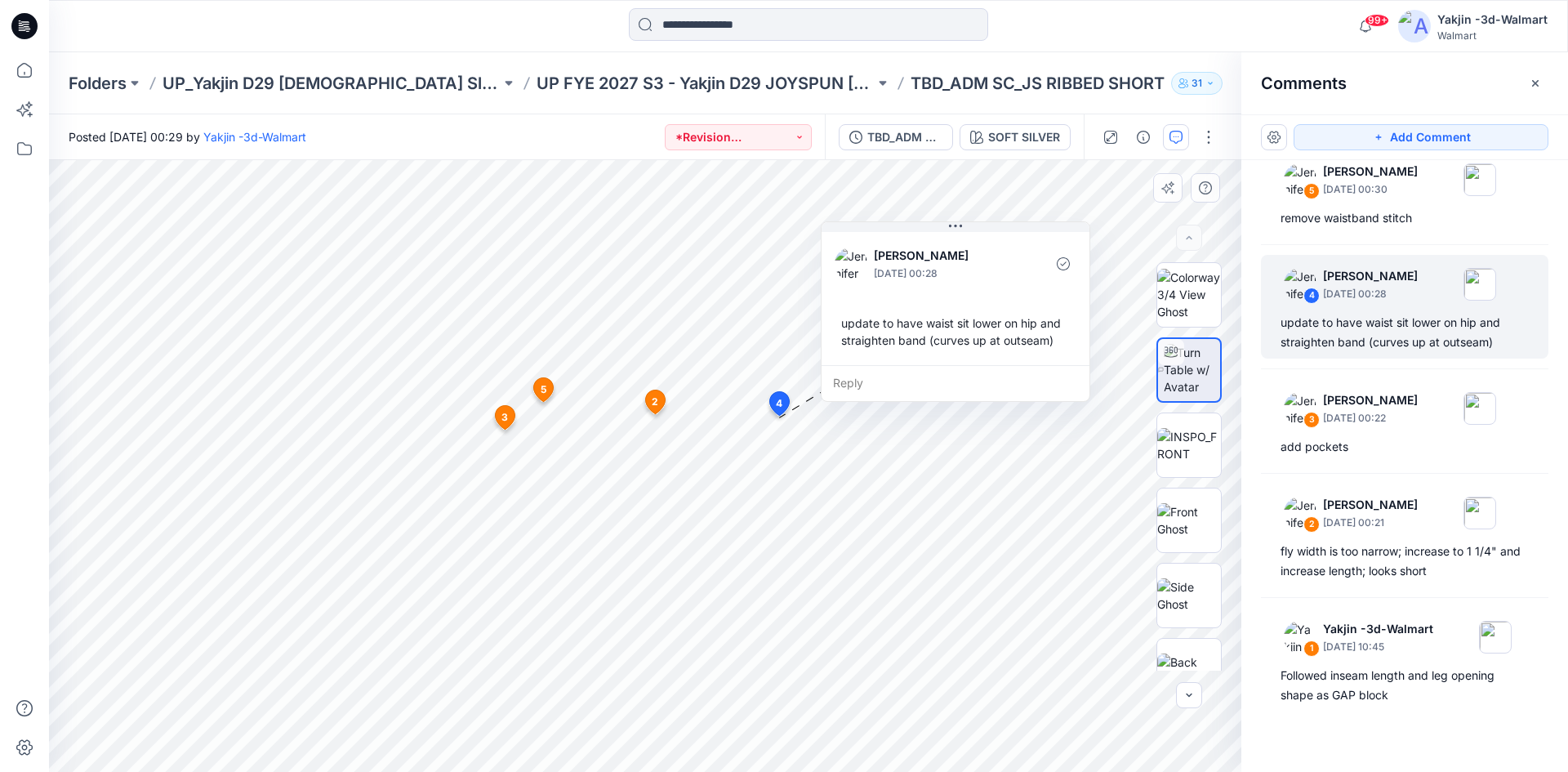
drag, startPoint x: 752, startPoint y: 448, endPoint x: 903, endPoint y: 277, distance: 228.1
click at [903, 256] on p "[PERSON_NAME]" at bounding box center [939, 256] width 133 height 20
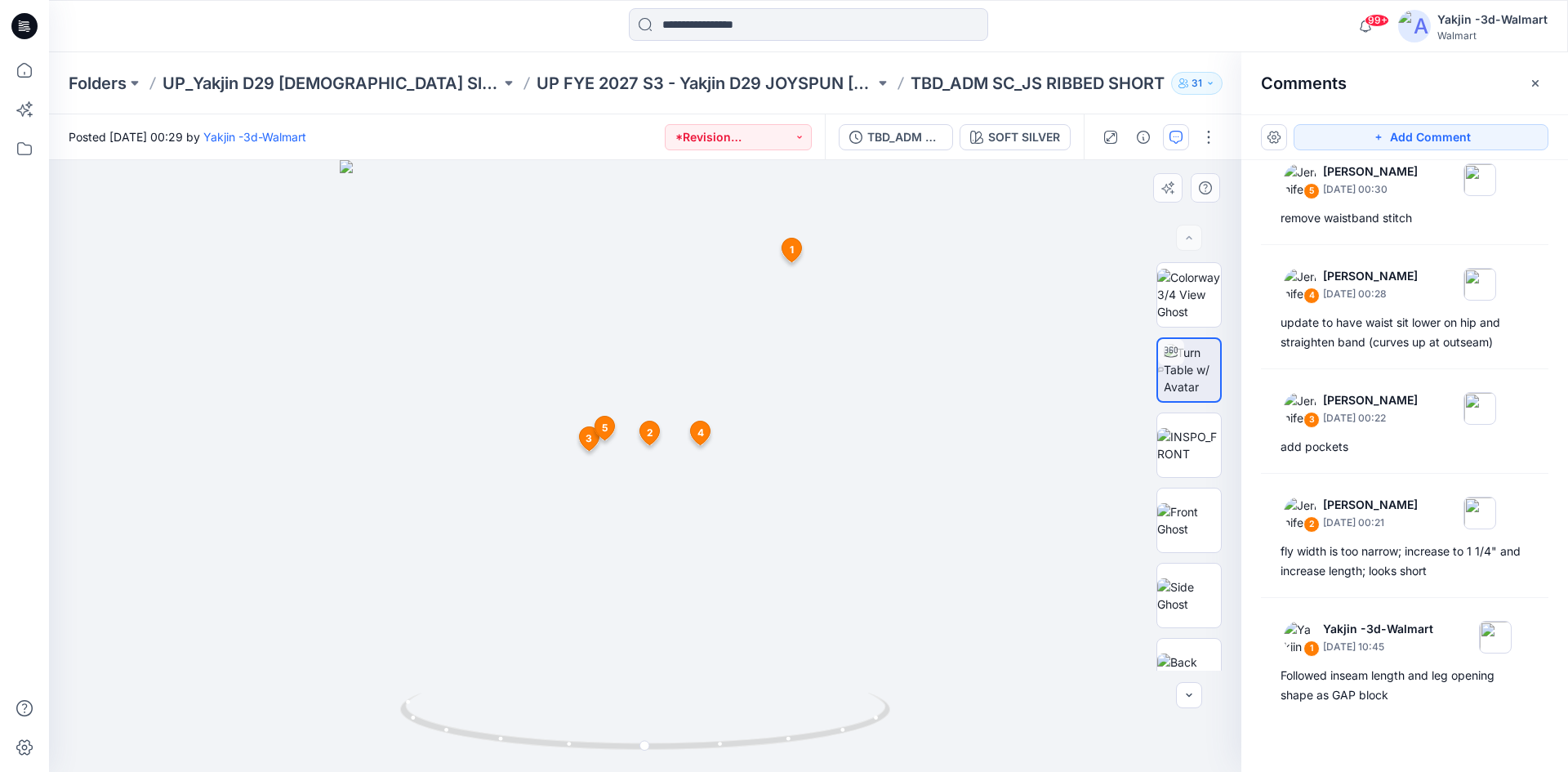
drag, startPoint x: 731, startPoint y: 605, endPoint x: 664, endPoint y: 580, distance: 71.5
drag, startPoint x: 586, startPoint y: 601, endPoint x: 567, endPoint y: 601, distance: 19.0
drag, startPoint x: 745, startPoint y: 734, endPoint x: 622, endPoint y: 743, distance: 123.3
drag, startPoint x: 669, startPoint y: 418, endPoint x: 695, endPoint y: 708, distance: 291.2
drag, startPoint x: 695, startPoint y: 708, endPoint x: 641, endPoint y: 508, distance: 207.2
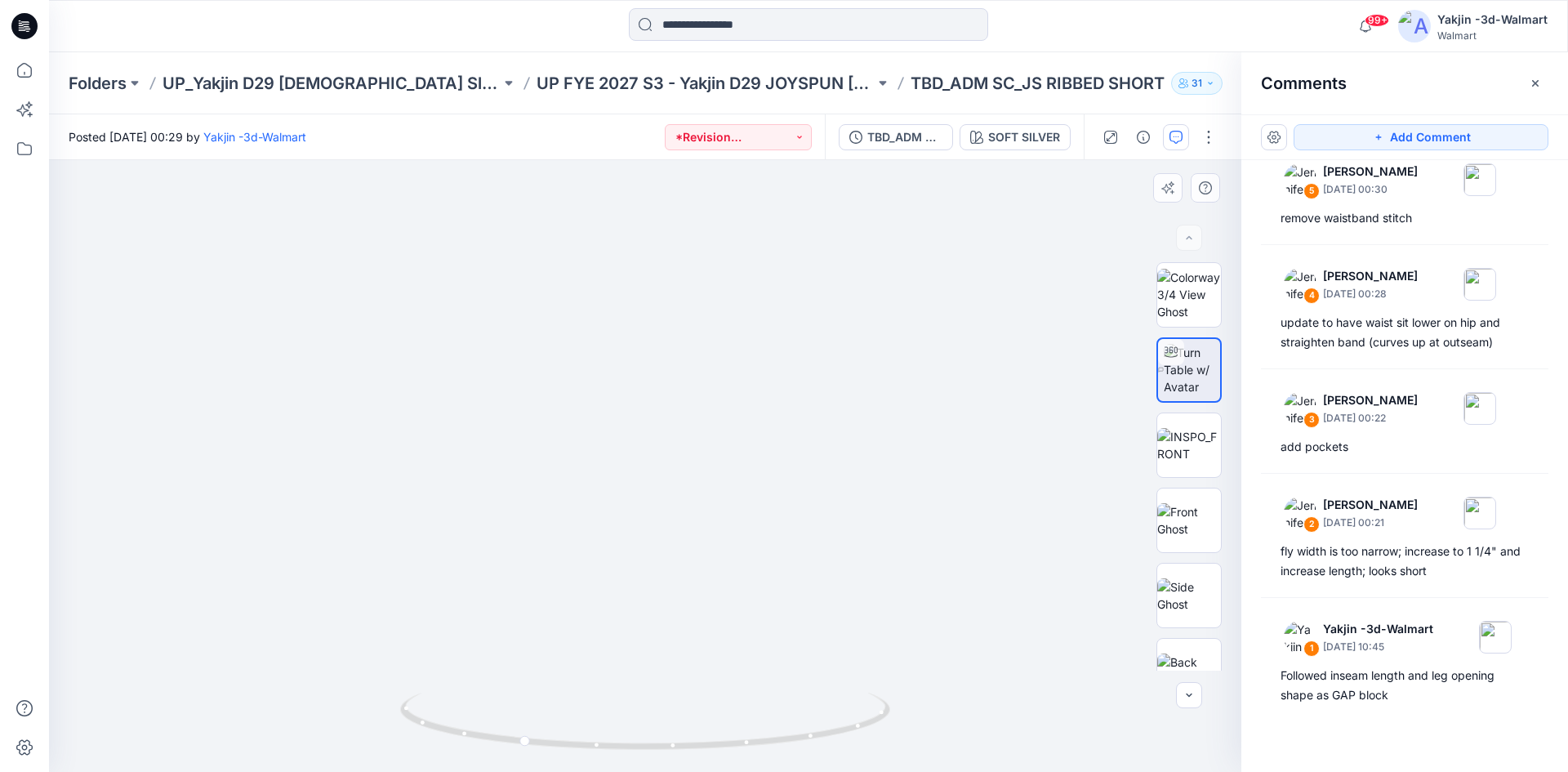
drag, startPoint x: 621, startPoint y: 491, endPoint x: 632, endPoint y: 490, distance: 11.0
click at [1379, 220] on div "remove waistband stitch" at bounding box center [1404, 218] width 248 height 20
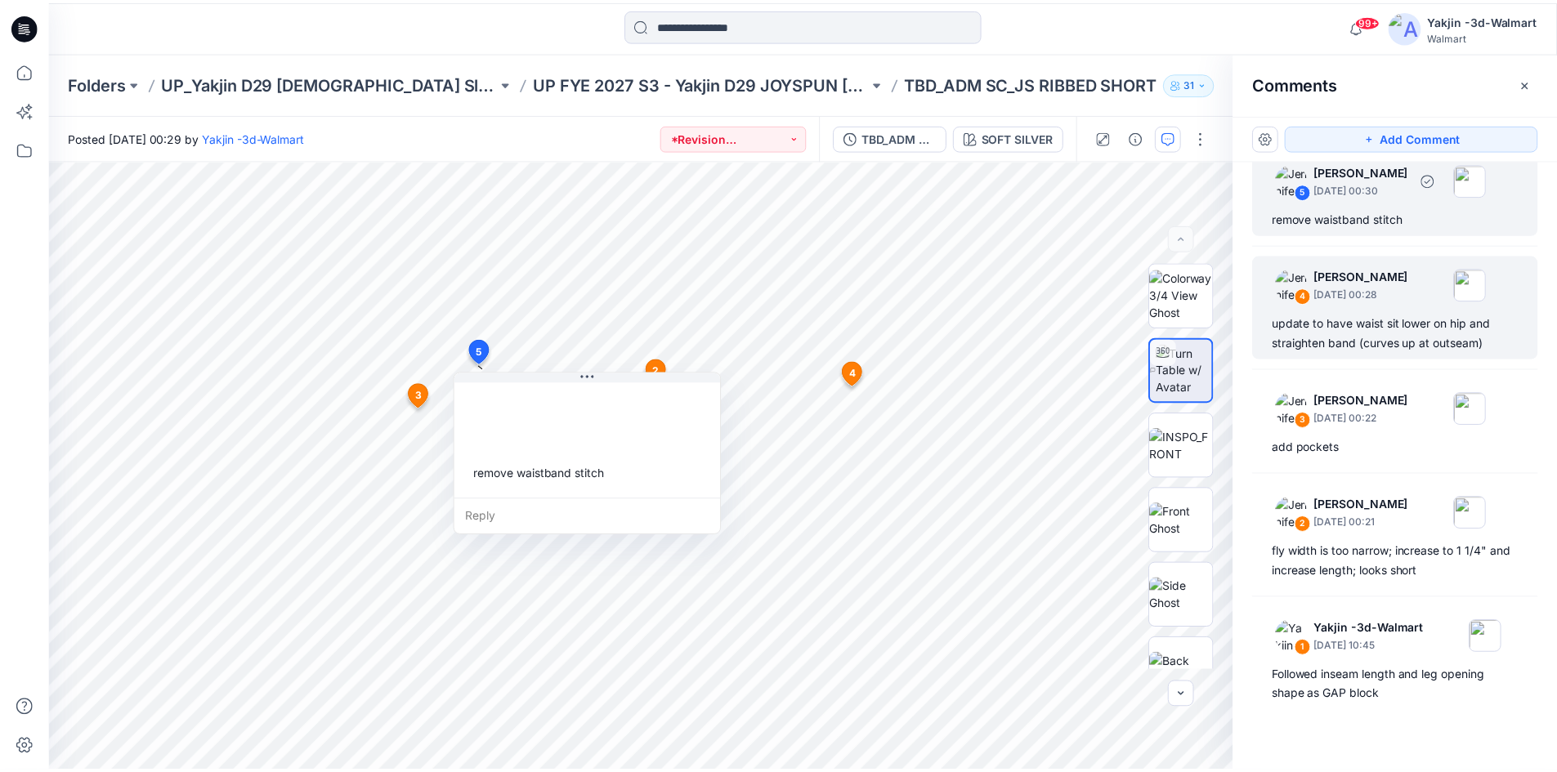
scroll to position [10, 0]
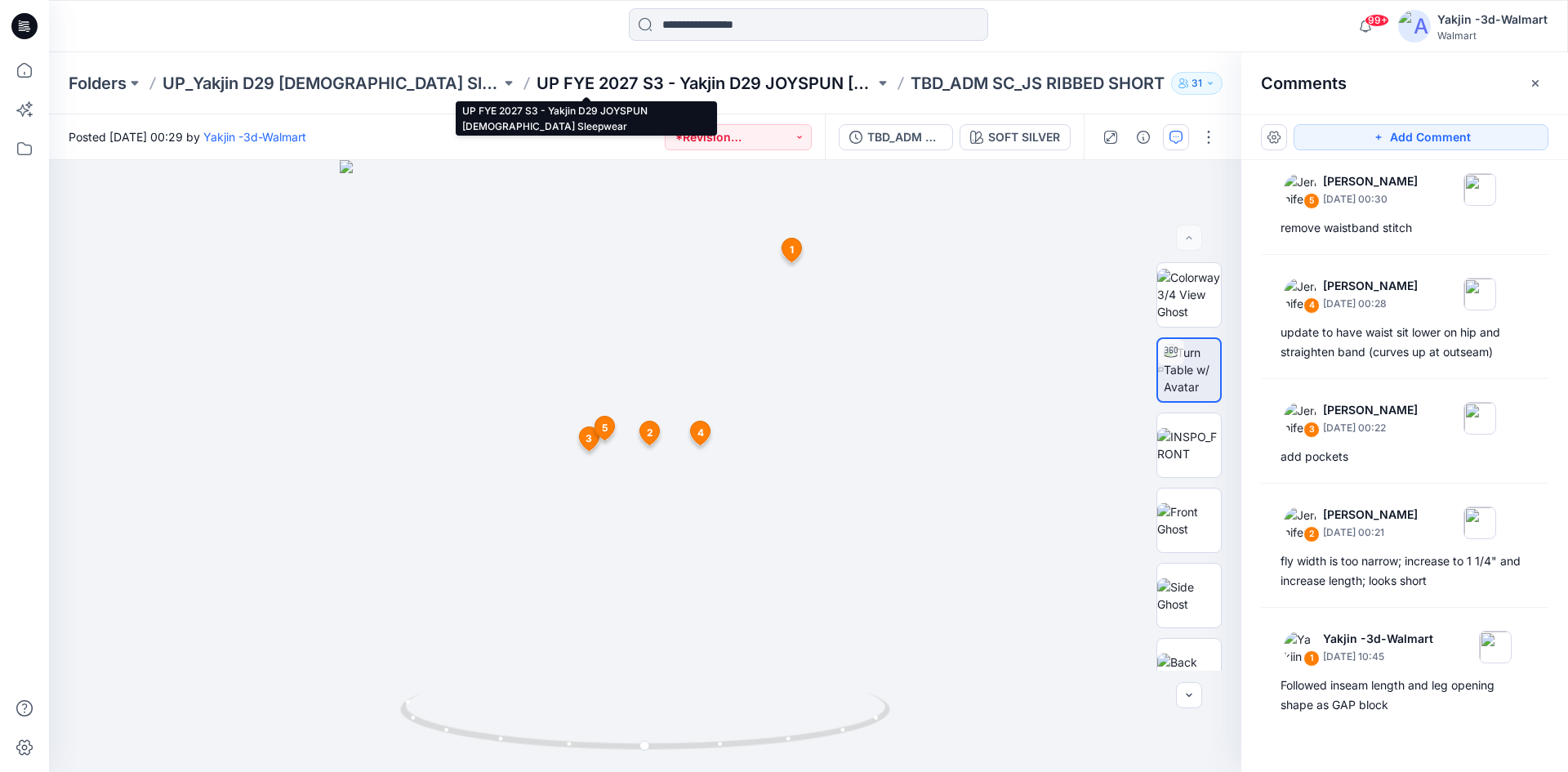
click at [658, 83] on p "UP FYE 2027 S3 - Yakjin D29 JOYSPUN [DEMOGRAPHIC_DATA] Sleepwear" at bounding box center [706, 83] width 338 height 23
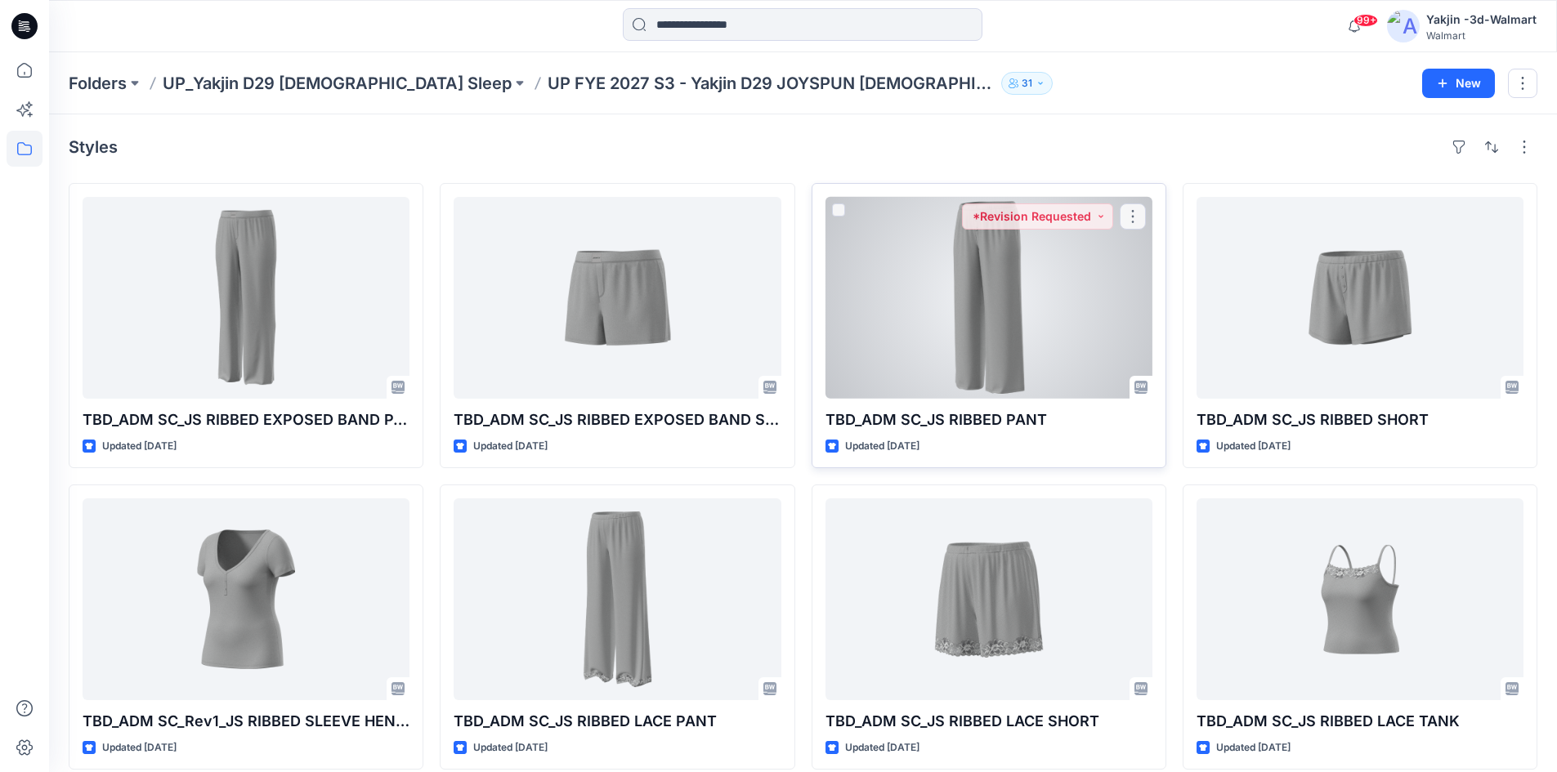
click at [977, 301] on div at bounding box center [988, 298] width 327 height 202
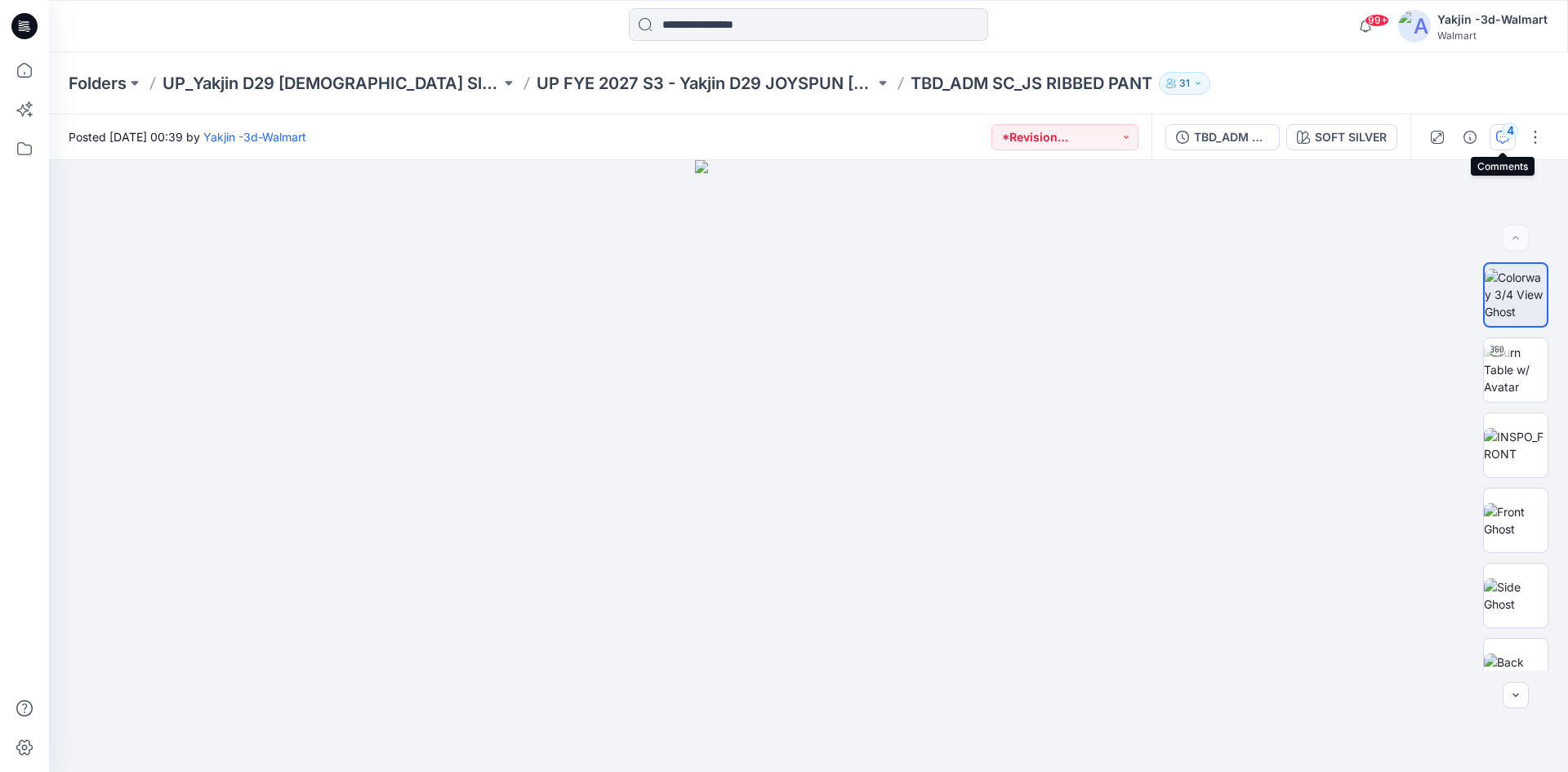
click at [1506, 141] on icon "button" at bounding box center [1502, 137] width 13 height 13
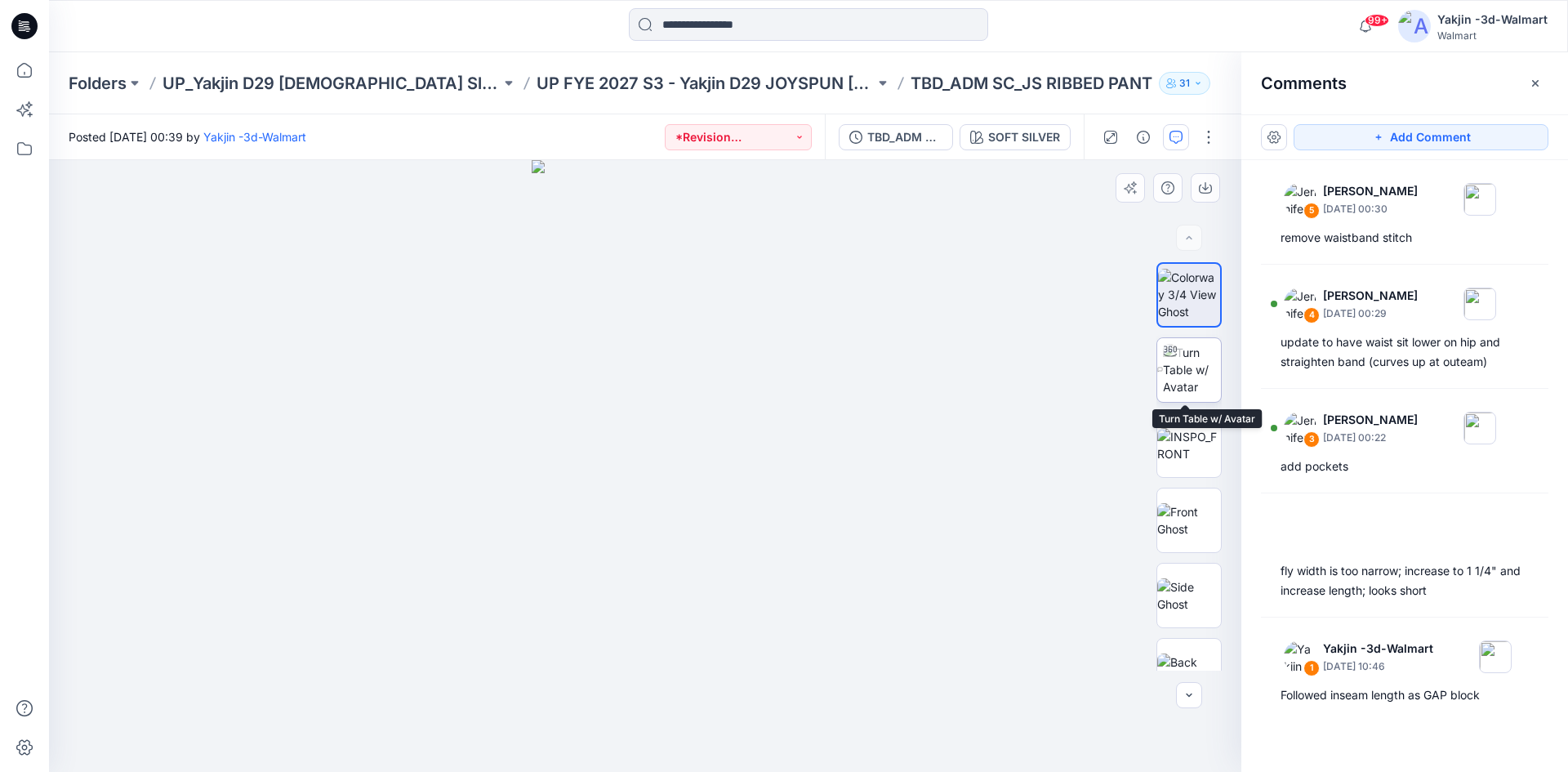
click at [1206, 356] on img at bounding box center [1192, 369] width 58 height 51
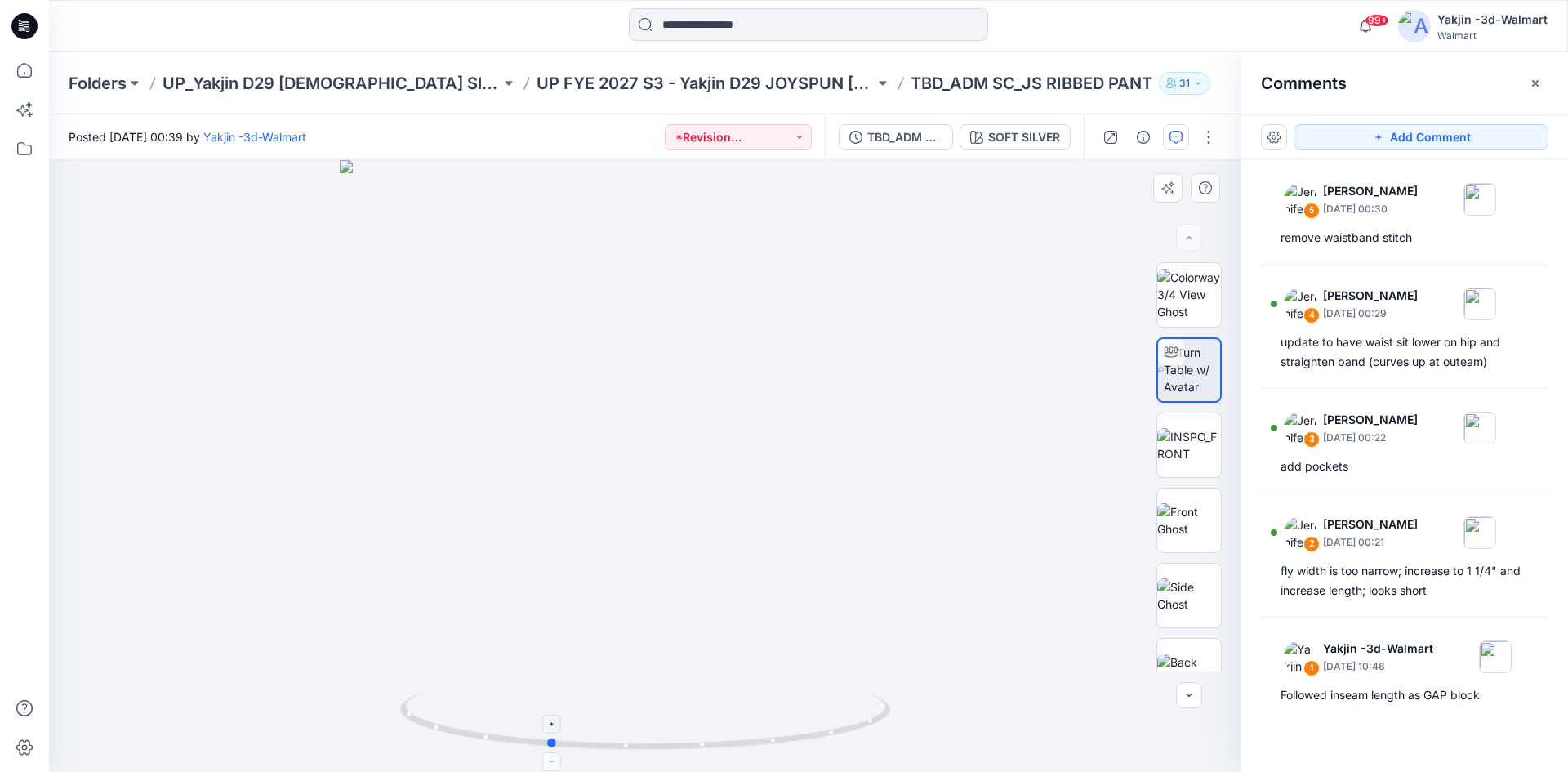
drag, startPoint x: 774, startPoint y: 745, endPoint x: 678, endPoint y: 743, distance: 96.0
click at [678, 743] on icon at bounding box center [647, 723] width 494 height 61
drag, startPoint x: 691, startPoint y: 755, endPoint x: 846, endPoint y: 748, distance: 155.2
click at [846, 748] on div at bounding box center [645, 732] width 490 height 82
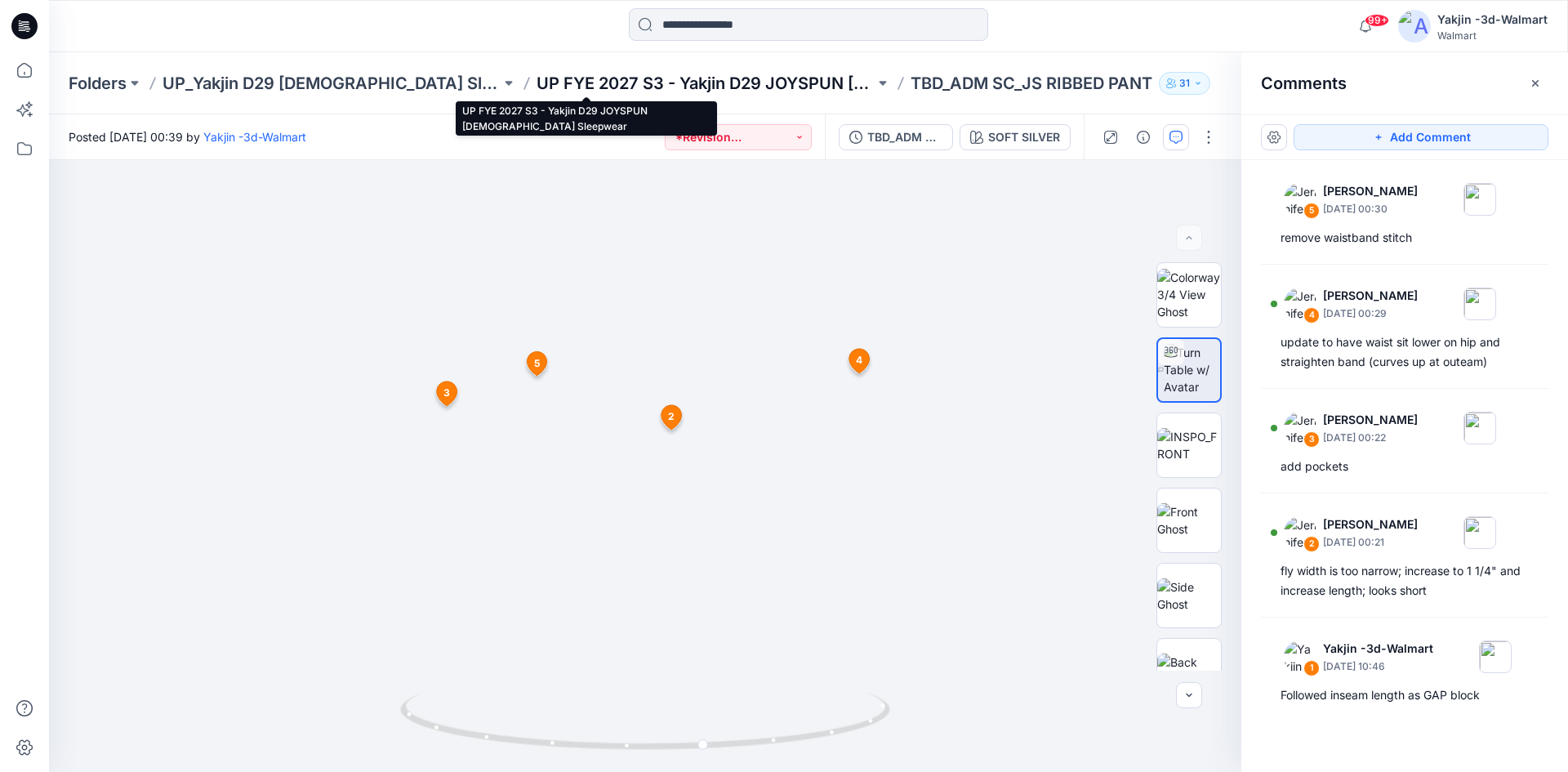
click at [619, 84] on p "UP FYE 2027 S3 - Yakjin D29 JOYSPUN [DEMOGRAPHIC_DATA] Sleepwear" at bounding box center [706, 83] width 338 height 23
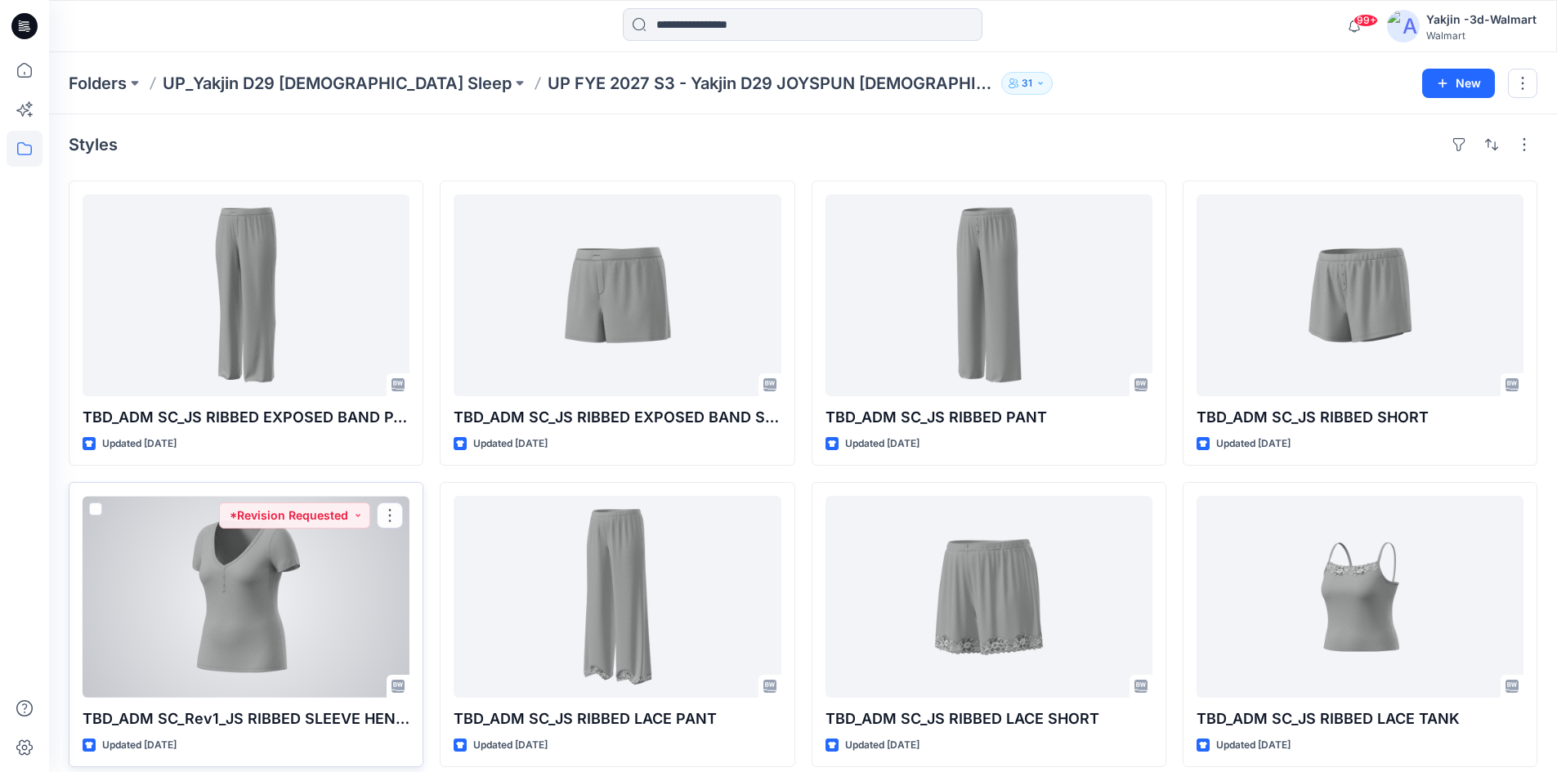
scroll to position [17, 0]
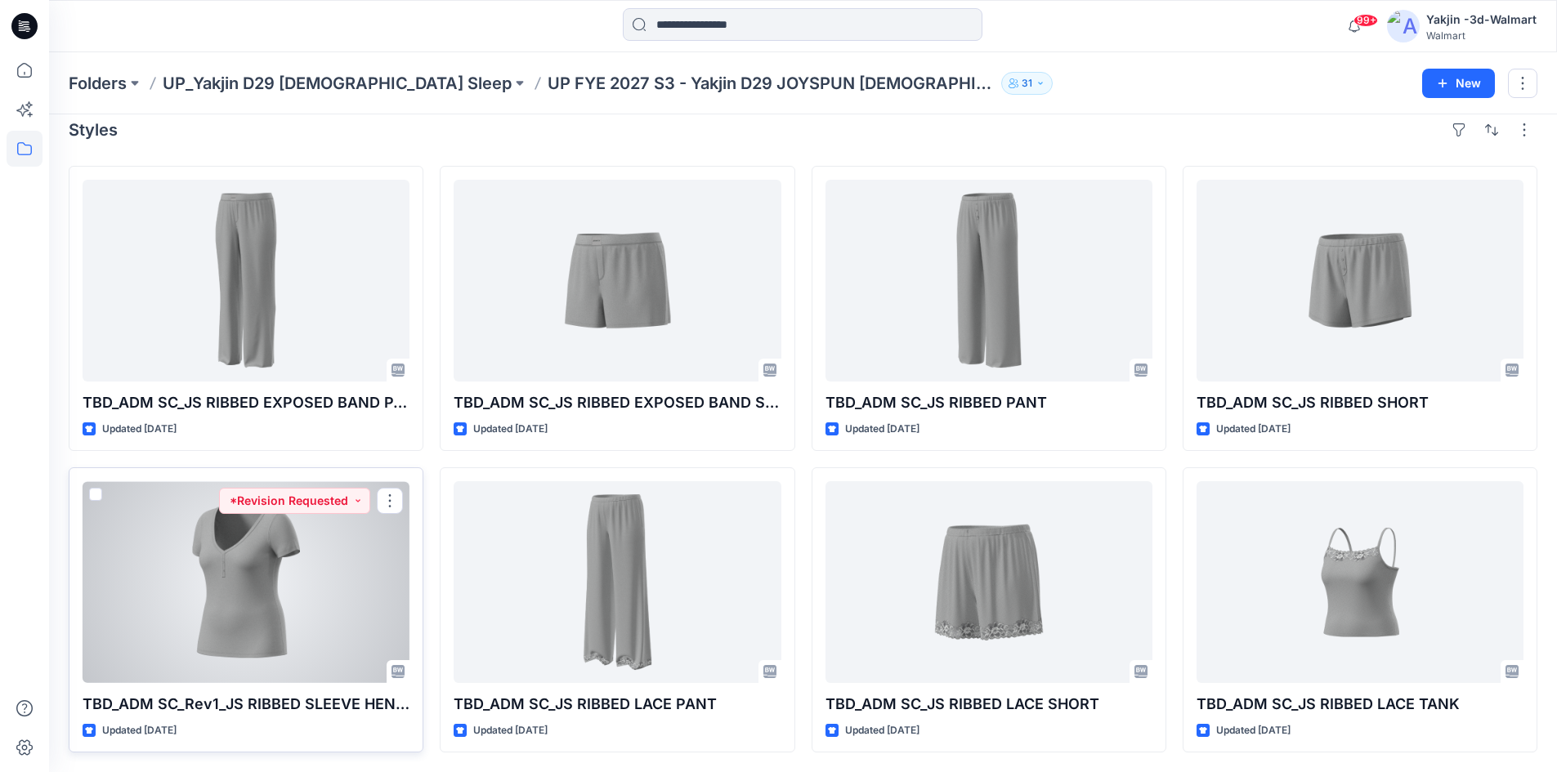
click at [295, 635] on div at bounding box center [246, 582] width 327 height 202
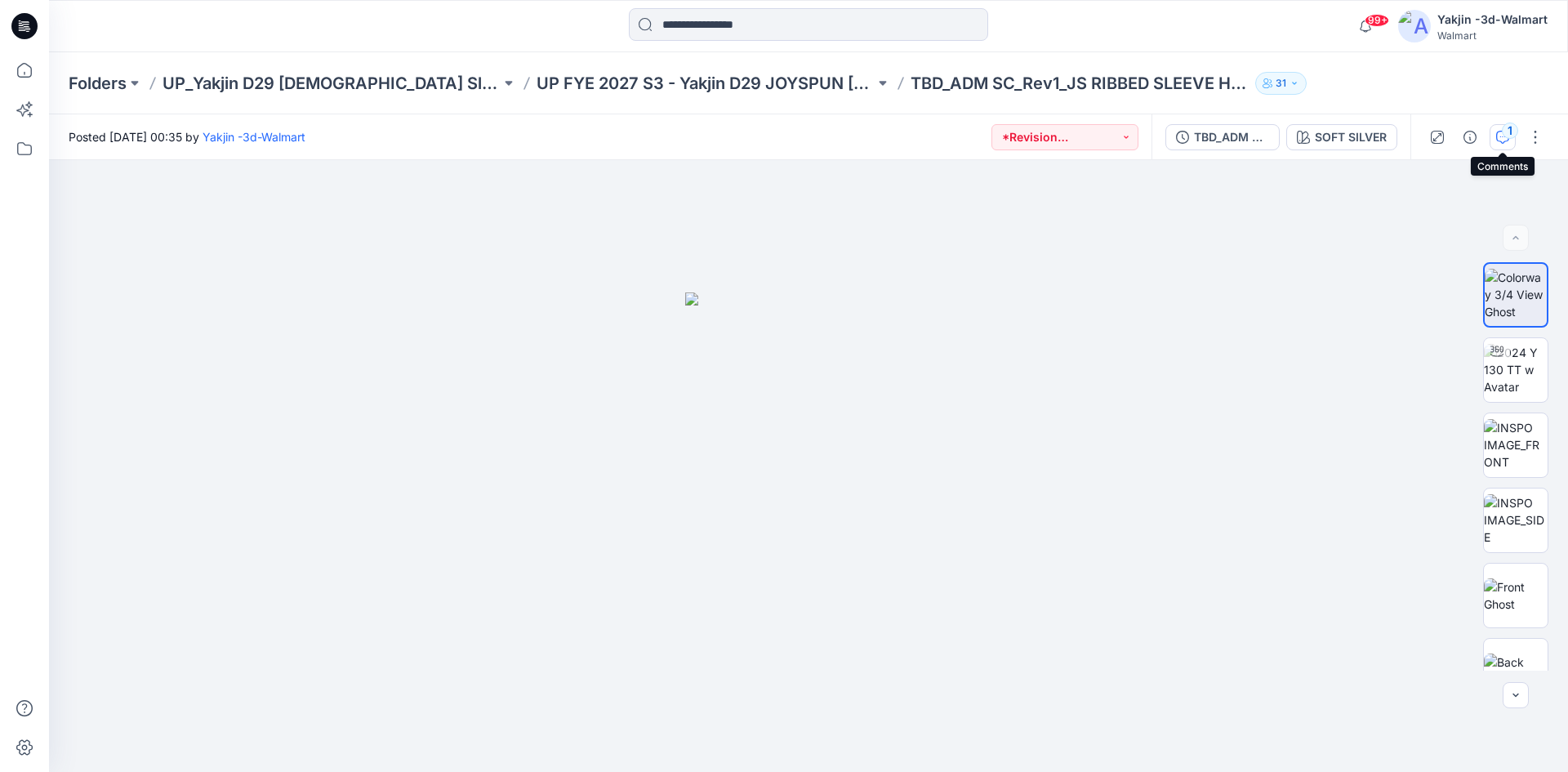
click at [1507, 132] on div "1" at bounding box center [1510, 131] width 16 height 16
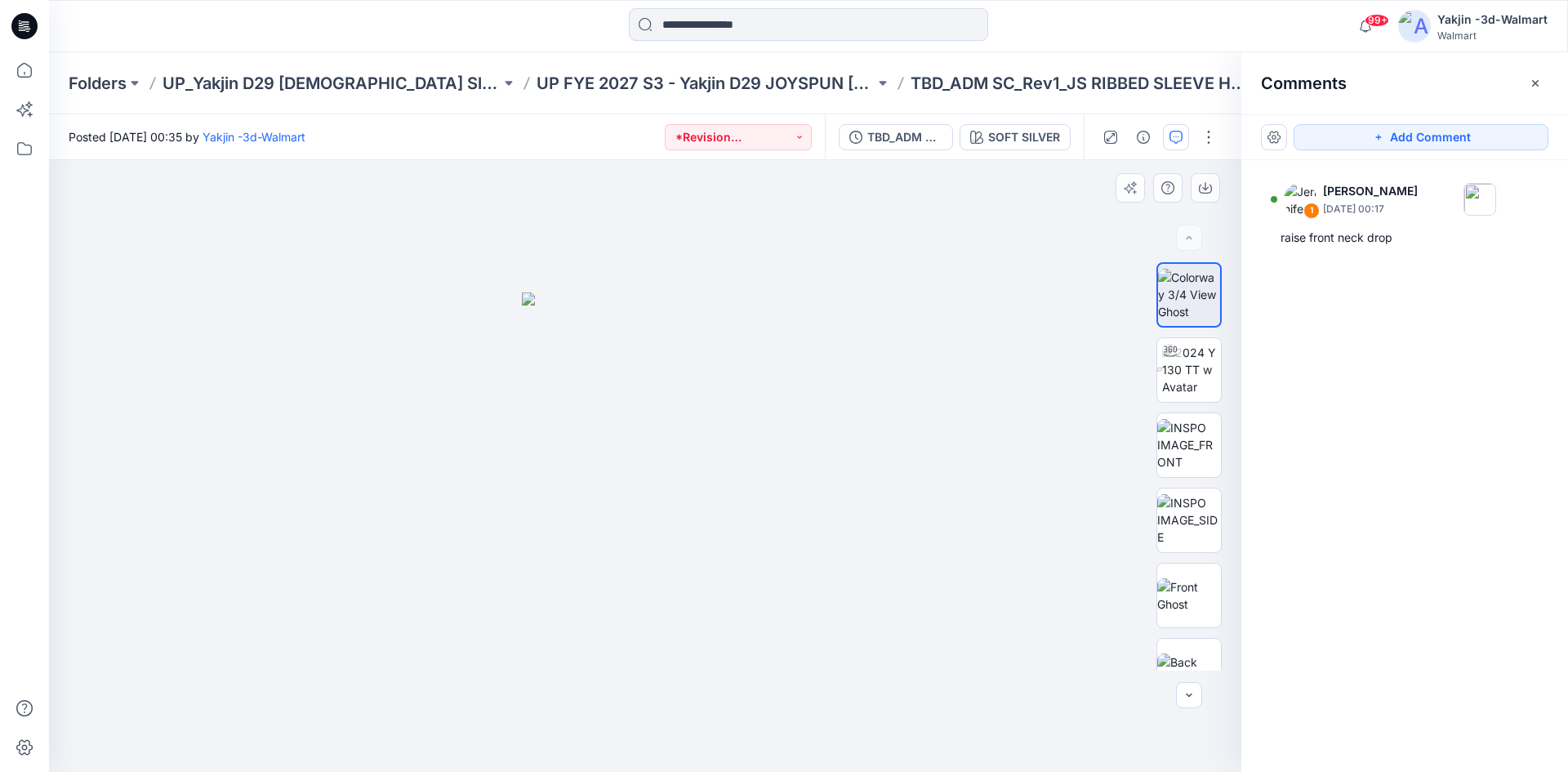
drag, startPoint x: 598, startPoint y: 533, endPoint x: 625, endPoint y: 534, distance: 27.0
click at [1195, 369] on img at bounding box center [1191, 369] width 59 height 51
click at [649, 338] on icon at bounding box center [646, 341] width 20 height 25
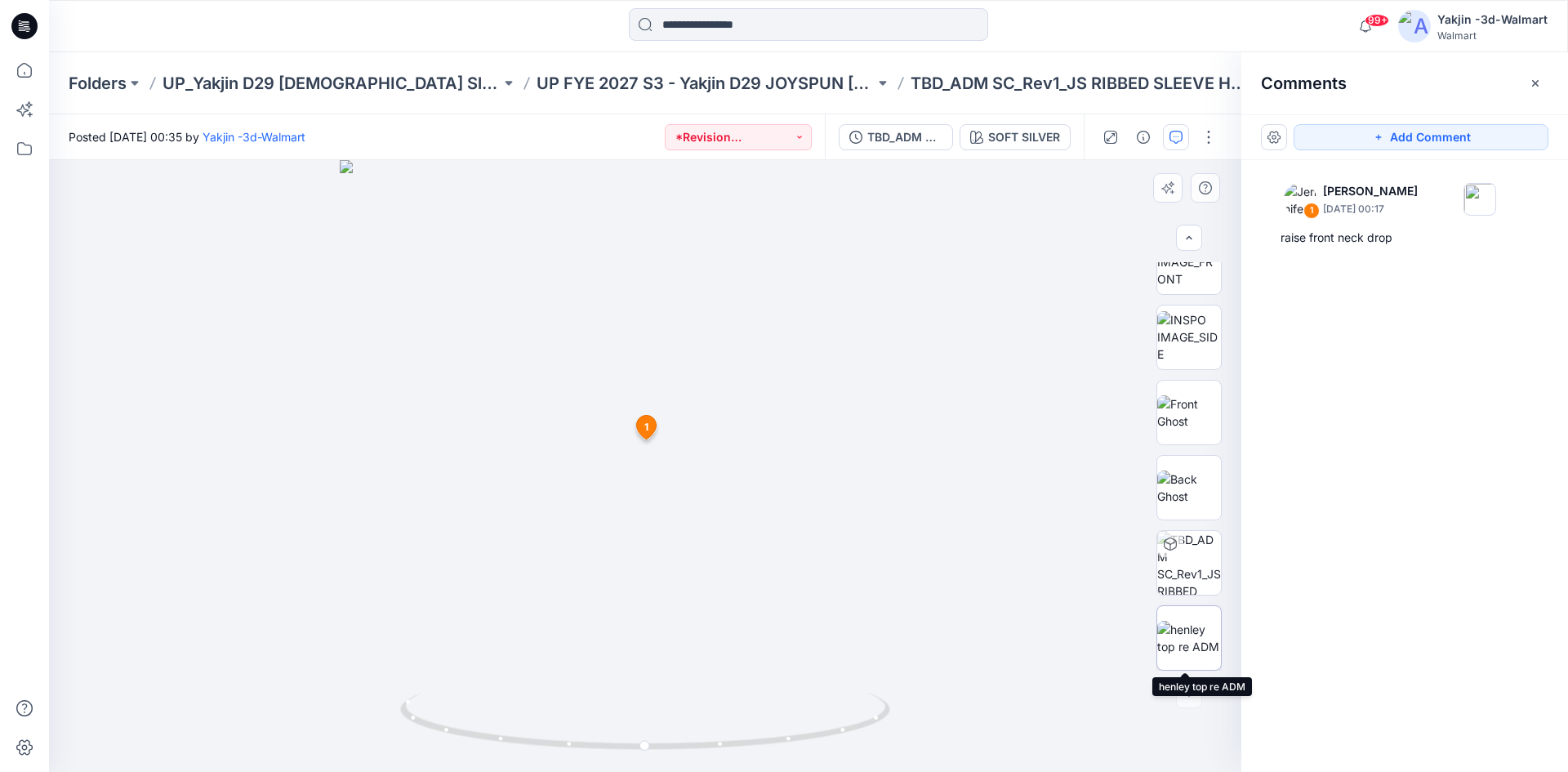
click at [1203, 651] on img at bounding box center [1189, 638] width 64 height 34
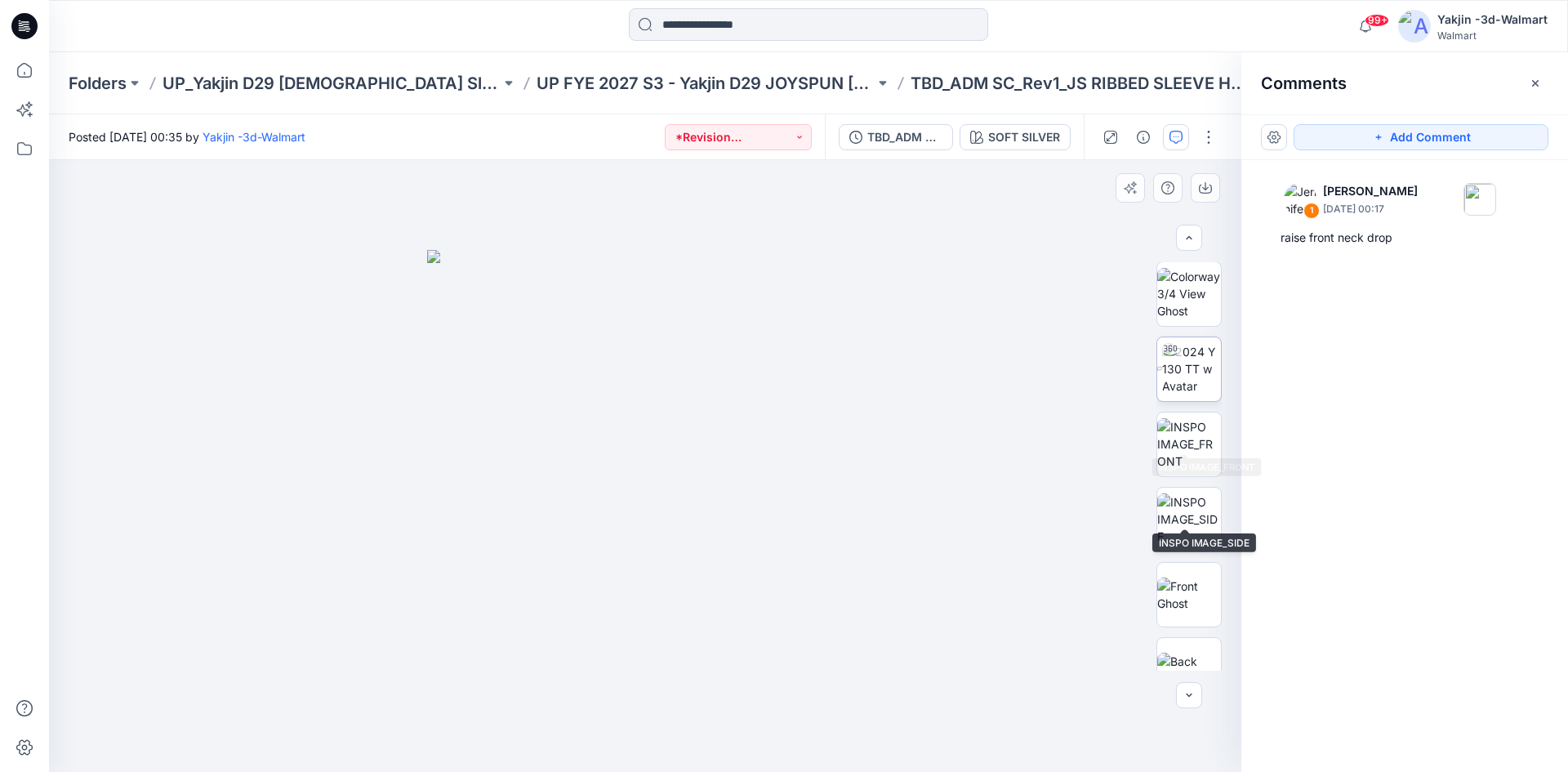
scroll to position [0, 0]
click at [1195, 303] on img at bounding box center [1189, 294] width 64 height 51
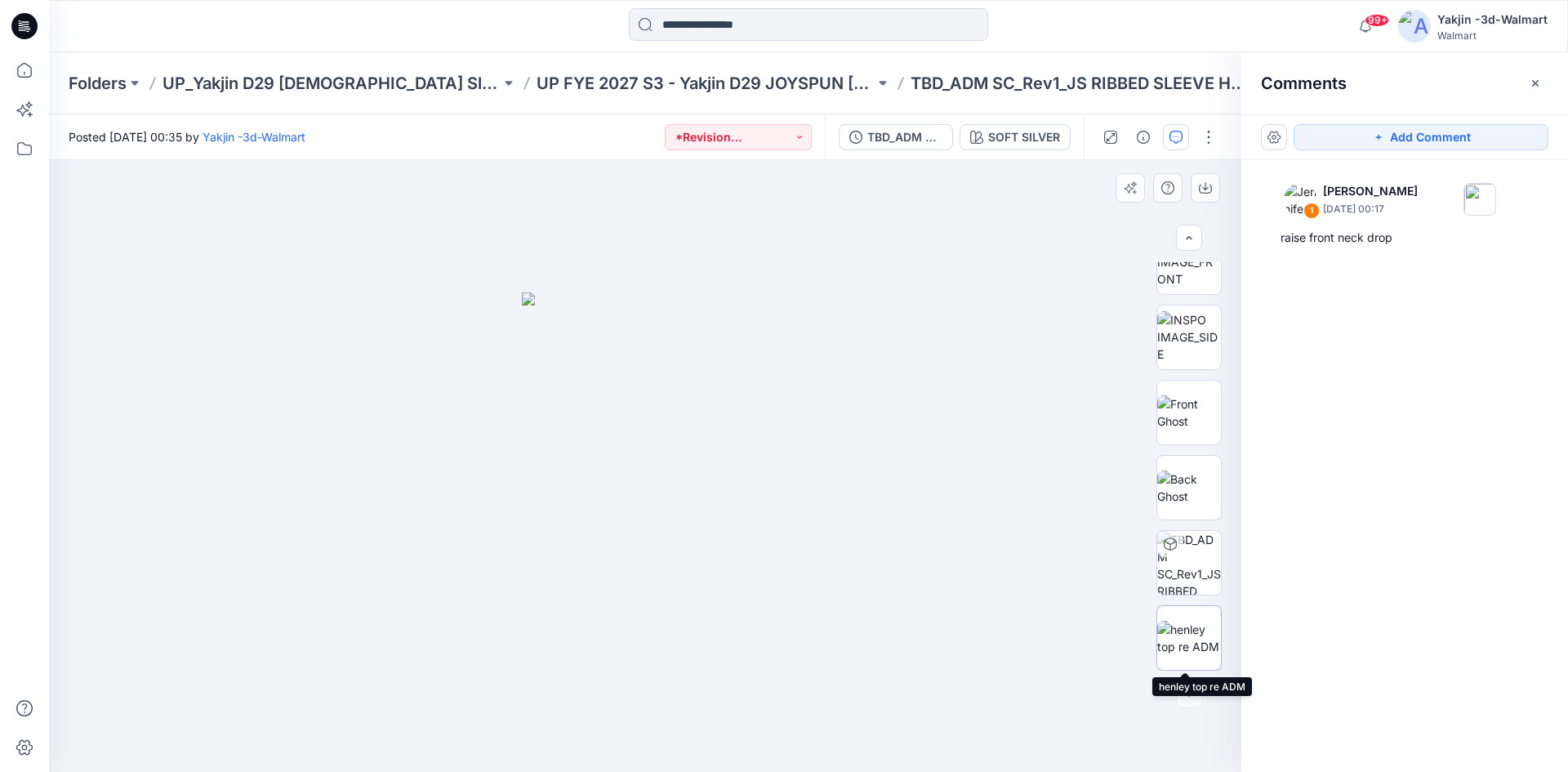
click at [1182, 628] on img at bounding box center [1189, 638] width 64 height 34
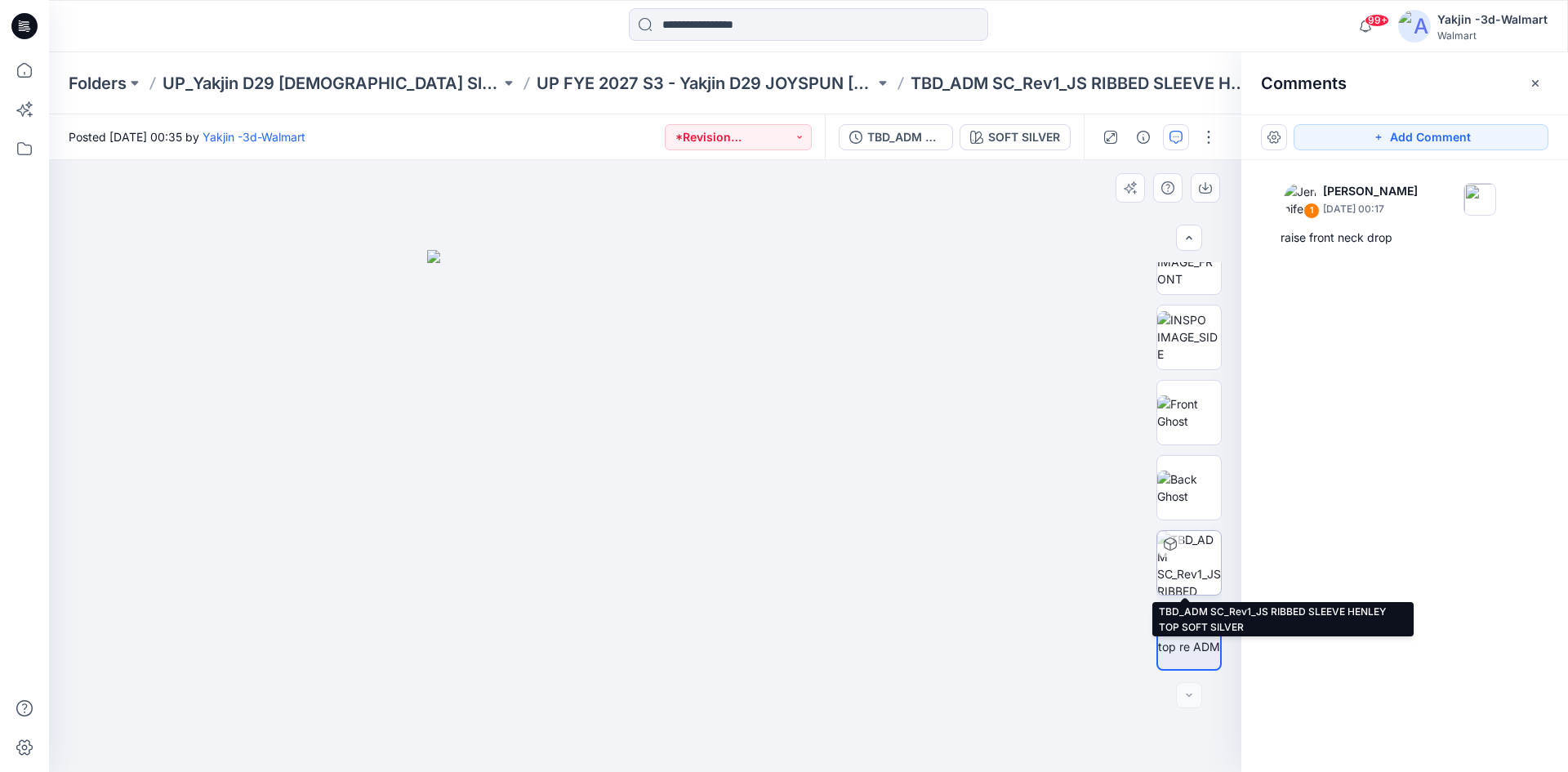
click at [1195, 559] on img at bounding box center [1189, 563] width 64 height 64
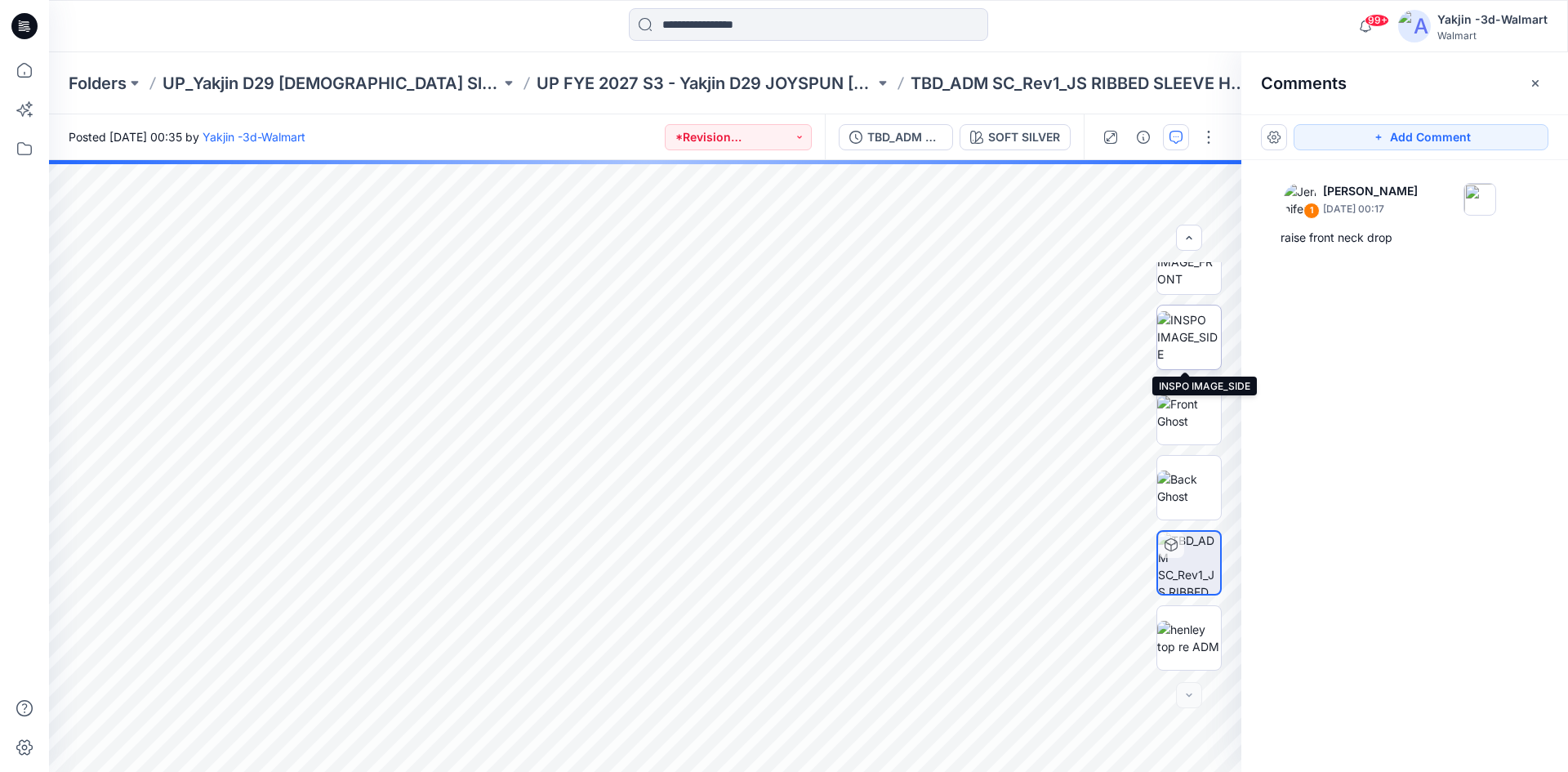
click at [1183, 330] on img at bounding box center [1189, 336] width 64 height 51
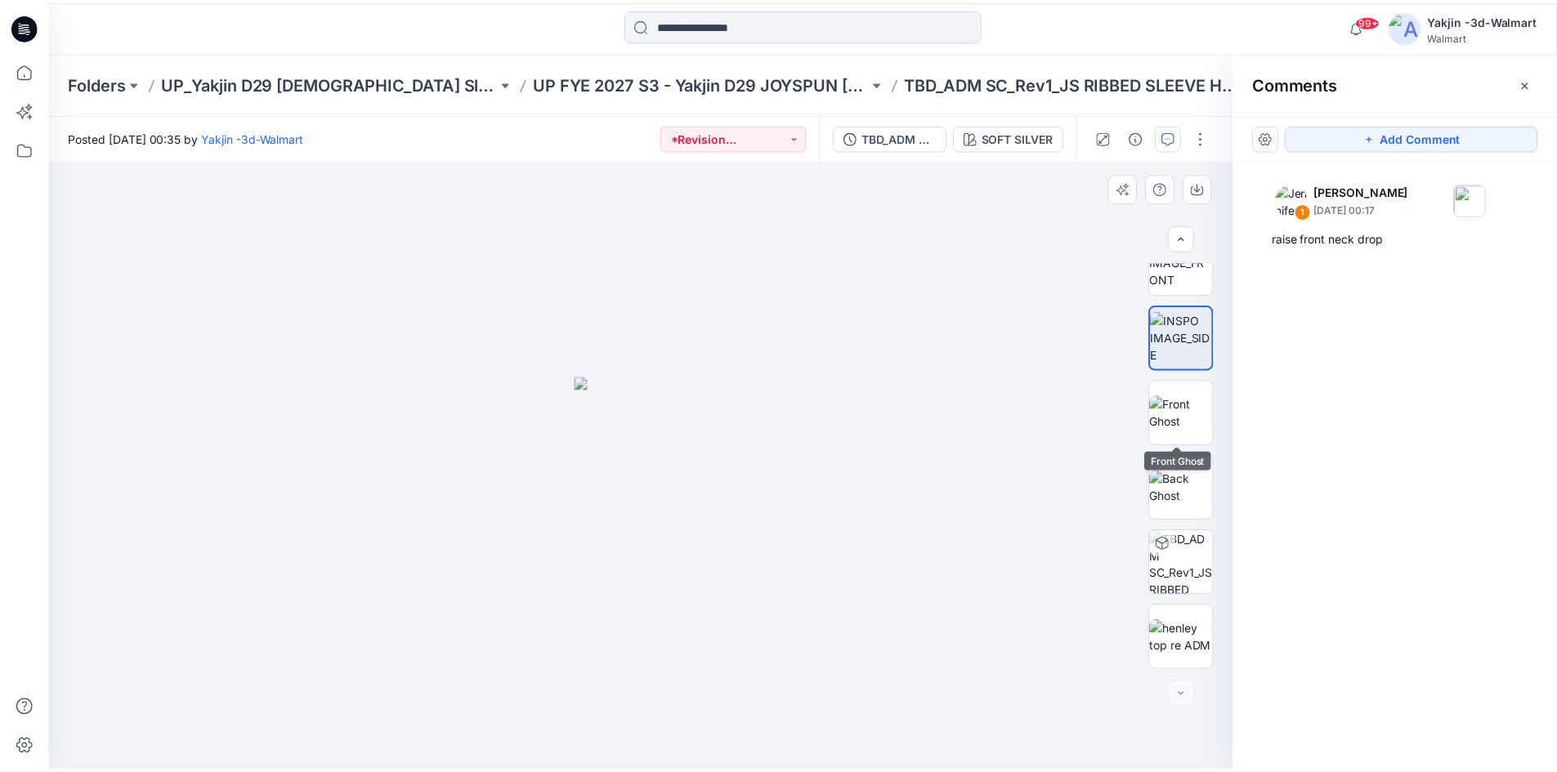
scroll to position [0, 0]
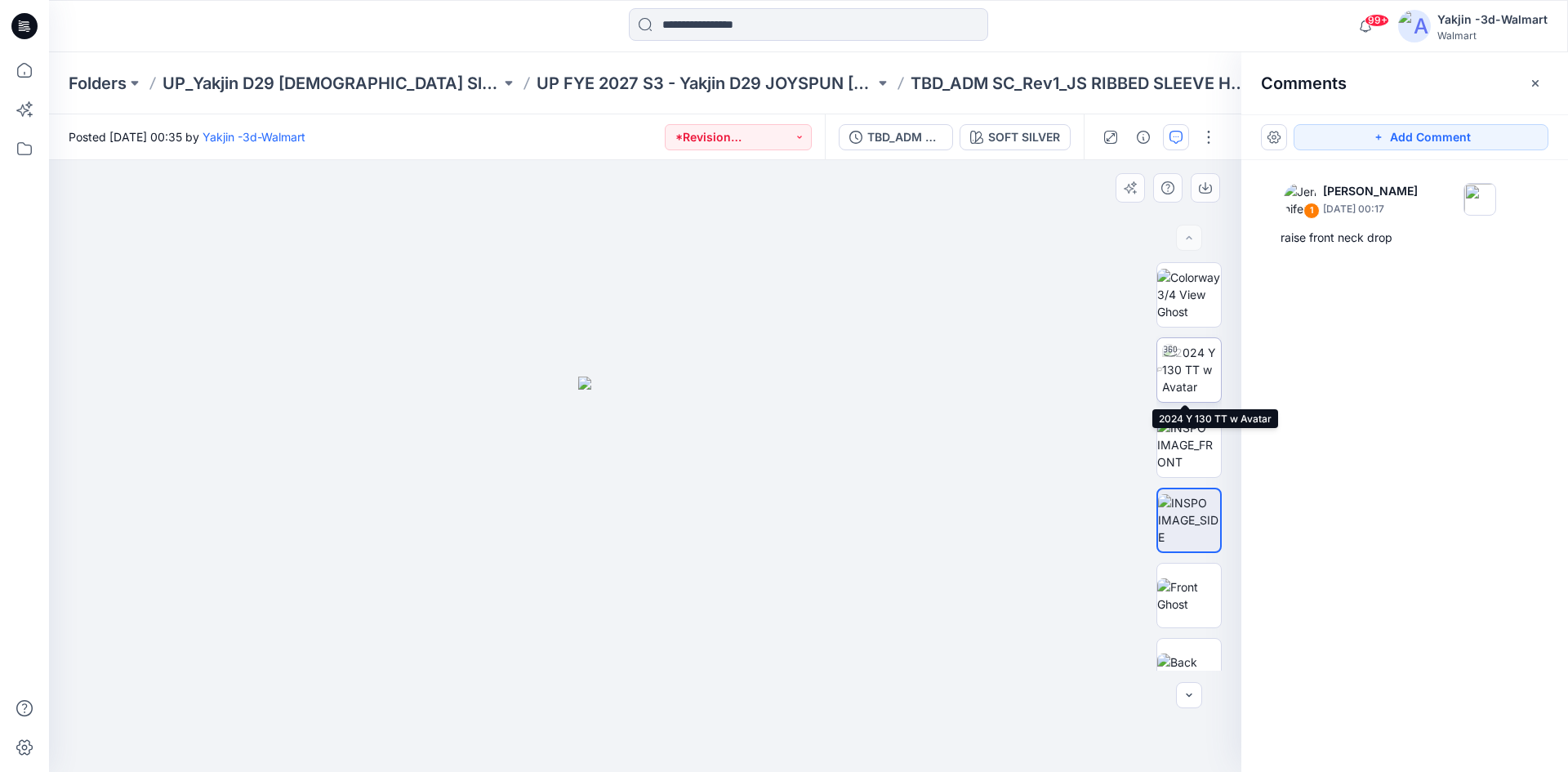
click at [1195, 369] on img at bounding box center [1191, 369] width 59 height 51
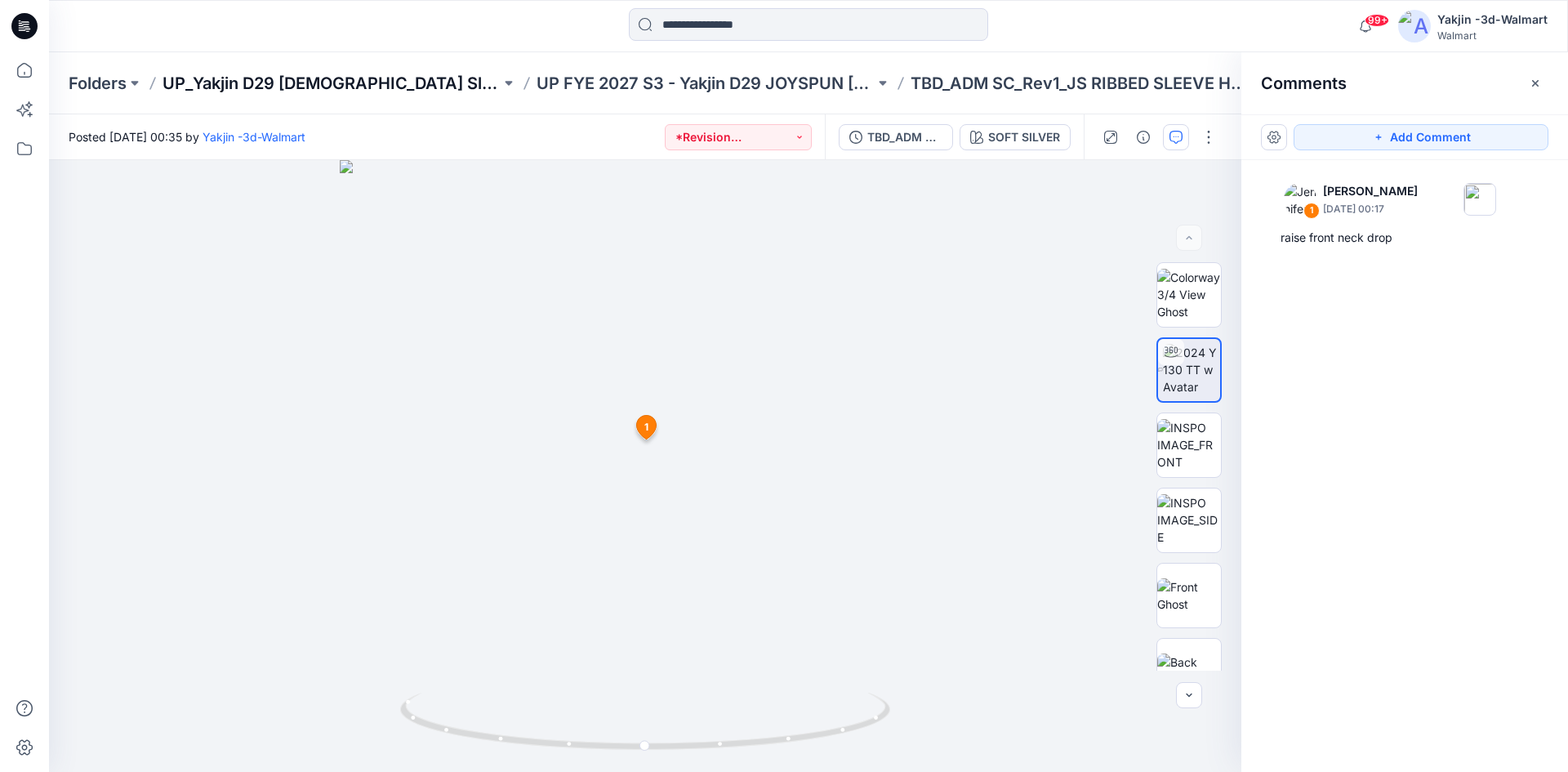
click at [182, 72] on p "UP_Yakjin D29 [DEMOGRAPHIC_DATA] Sleep" at bounding box center [332, 83] width 338 height 23
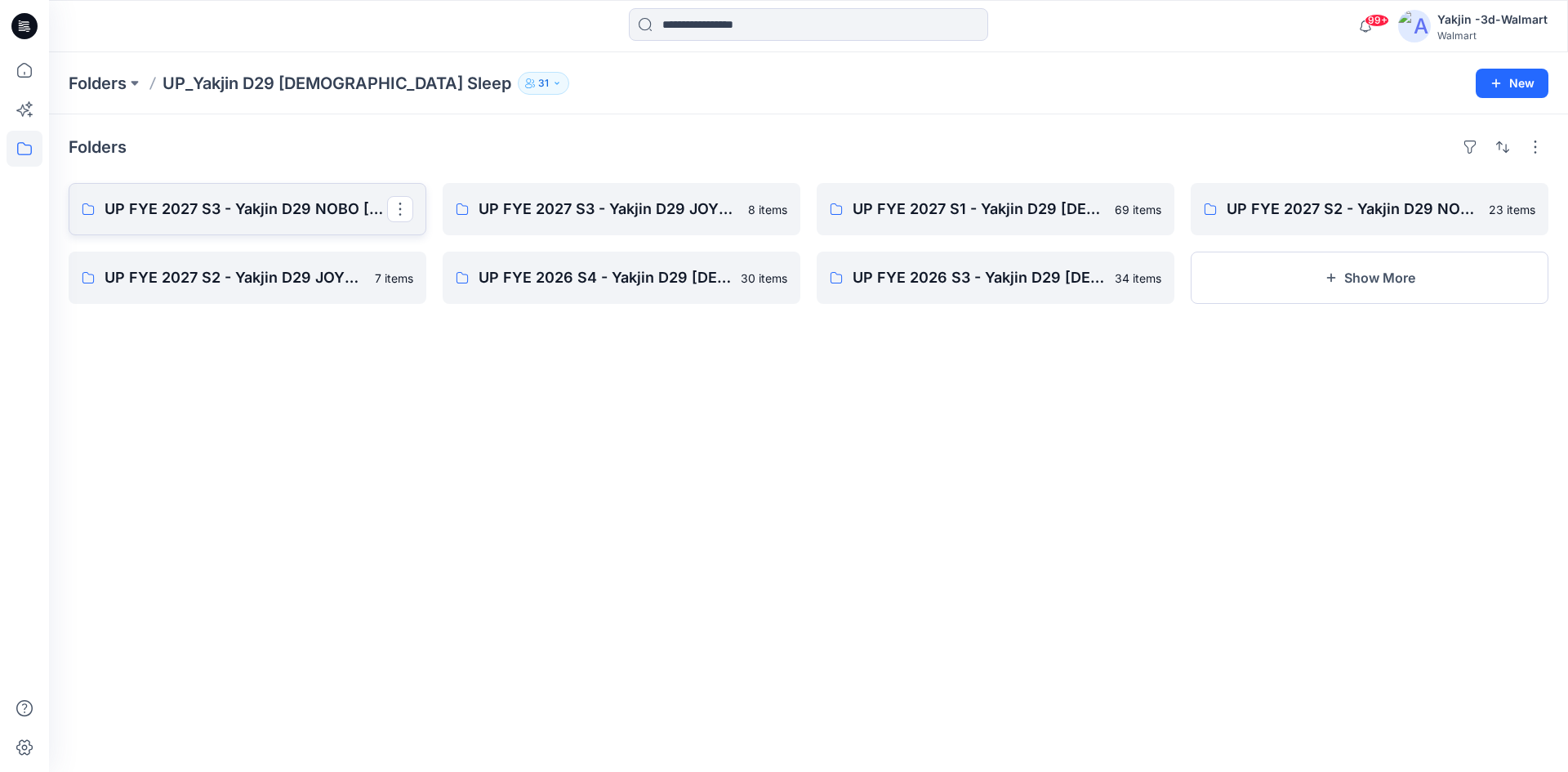
click at [299, 207] on p "UP FYE 2027 S3 - Yakjin D29 NOBO [DEMOGRAPHIC_DATA] Sleepwear" at bounding box center [246, 209] width 283 height 23
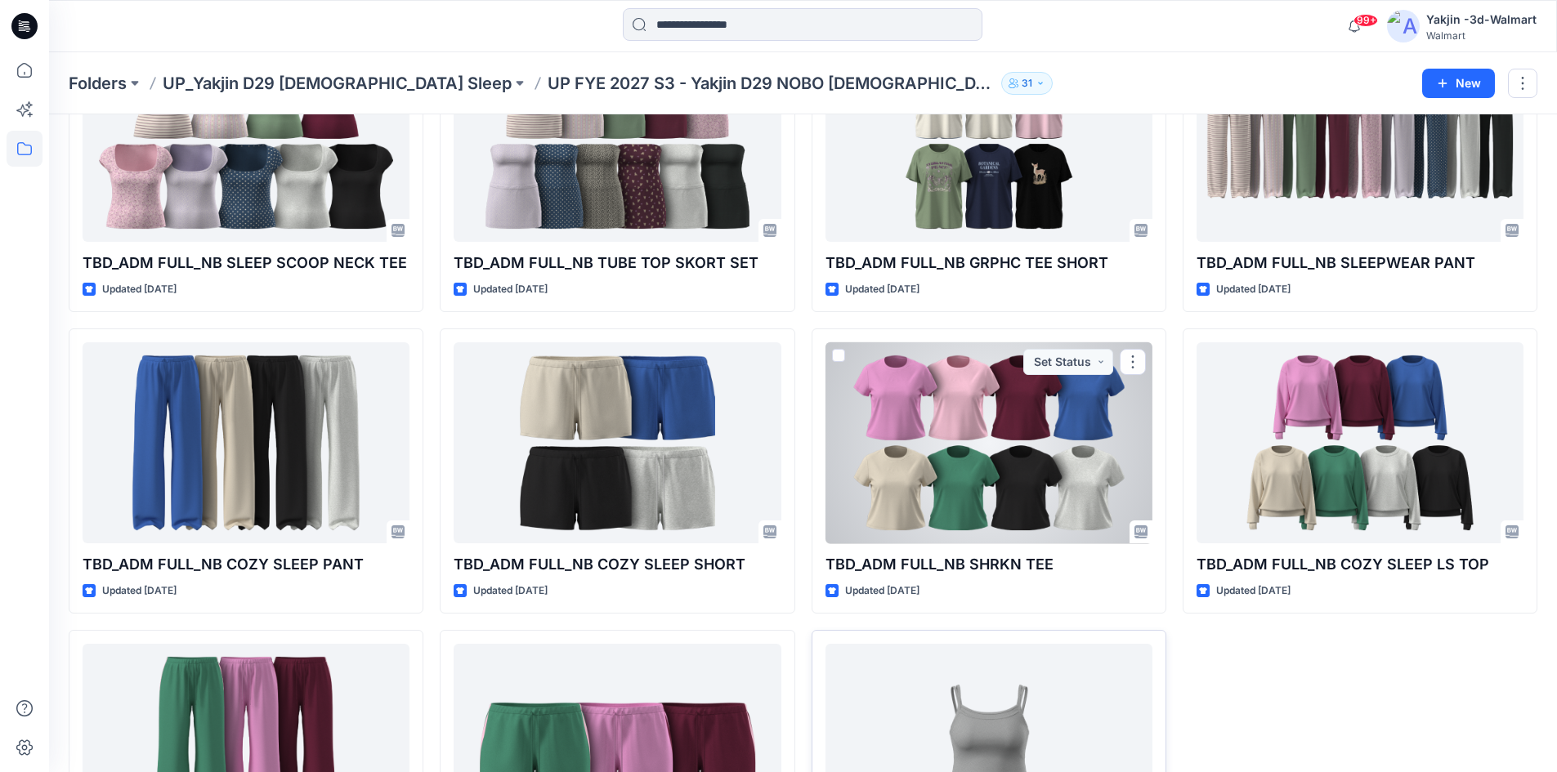
scroll to position [923, 0]
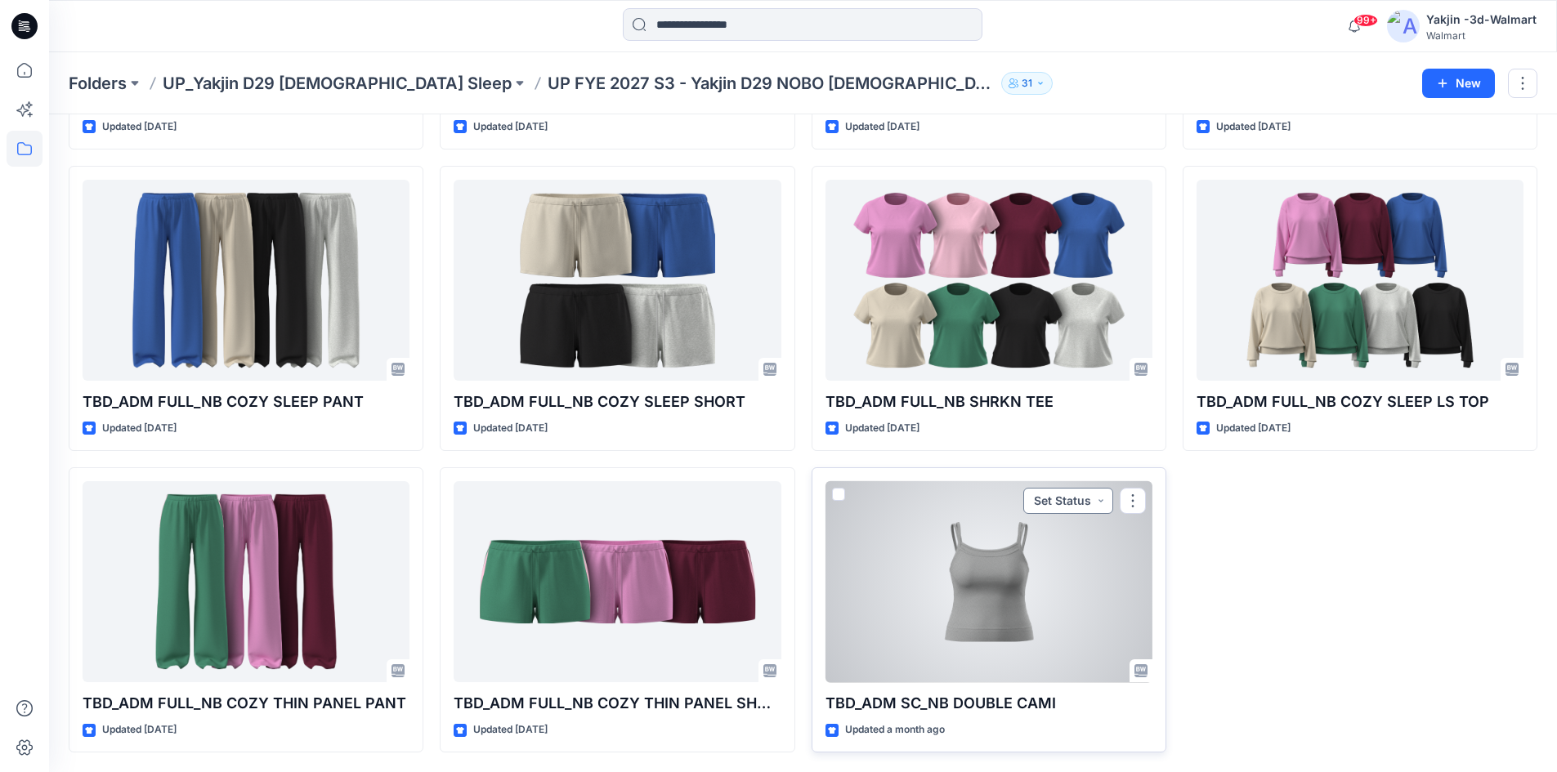
click at [1067, 499] on button "Set Status" at bounding box center [1068, 501] width 90 height 26
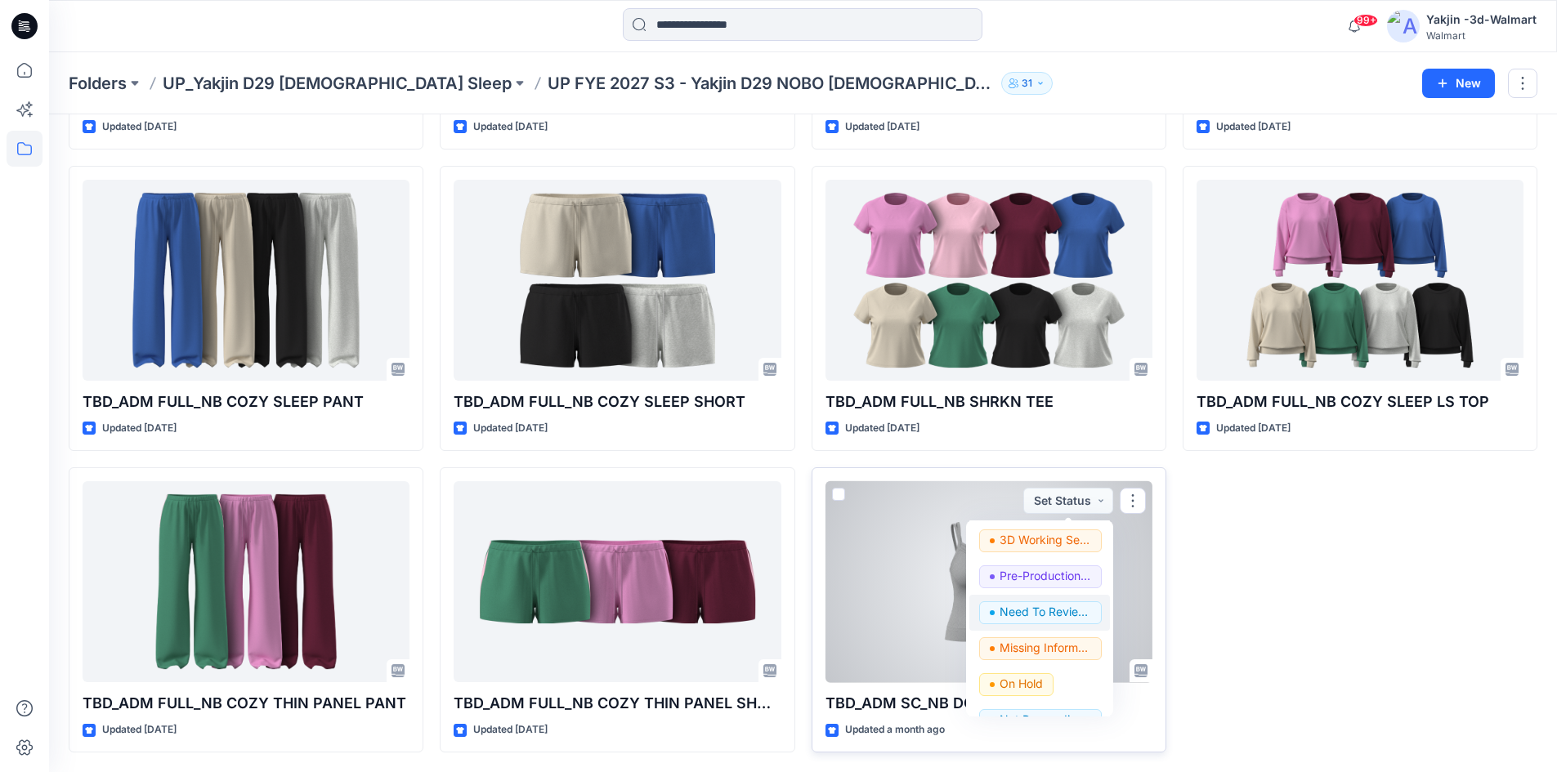
scroll to position [206, 0]
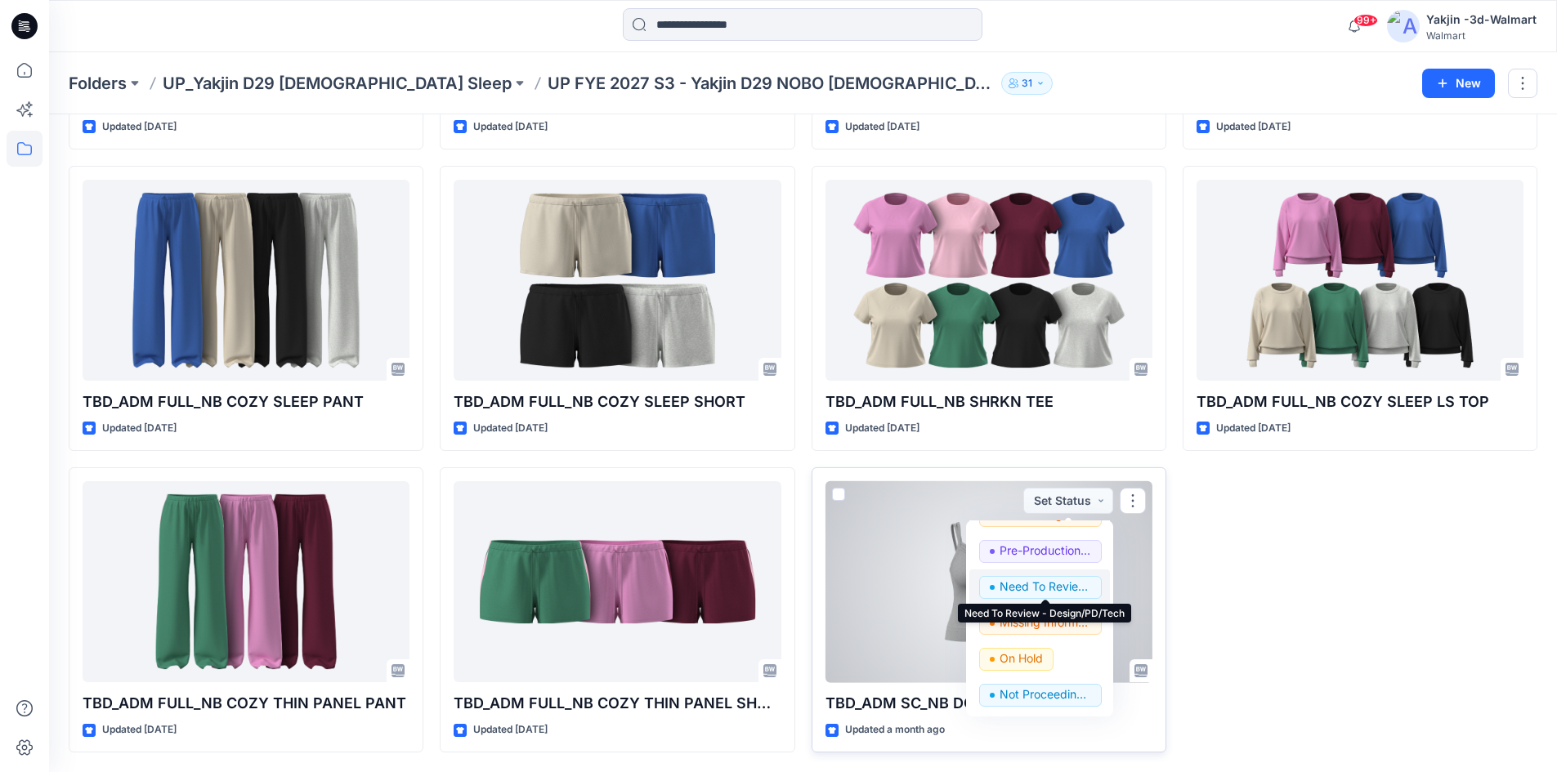
click at [1057, 586] on p "Need To Review - Design/PD/Tech" at bounding box center [1045, 586] width 92 height 21
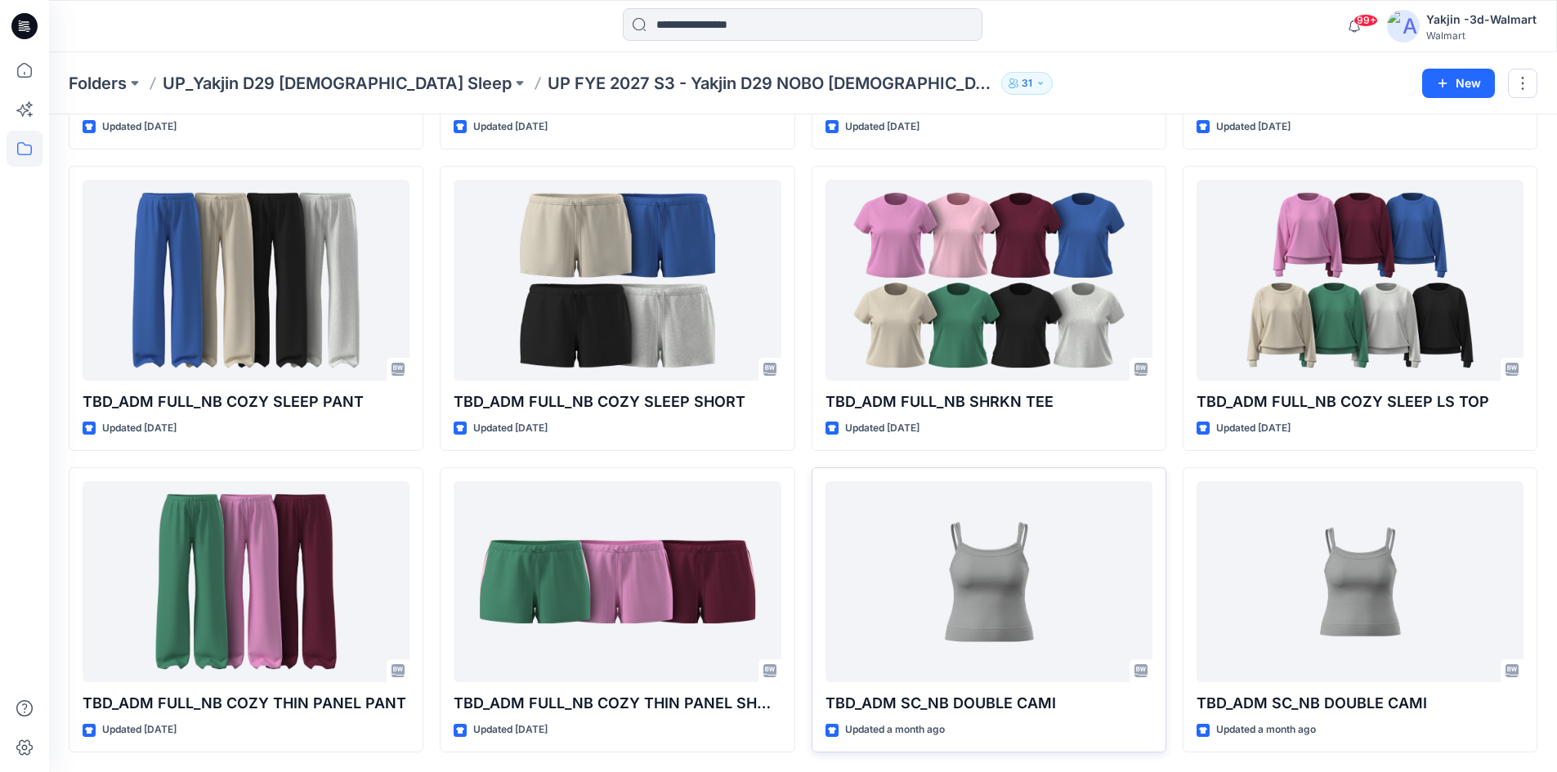
click at [303, 75] on p "UP_Yakjin D29 [DEMOGRAPHIC_DATA] Sleep" at bounding box center [337, 83] width 349 height 23
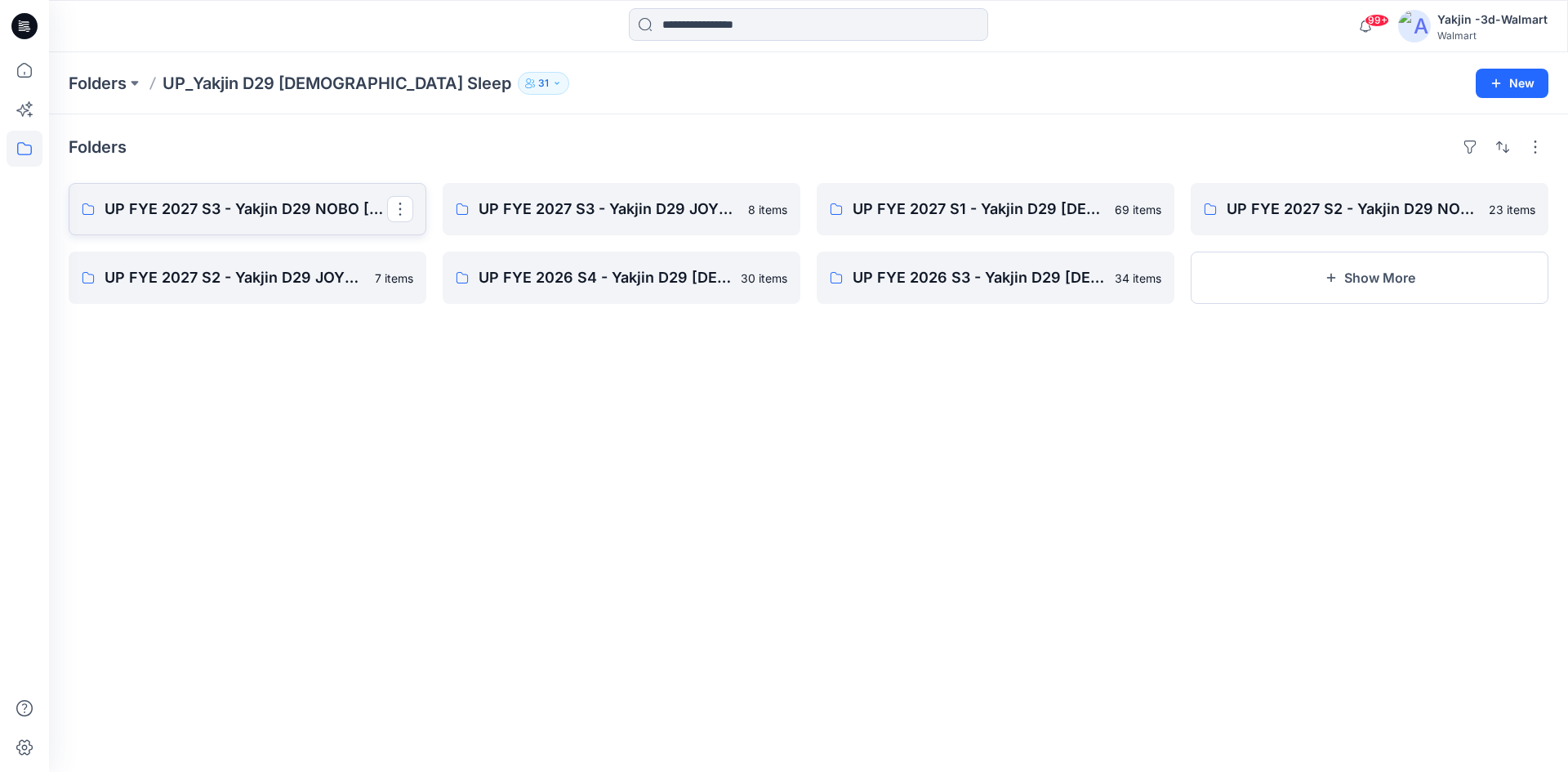
click at [281, 211] on p "UP FYE 2027 S3 - Yakjin D29 NOBO [DEMOGRAPHIC_DATA] Sleepwear" at bounding box center [246, 209] width 283 height 23
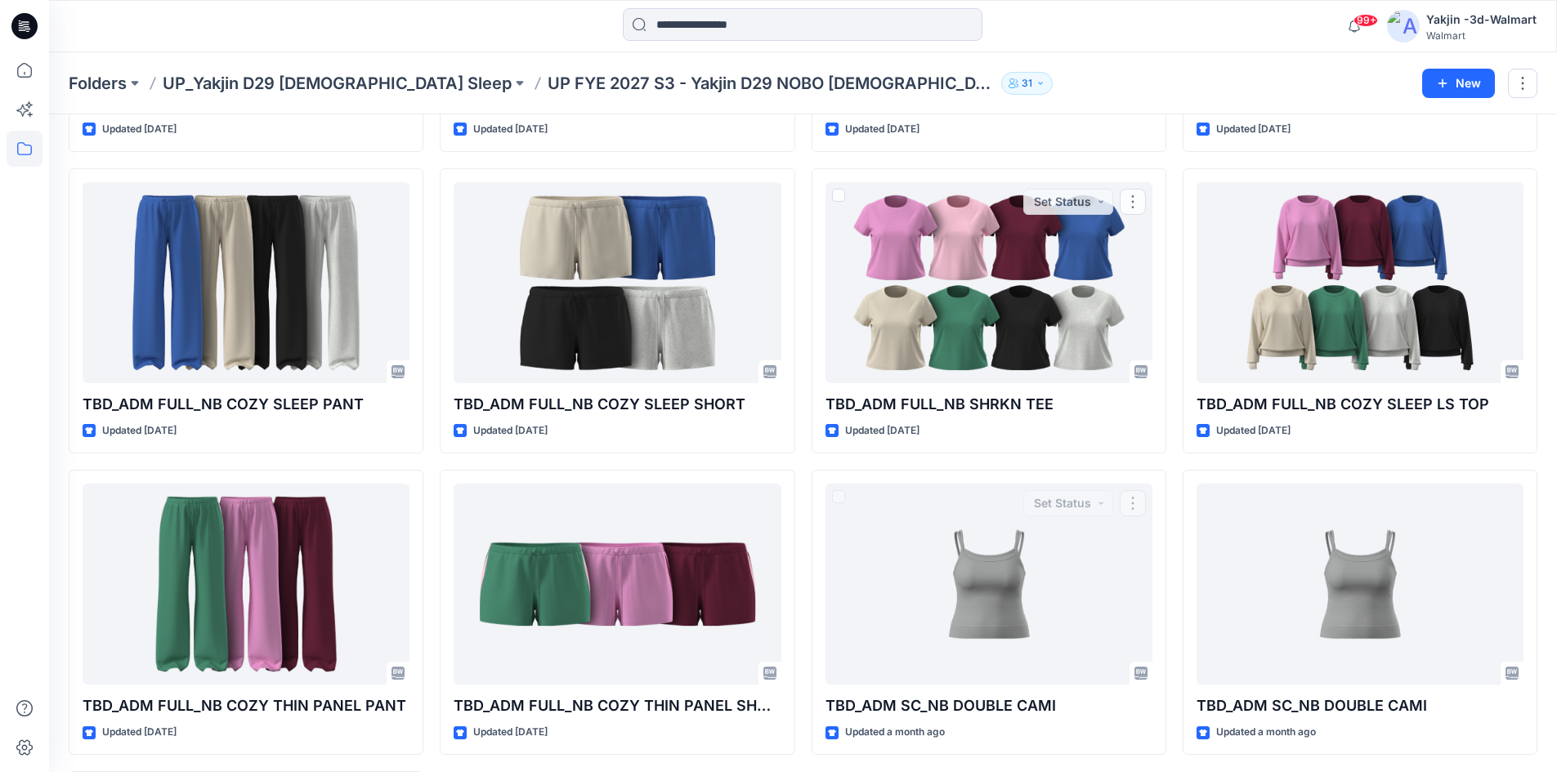
scroll to position [1224, 0]
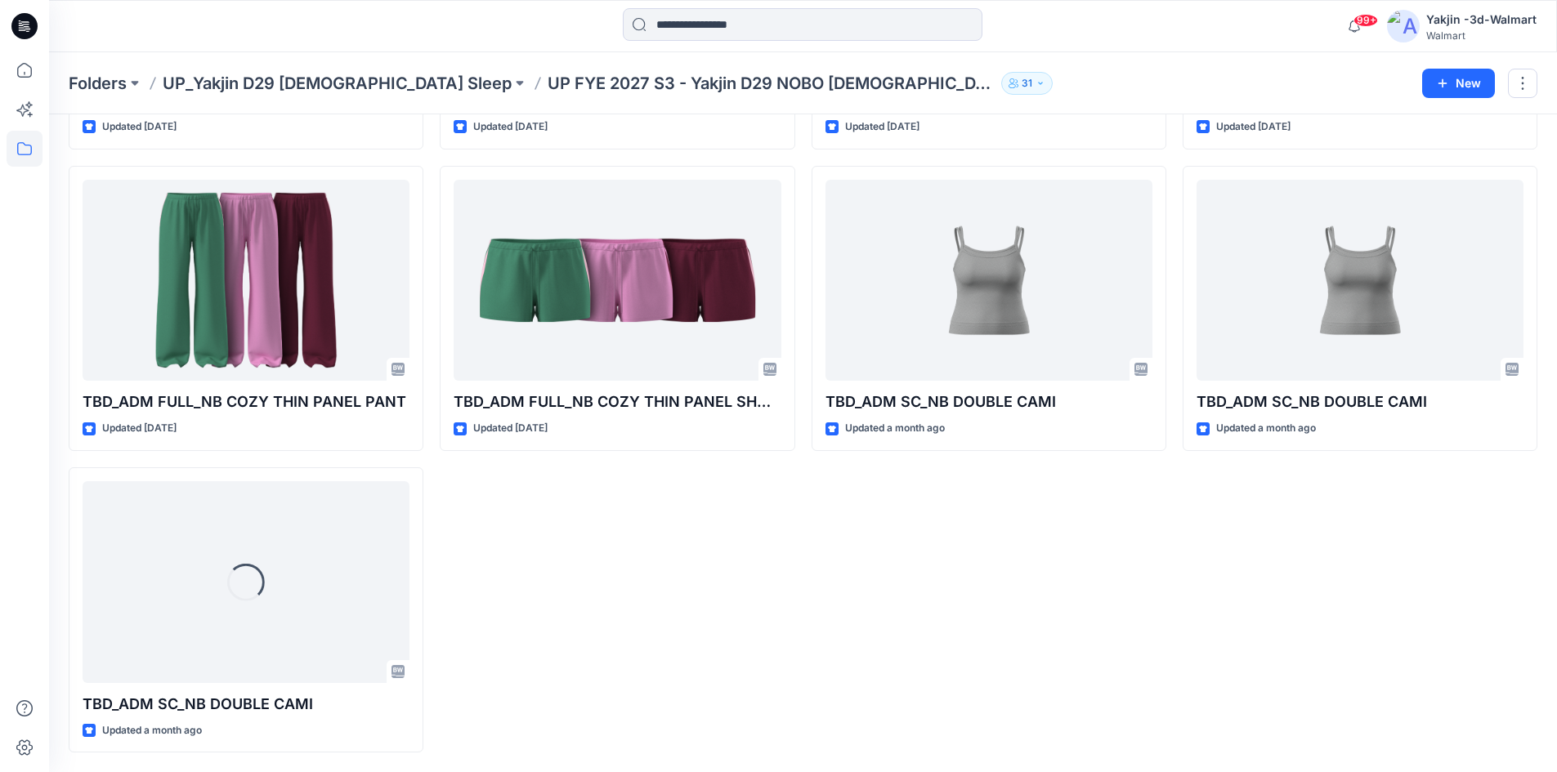
click at [548, 83] on p "UP FYE 2027 S3 - Yakjin D29 NOBO [DEMOGRAPHIC_DATA] Sleepwear" at bounding box center [771, 83] width 447 height 23
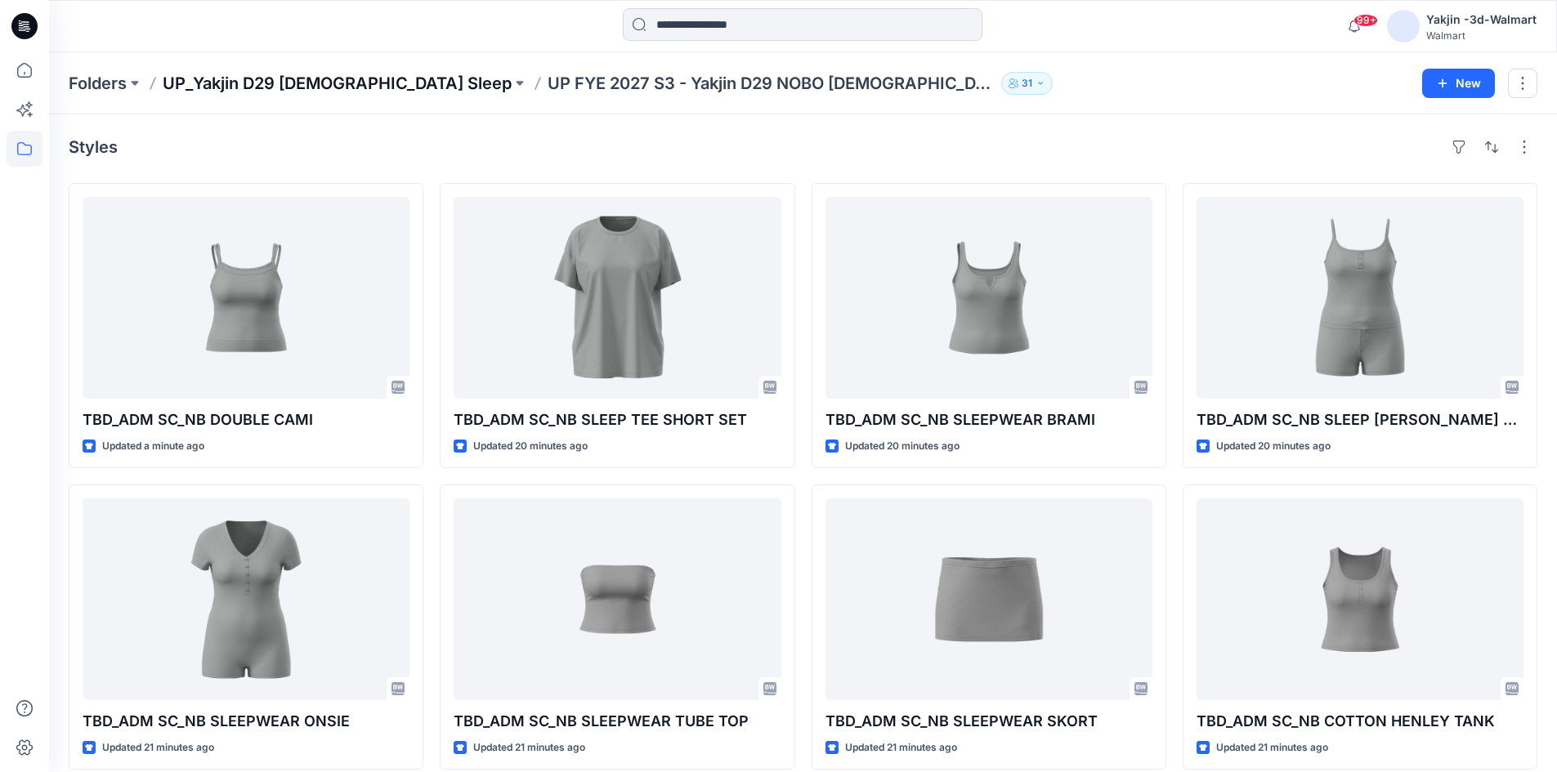
click at [322, 74] on p "UP_Yakjin D29 [DEMOGRAPHIC_DATA] Sleep" at bounding box center [337, 83] width 349 height 23
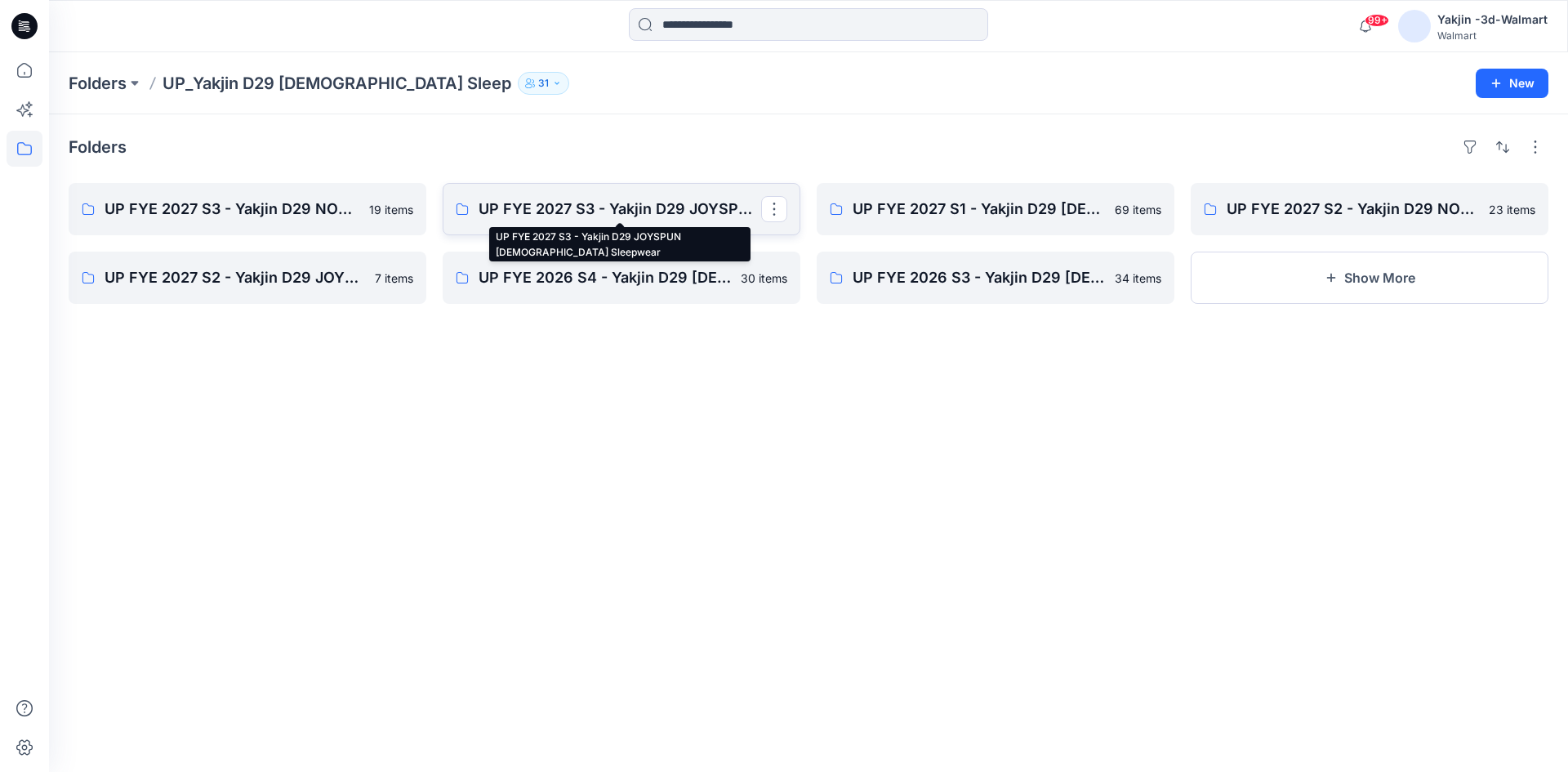
click at [543, 209] on p "UP FYE 2027 S3 - Yakjin D29 JOYSPUN [DEMOGRAPHIC_DATA] Sleepwear" at bounding box center [620, 209] width 283 height 23
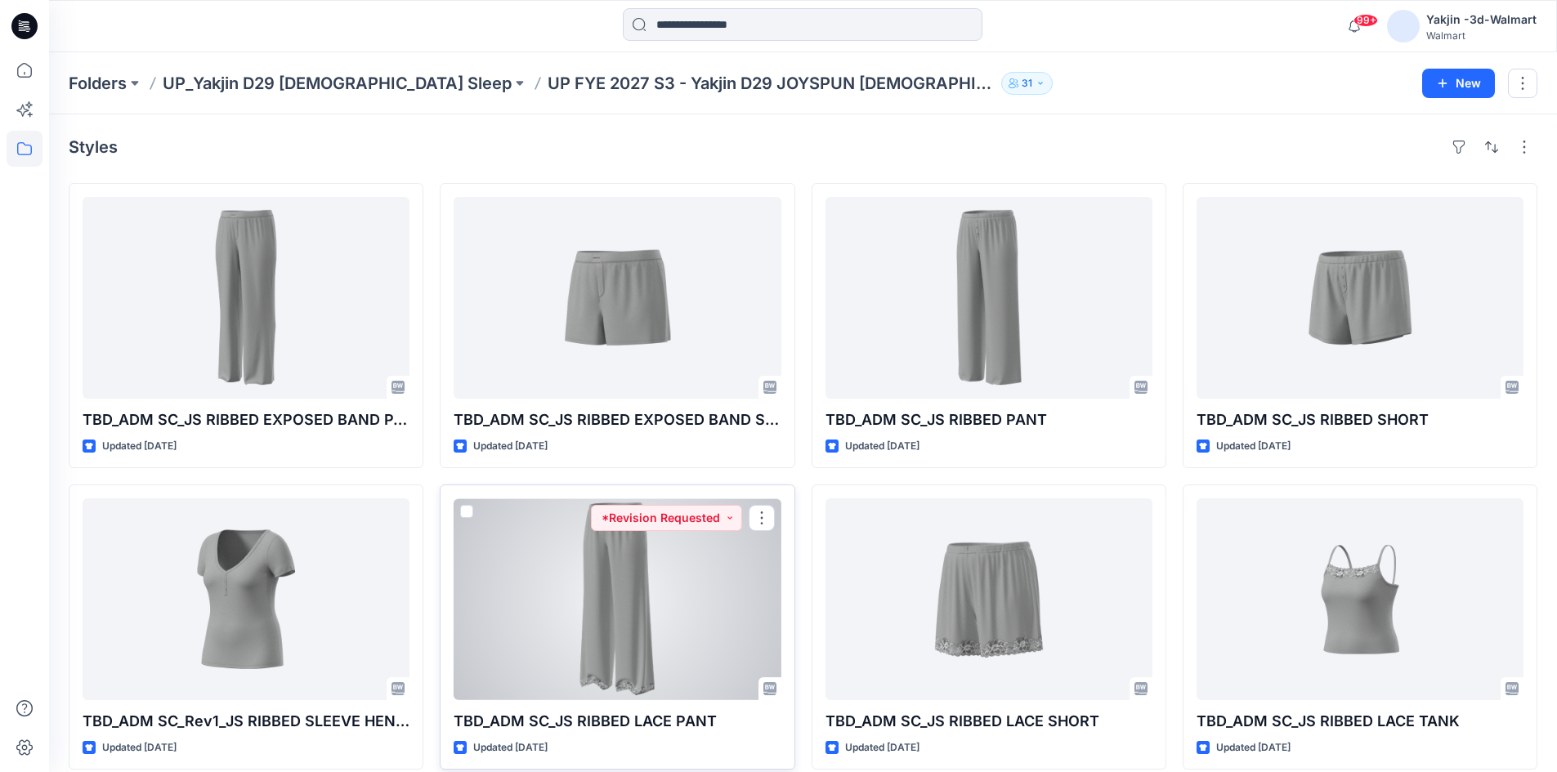
click at [605, 629] on div at bounding box center [617, 600] width 327 height 202
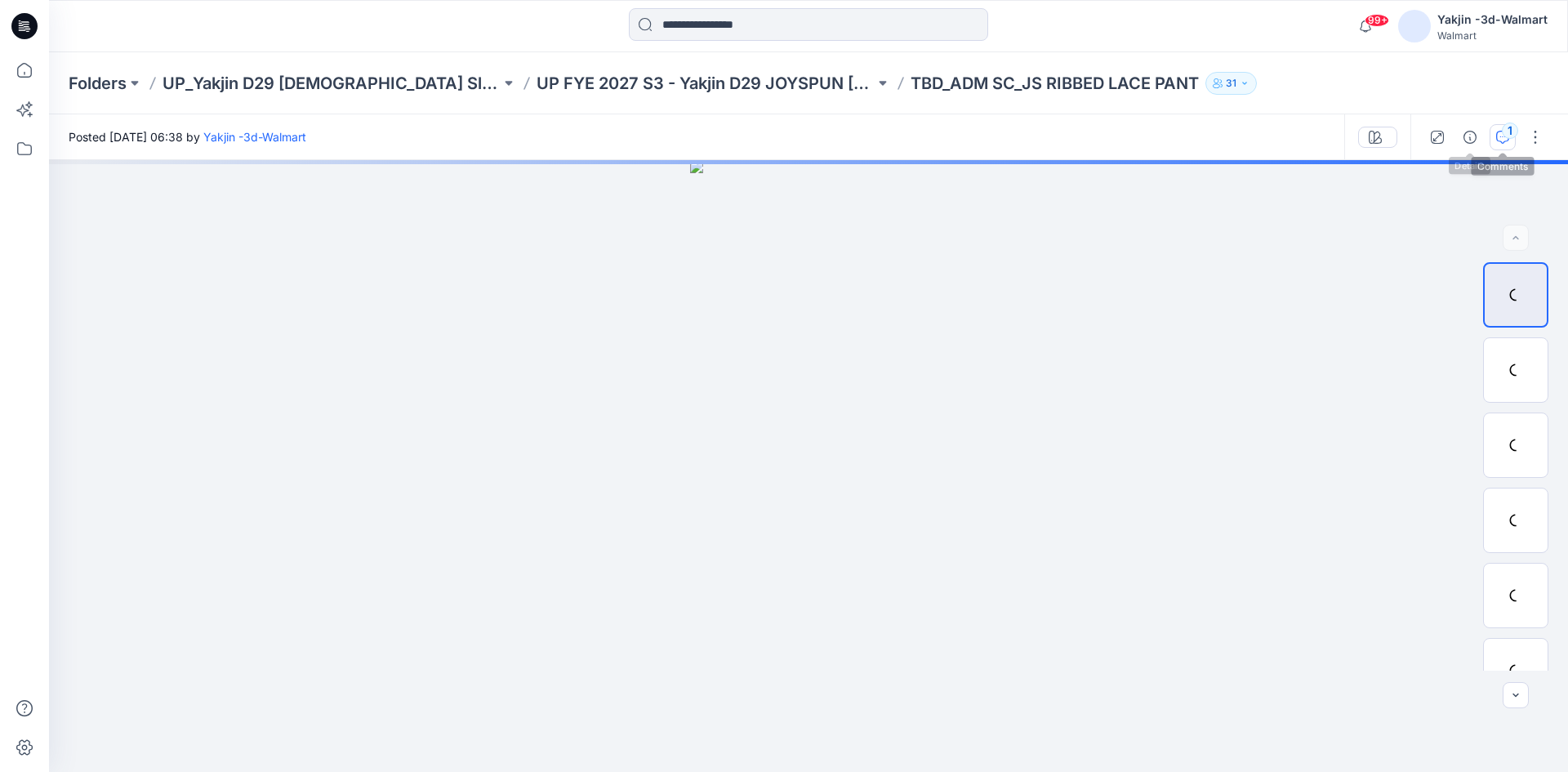
click at [1509, 133] on div "1" at bounding box center [1510, 131] width 16 height 16
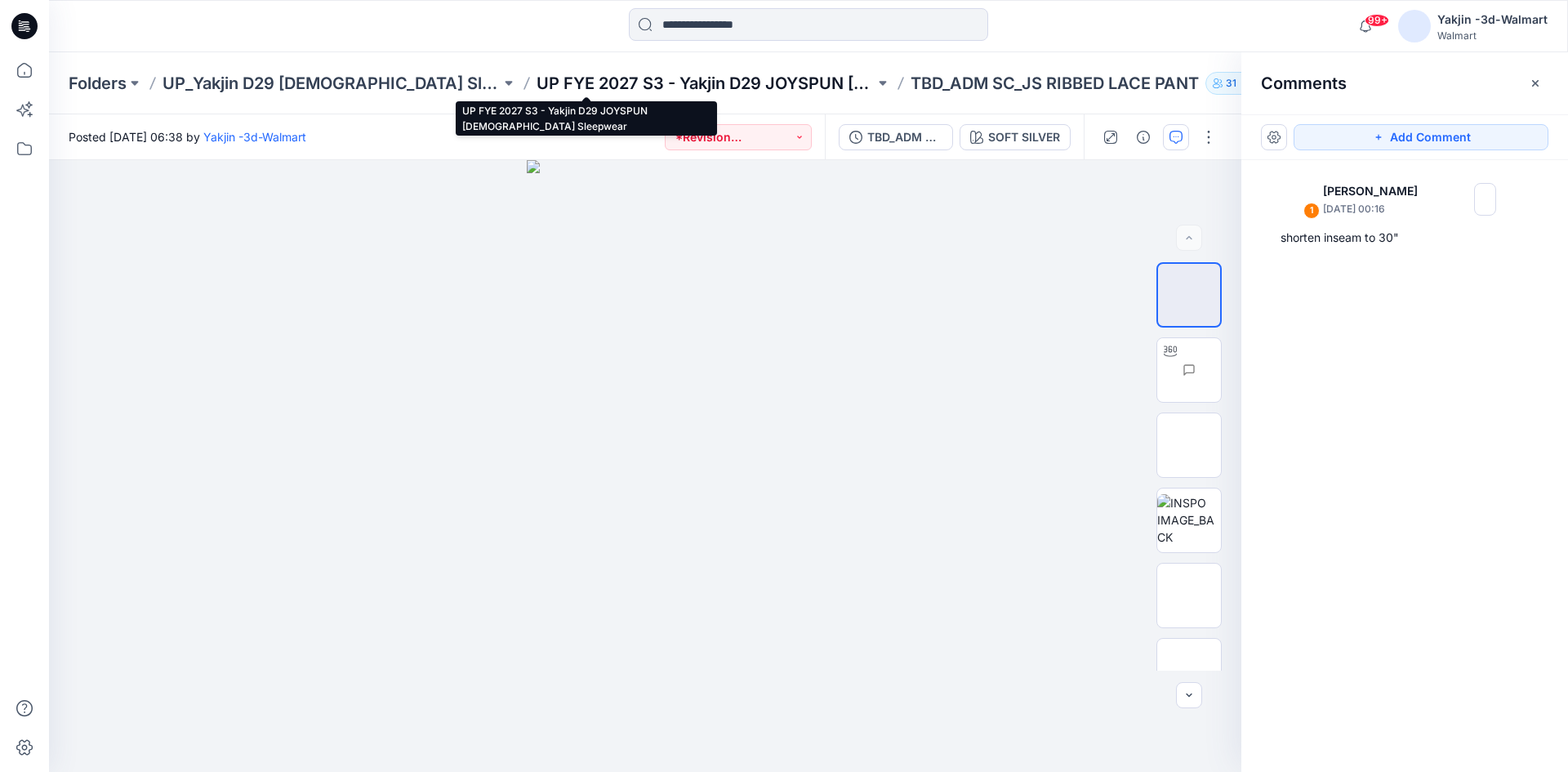
click at [538, 83] on p "UP FYE 2027 S3 - Yakjin D29 JOYSPUN [DEMOGRAPHIC_DATA] Sleepwear" at bounding box center [706, 83] width 338 height 23
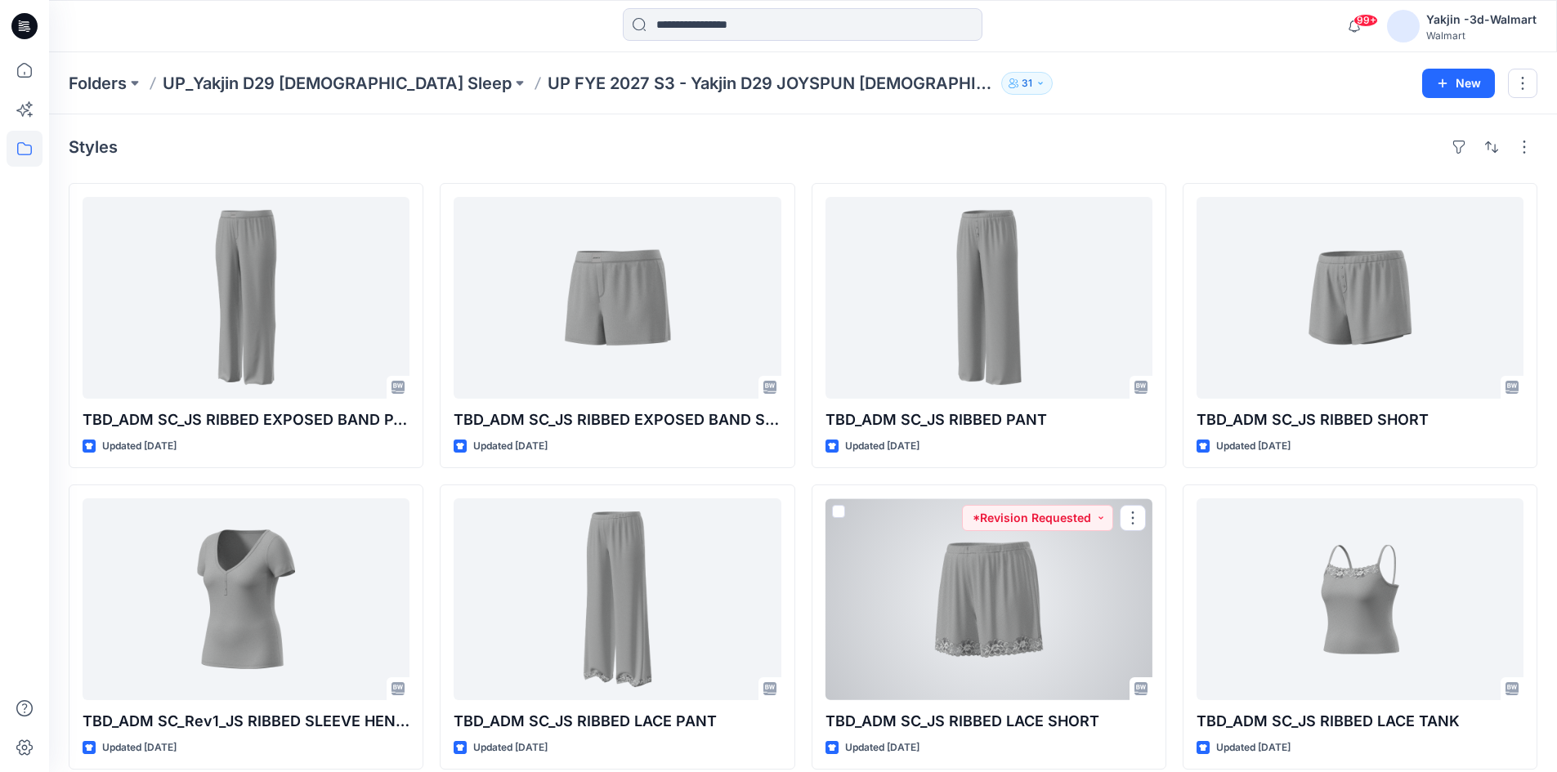
click at [1013, 614] on div at bounding box center [988, 600] width 327 height 202
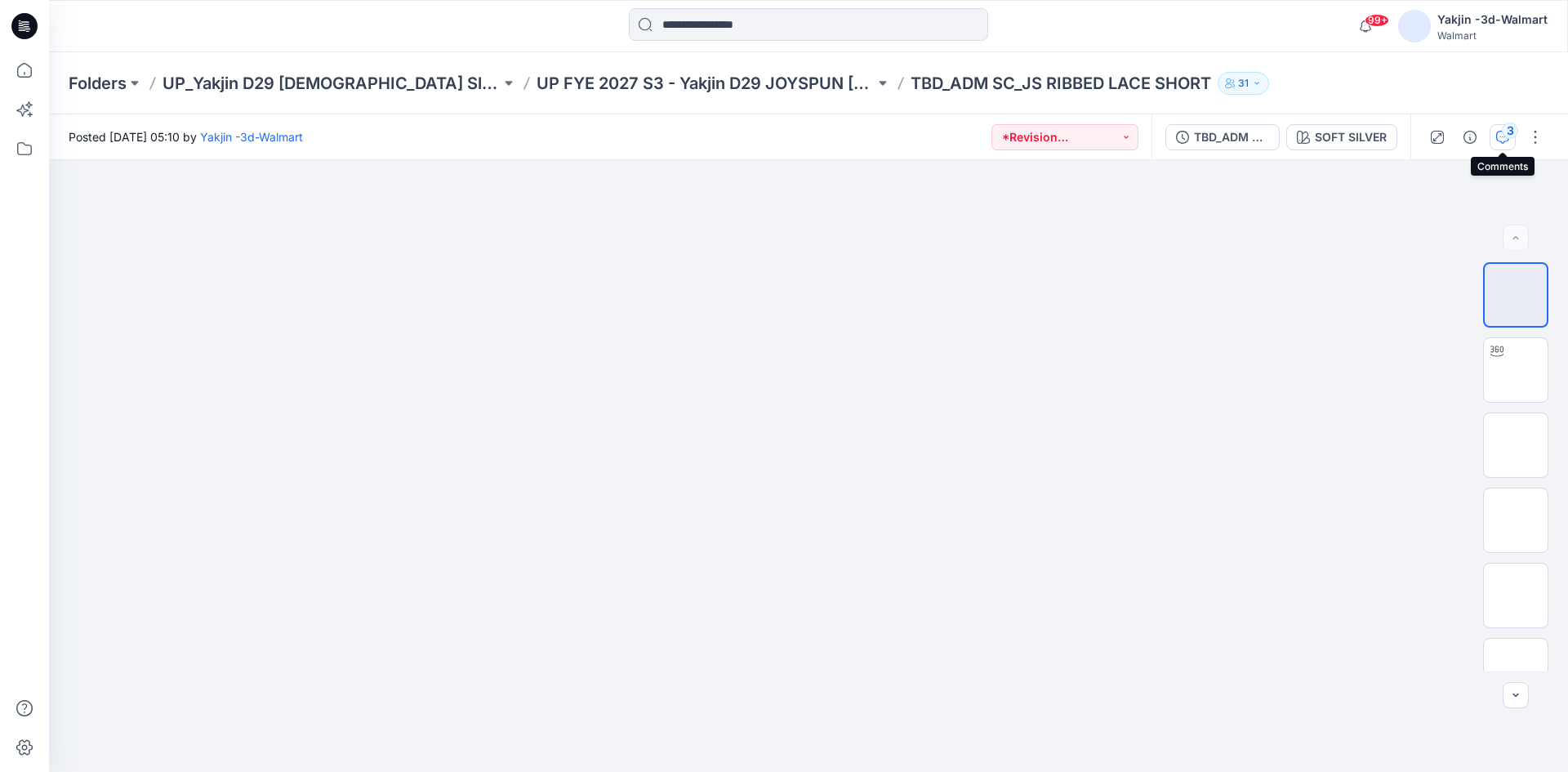
click at [1503, 141] on icon "button" at bounding box center [1502, 137] width 13 height 13
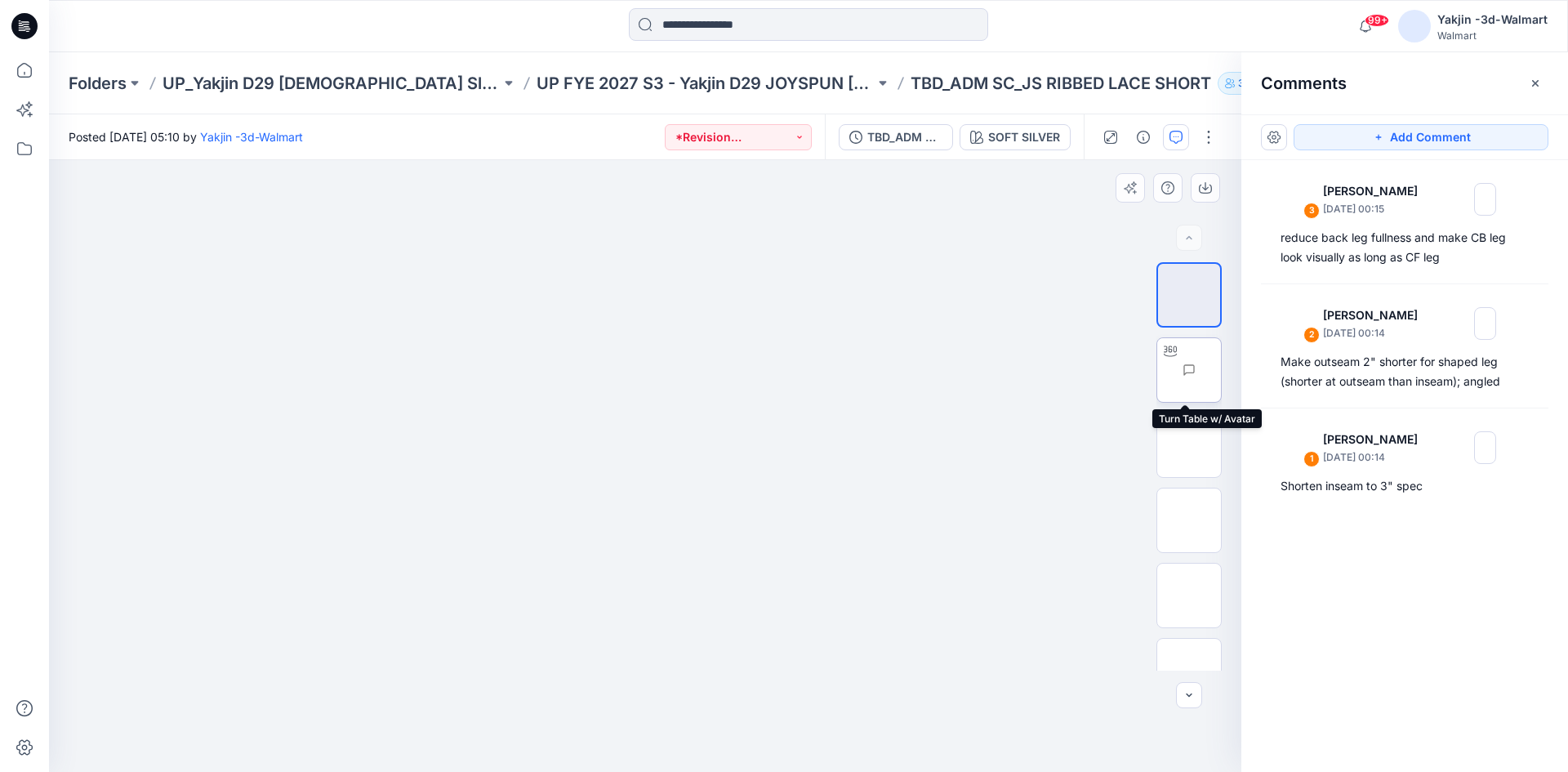
click at [1221, 370] on img at bounding box center [1221, 370] width 0 height 0
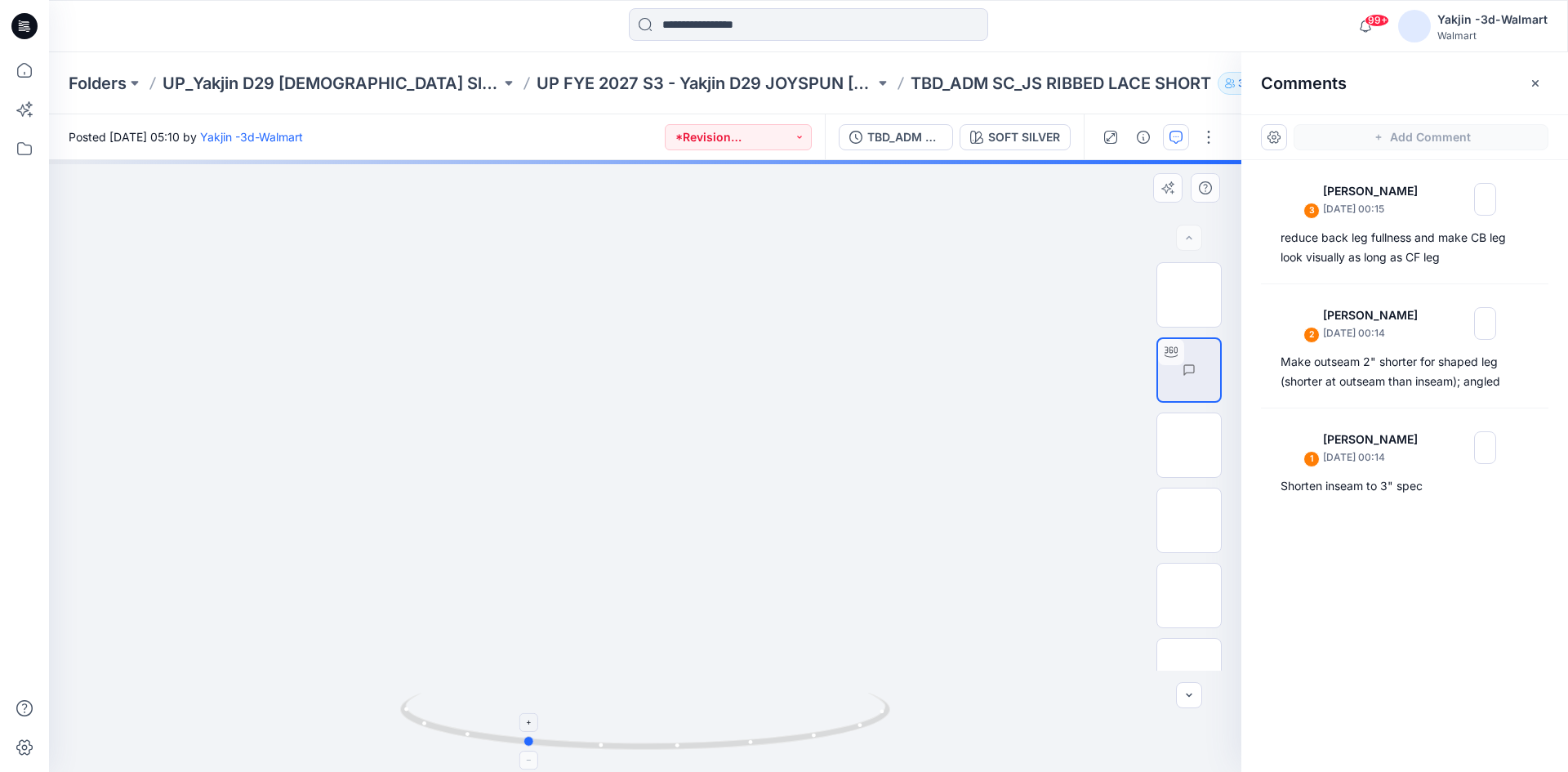
drag, startPoint x: 742, startPoint y: 747, endPoint x: 622, endPoint y: 750, distance: 120.0
click at [622, 750] on icon at bounding box center [647, 723] width 494 height 61
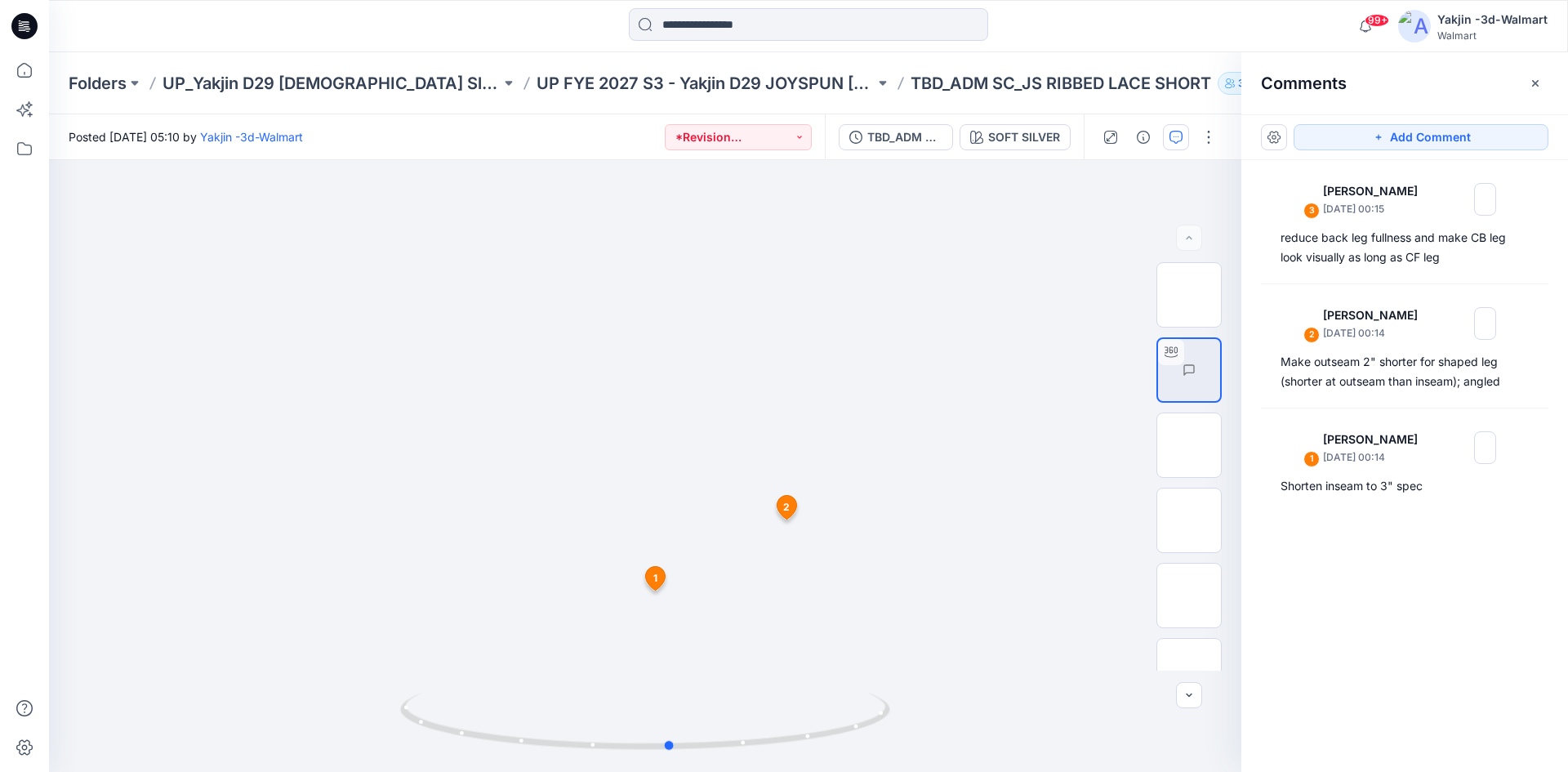
drag, startPoint x: 725, startPoint y: 742, endPoint x: 870, endPoint y: 796, distance: 154.7
click at [870, 771] on html "99+ Notifications JY [PERSON_NAME] commented on TBD_ADM SC_JS RIBBED SHORT View…" at bounding box center [784, 386] width 1568 height 772
drag, startPoint x: 806, startPoint y: 741, endPoint x: 801, endPoint y: 793, distance: 52.2
click at [801, 771] on html "99+ Notifications JY [PERSON_NAME] commented on TBD_ADM SC_JS RIBBED SHORT View…" at bounding box center [784, 386] width 1568 height 772
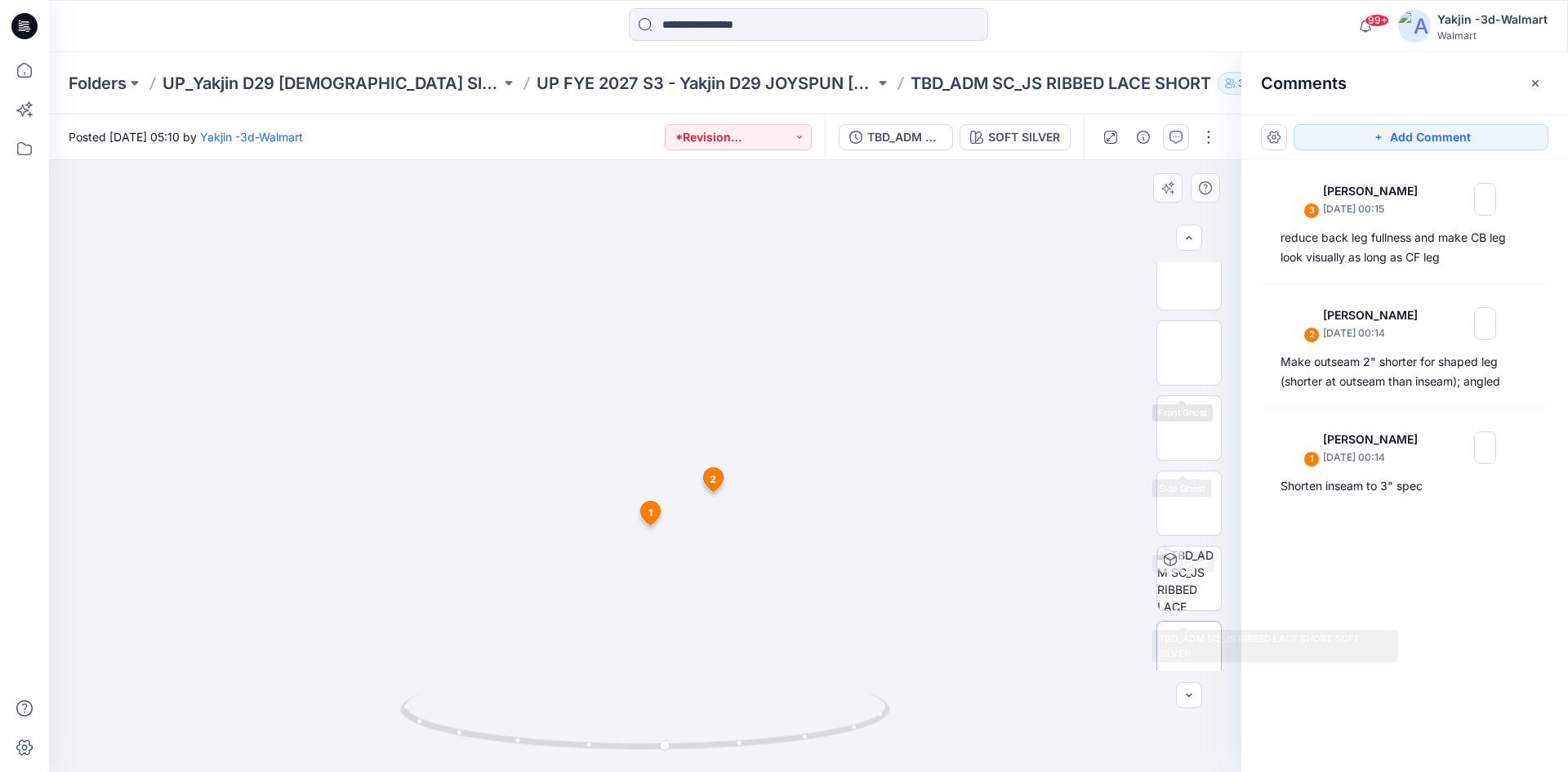
scroll to position [258, 0]
click at [1189, 638] on img at bounding box center [1189, 638] width 0 height 0
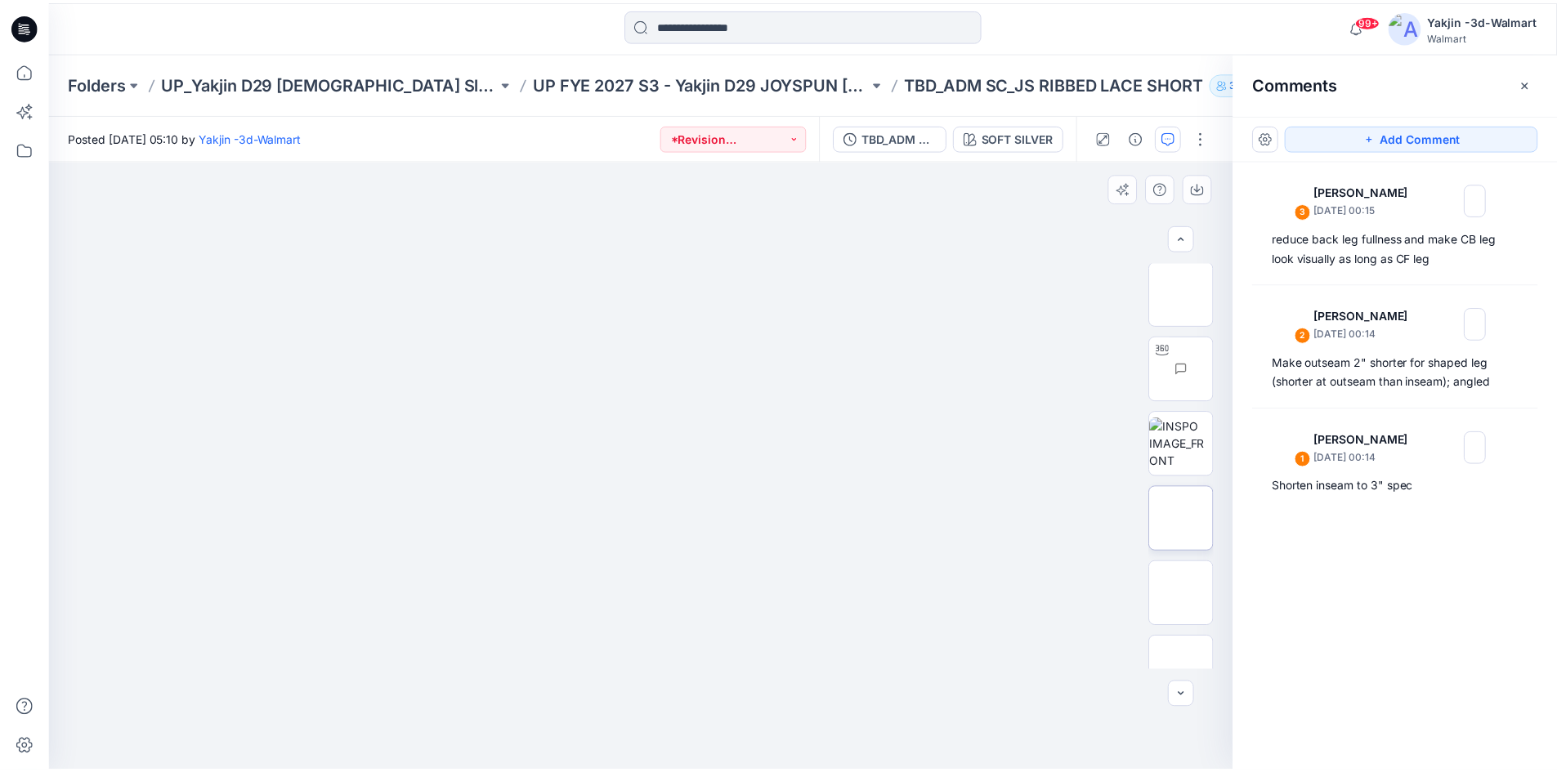
scroll to position [0, 0]
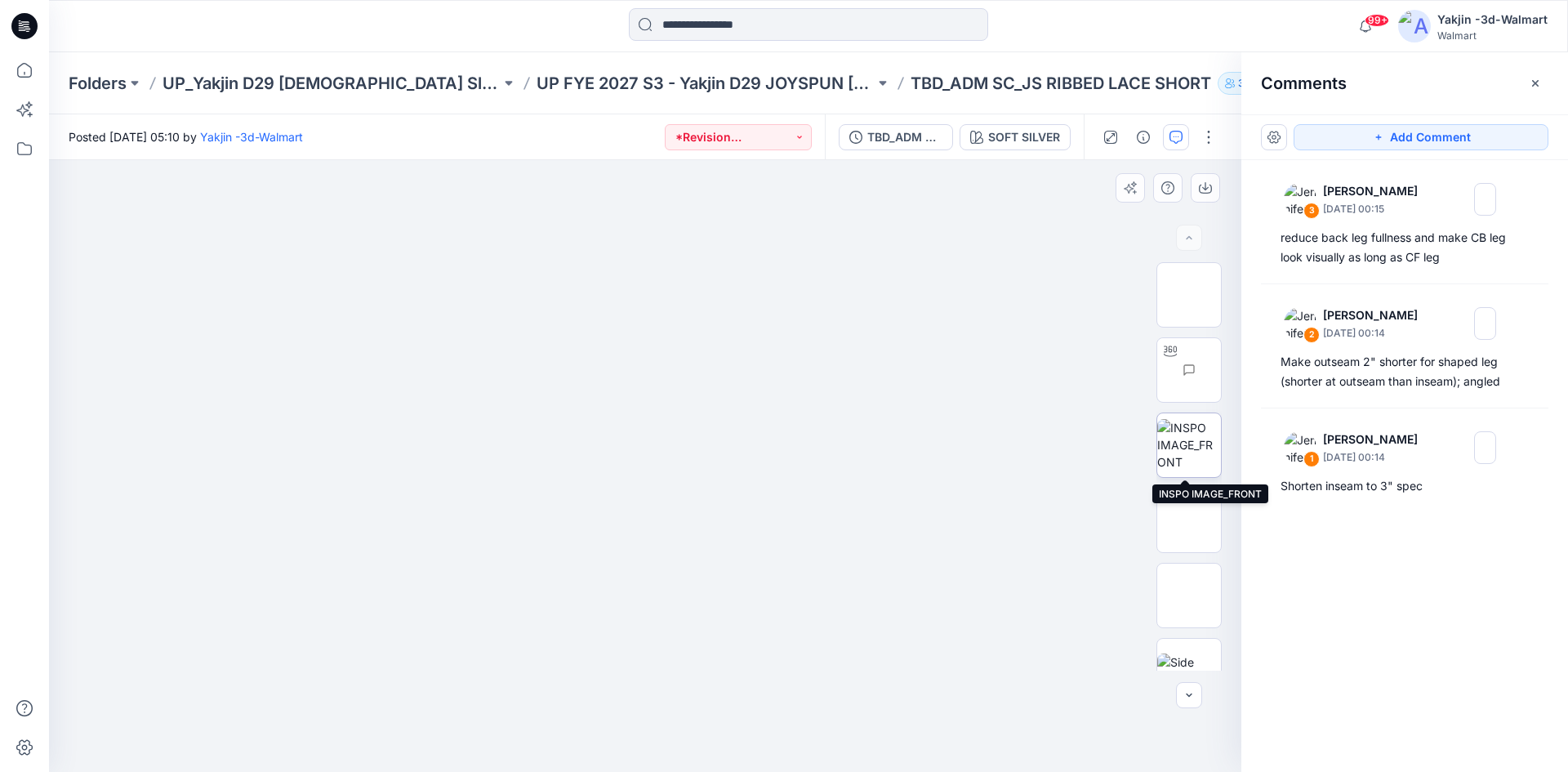
click at [1177, 461] on img at bounding box center [1189, 444] width 64 height 51
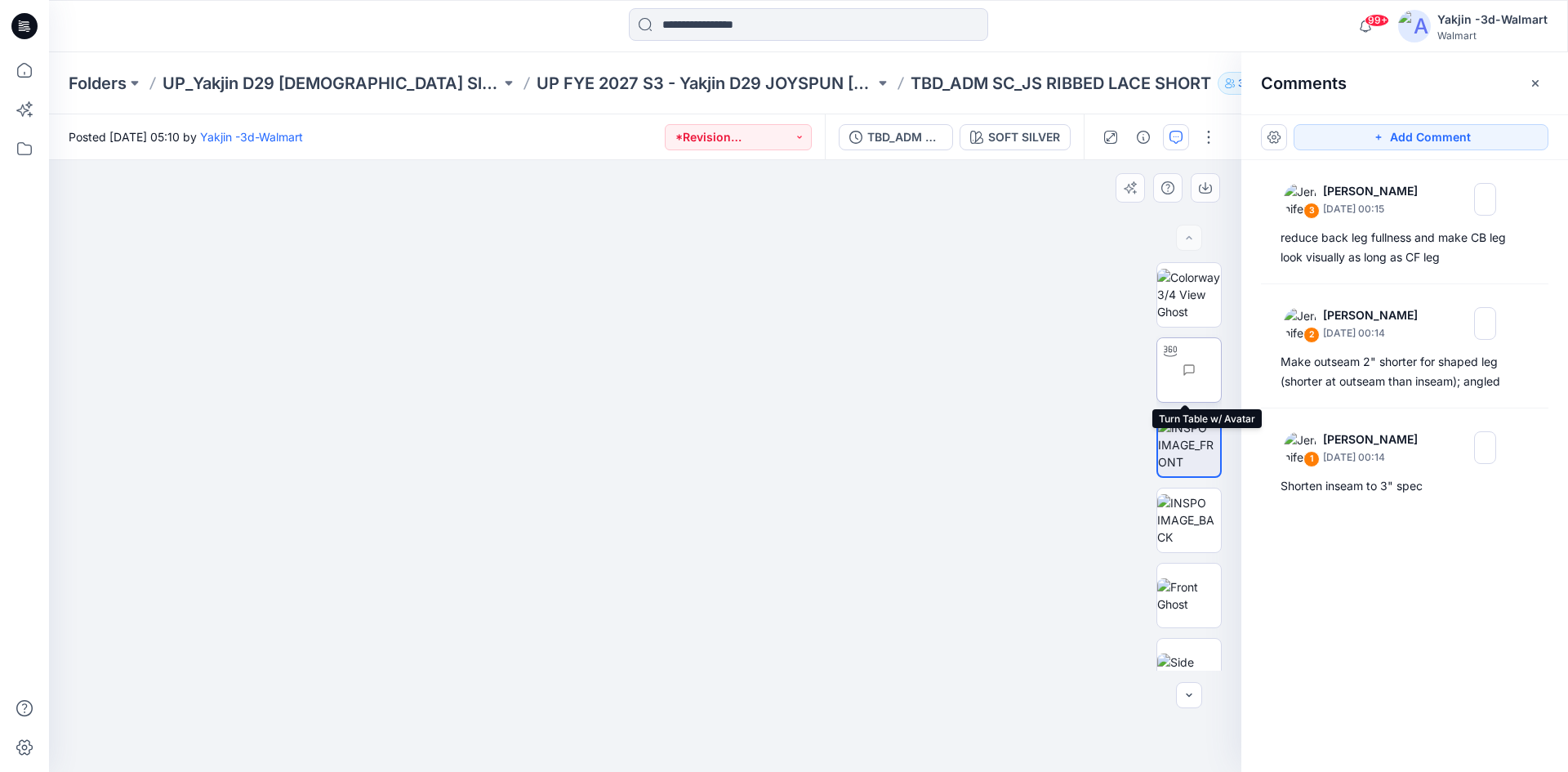
click at [1221, 370] on img at bounding box center [1221, 370] width 0 height 0
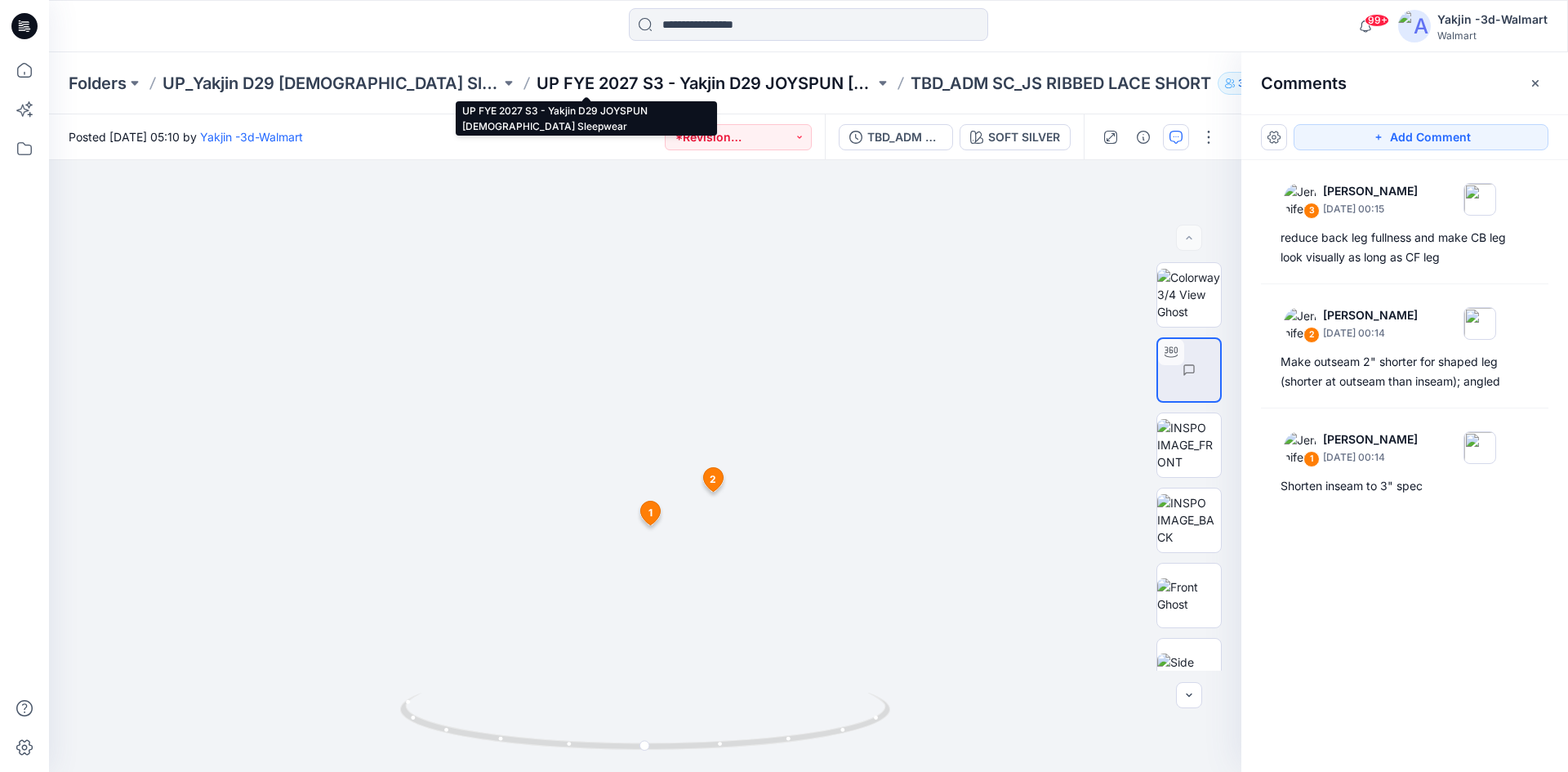
click at [645, 81] on p "UP FYE 2027 S3 - Yakjin D29 JOYSPUN [DEMOGRAPHIC_DATA] Sleepwear" at bounding box center [706, 83] width 338 height 23
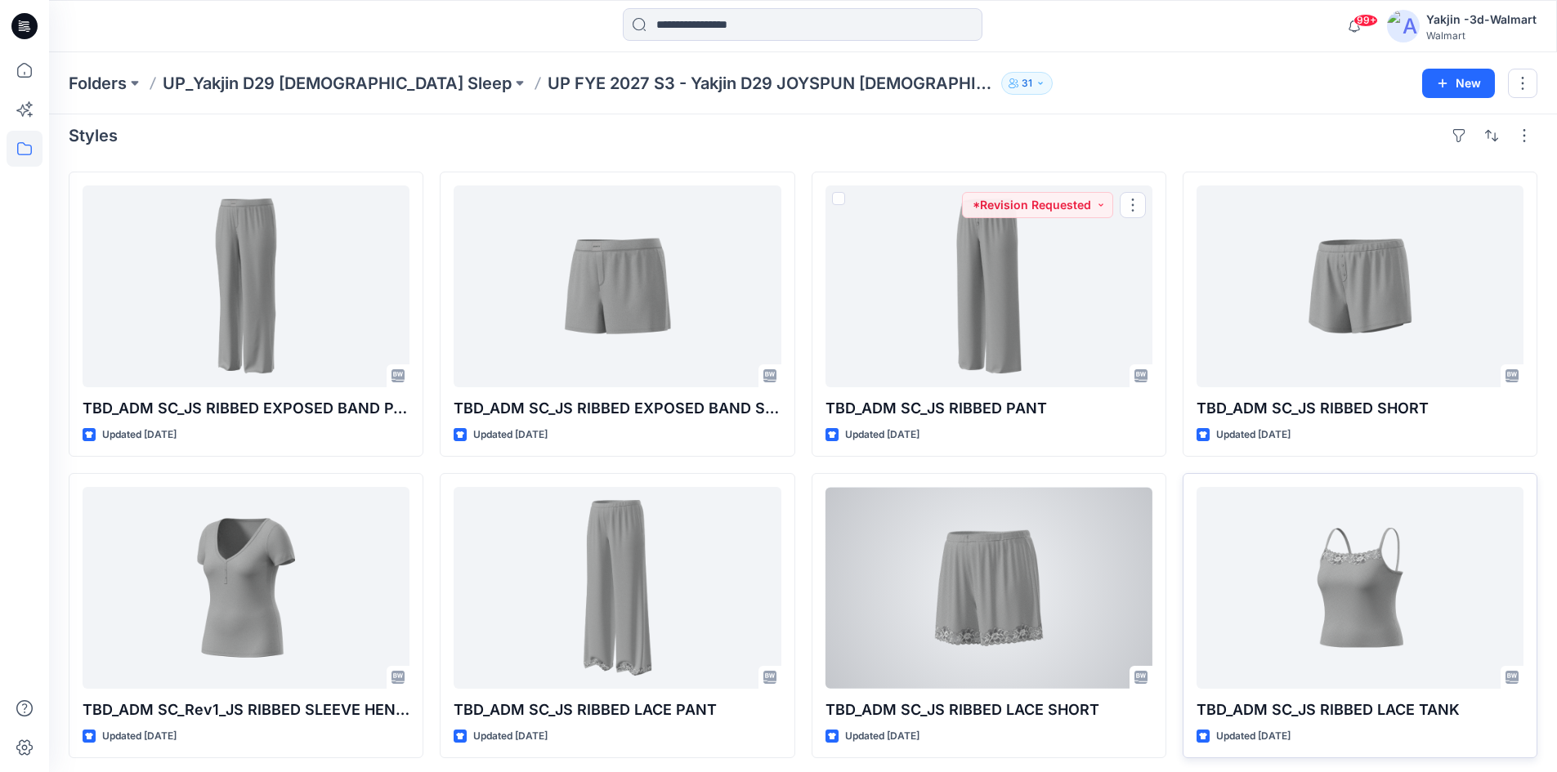
scroll to position [17, 0]
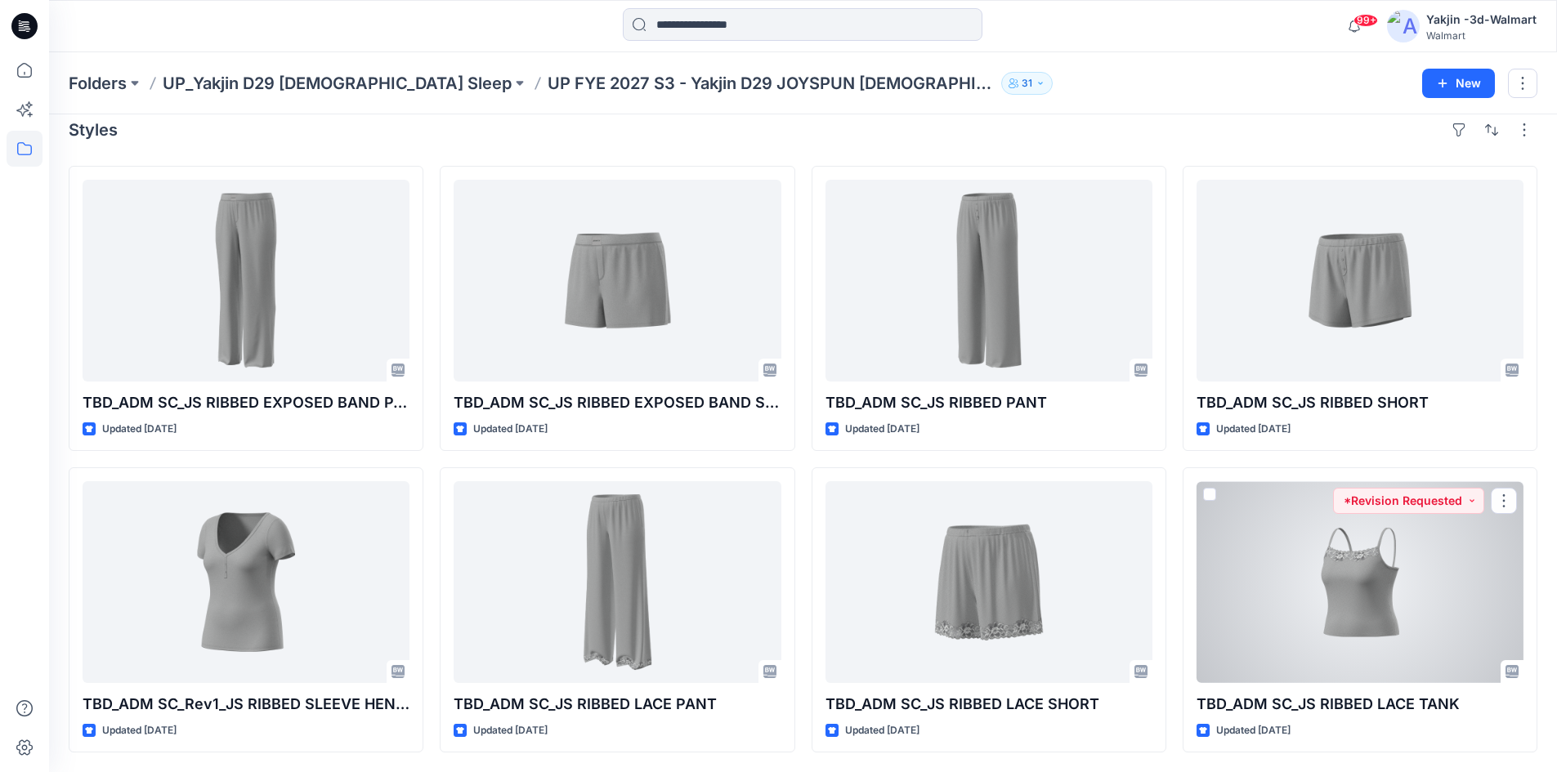
click at [1303, 543] on div at bounding box center [1359, 582] width 327 height 202
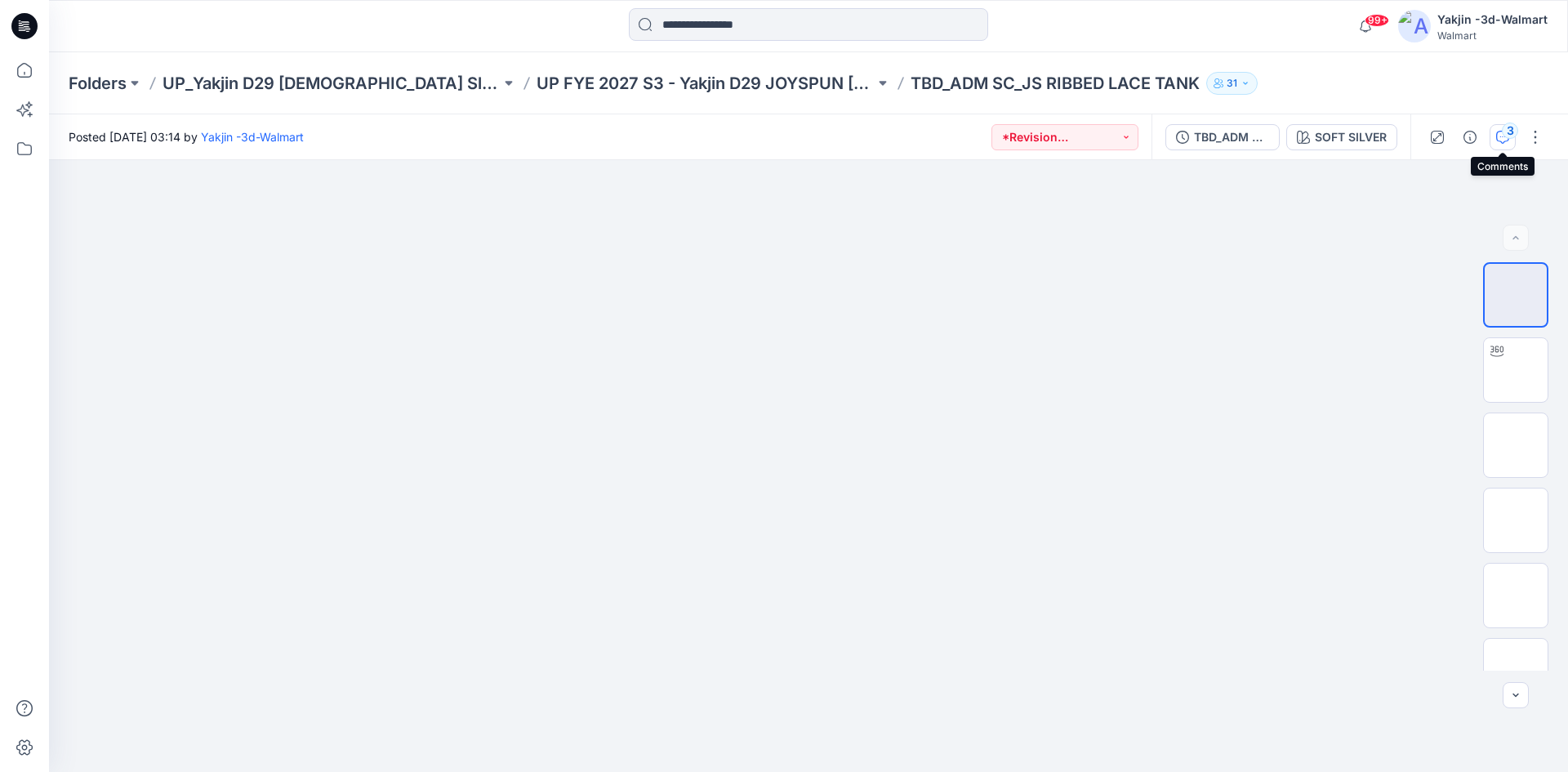
click at [1499, 134] on icon "button" at bounding box center [1502, 137] width 13 height 13
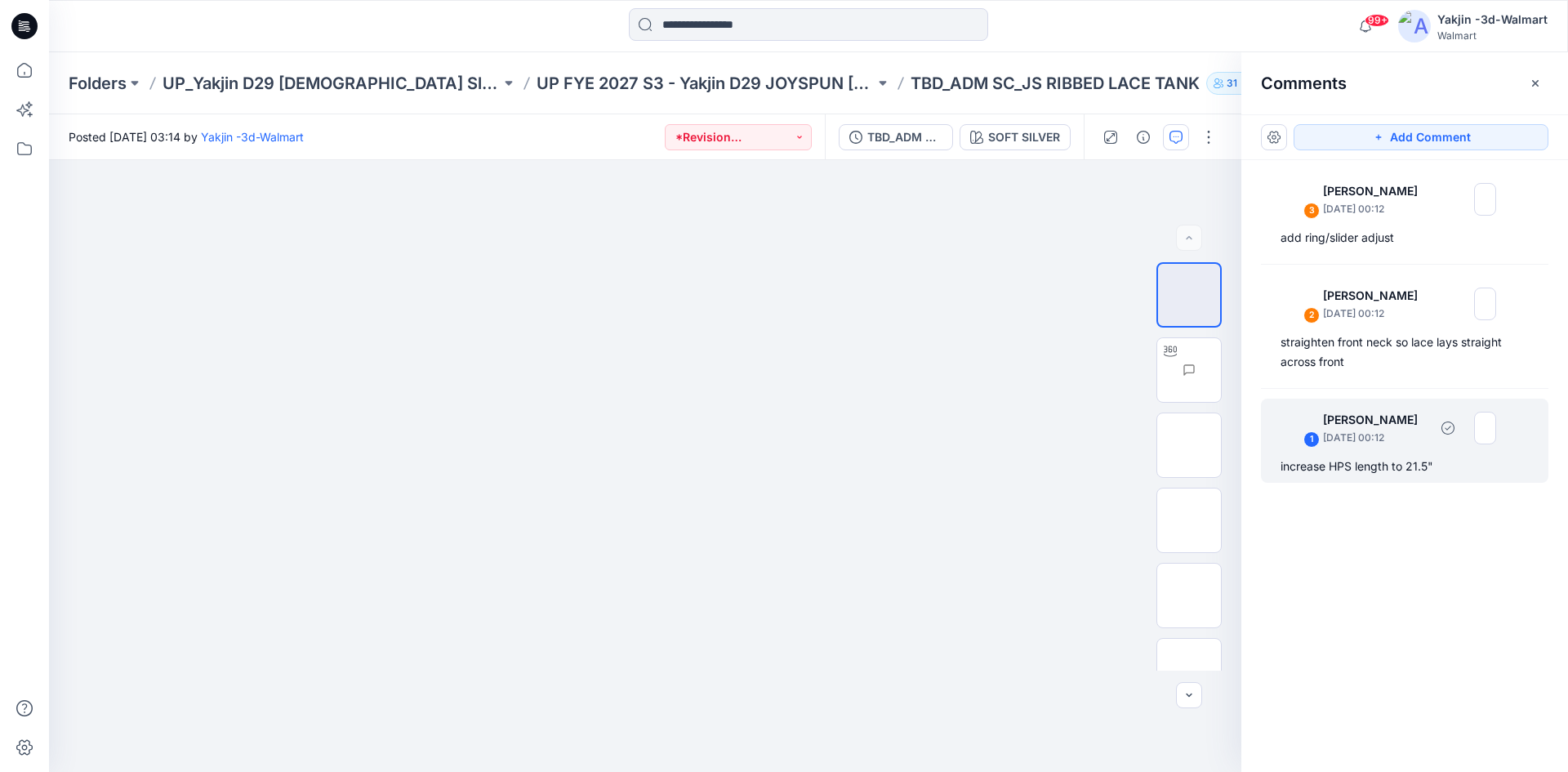
click at [1356, 466] on div "increase HPS length to 21.5"" at bounding box center [1404, 467] width 248 height 20
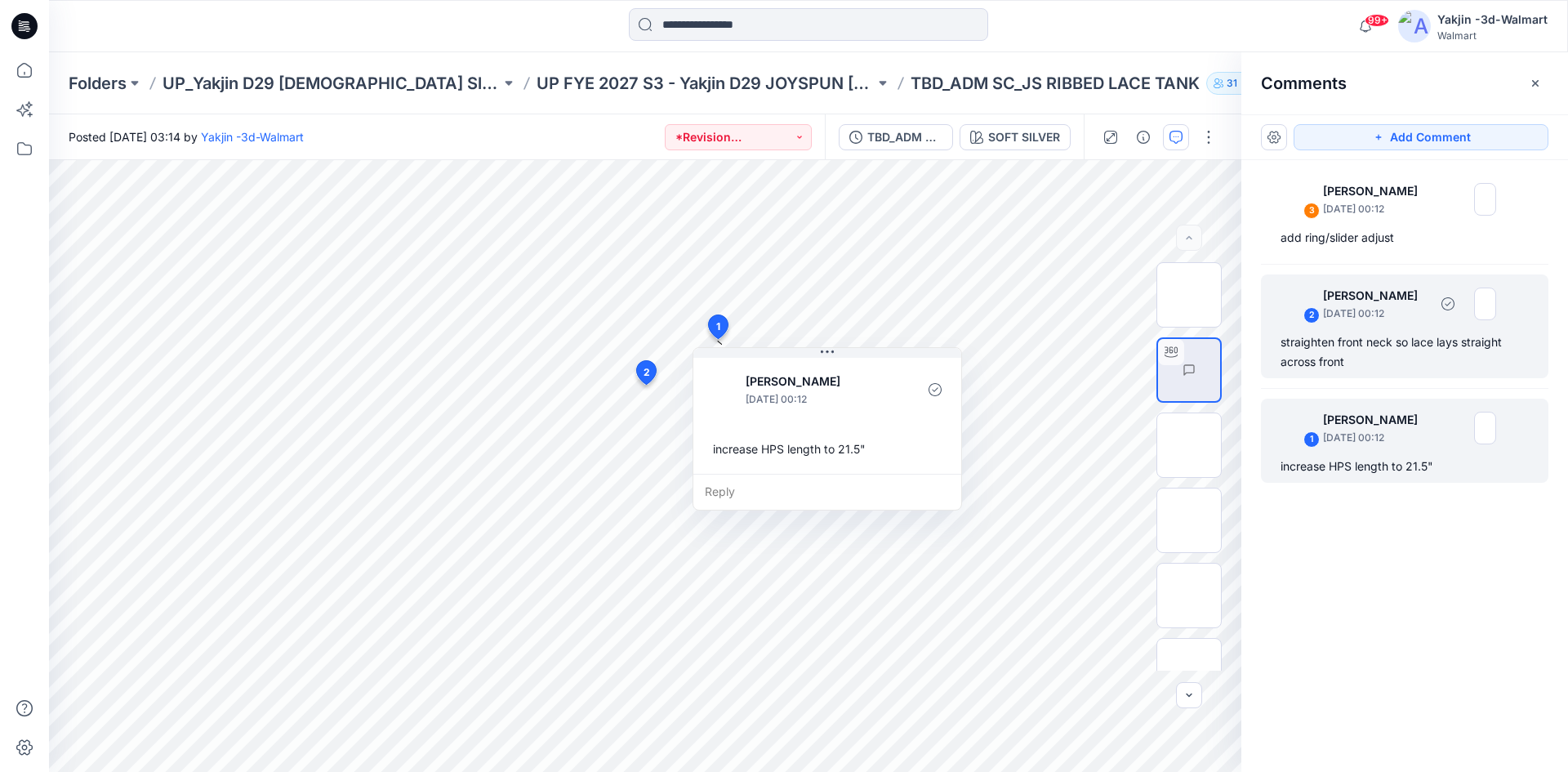
click at [1383, 346] on div "straighten front neck so lace lays straight across front" at bounding box center [1404, 352] width 248 height 39
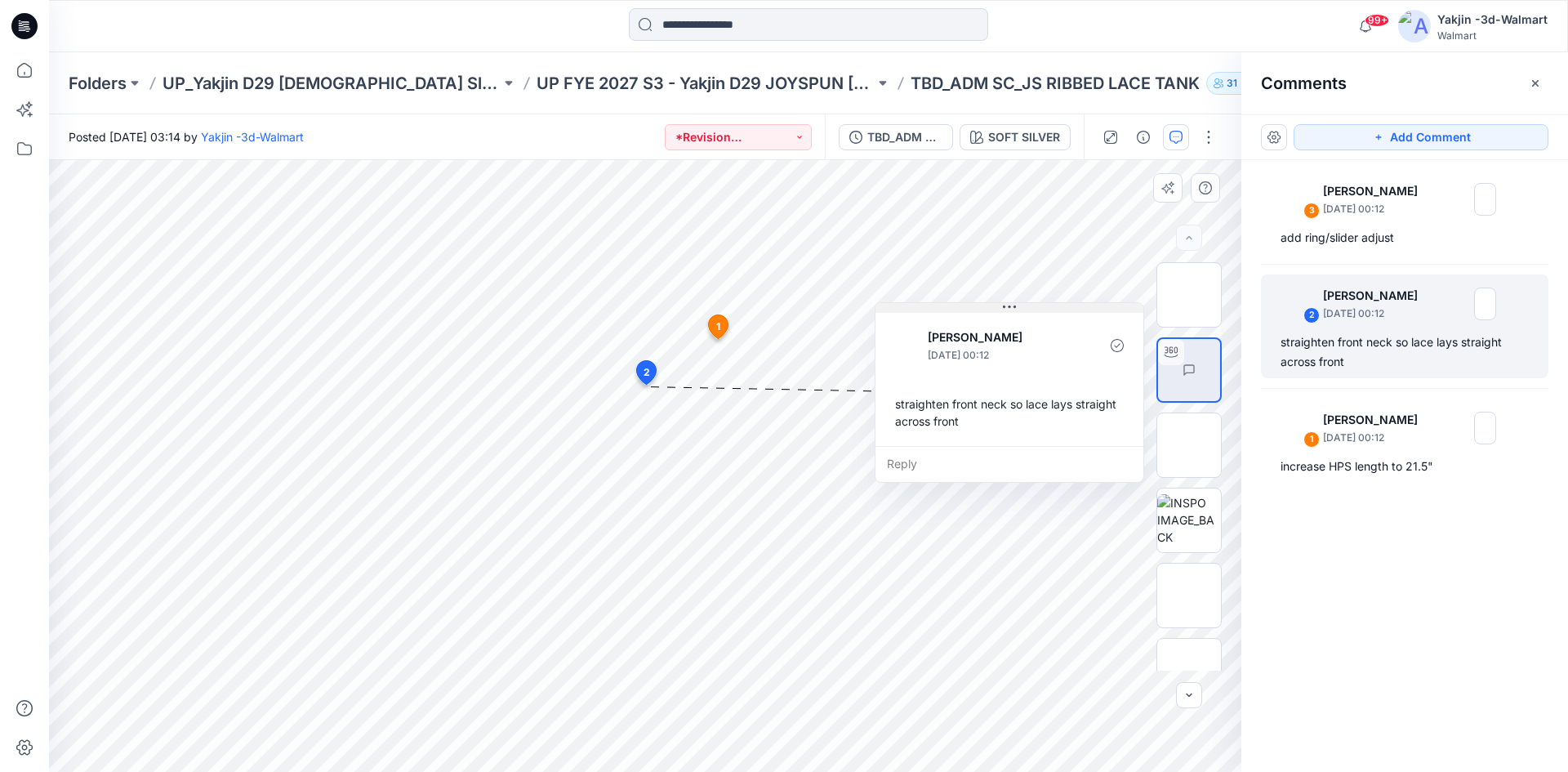
drag, startPoint x: 786, startPoint y: 400, endPoint x: 1040, endPoint y: 309, distance: 269.8
click at [1040, 309] on button at bounding box center [1009, 308] width 268 height 10
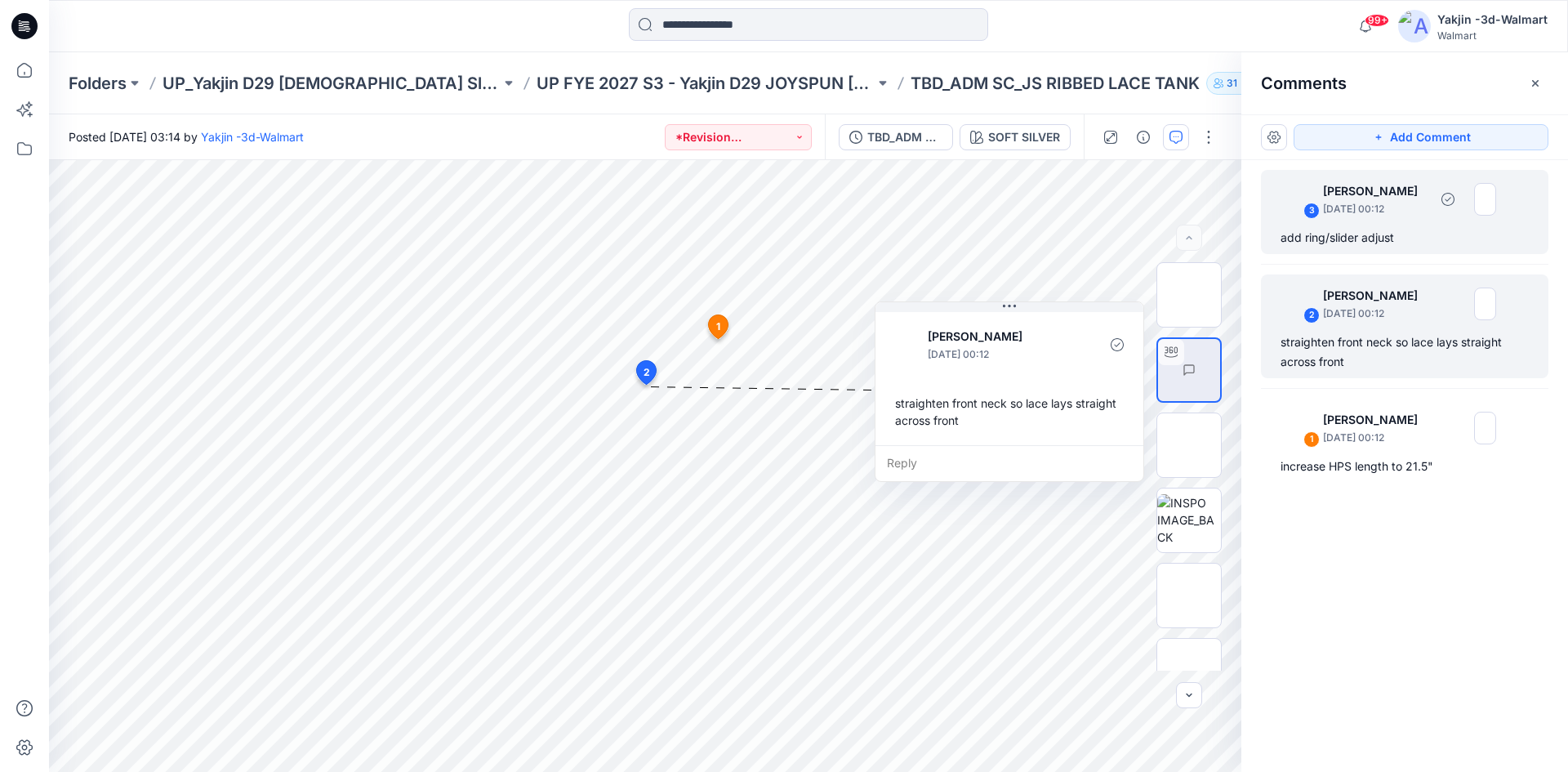
click at [1410, 221] on div "3 [PERSON_NAME] [DATE] 00:12 add ring/slider adjust" at bounding box center [1405, 212] width 288 height 84
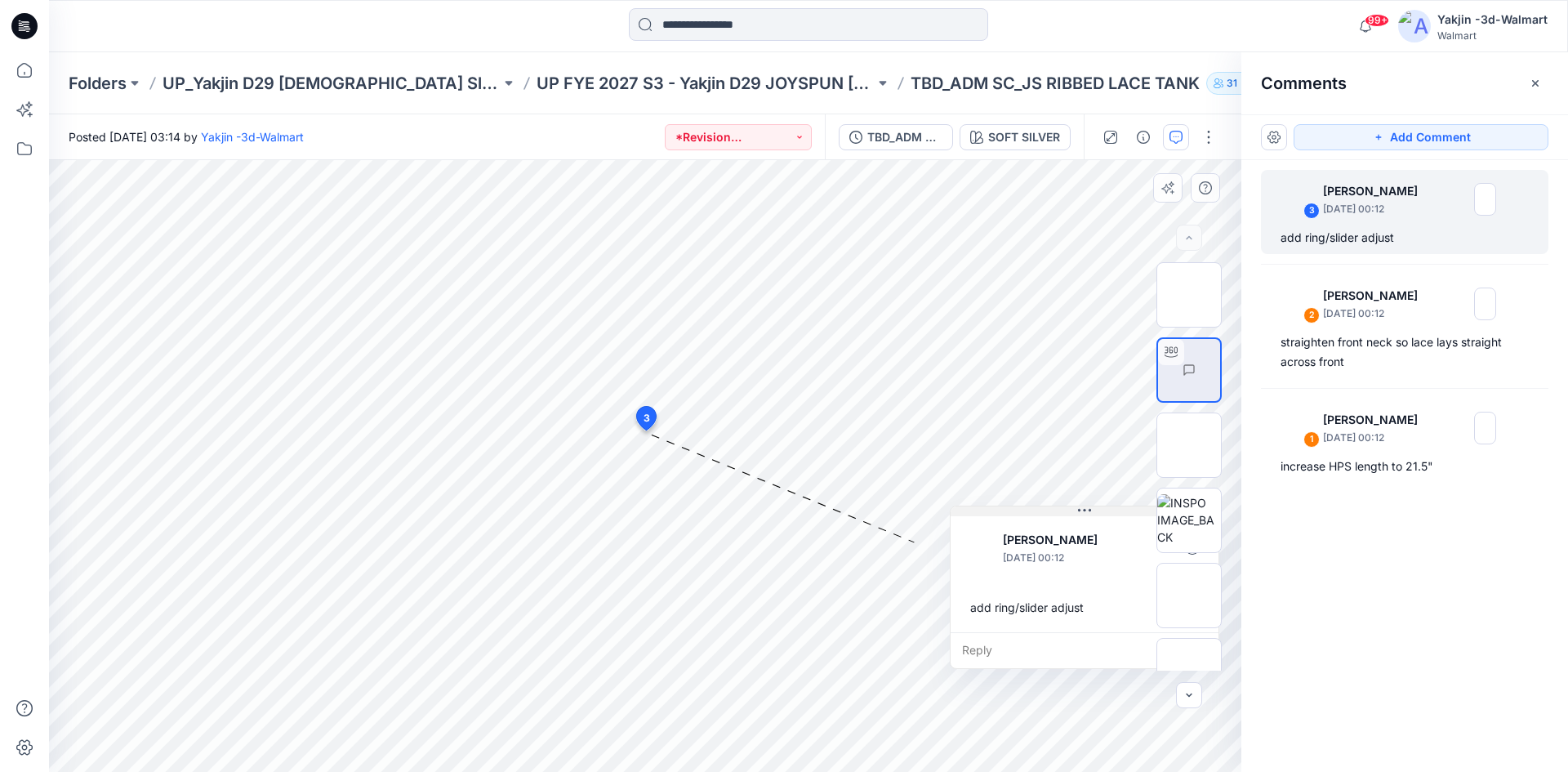
drag, startPoint x: 677, startPoint y: 444, endPoint x: 1080, endPoint y: 487, distance: 405.3
click at [1088, 507] on button at bounding box center [1084, 512] width 268 height 10
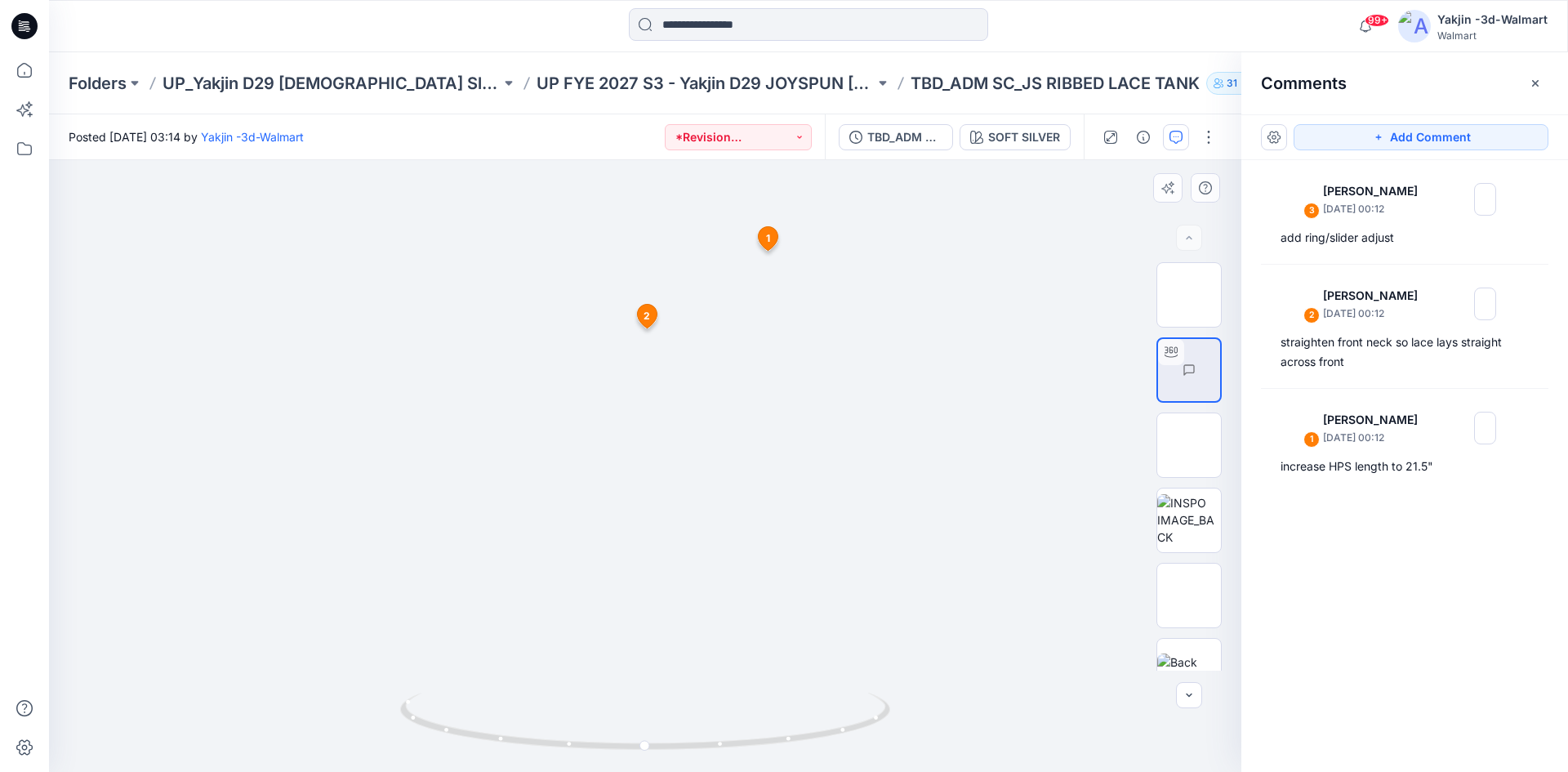
click at [584, 69] on div "Folders UP_Yakjin D29 [DEMOGRAPHIC_DATA] Sleep UP FYE 2027 S3 - Yakjin D29 JOYS…" at bounding box center [808, 83] width 1519 height 62
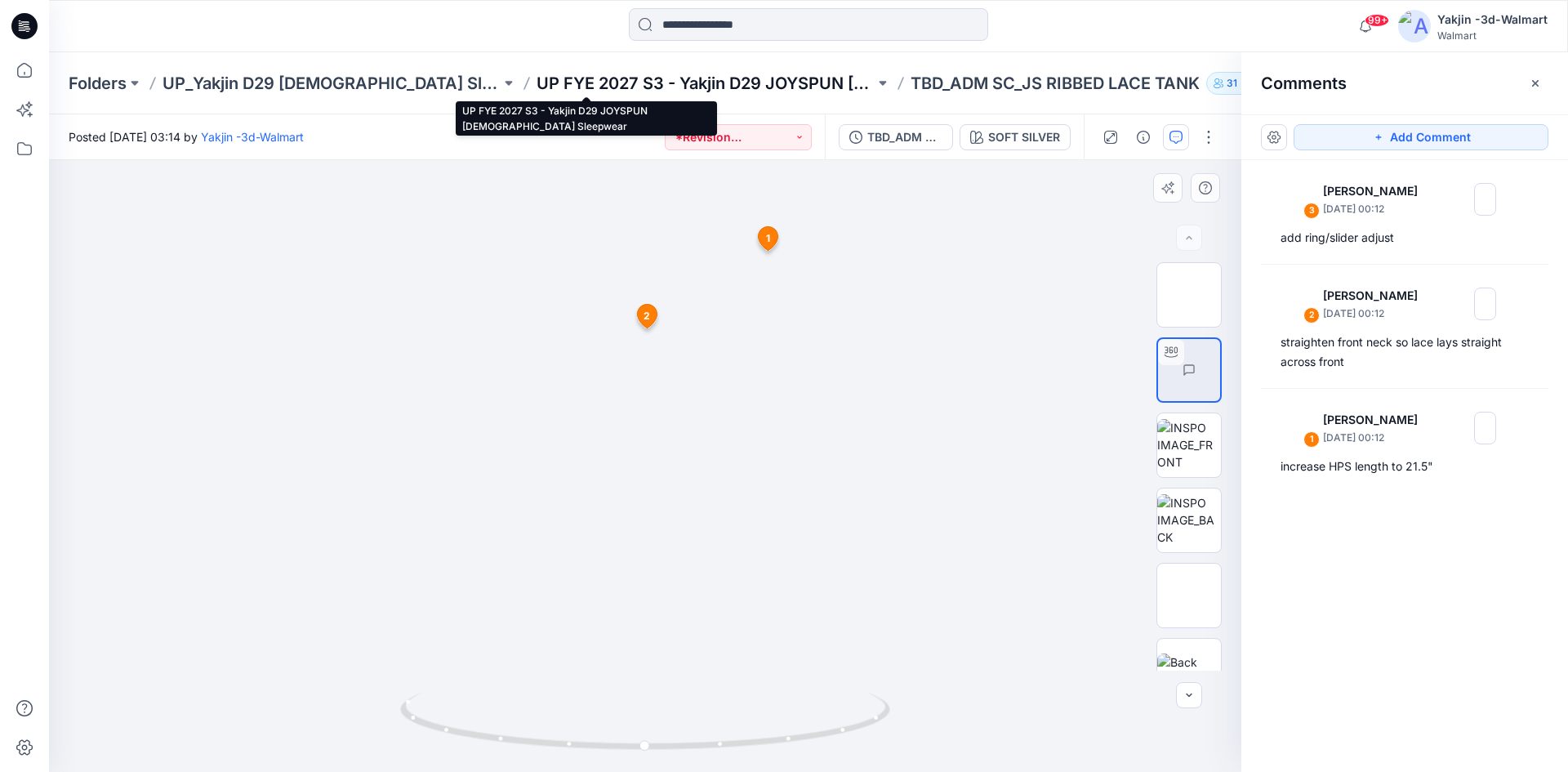
click at [588, 77] on p "UP FYE 2027 S3 - Yakjin D29 JOYSPUN [DEMOGRAPHIC_DATA] Sleepwear" at bounding box center [706, 83] width 338 height 23
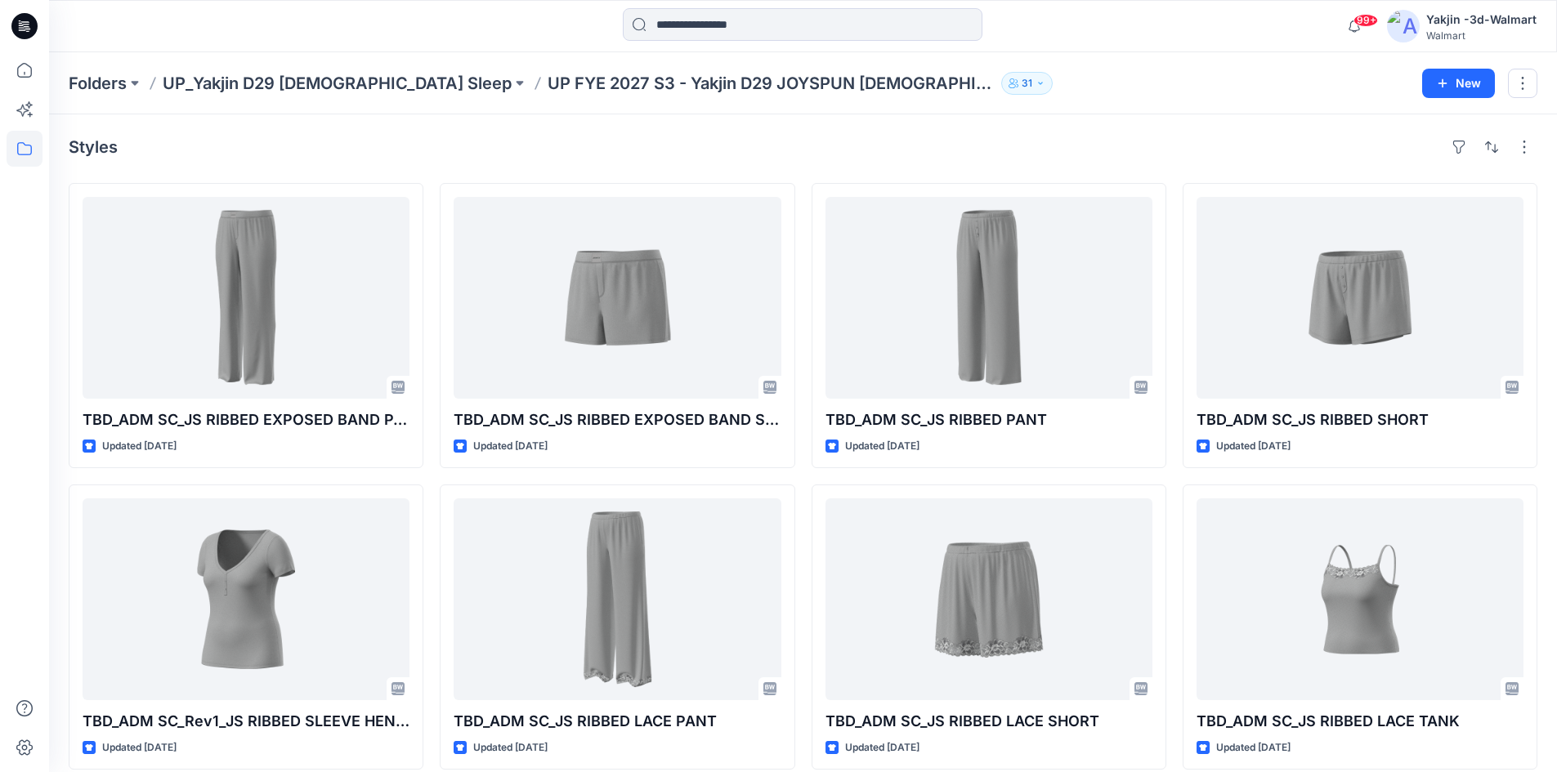
click at [300, 77] on p "UP_Yakjin D29 [DEMOGRAPHIC_DATA] Sleep" at bounding box center [337, 83] width 349 height 23
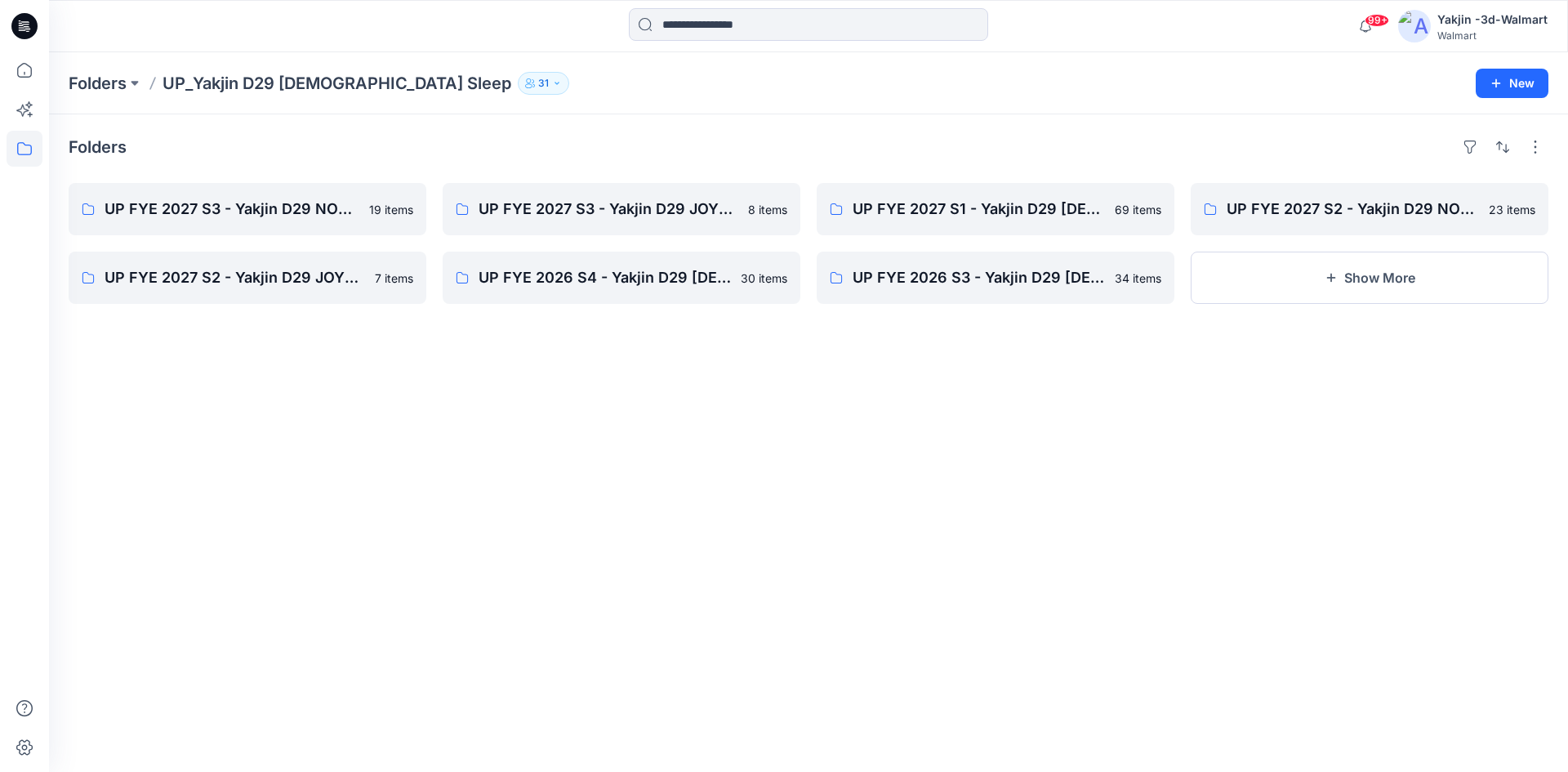
click at [472, 409] on div "Folders UP FYE 2027 S3 - Yakjin D29 NOBO [DEMOGRAPHIC_DATA] Sleepwear 19 items …" at bounding box center [808, 443] width 1519 height 658
click at [345, 210] on p "UP FYE 2027 S3 - Yakjin D29 NOBO [DEMOGRAPHIC_DATA] Sleepwear" at bounding box center [246, 209] width 283 height 23
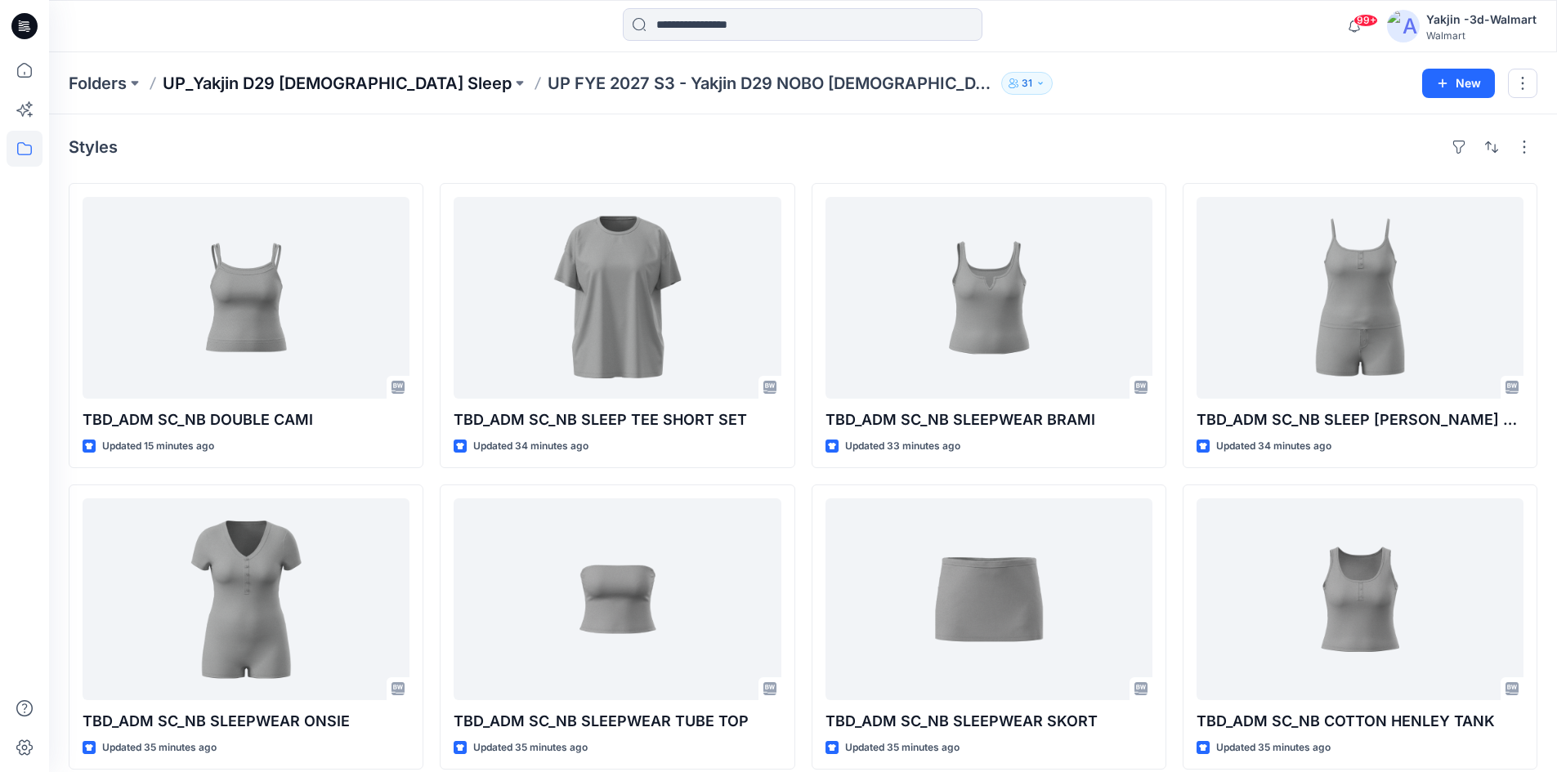
click at [261, 82] on p "UP_Yakjin D29 [DEMOGRAPHIC_DATA] Sleep" at bounding box center [337, 83] width 349 height 23
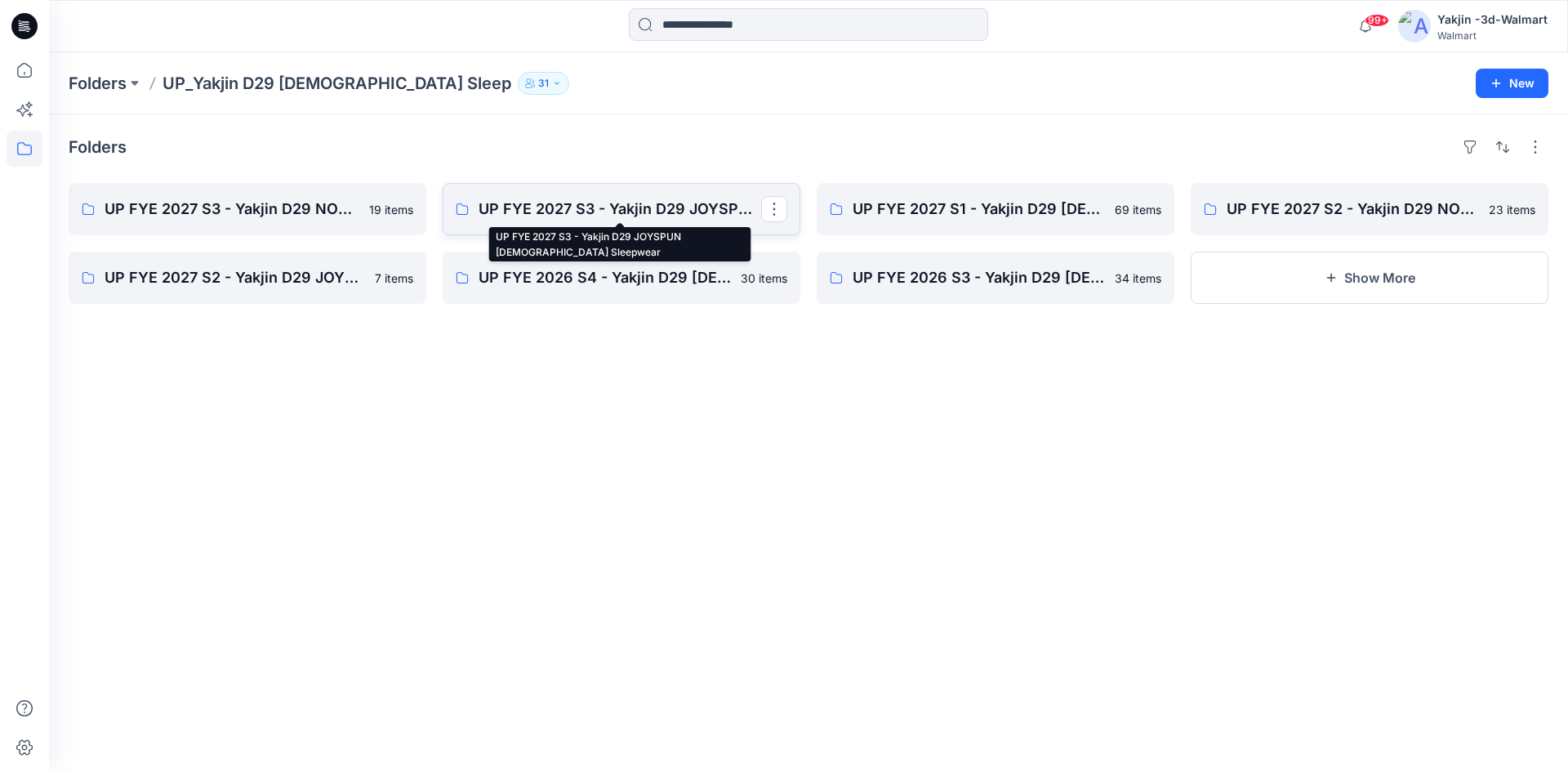
click at [544, 210] on p "UP FYE 2027 S3 - Yakjin D29 JOYSPUN [DEMOGRAPHIC_DATA] Sleepwear" at bounding box center [620, 209] width 283 height 23
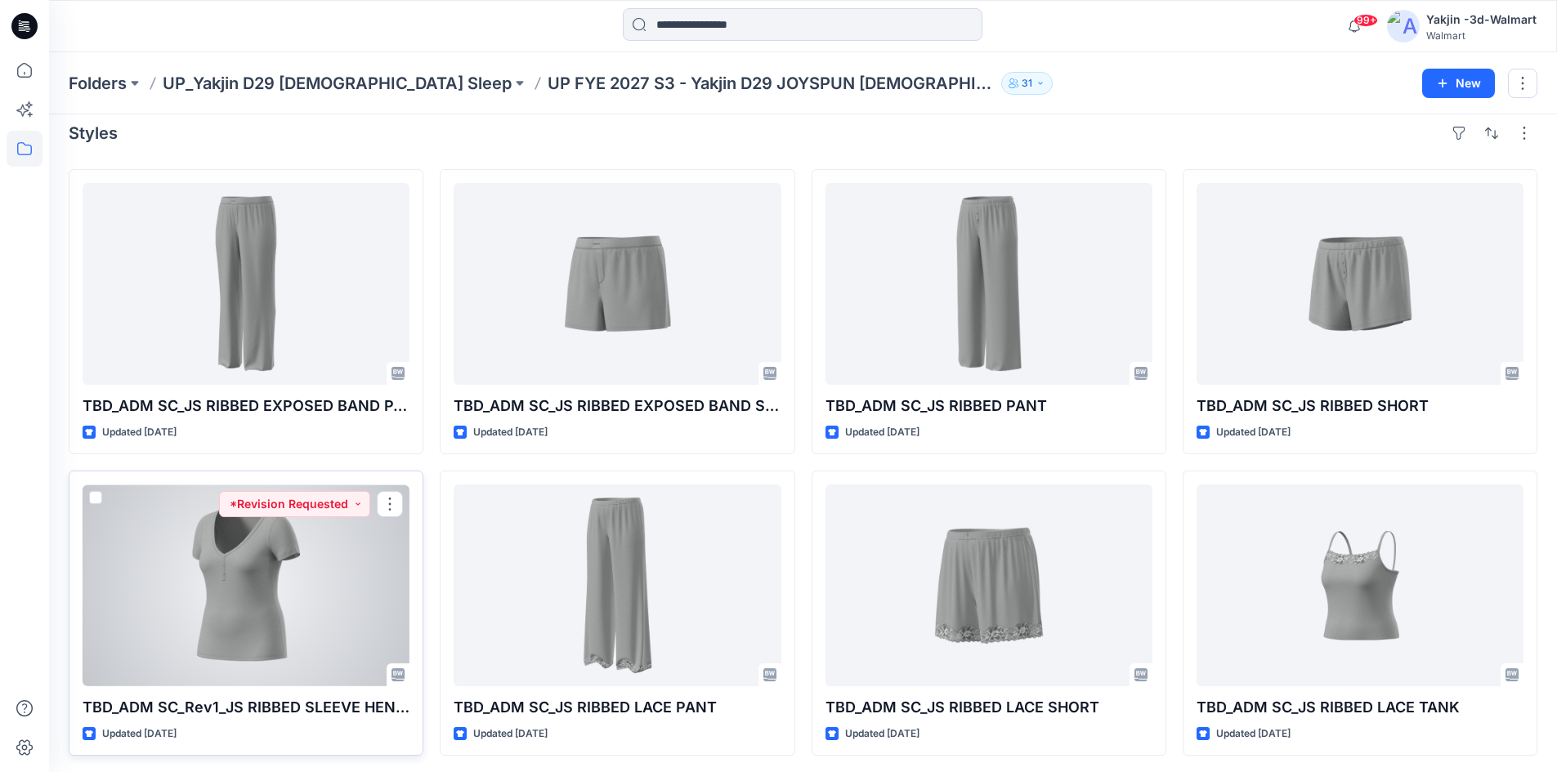
scroll to position [17, 0]
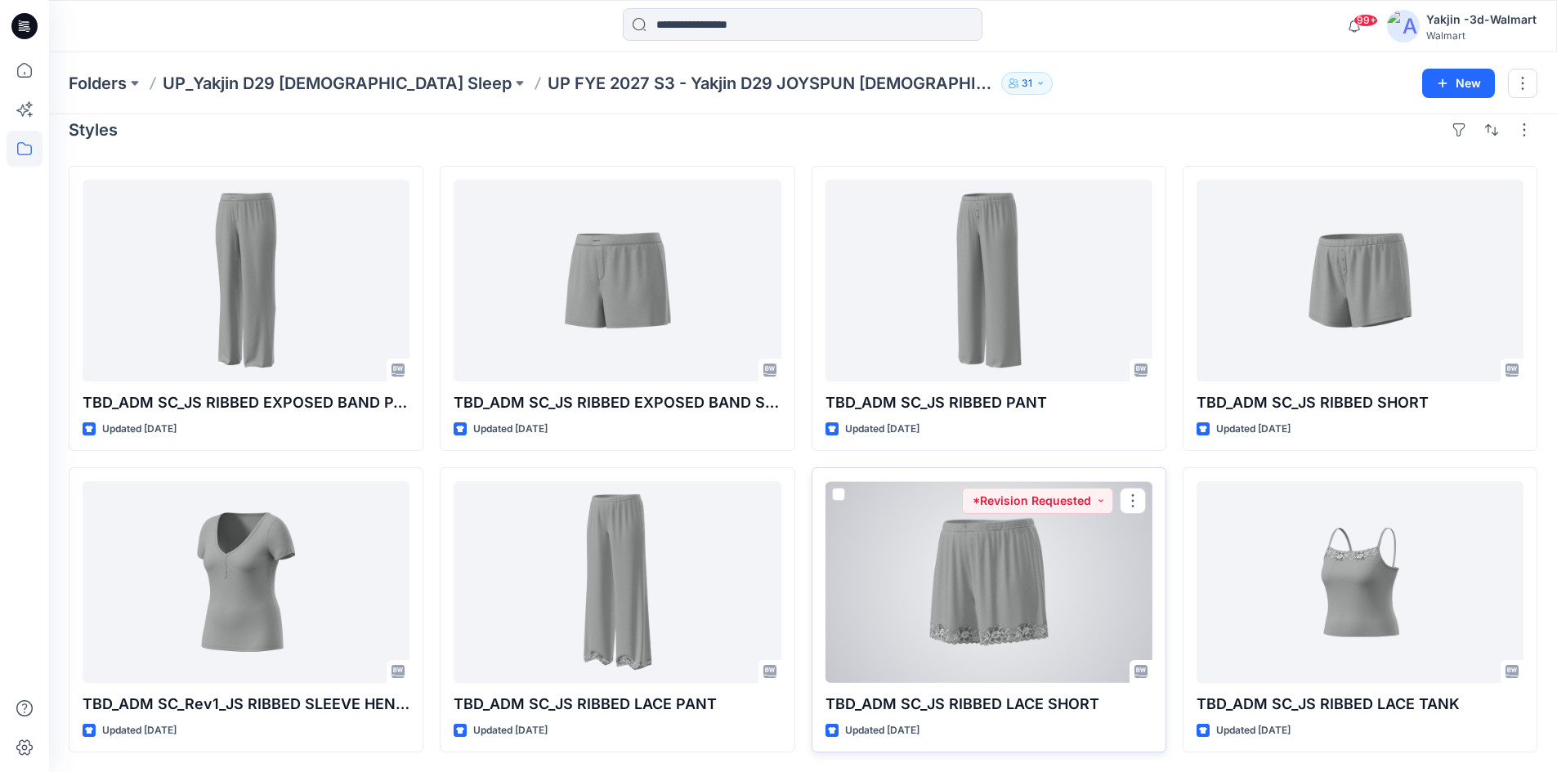
click at [982, 588] on div at bounding box center [988, 582] width 327 height 202
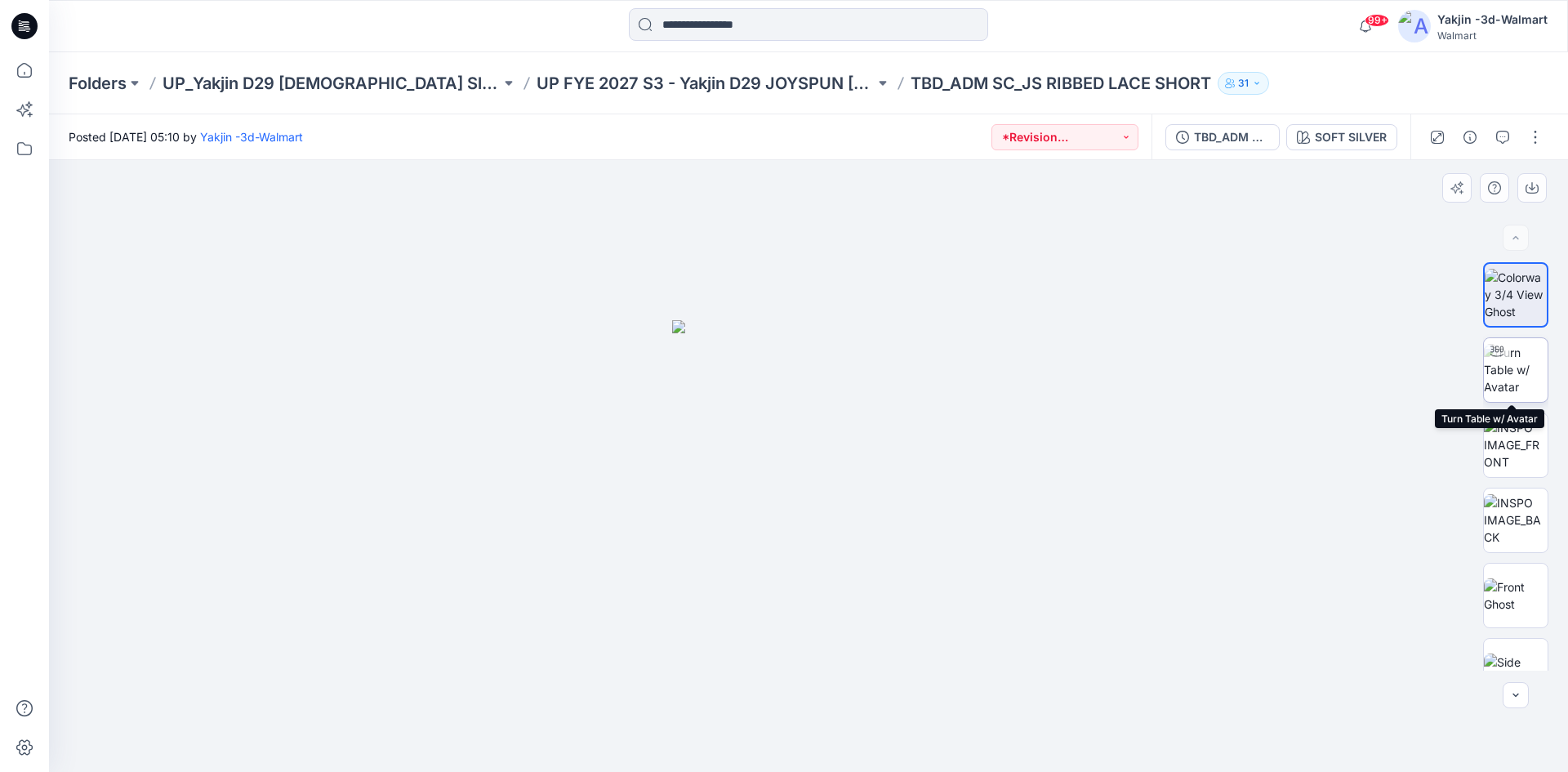
click at [1514, 379] on img at bounding box center [1516, 369] width 64 height 51
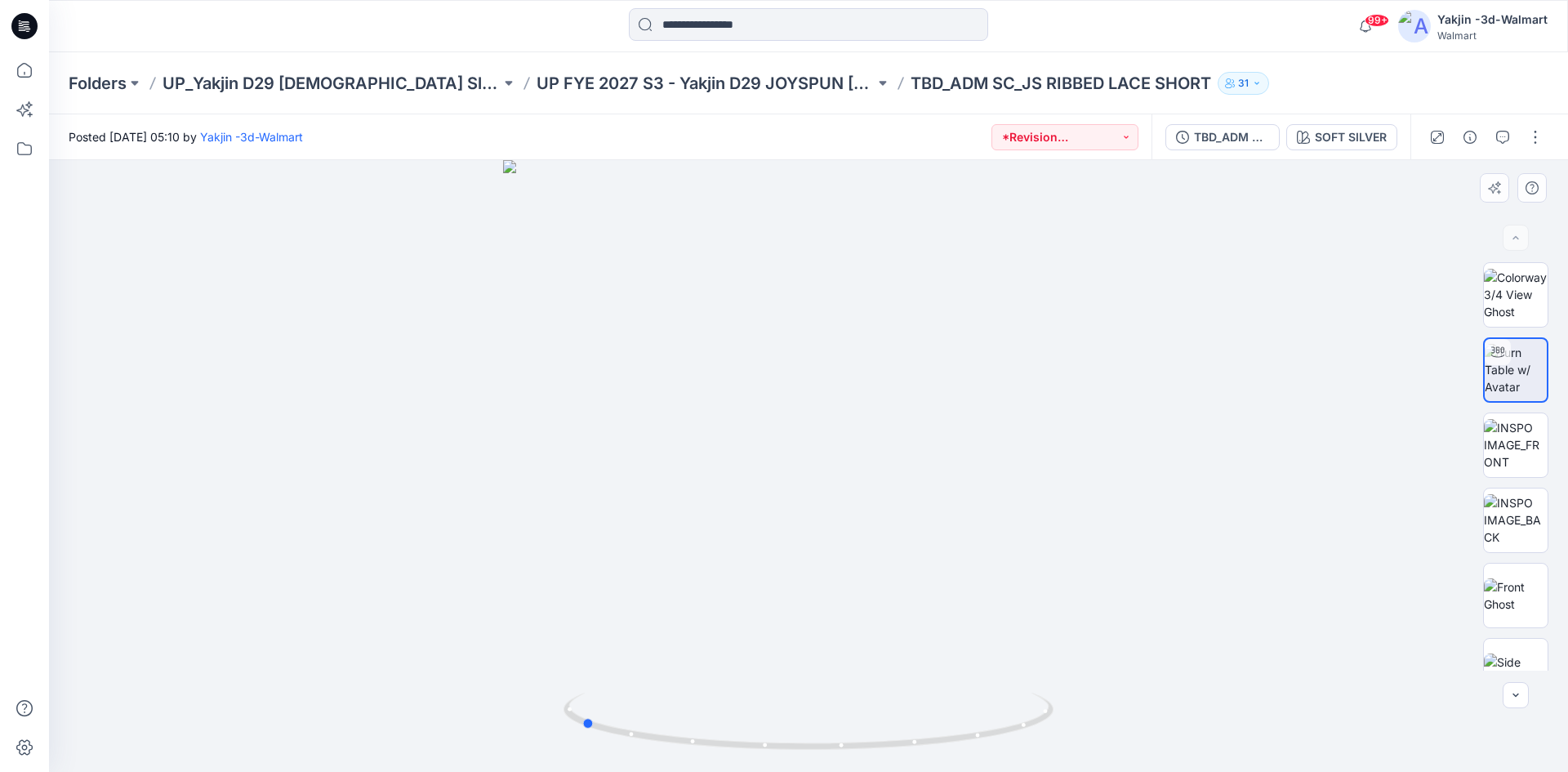
drag, startPoint x: 909, startPoint y: 748, endPoint x: 682, endPoint y: 762, distance: 227.4
click at [682, 762] on div at bounding box center [808, 466] width 1519 height 612
click at [1504, 131] on icon "button" at bounding box center [1502, 137] width 13 height 13
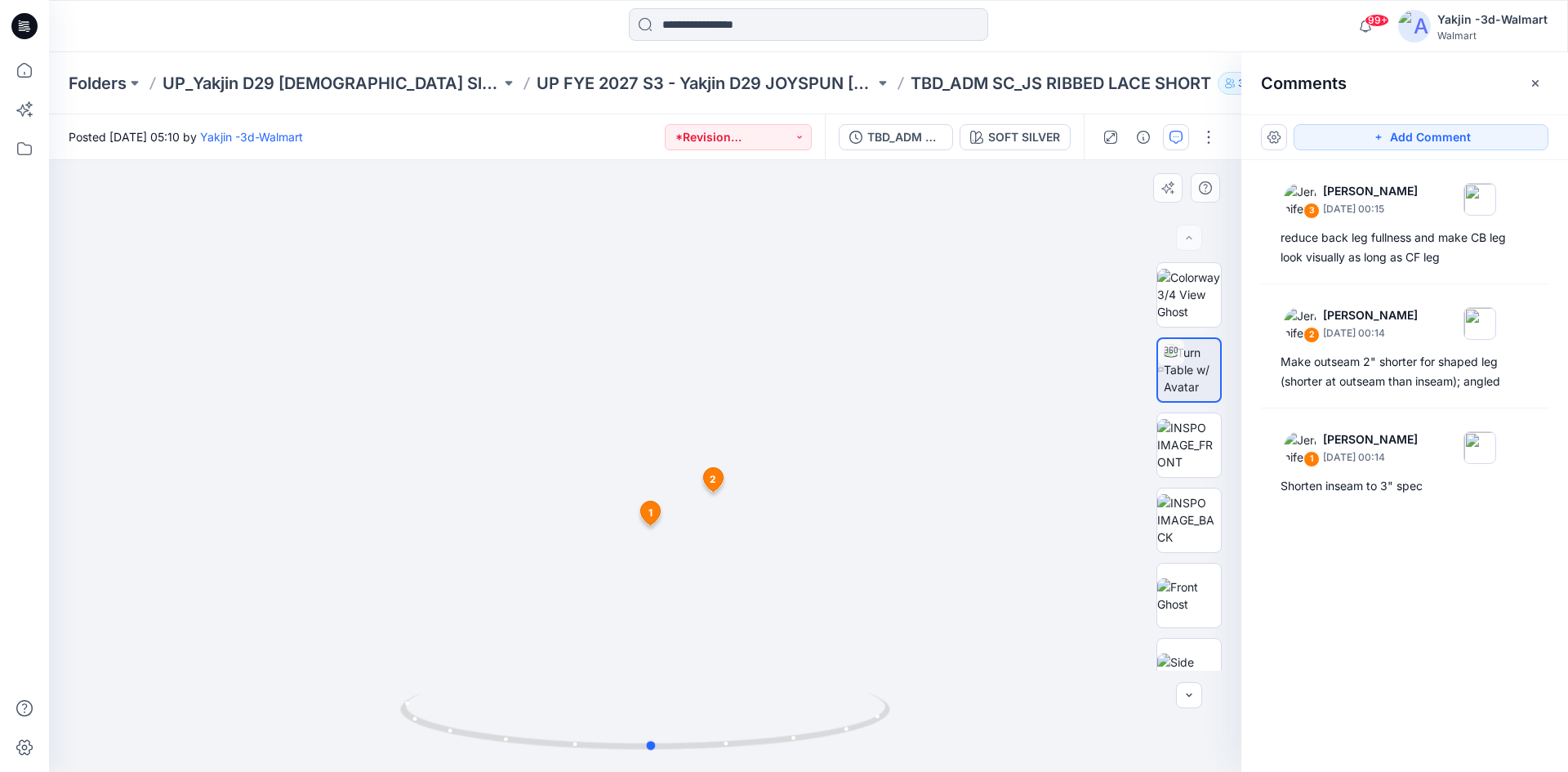
drag, startPoint x: 764, startPoint y: 745, endPoint x: 1003, endPoint y: 746, distance: 239.0
click at [998, 745] on div at bounding box center [645, 466] width 1192 height 612
drag, startPoint x: 761, startPoint y: 748, endPoint x: 642, endPoint y: 792, distance: 126.9
click at [642, 771] on html "99+ Notifications JY [PERSON_NAME] commented on TBD_ADM SC_JS RIBBED SHORT View…" at bounding box center [784, 386] width 1568 height 772
drag, startPoint x: 686, startPoint y: 566, endPoint x: 686, endPoint y: 536, distance: 30.0
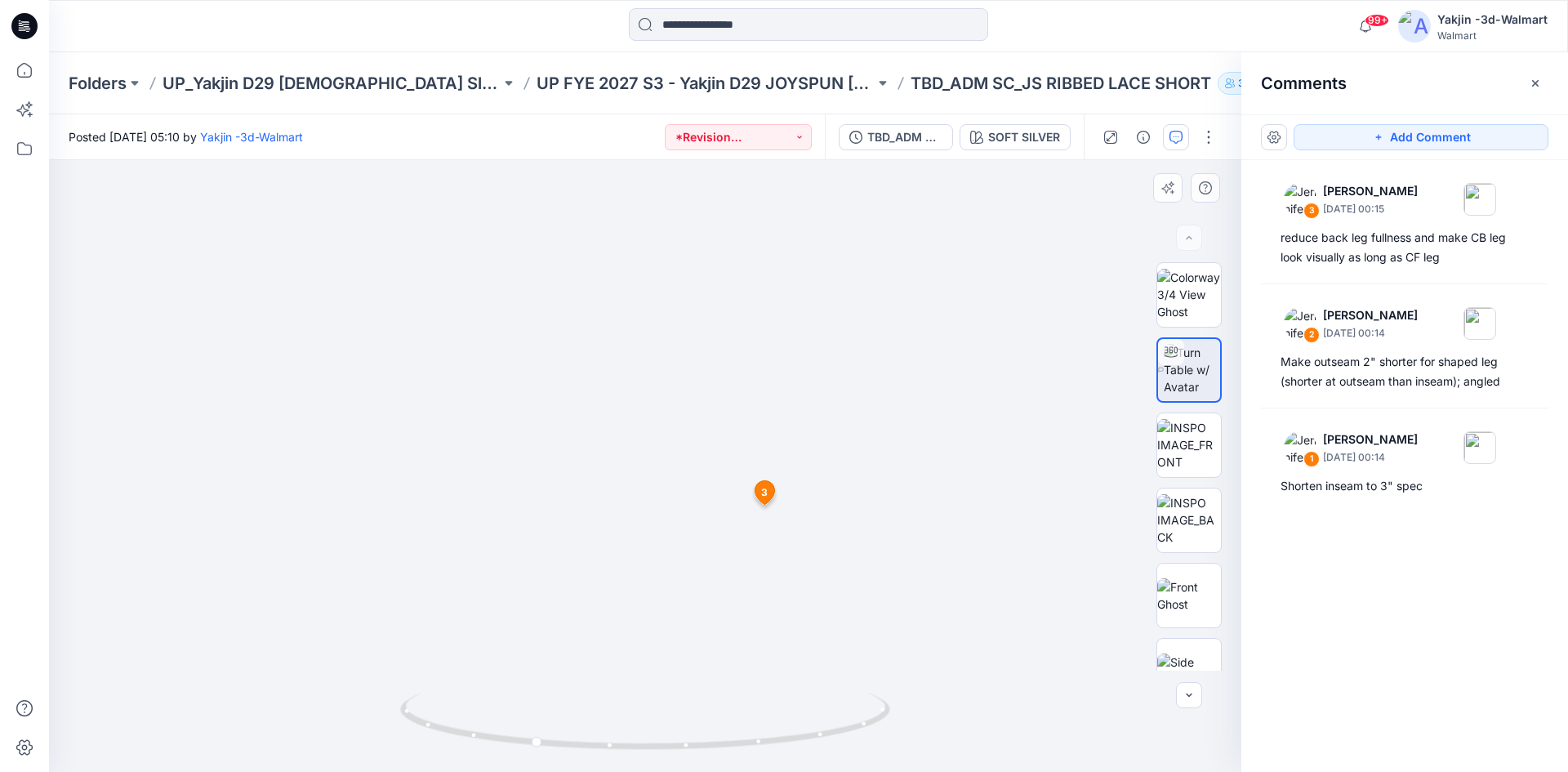
click at [686, 536] on img at bounding box center [643, 213] width 1504 height 1120
click at [770, 490] on icon at bounding box center [765, 493] width 20 height 24
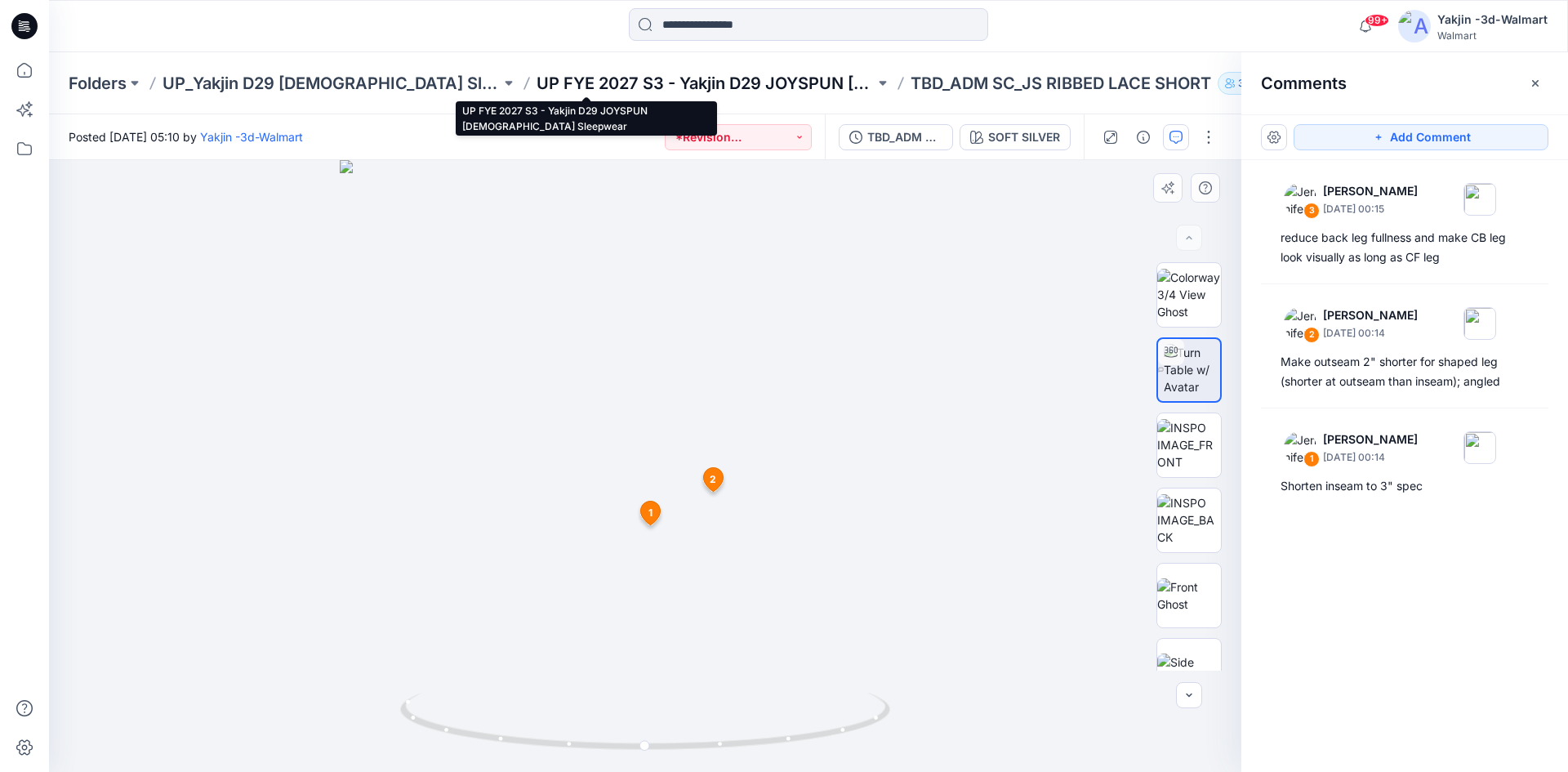
click at [607, 94] on p "UP FYE 2027 S3 - Yakjin D29 JOYSPUN [DEMOGRAPHIC_DATA] Sleepwear" at bounding box center [706, 83] width 338 height 23
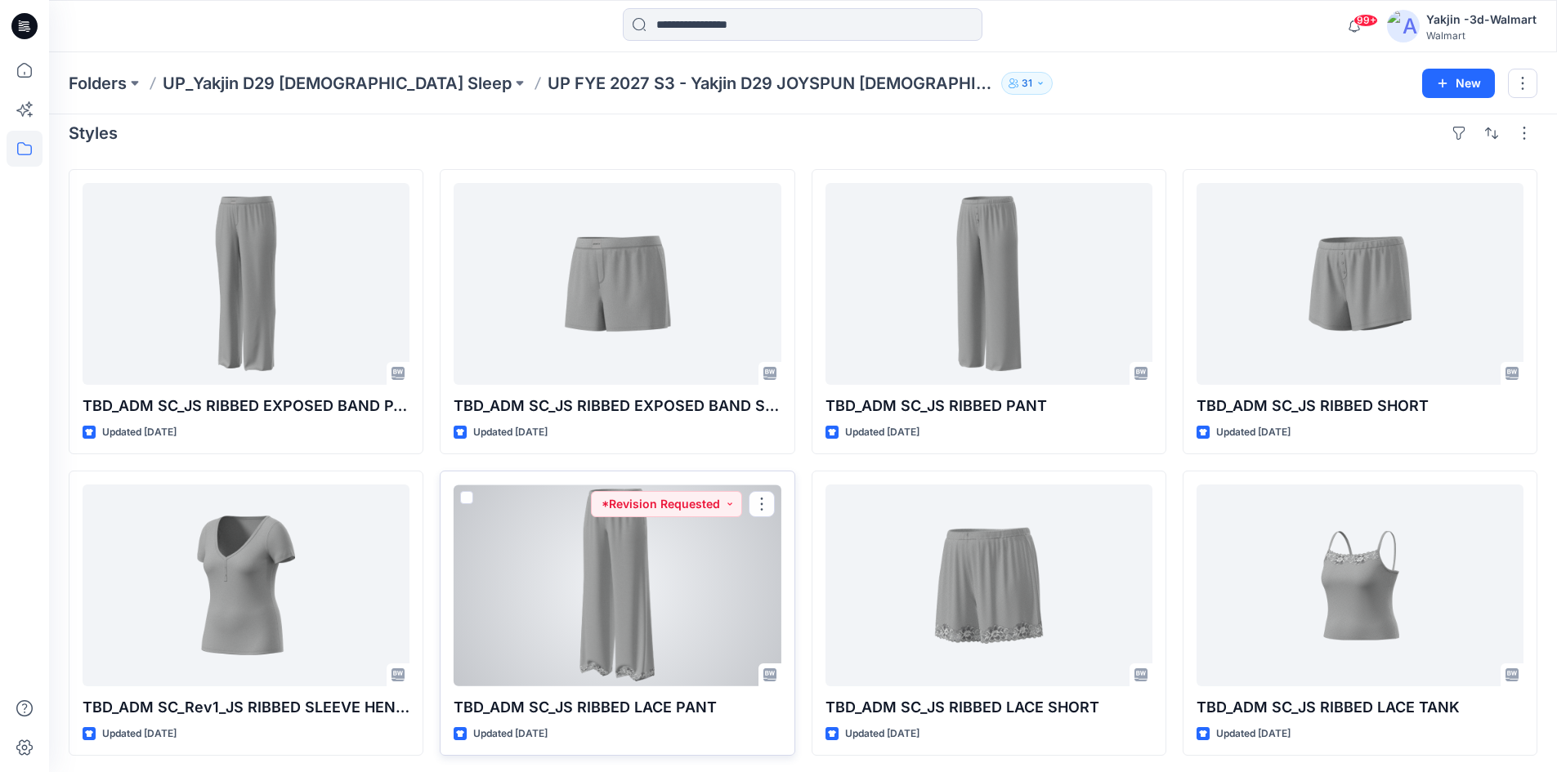
scroll to position [17, 0]
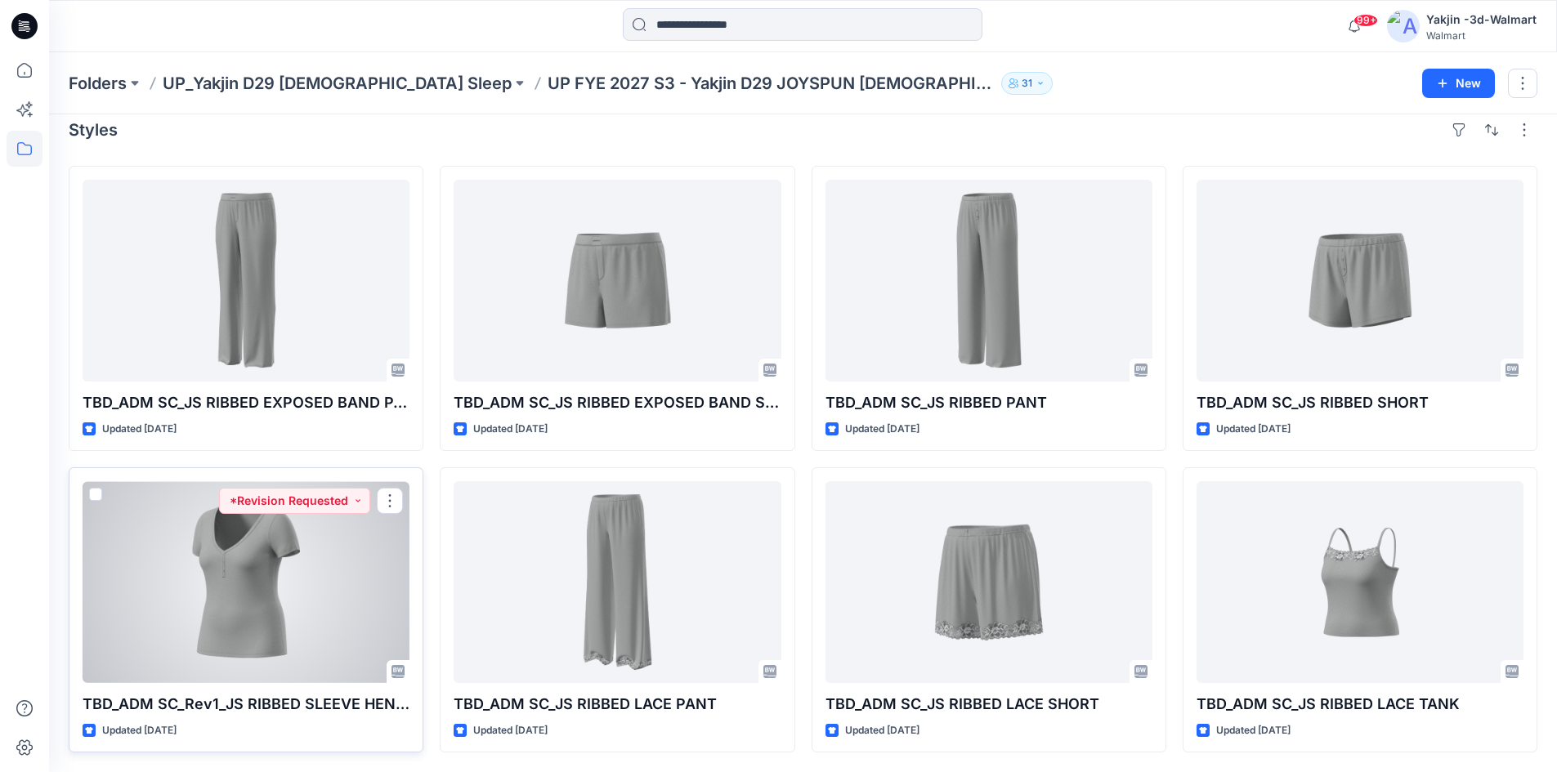
click at [255, 633] on div at bounding box center [246, 582] width 327 height 202
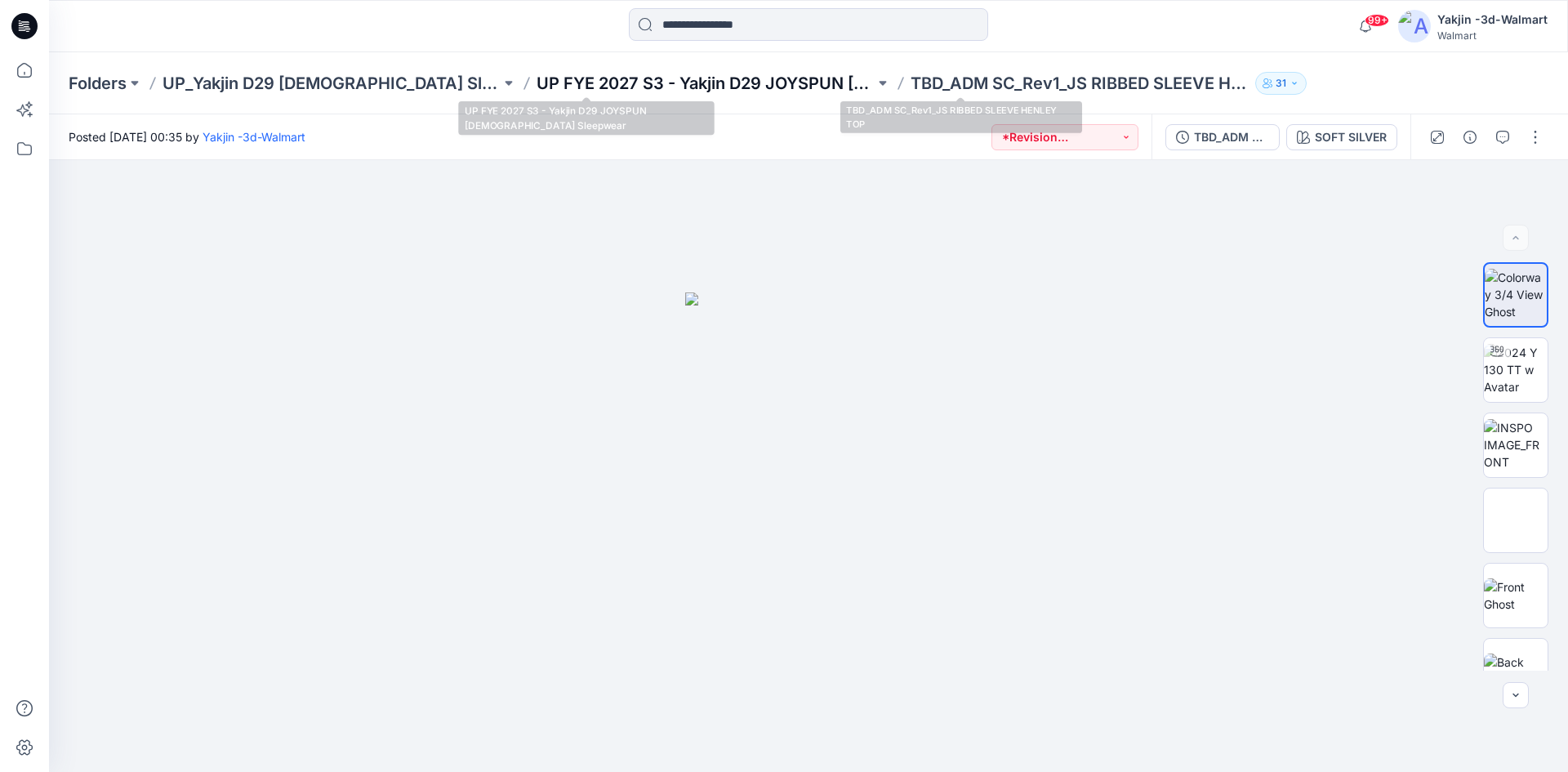
click at [656, 85] on p "UP FYE 2027 S3 - Yakjin D29 JOYSPUN [DEMOGRAPHIC_DATA] Sleepwear" at bounding box center [706, 83] width 338 height 23
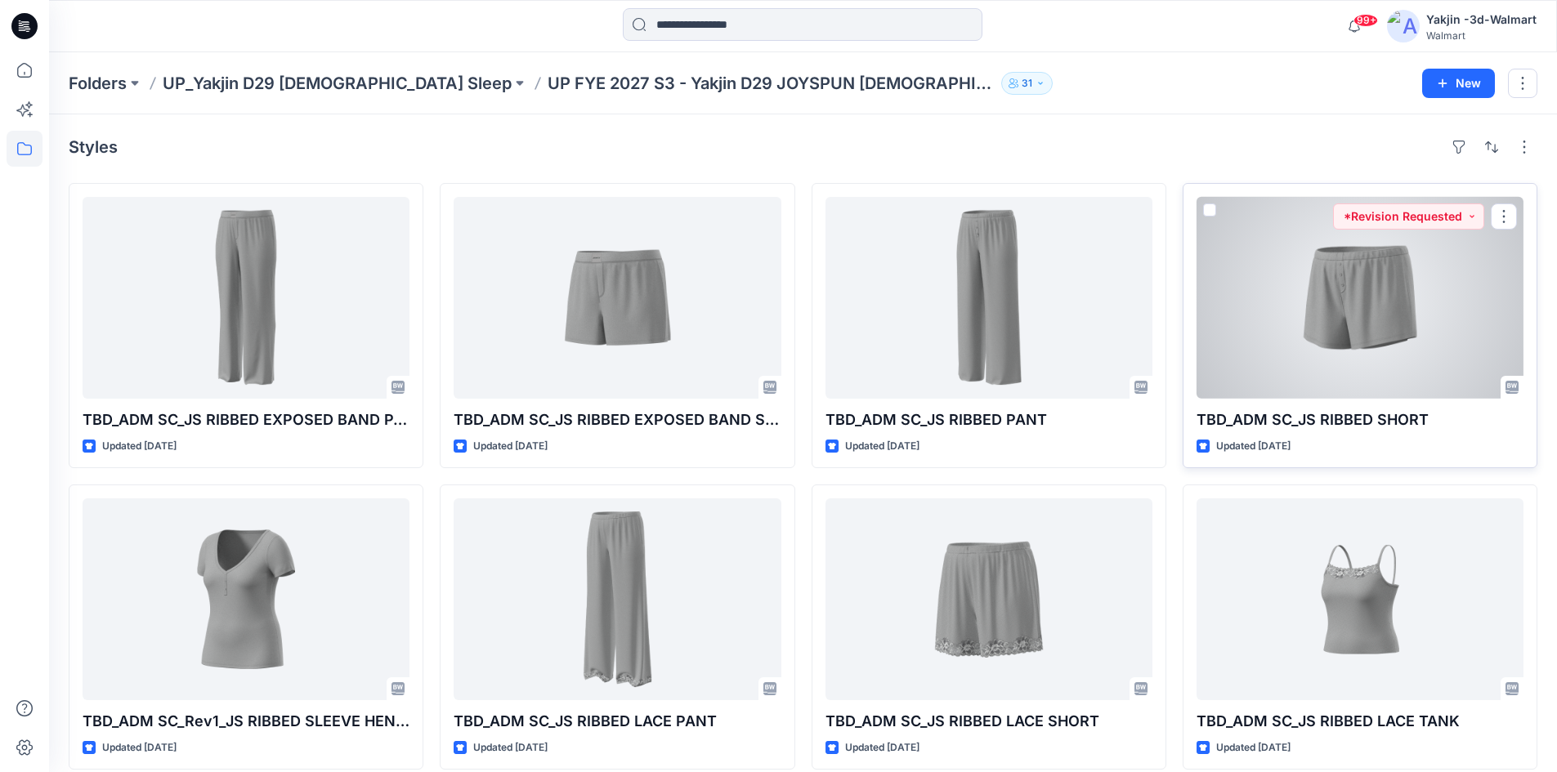
click at [1362, 343] on div at bounding box center [1359, 298] width 327 height 202
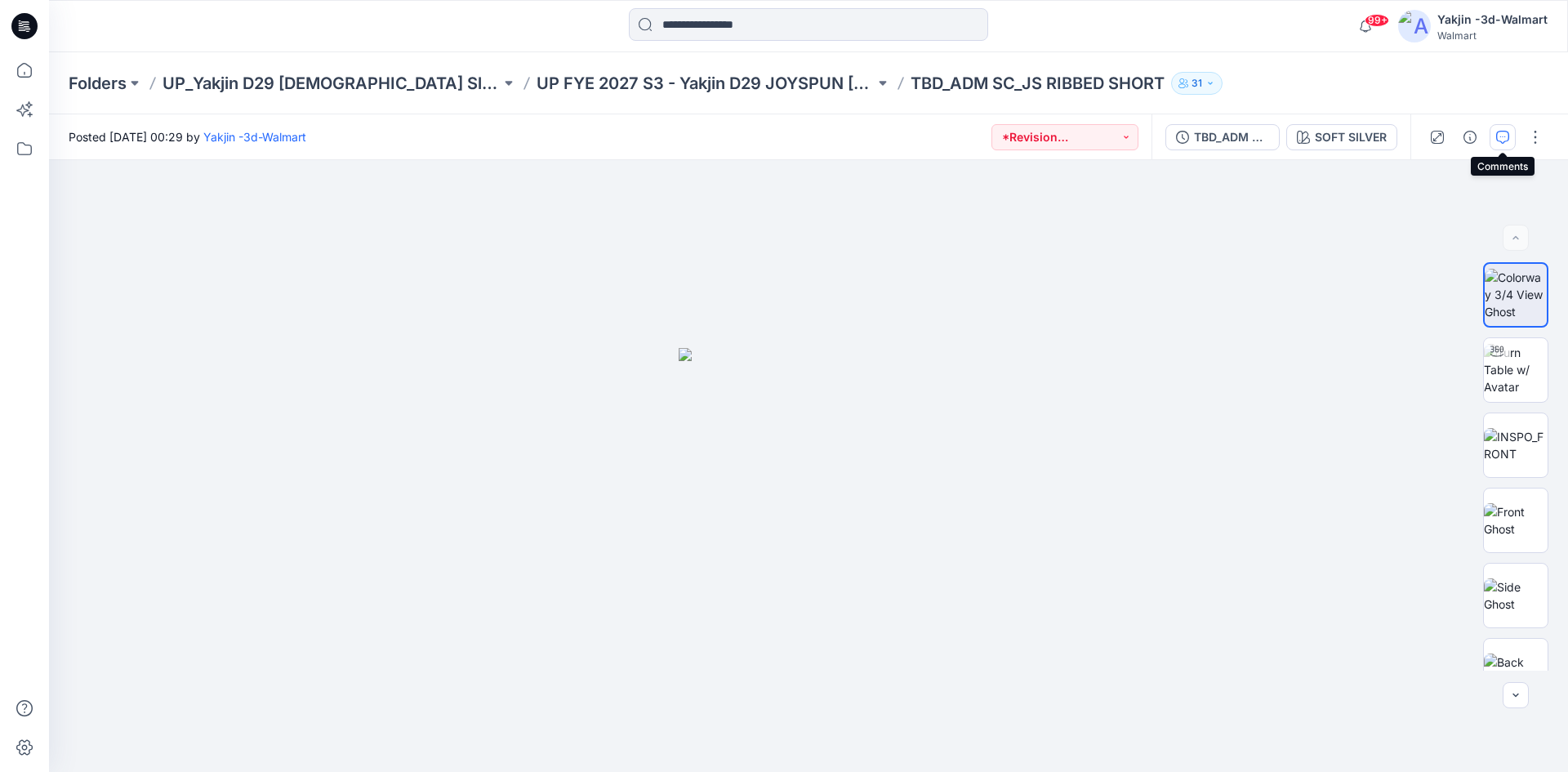
click at [1509, 129] on button "button" at bounding box center [1503, 137] width 26 height 26
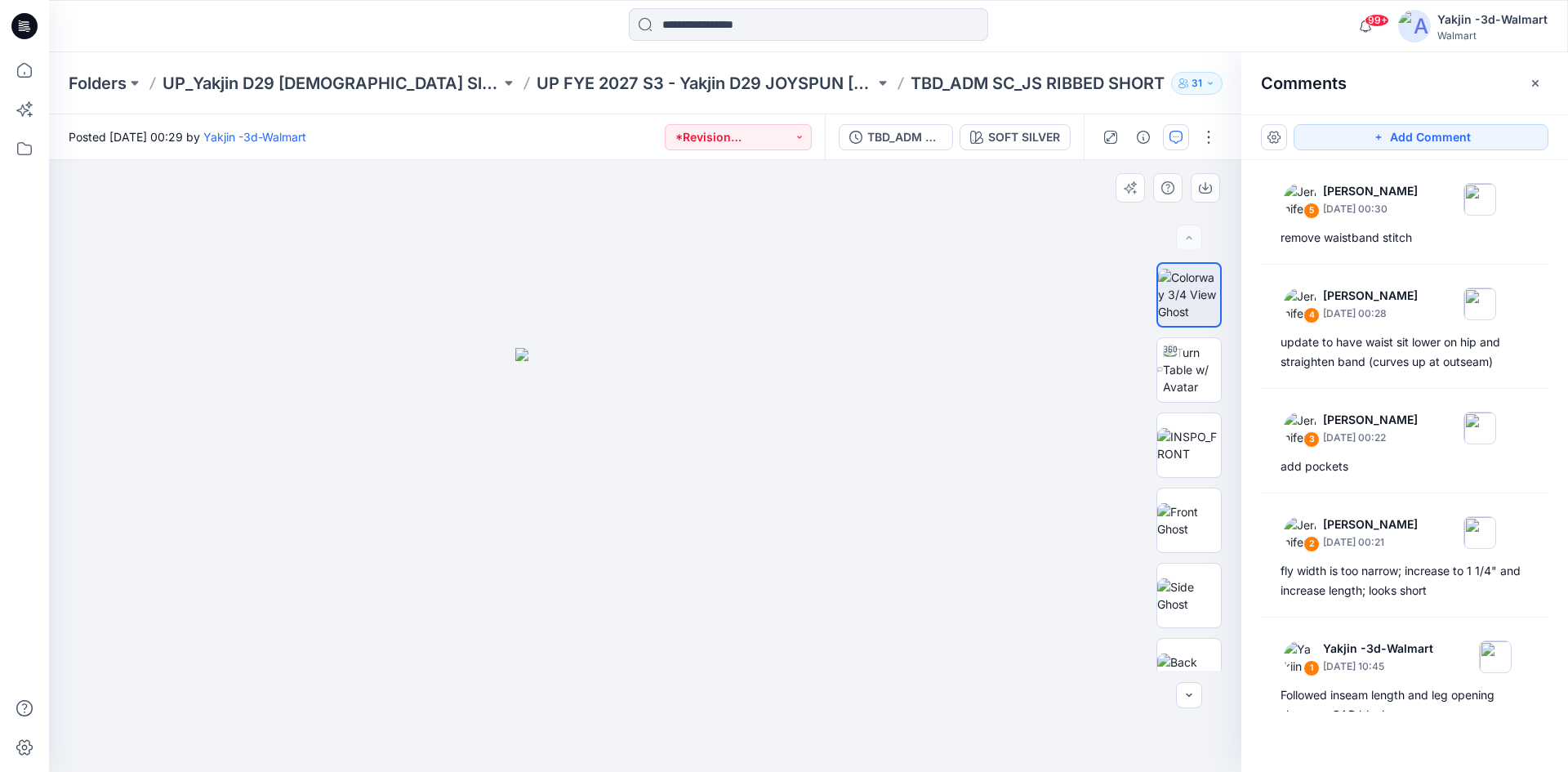
click at [307, 398] on div at bounding box center [645, 466] width 1192 height 612
click at [293, 416] on div at bounding box center [645, 466] width 1192 height 612
click at [1168, 367] on img at bounding box center [1192, 369] width 58 height 51
